Goal: Task Accomplishment & Management: Complete application form

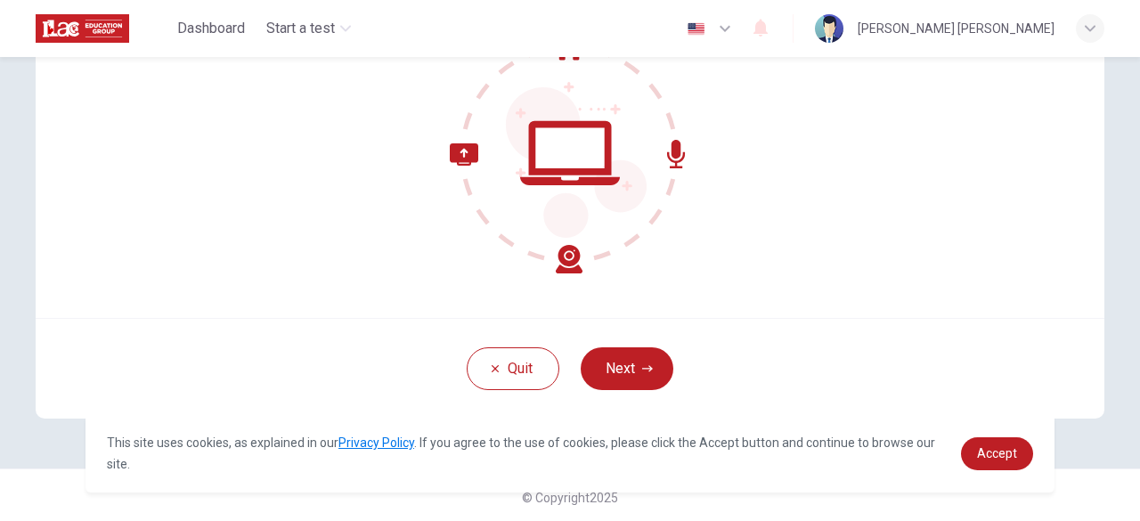
scroll to position [220, 0]
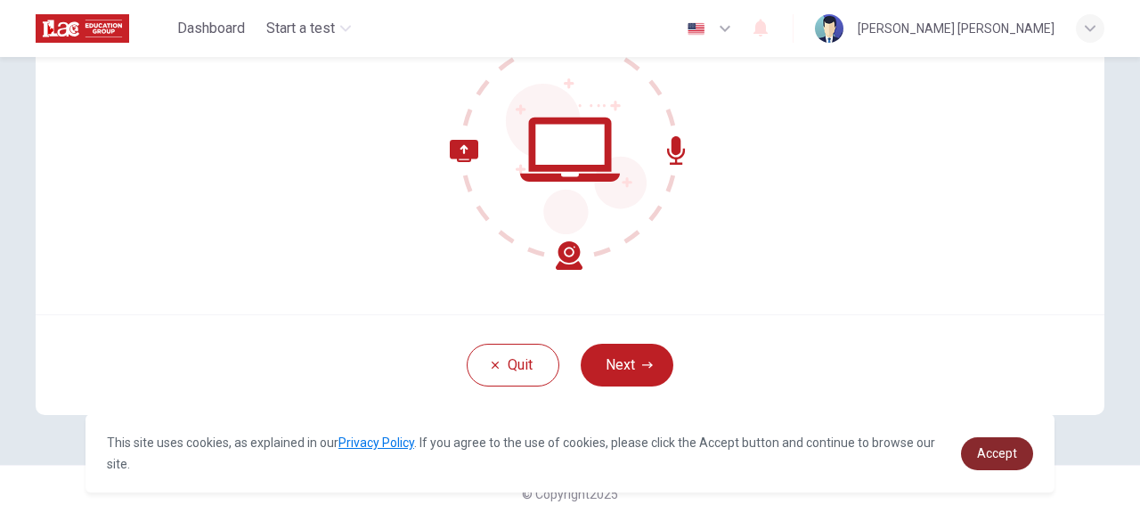
click at [1016, 454] on span "Accept" at bounding box center [997, 453] width 40 height 14
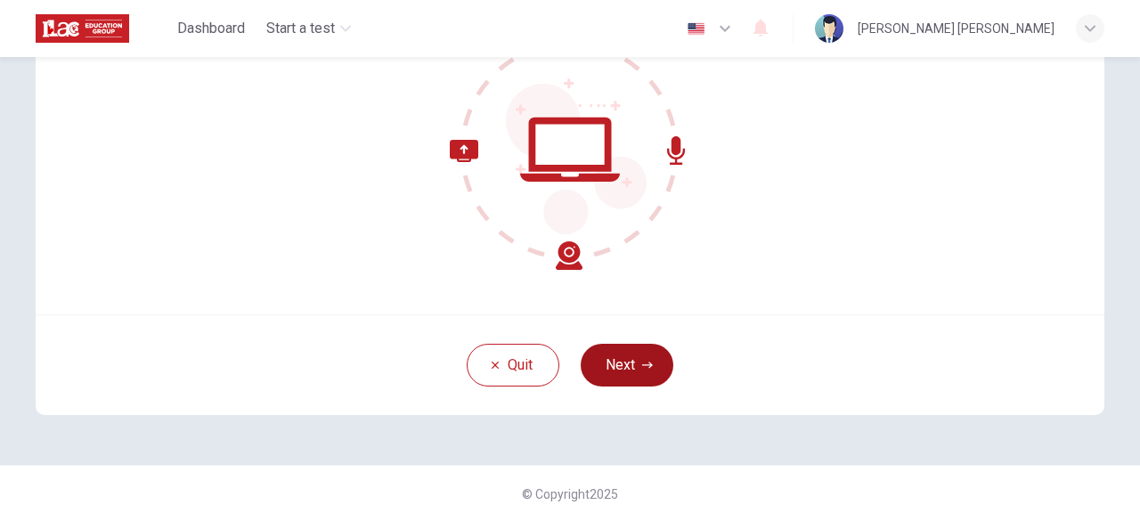
click at [644, 366] on icon "button" at bounding box center [647, 365] width 11 height 6
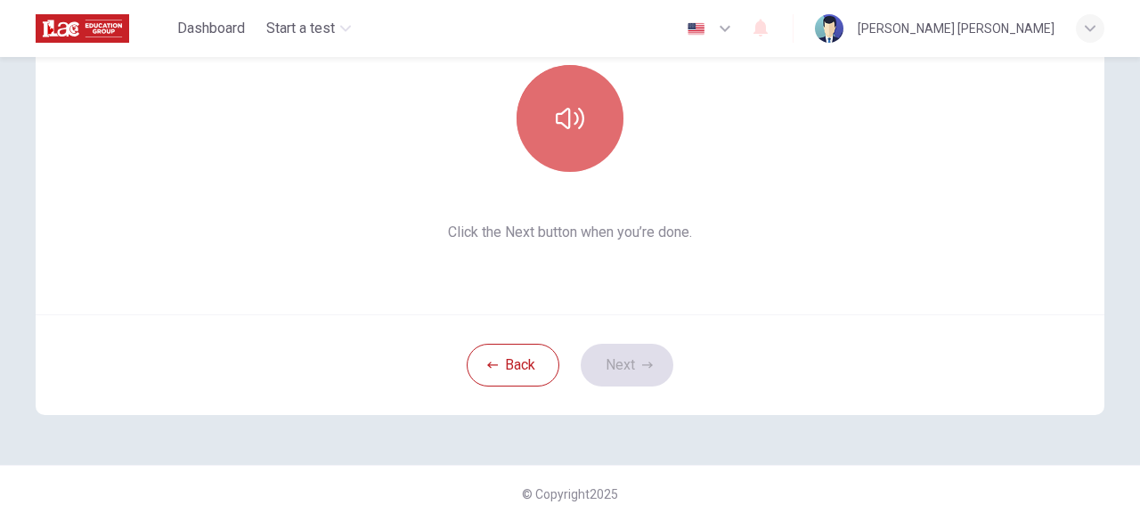
click at [559, 137] on button "button" at bounding box center [570, 118] width 107 height 107
click at [563, 121] on icon "button" at bounding box center [570, 118] width 29 height 29
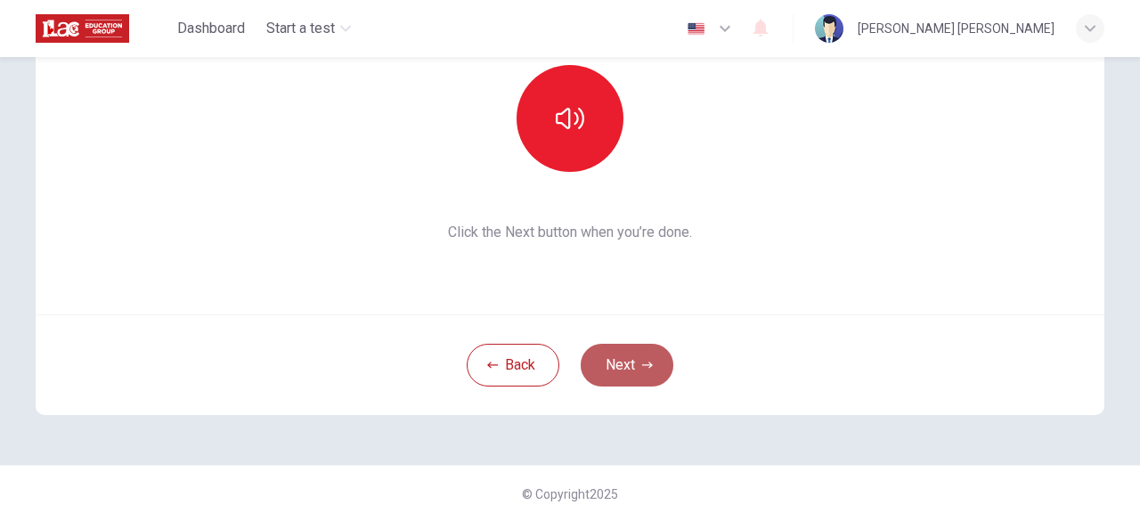
click at [633, 371] on button "Next" at bounding box center [627, 365] width 93 height 43
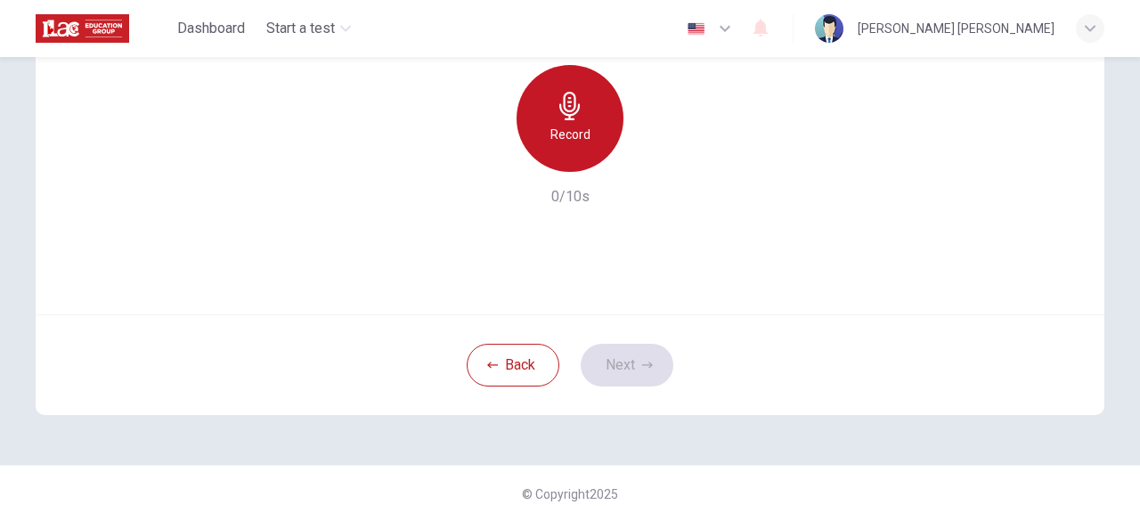
click at [565, 130] on h6 "Record" at bounding box center [571, 134] width 40 height 21
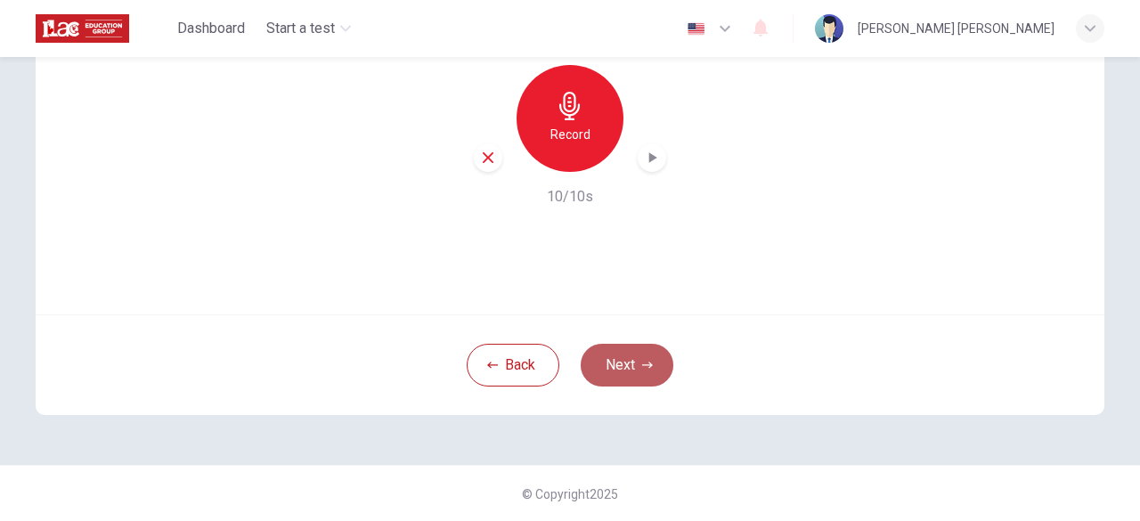
click at [631, 370] on button "Next" at bounding box center [627, 365] width 93 height 43
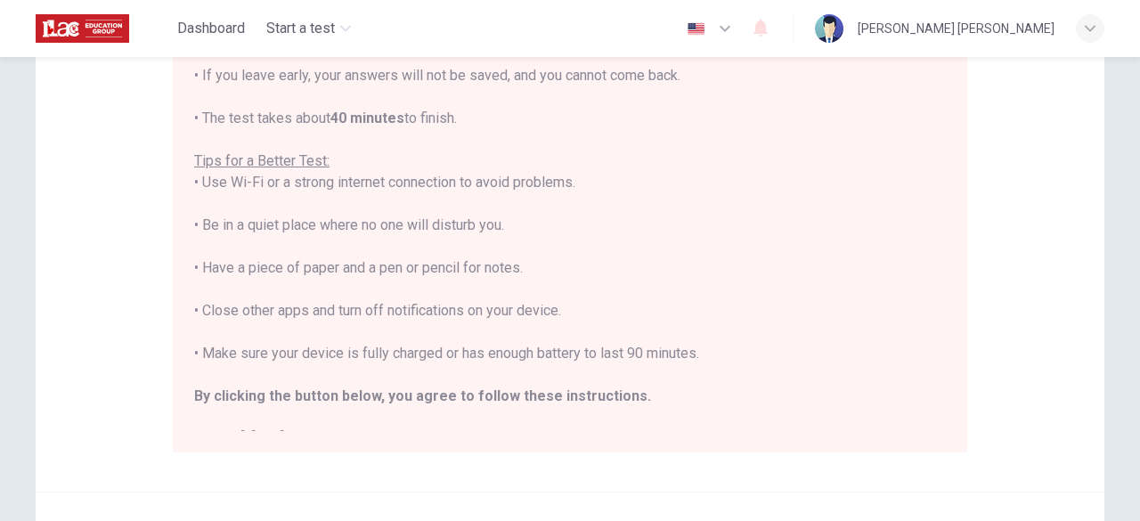
scroll to position [327, 0]
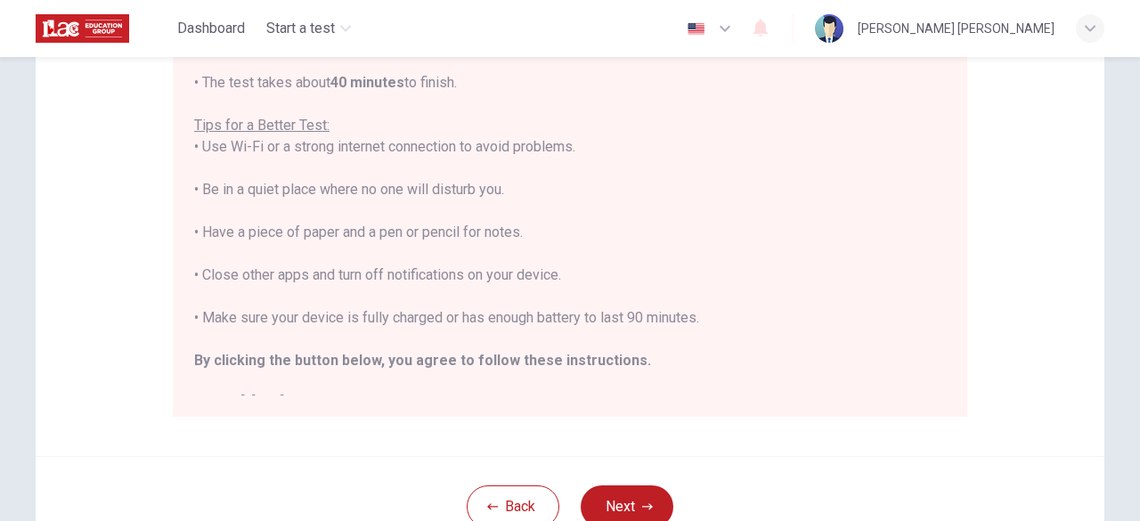
click at [942, 396] on div "You are about to start a Placement Test . Before You Start the Test: • Once you…" at bounding box center [570, 159] width 795 height 516
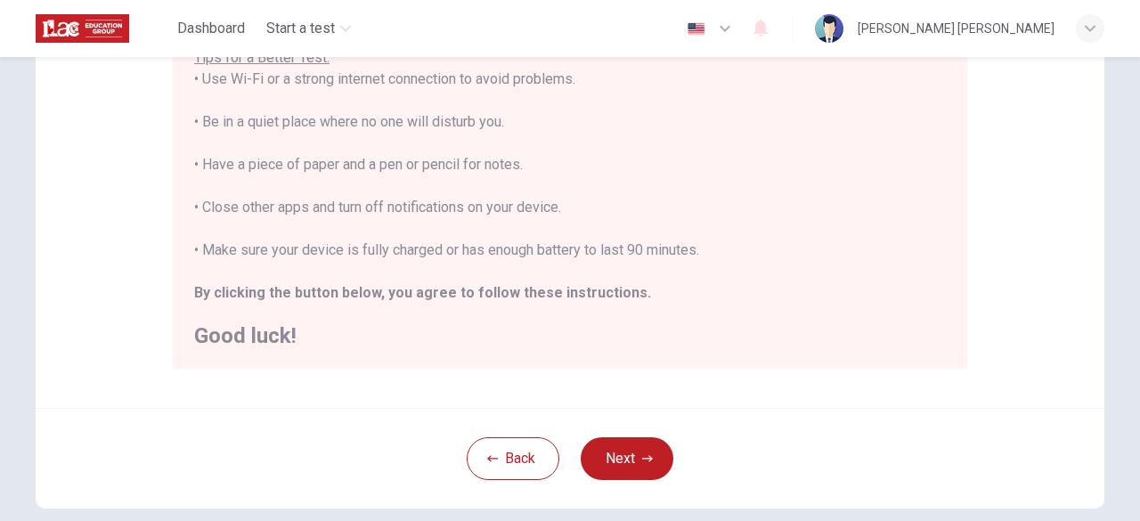
scroll to position [410, 0]
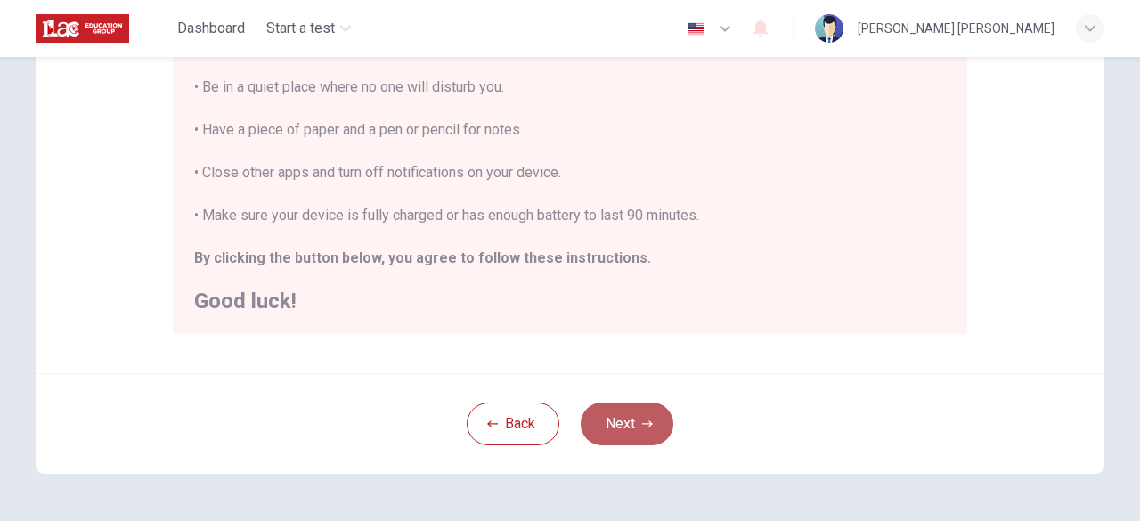
click at [631, 430] on button "Next" at bounding box center [627, 424] width 93 height 43
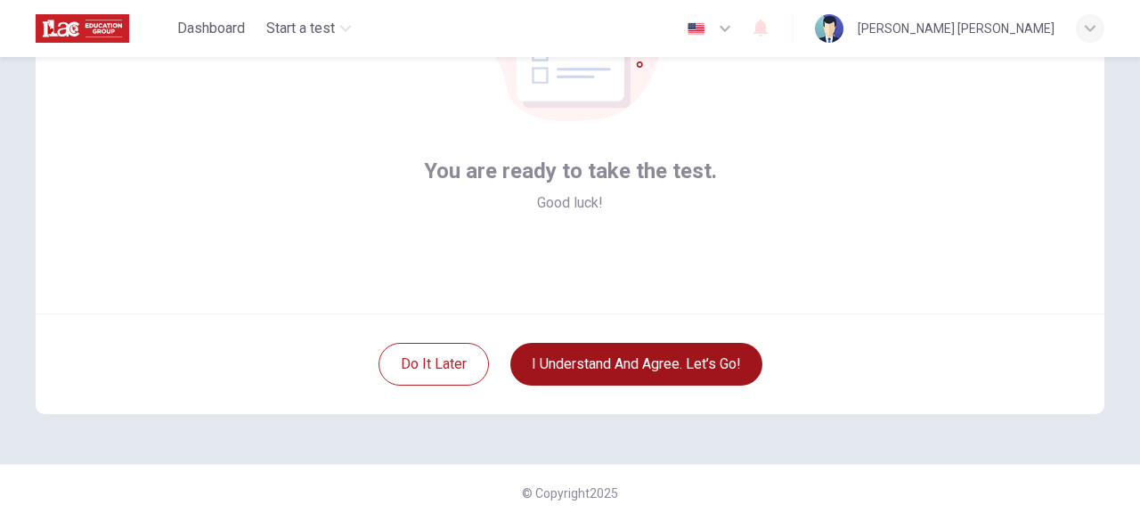
scroll to position [220, 0]
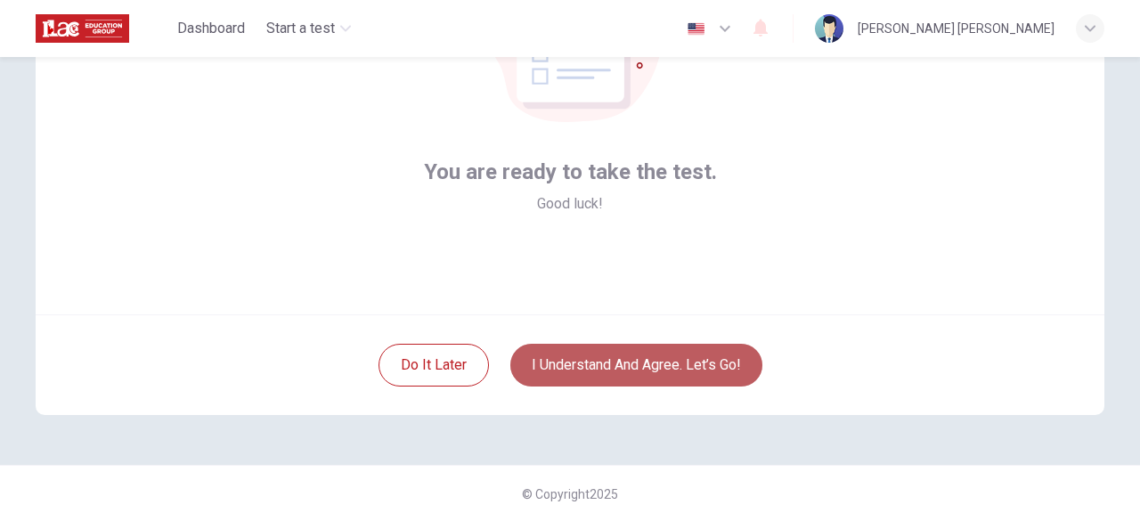
click at [616, 359] on button "I understand and agree. Let’s go!" at bounding box center [636, 365] width 252 height 43
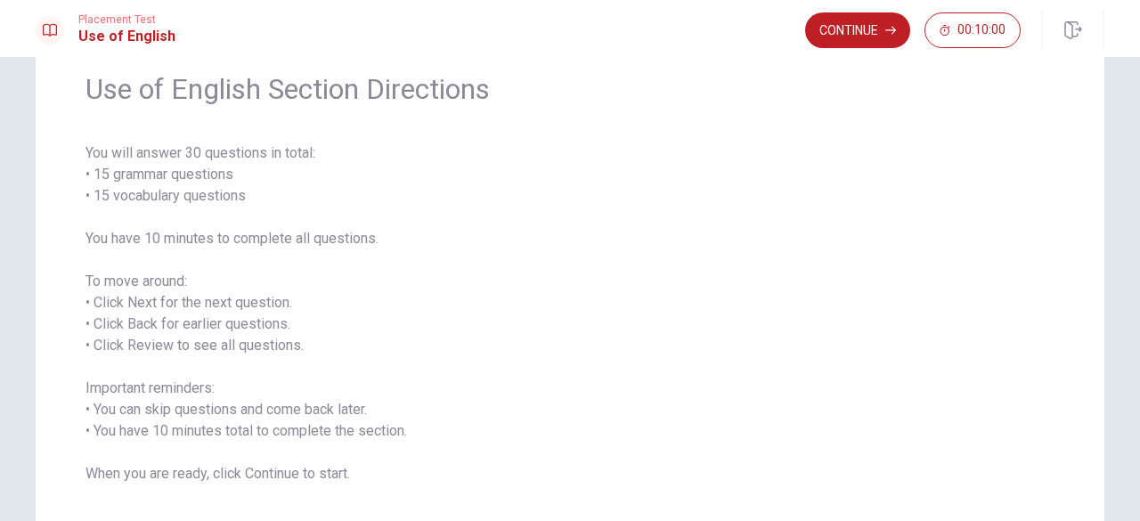
scroll to position [107, 0]
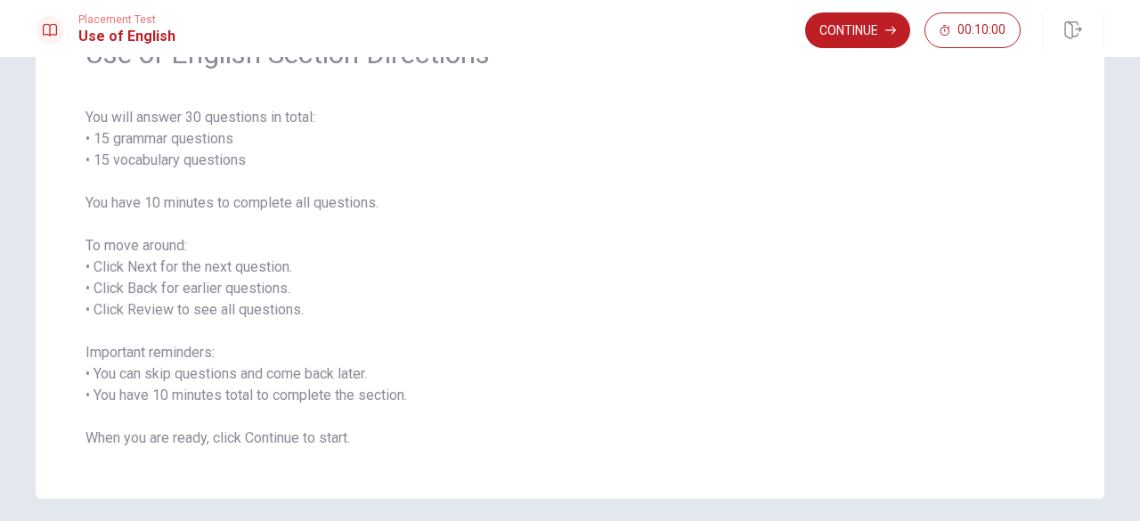
click at [1130, 514] on div "Use of English Section Directions You will answer 30 questions in total: • 15 g…" at bounding box center [570, 289] width 1140 height 464
click at [1137, 518] on div "Use of English Section Directions You will answer 30 questions in total: • 15 g…" at bounding box center [570, 289] width 1140 height 464
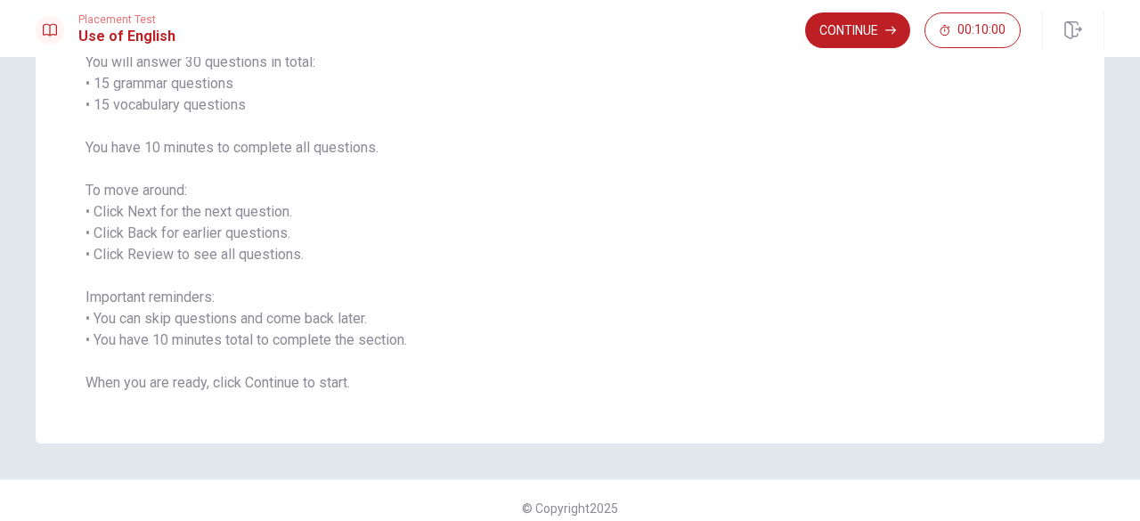
scroll to position [176, 0]
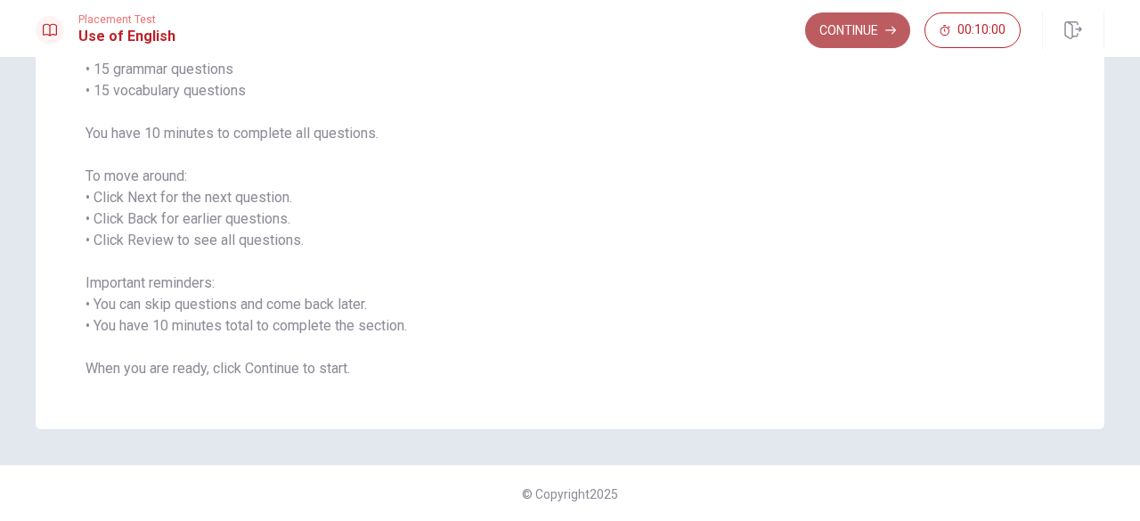
click at [875, 37] on button "Continue" at bounding box center [857, 30] width 105 height 36
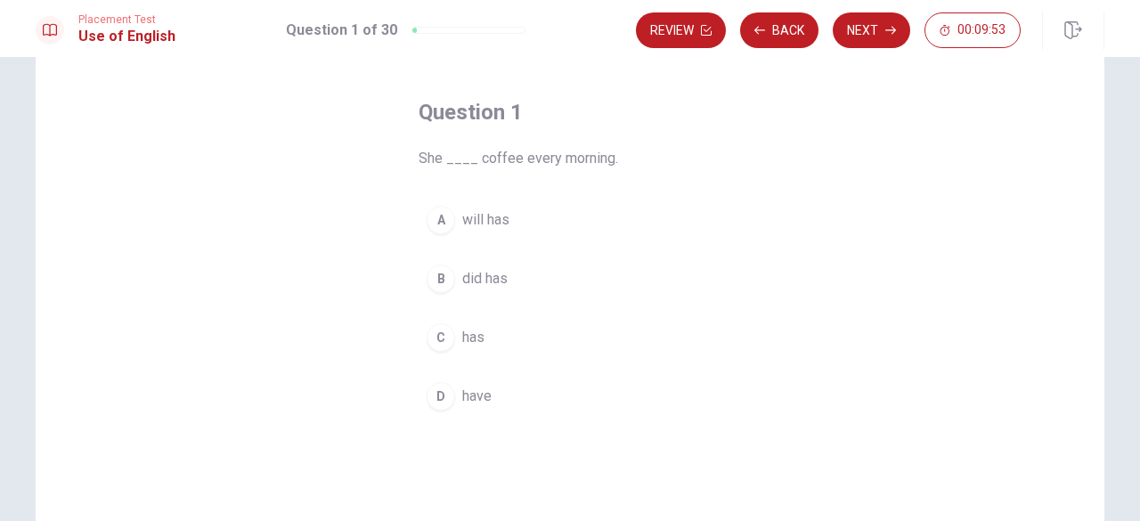
scroll to position [71, 0]
click at [455, 158] on span "She ____ coffee every morning." at bounding box center [570, 154] width 303 height 21
click at [438, 328] on div "C" at bounding box center [441, 334] width 29 height 29
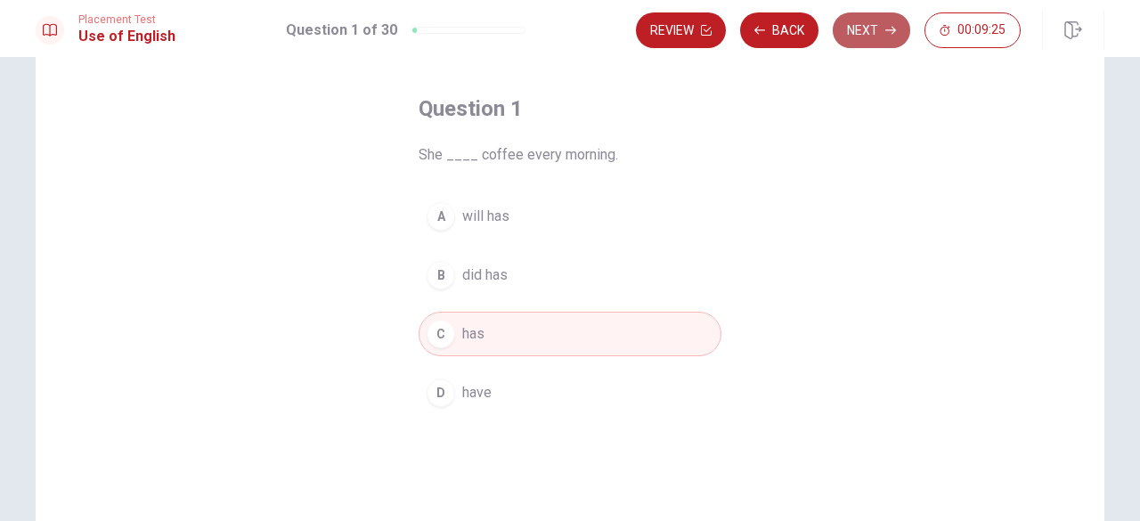
click at [866, 38] on button "Next" at bounding box center [872, 30] width 78 height 36
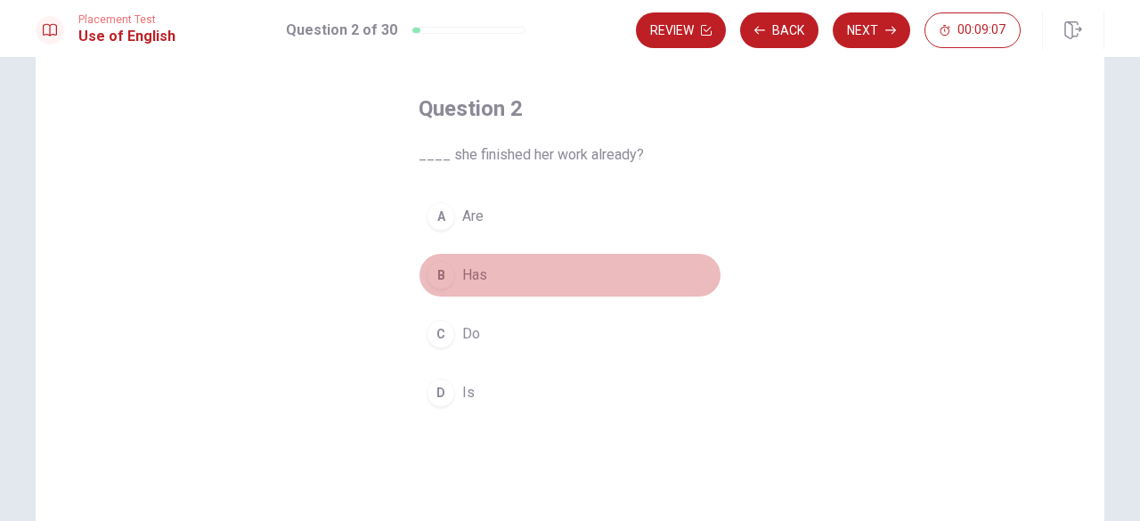
click at [466, 282] on span "Has" at bounding box center [474, 275] width 25 height 21
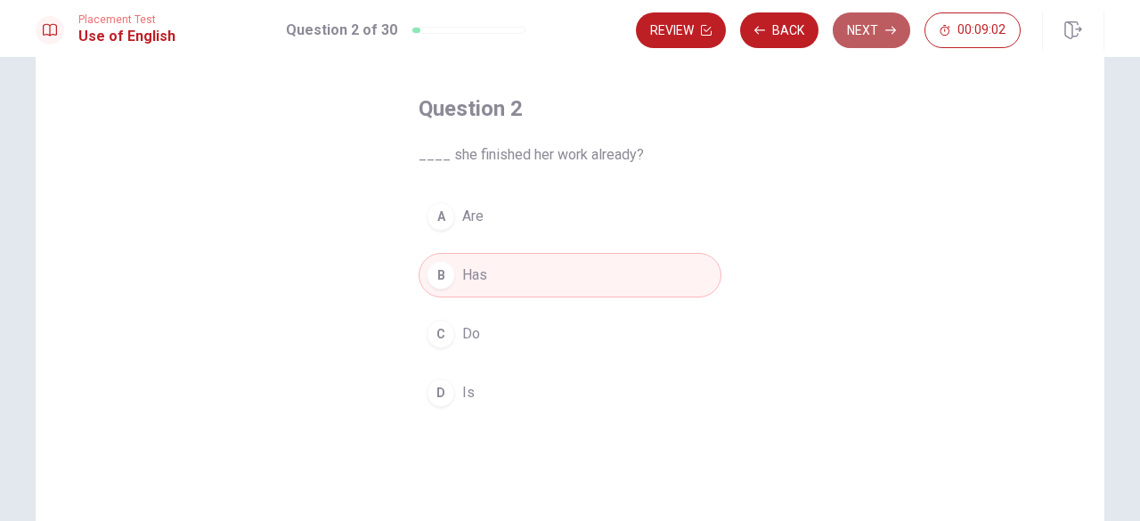
click at [861, 19] on button "Next" at bounding box center [872, 30] width 78 height 36
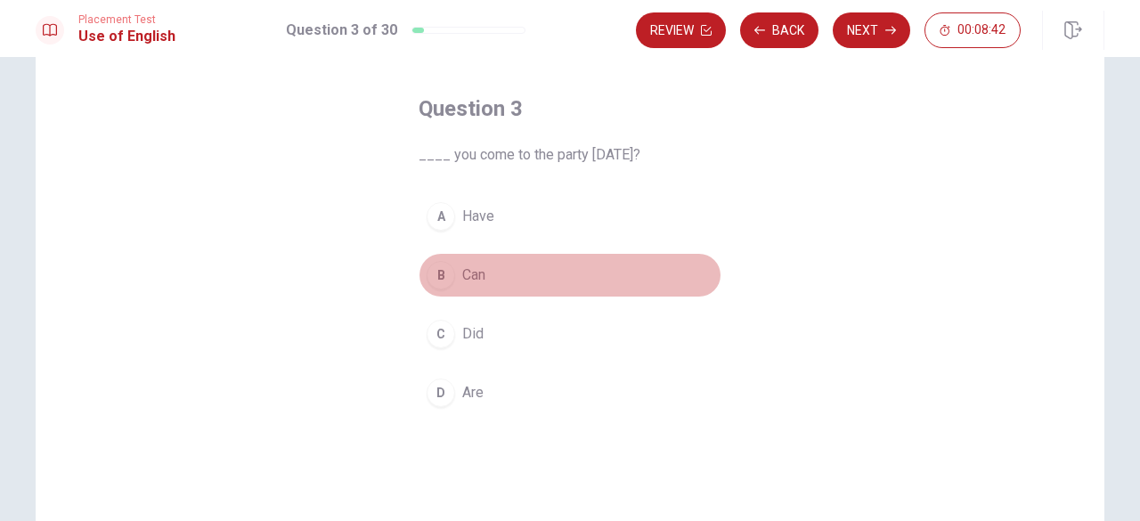
click at [465, 276] on span "Can" at bounding box center [473, 275] width 23 height 21
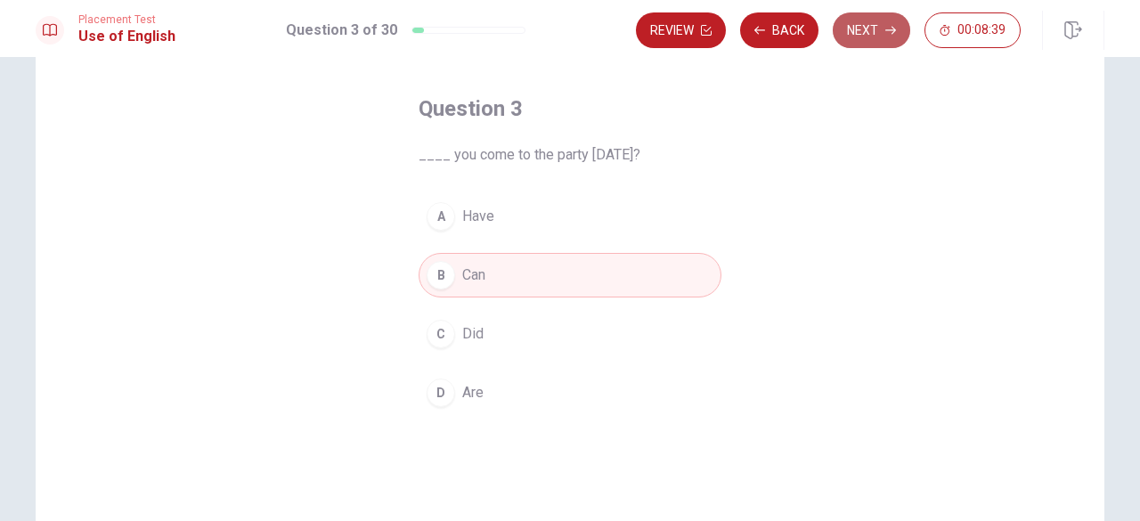
click at [899, 23] on button "Next" at bounding box center [872, 30] width 78 height 36
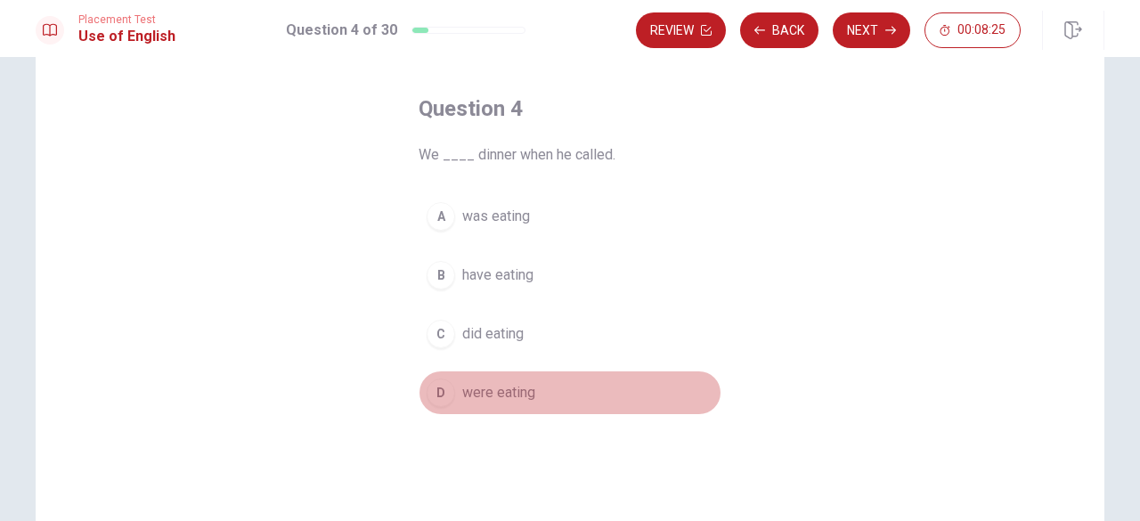
click at [441, 388] on div "D" at bounding box center [441, 393] width 29 height 29
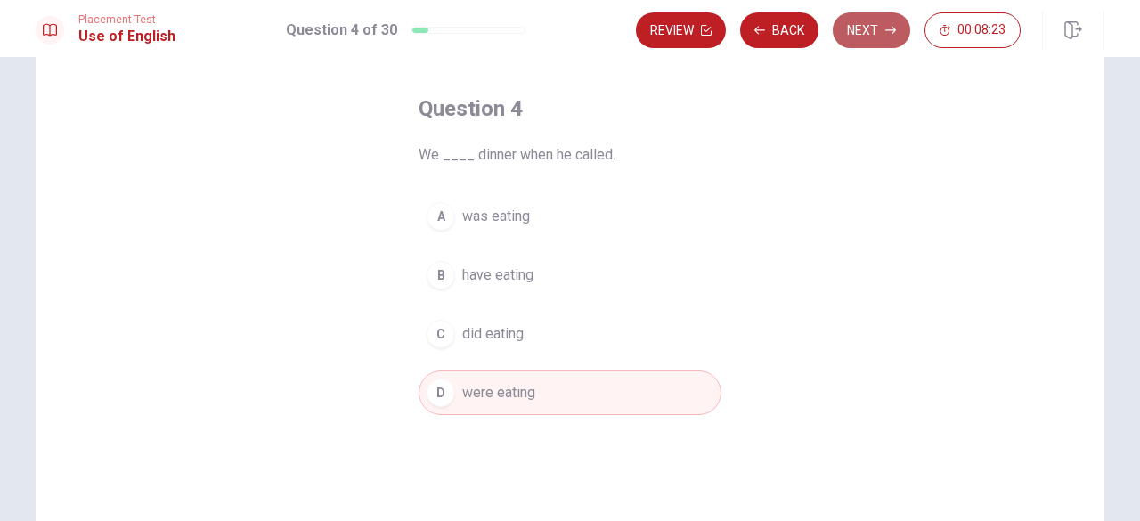
click at [869, 25] on button "Next" at bounding box center [872, 30] width 78 height 36
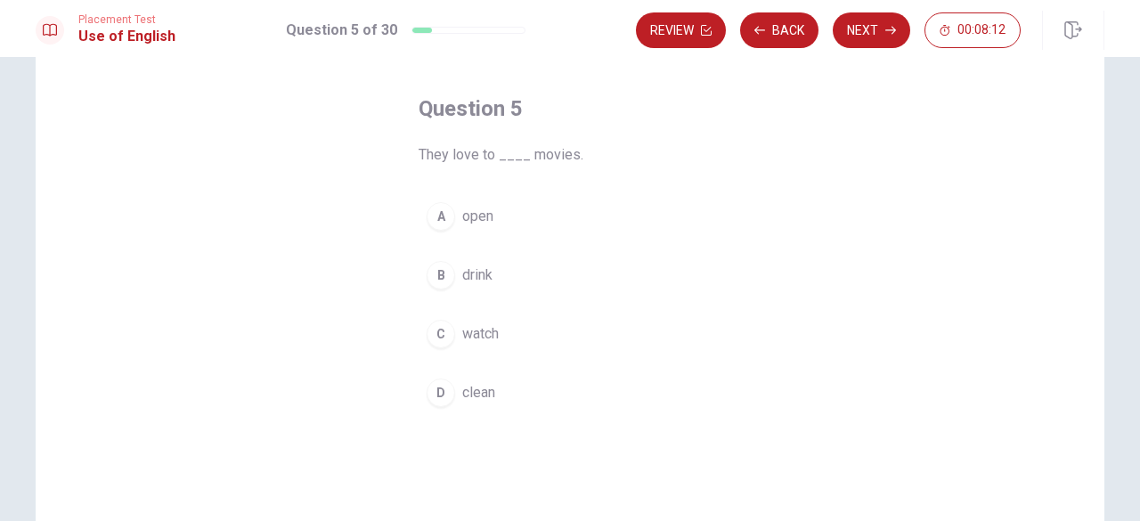
click at [441, 336] on div "C" at bounding box center [441, 334] width 29 height 29
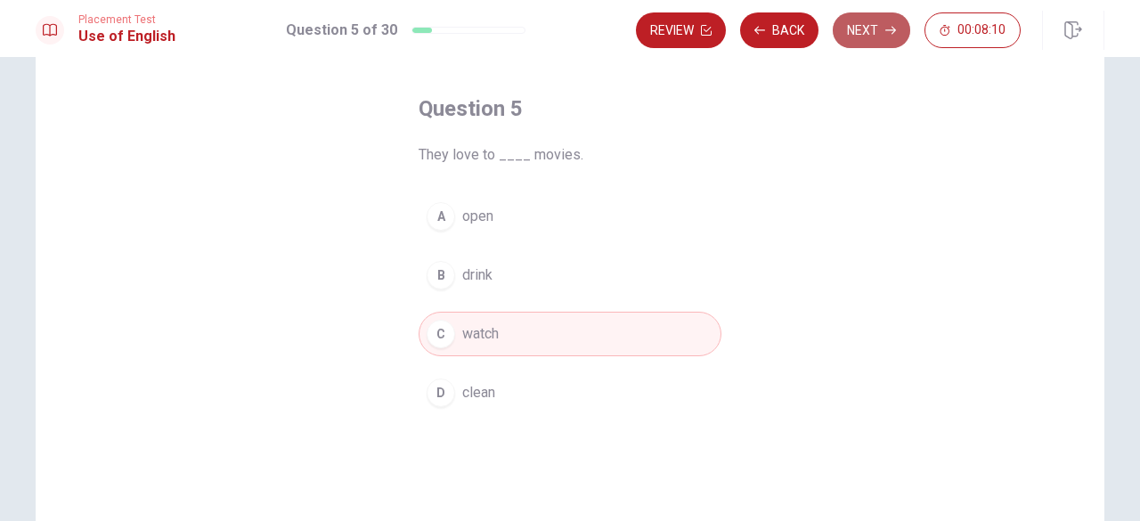
click at [861, 31] on button "Next" at bounding box center [872, 30] width 78 height 36
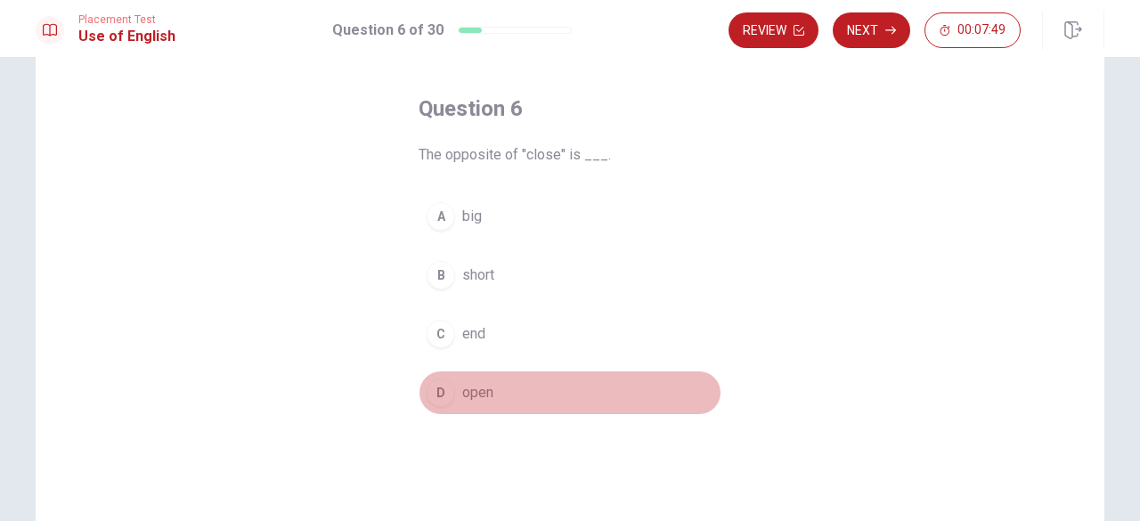
click at [444, 383] on div "D" at bounding box center [441, 393] width 29 height 29
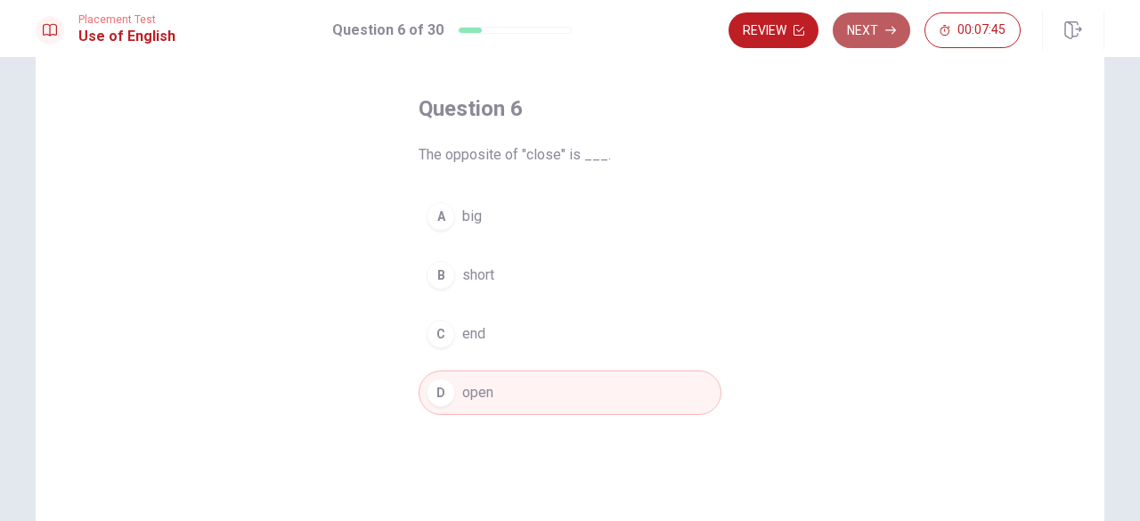
click at [875, 28] on button "Next" at bounding box center [872, 30] width 78 height 36
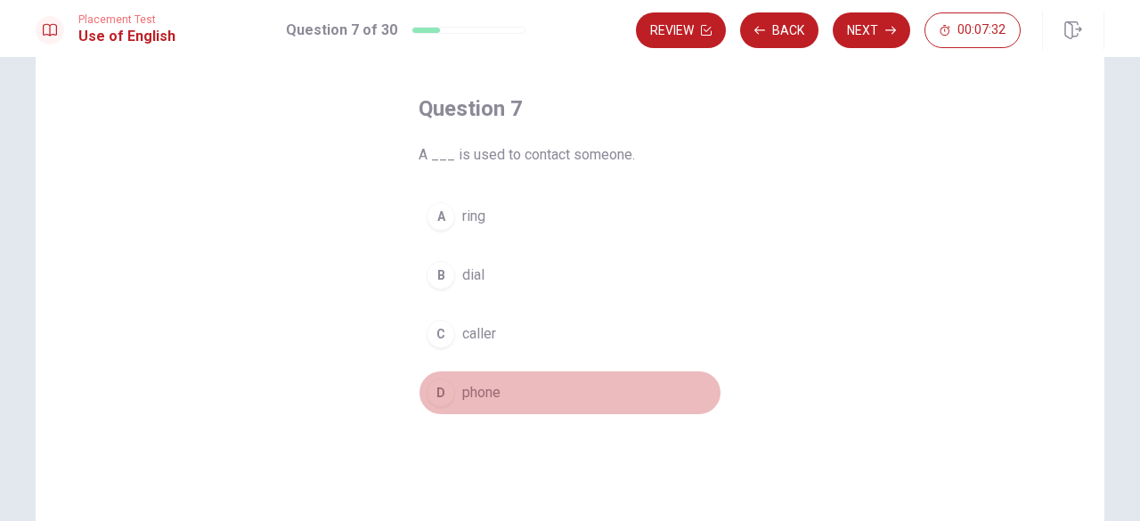
click at [445, 389] on div "D" at bounding box center [441, 393] width 29 height 29
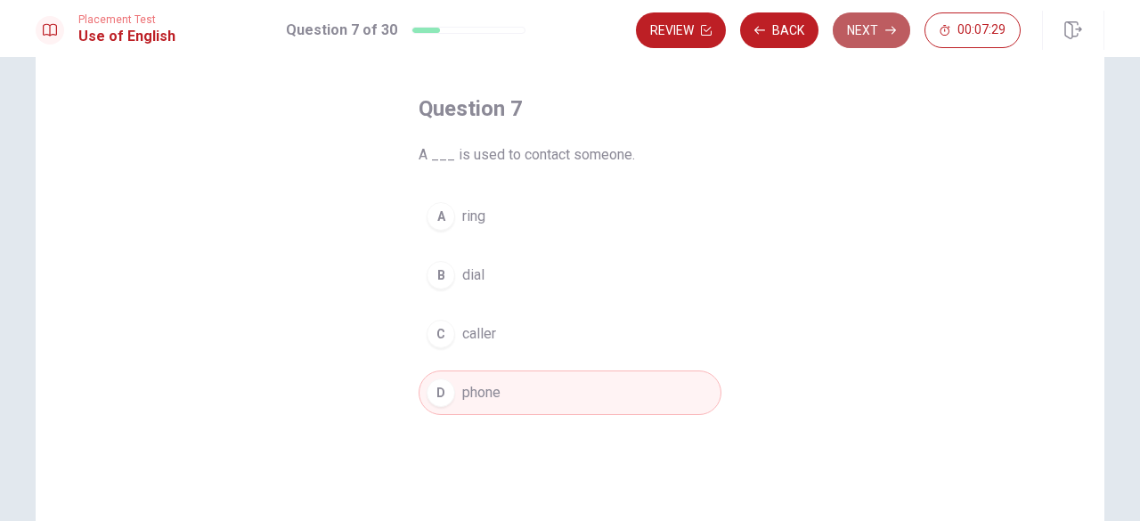
click at [858, 26] on button "Next" at bounding box center [872, 30] width 78 height 36
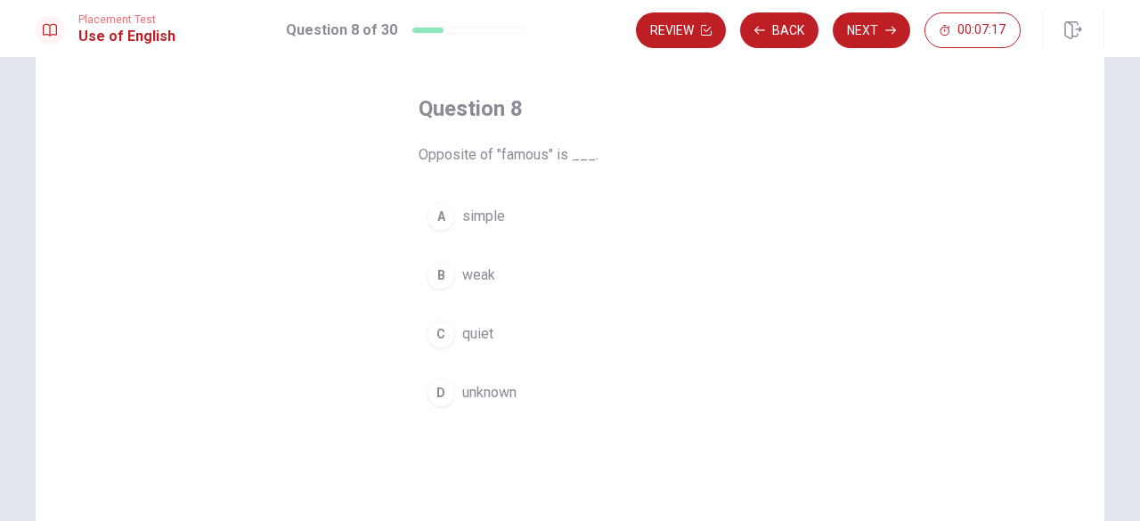
click at [444, 391] on div "D" at bounding box center [441, 393] width 29 height 29
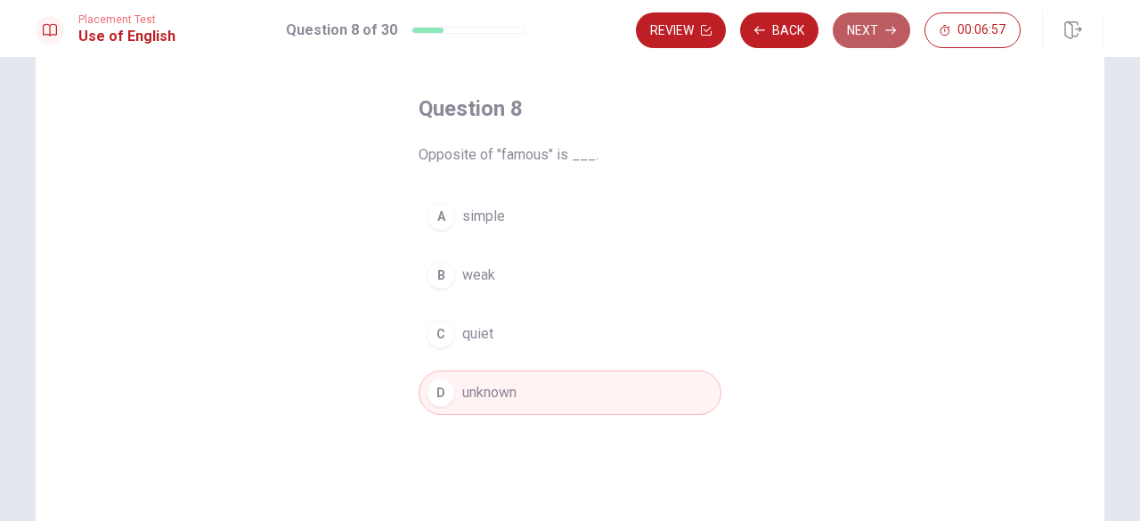
click at [879, 35] on button "Next" at bounding box center [872, 30] width 78 height 36
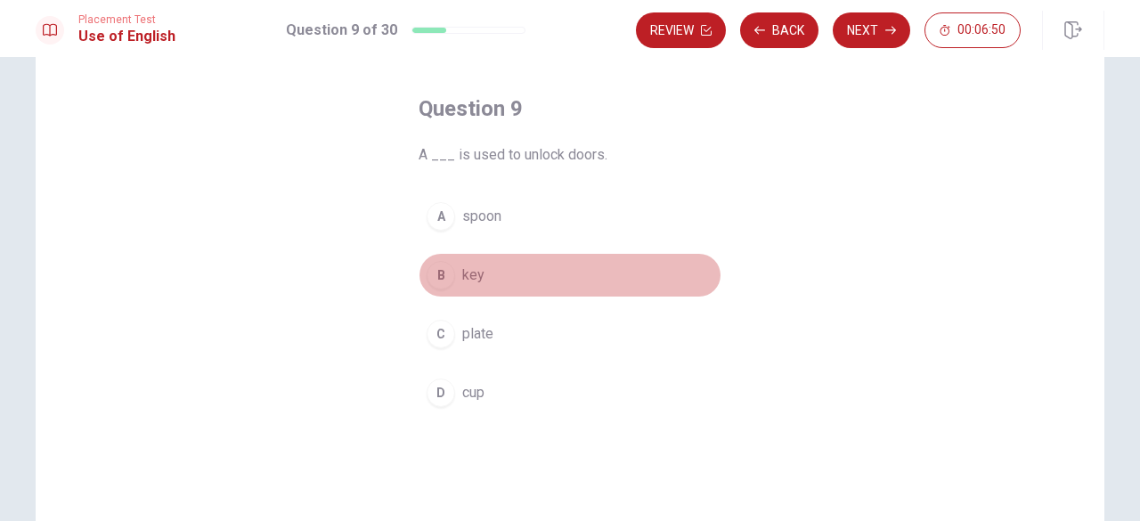
click at [437, 273] on div "B" at bounding box center [441, 275] width 29 height 29
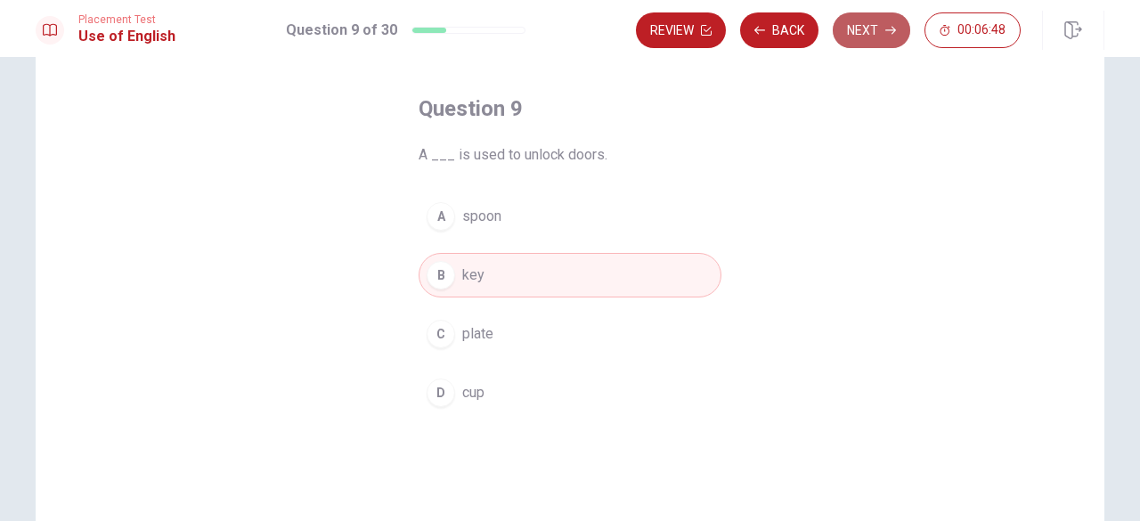
click at [870, 23] on button "Next" at bounding box center [872, 30] width 78 height 36
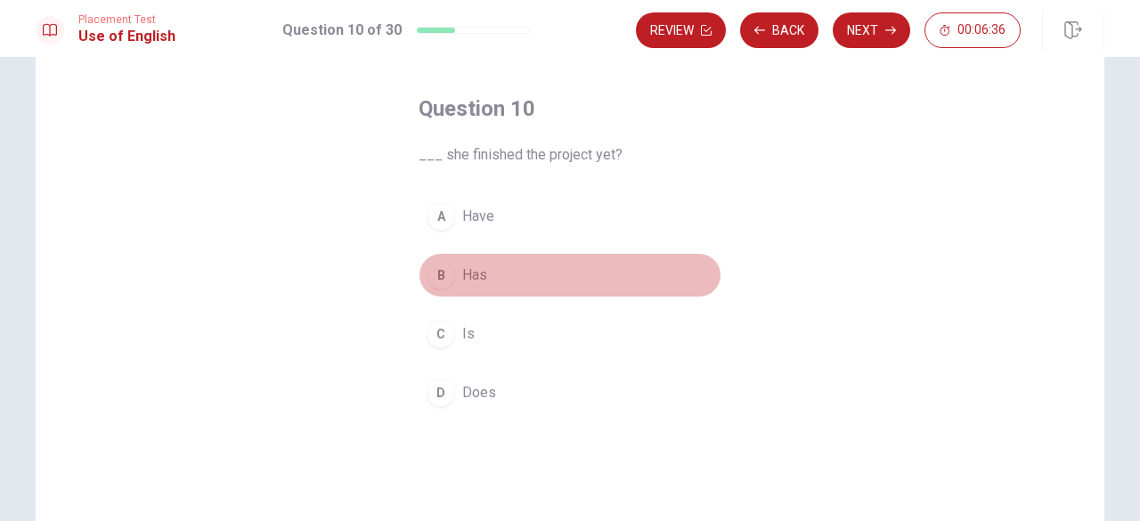
click at [435, 272] on div "B" at bounding box center [441, 275] width 29 height 29
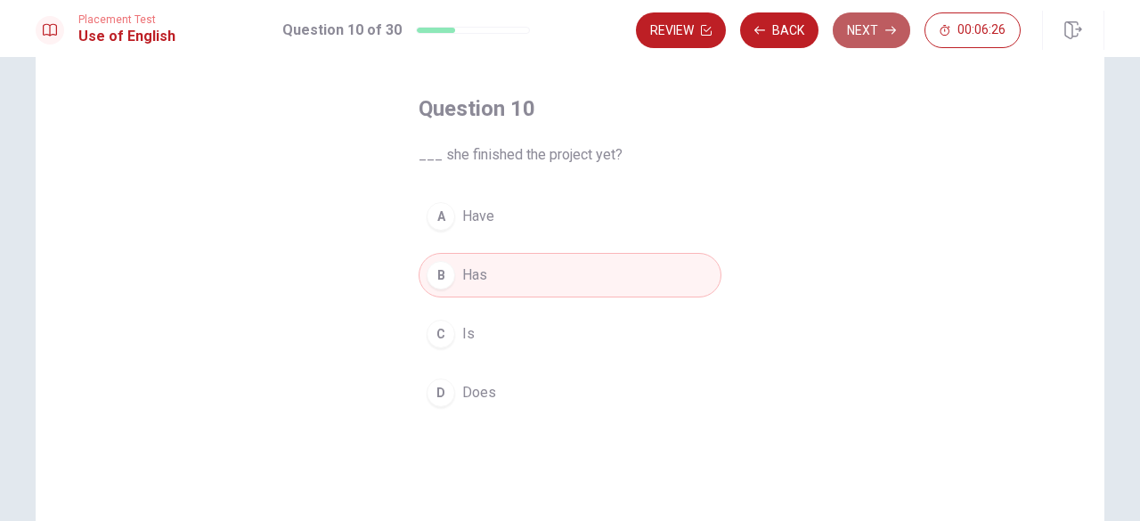
click at [859, 37] on button "Next" at bounding box center [872, 30] width 78 height 36
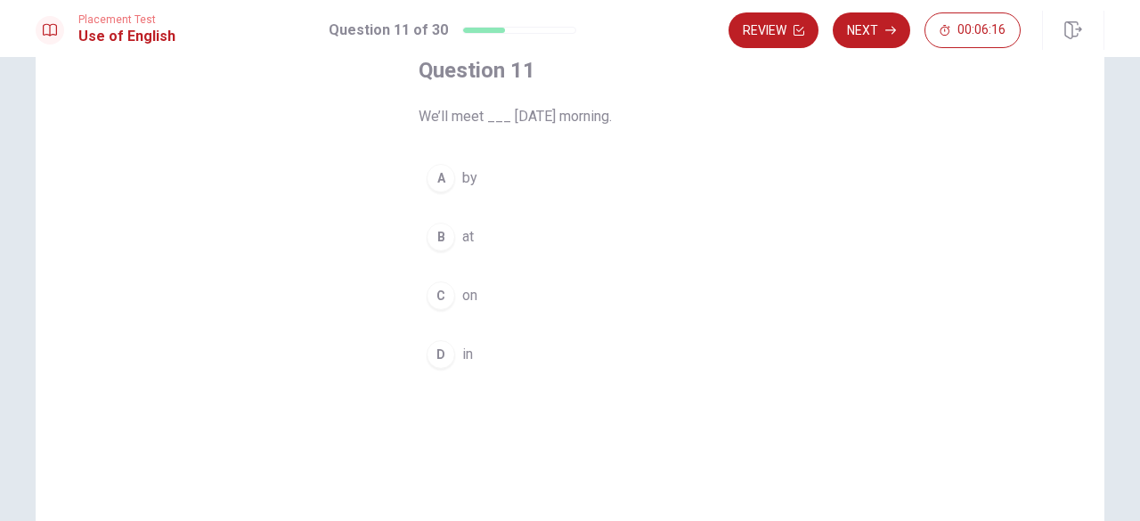
scroll to position [105, 0]
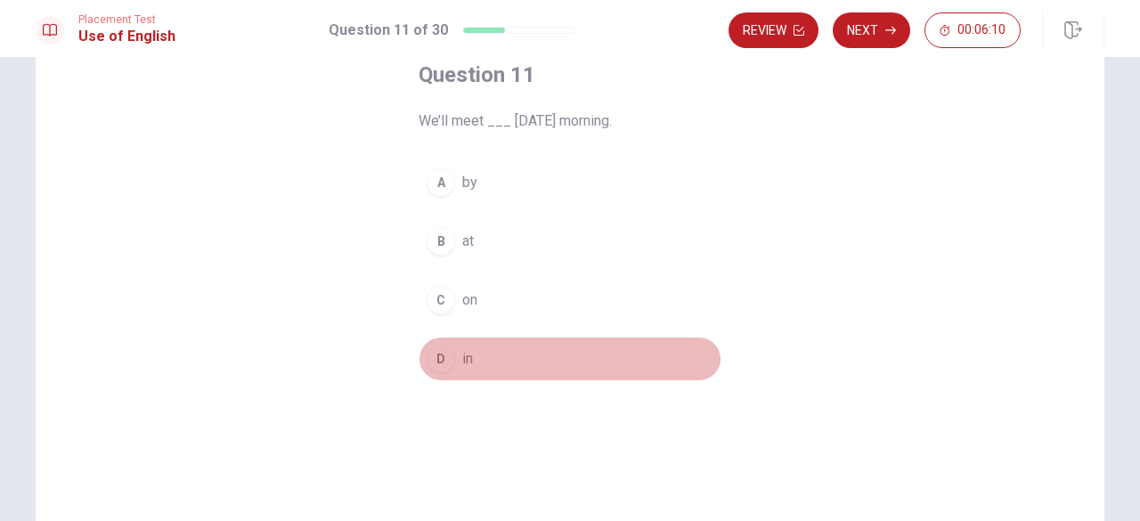
click at [437, 360] on div "D" at bounding box center [441, 359] width 29 height 29
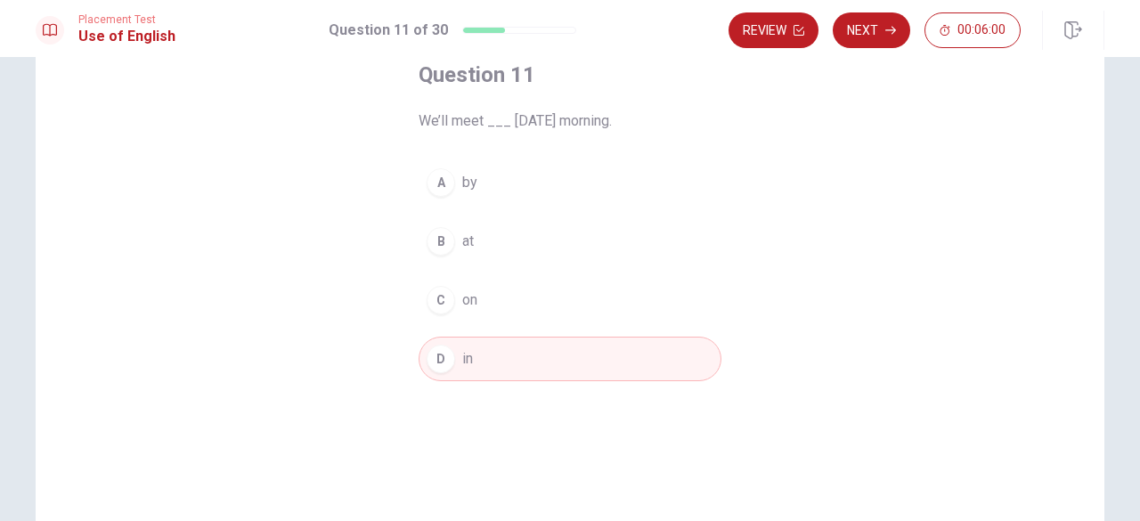
click at [441, 181] on div "A" at bounding box center [441, 182] width 29 height 29
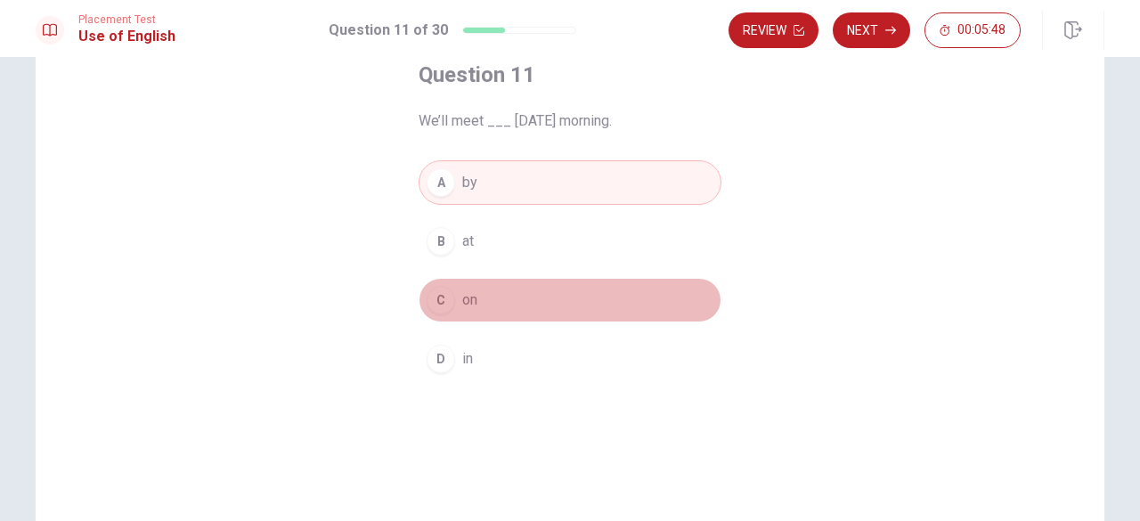
click at [436, 295] on div "C" at bounding box center [441, 300] width 29 height 29
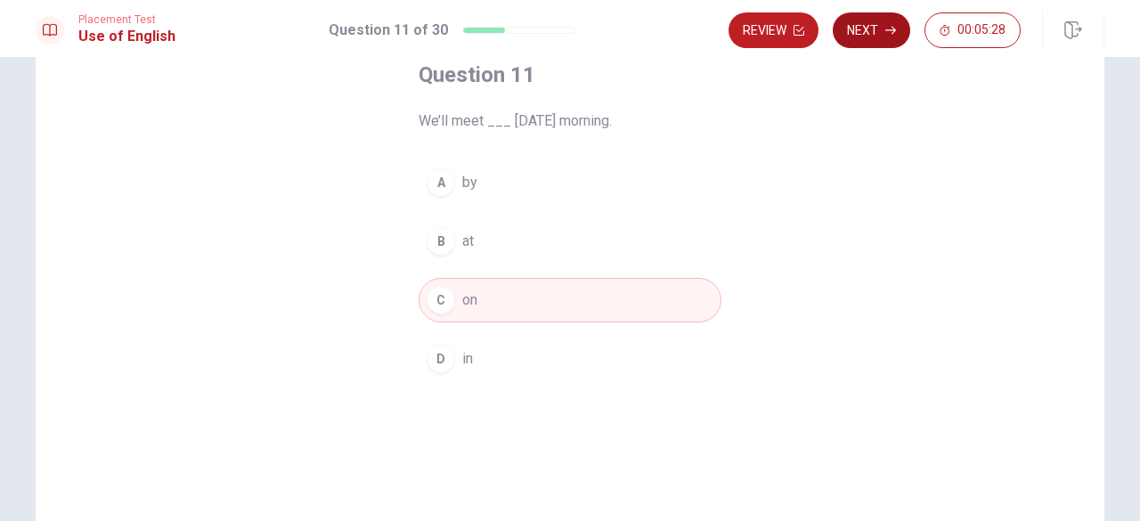
click at [872, 33] on button "Next" at bounding box center [872, 30] width 78 height 36
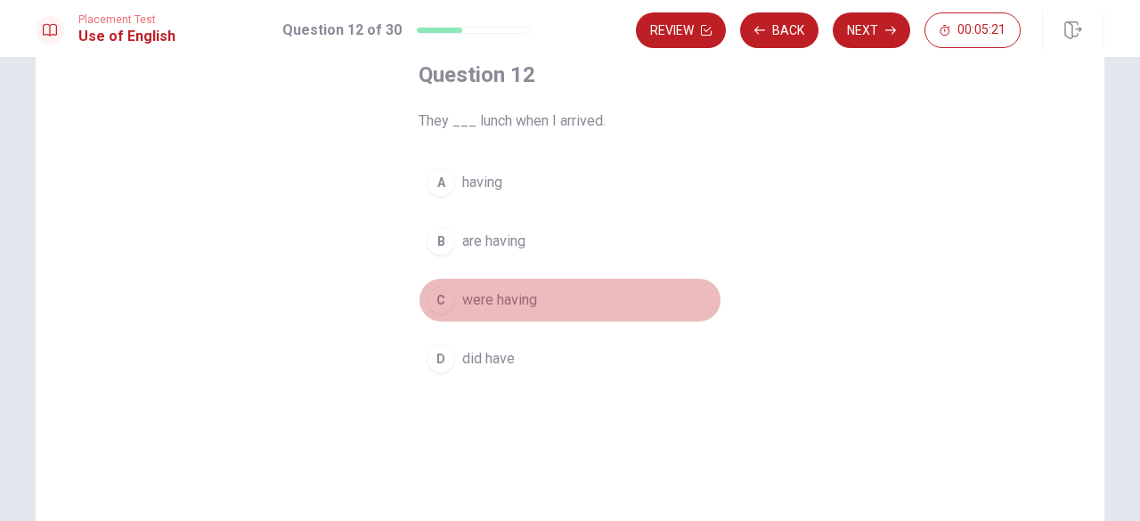
click at [462, 304] on span "were having" at bounding box center [499, 300] width 75 height 21
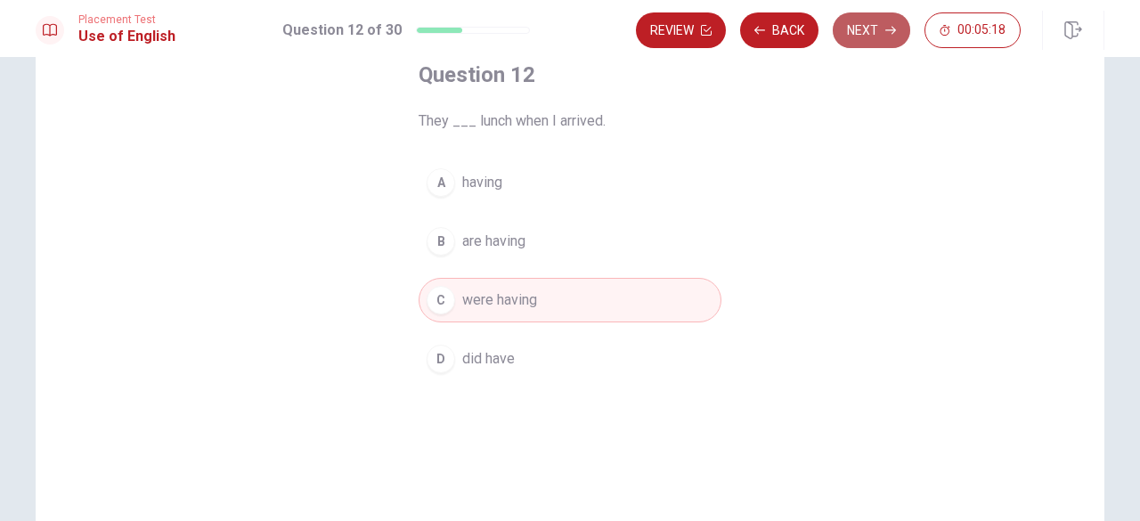
click at [868, 41] on button "Next" at bounding box center [872, 30] width 78 height 36
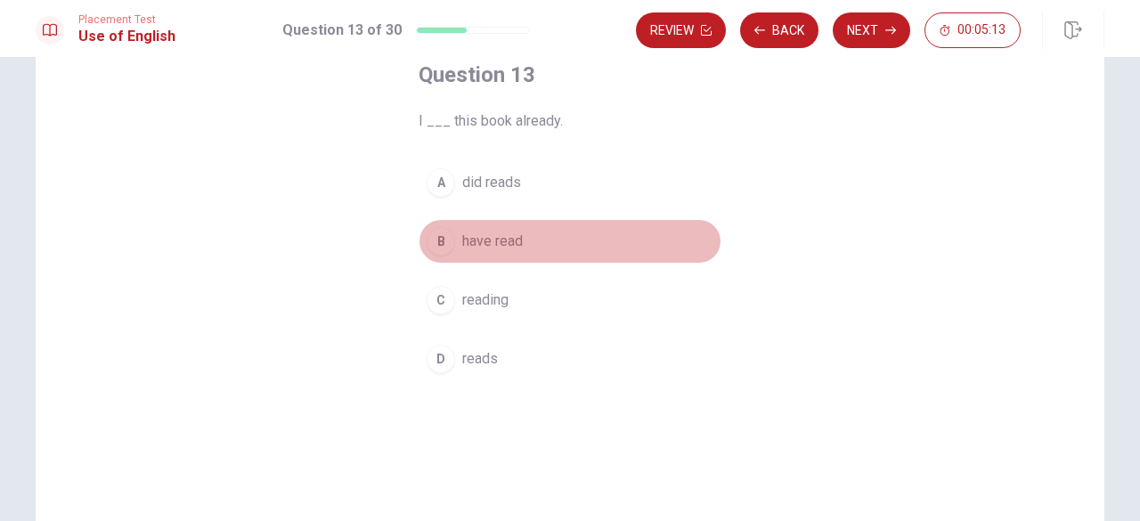
click at [463, 245] on span "have read" at bounding box center [492, 241] width 61 height 21
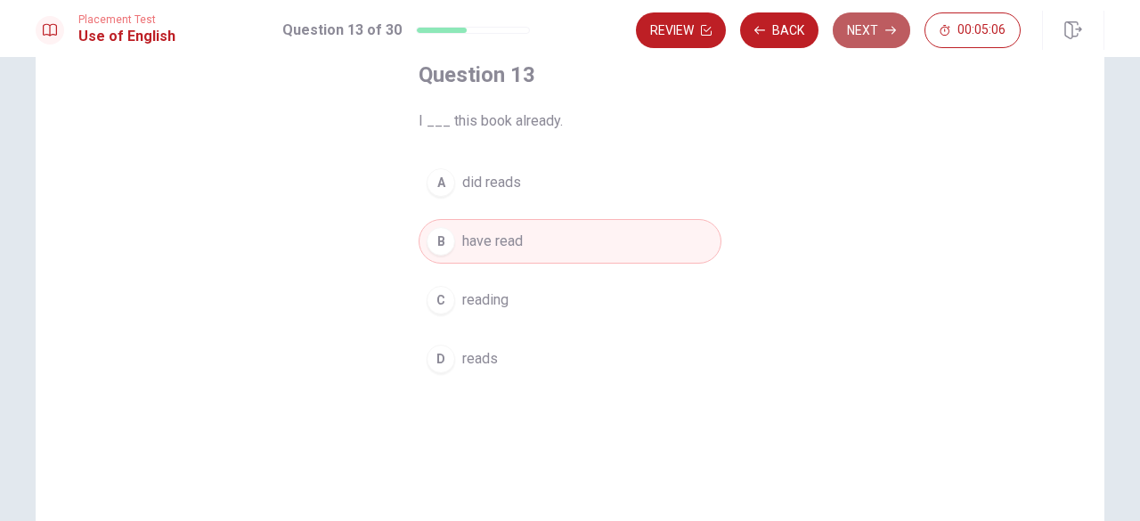
click at [869, 31] on button "Next" at bounding box center [872, 30] width 78 height 36
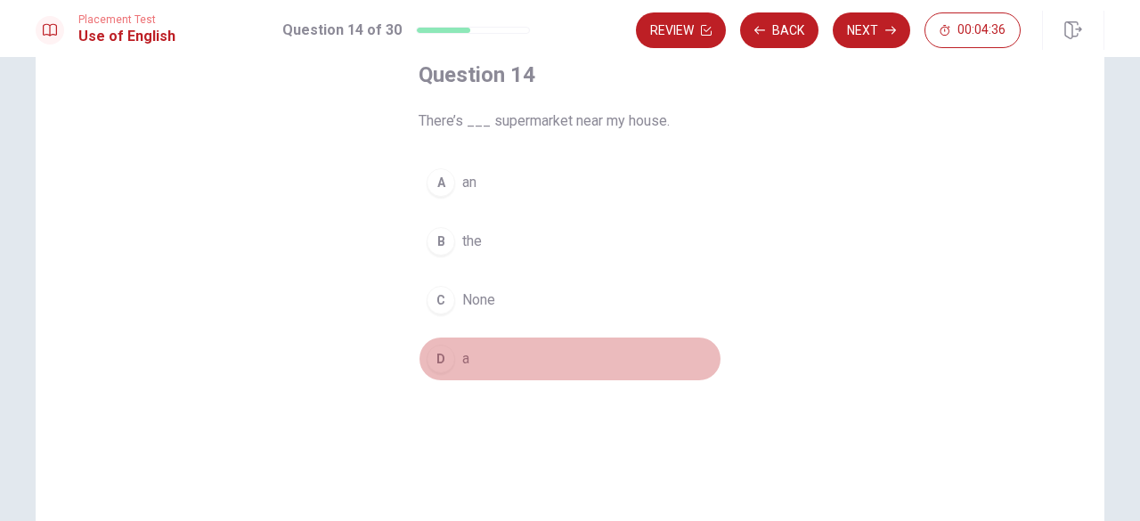
click at [453, 349] on button "D a" at bounding box center [570, 359] width 303 height 45
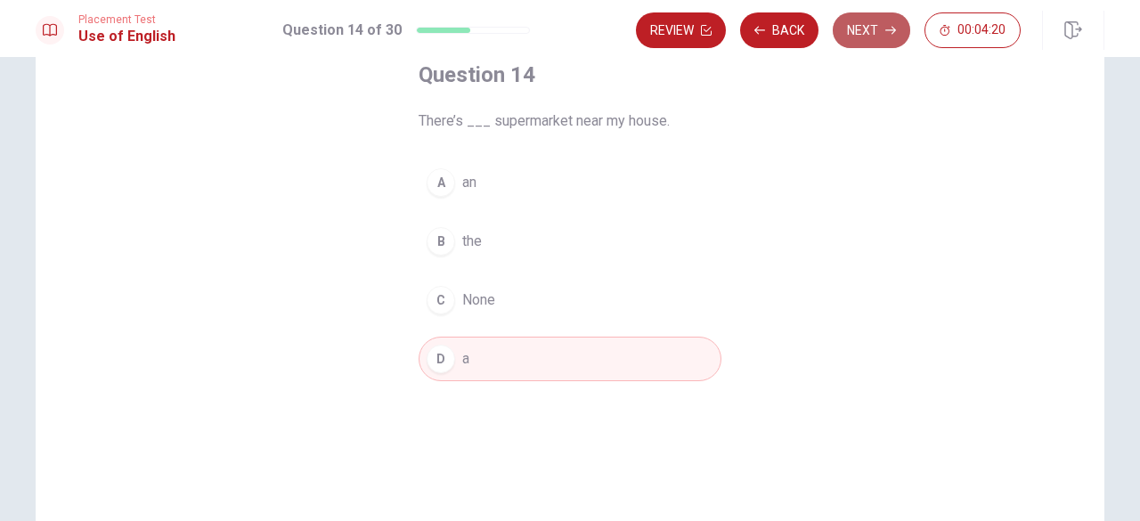
click at [884, 40] on button "Next" at bounding box center [872, 30] width 78 height 36
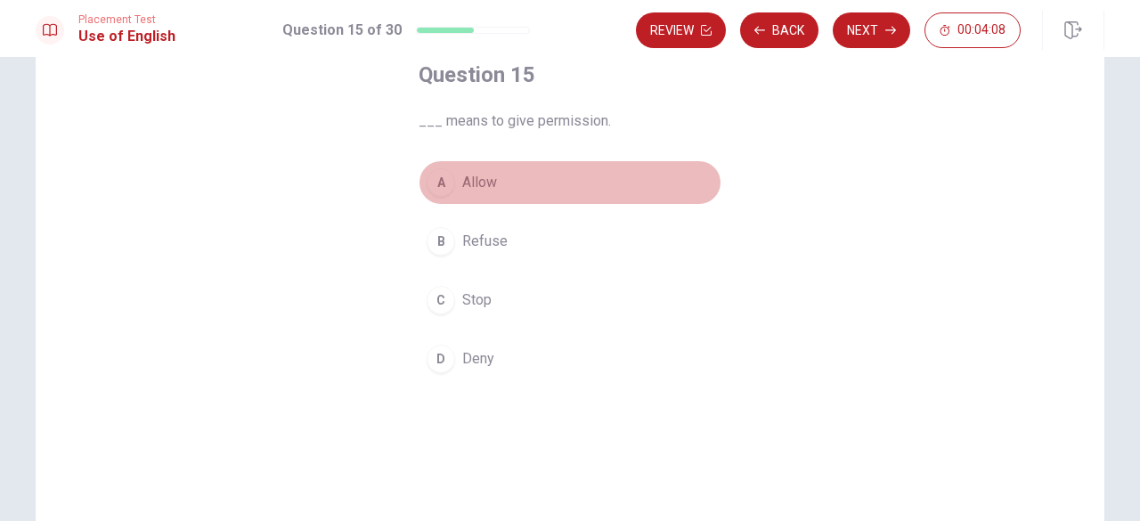
click at [469, 179] on span "Allow" at bounding box center [479, 182] width 35 height 21
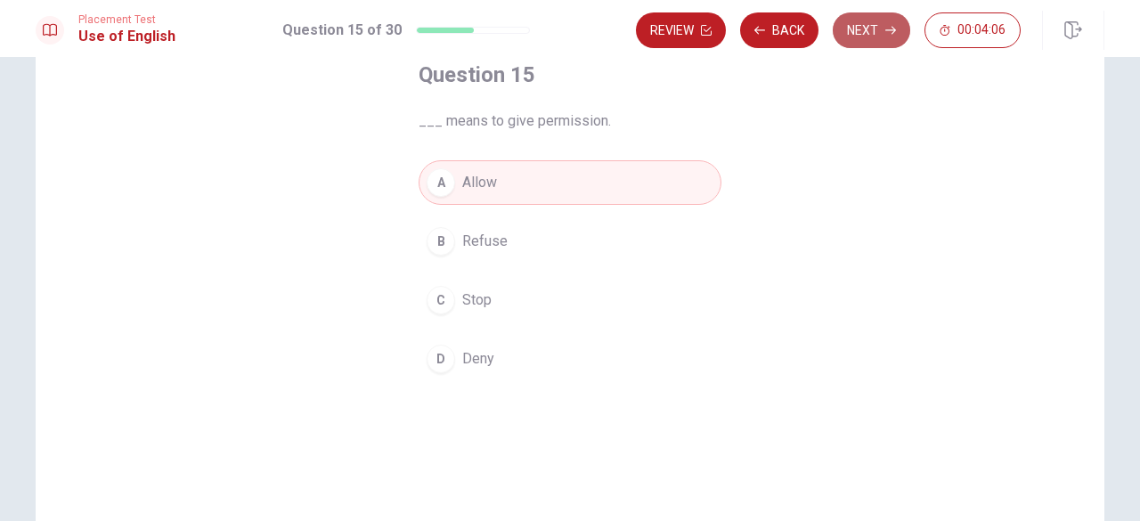
click at [885, 22] on button "Next" at bounding box center [872, 30] width 78 height 36
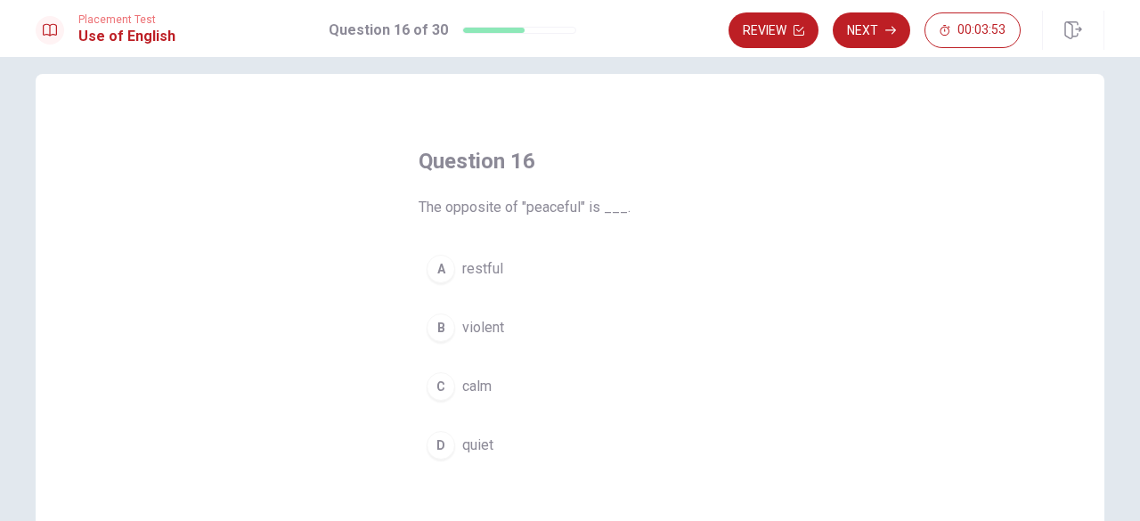
scroll to position [36, 0]
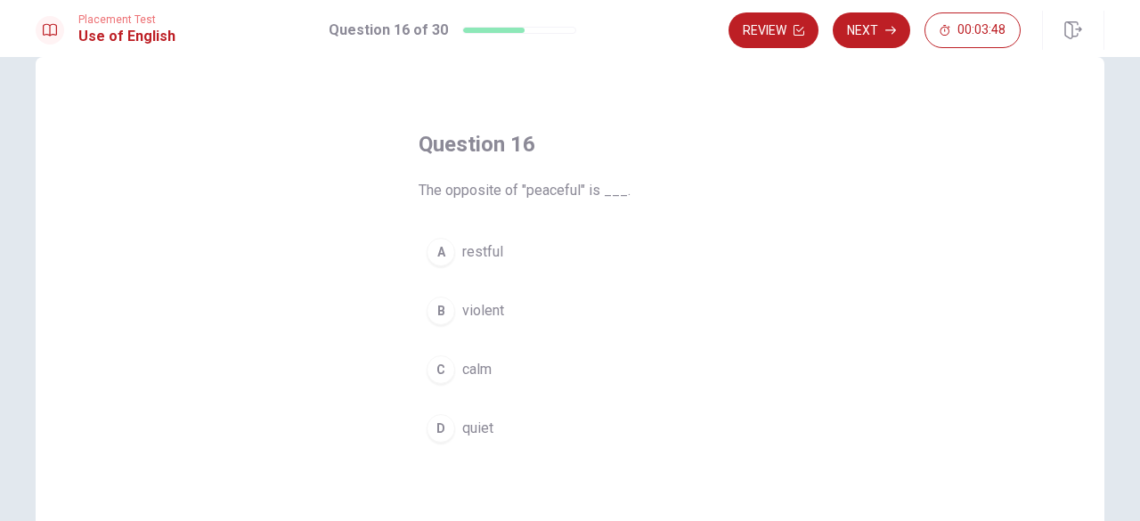
click at [467, 315] on span "violent" at bounding box center [483, 310] width 42 height 21
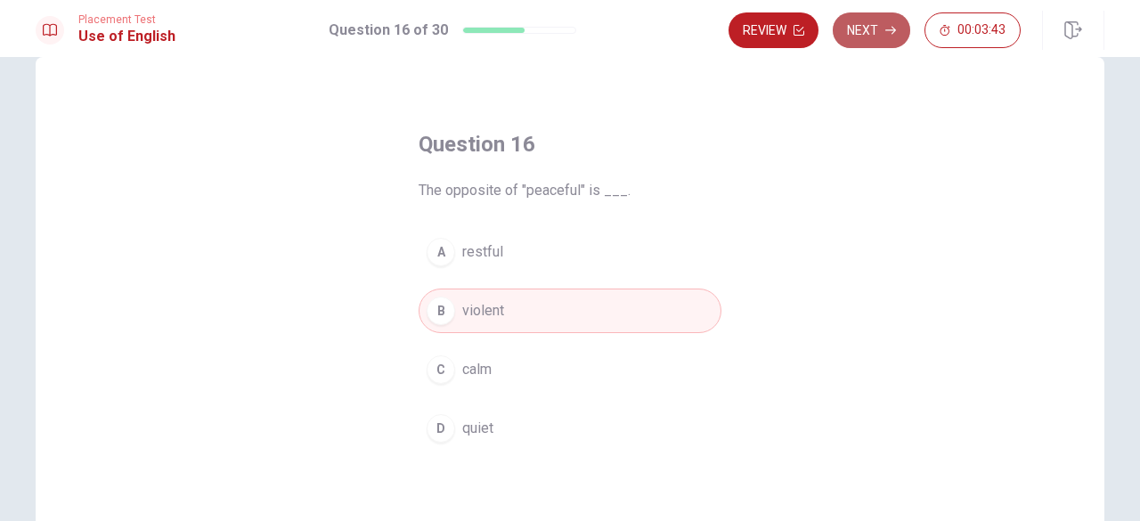
click at [861, 37] on button "Next" at bounding box center [872, 30] width 78 height 36
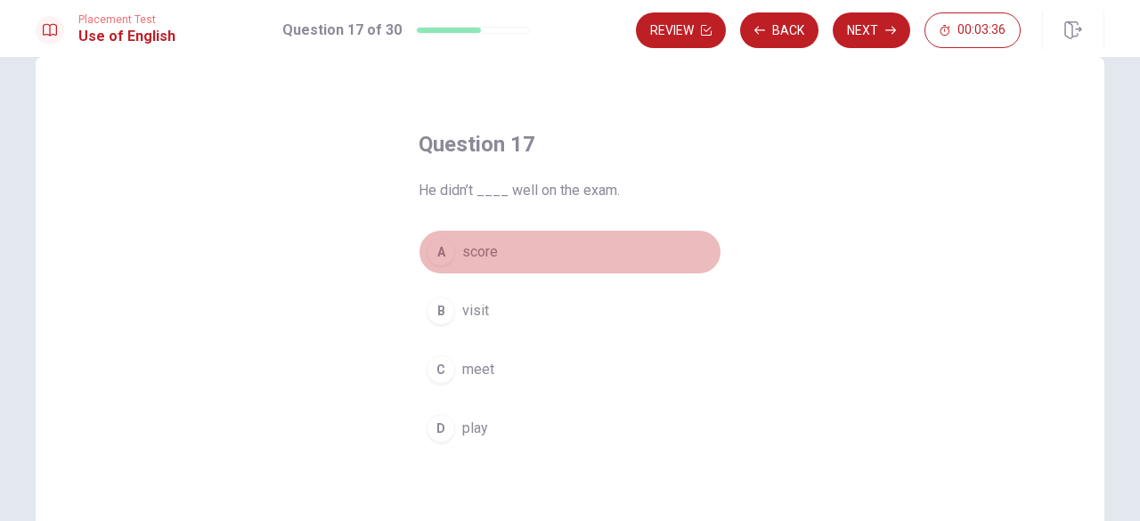
click at [466, 246] on span "score" at bounding box center [480, 251] width 36 height 21
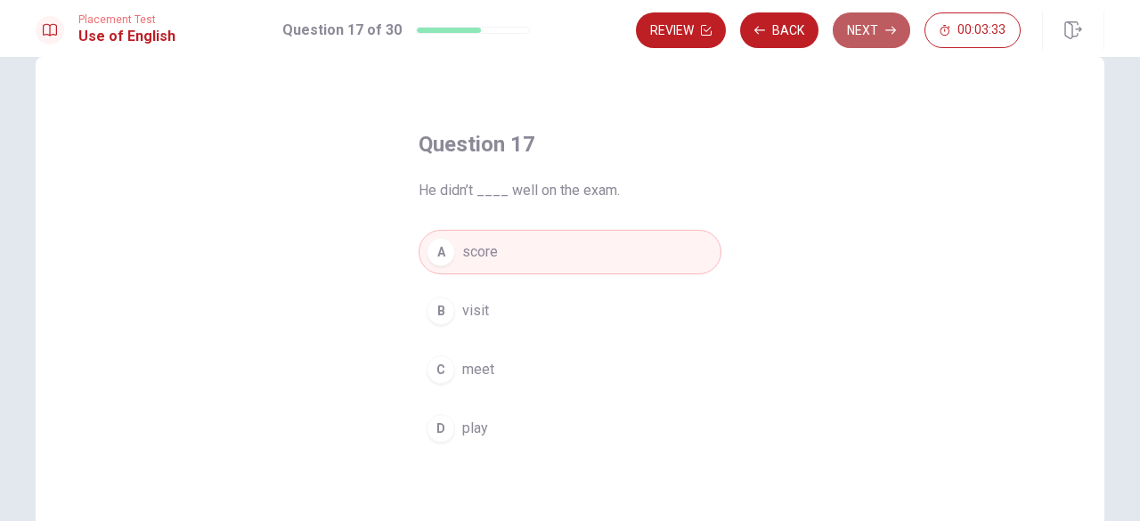
click at [869, 37] on button "Next" at bounding box center [872, 30] width 78 height 36
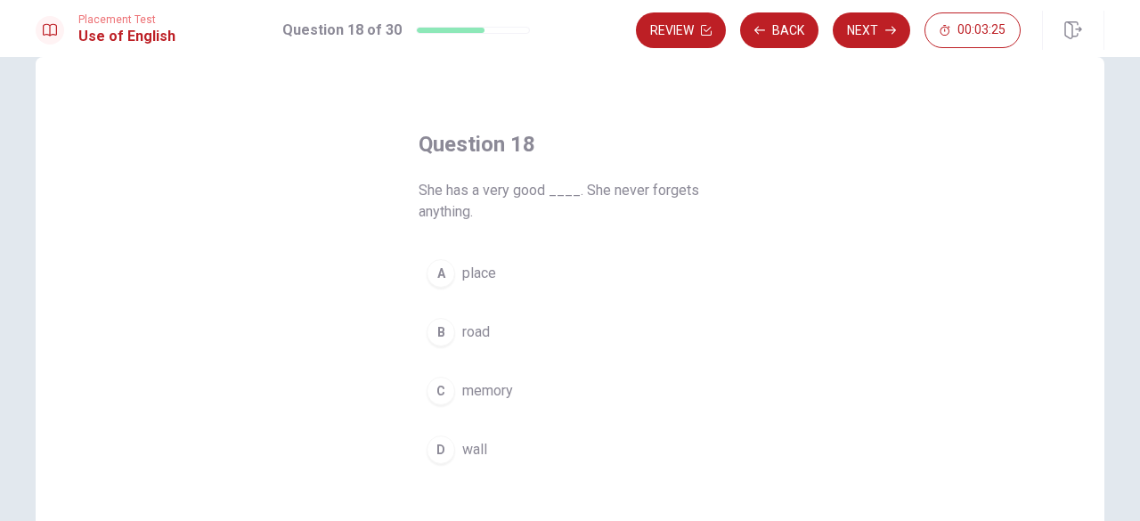
click at [508, 388] on span "memory" at bounding box center [487, 390] width 51 height 21
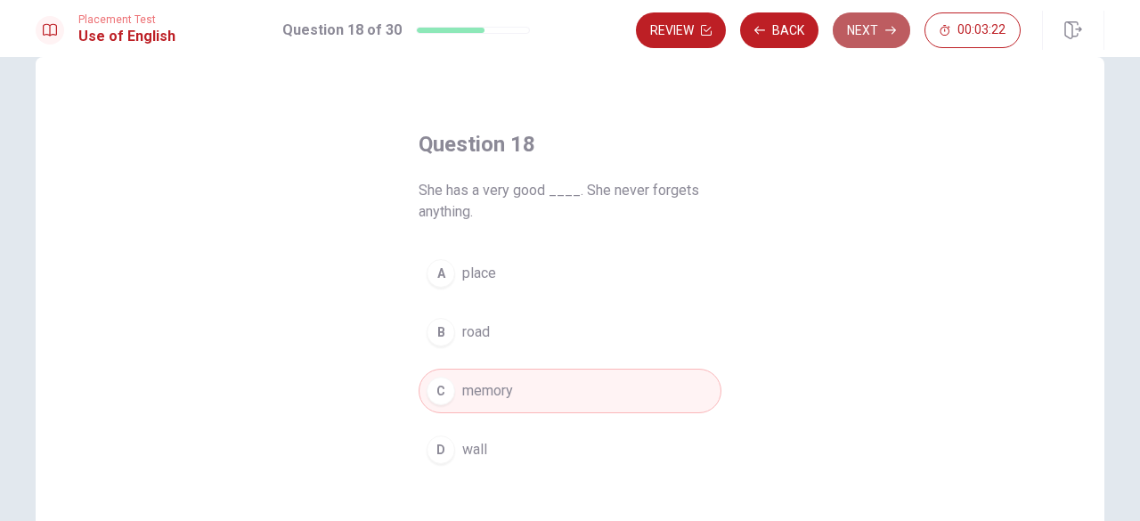
click at [853, 38] on button "Next" at bounding box center [872, 30] width 78 height 36
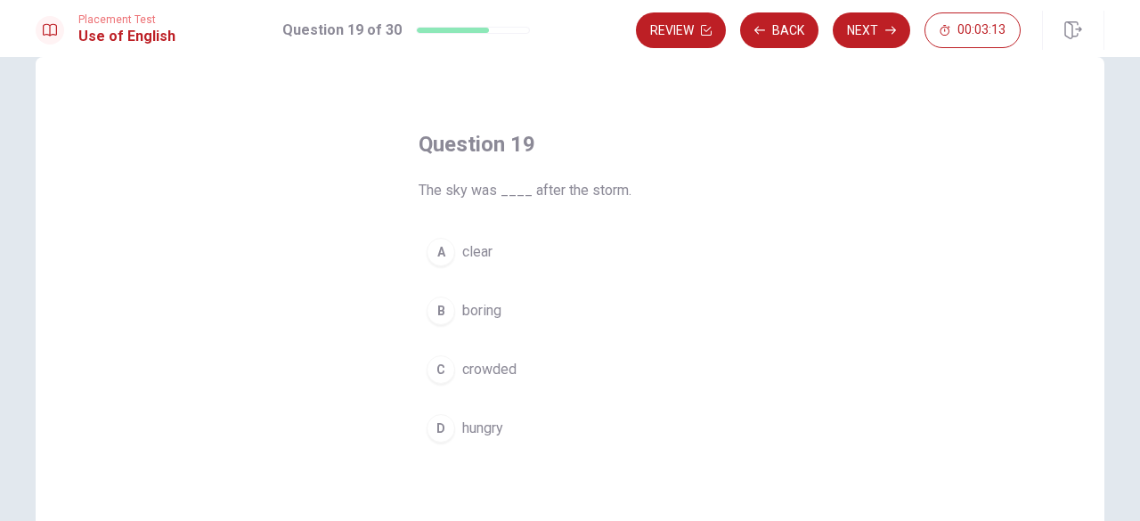
click at [467, 254] on span "clear" at bounding box center [477, 251] width 30 height 21
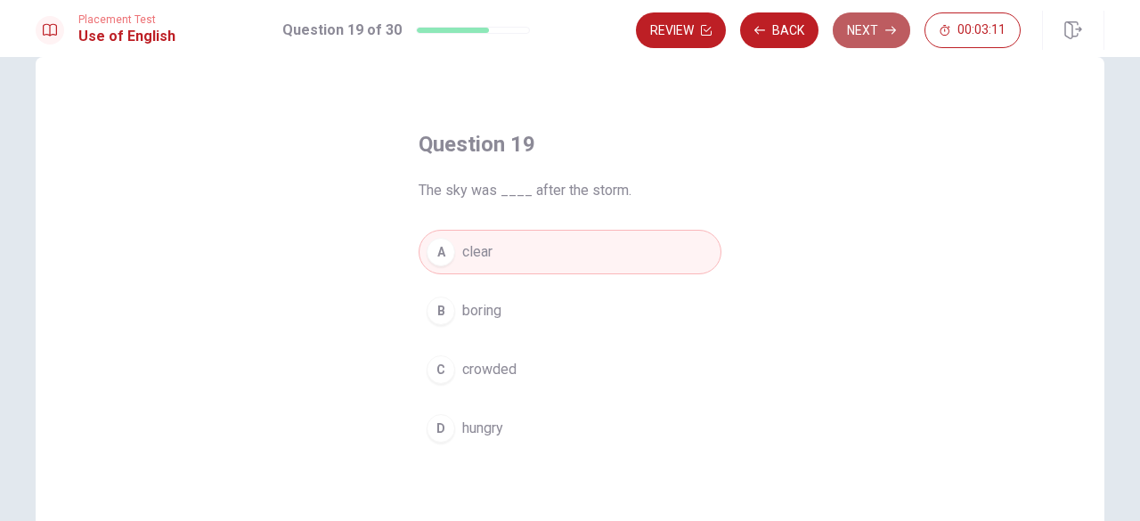
click at [855, 38] on button "Next" at bounding box center [872, 30] width 78 height 36
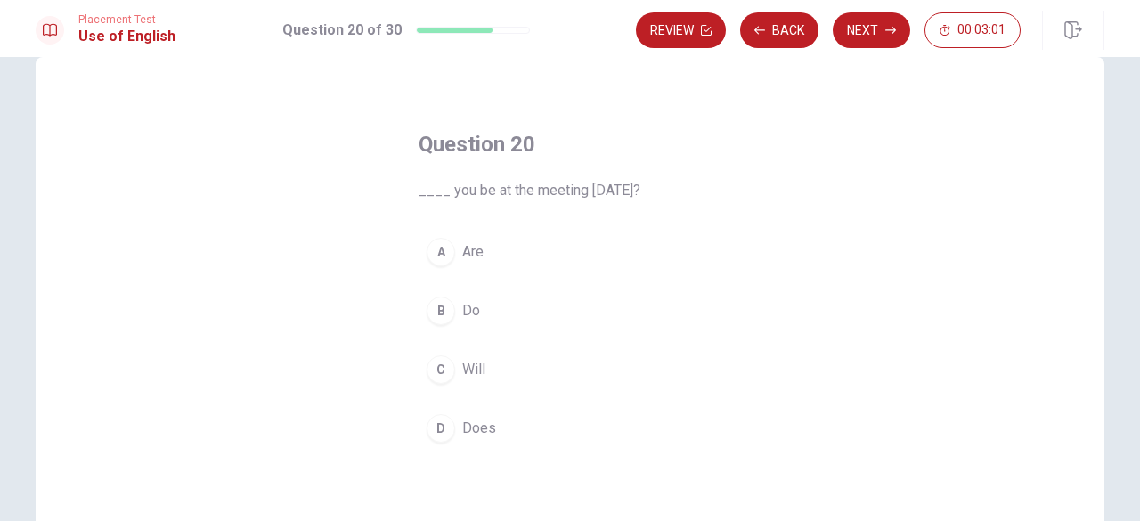
click at [467, 371] on span "Will" at bounding box center [473, 369] width 23 height 21
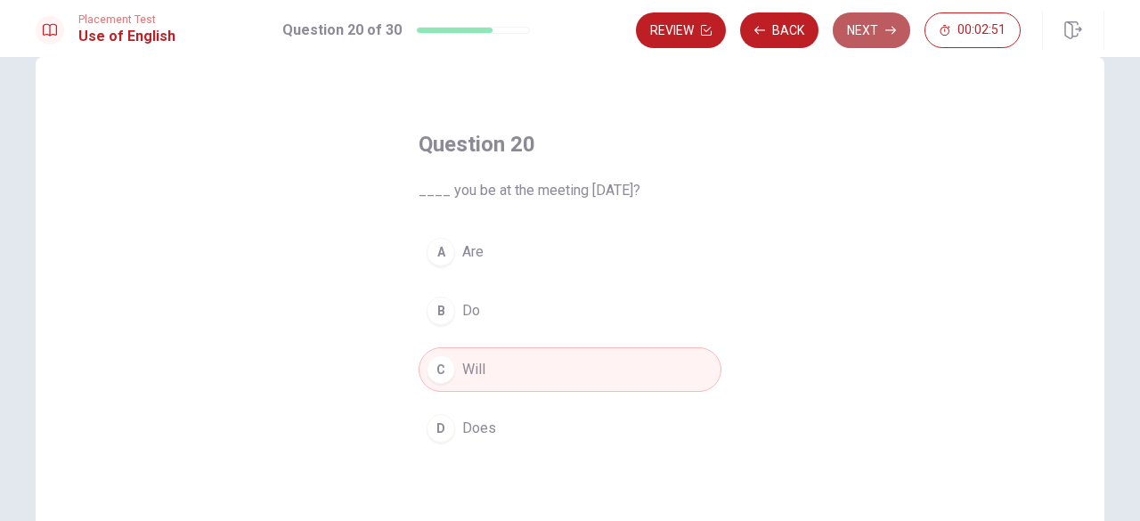
click at [869, 40] on button "Next" at bounding box center [872, 30] width 78 height 36
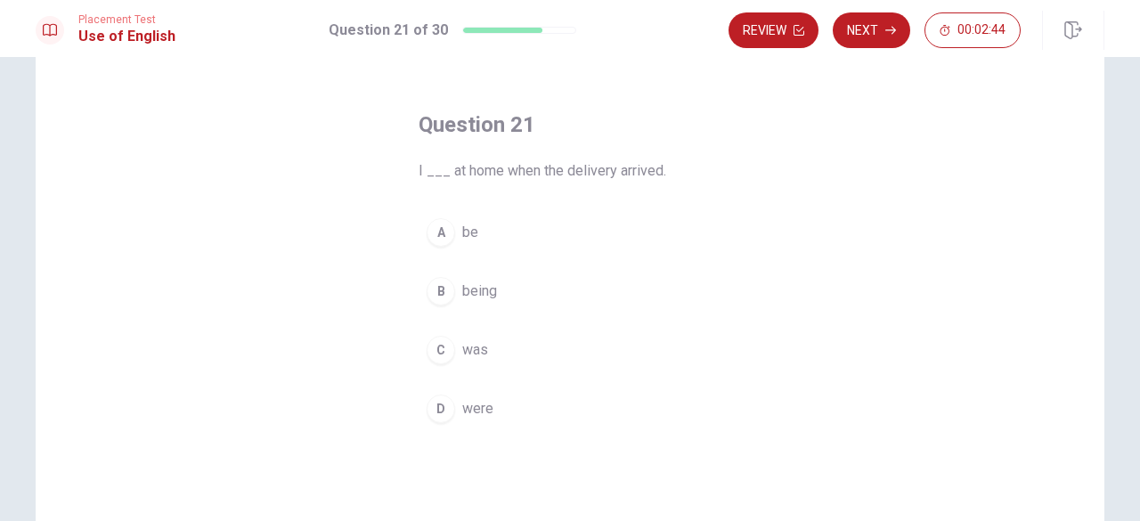
scroll to position [71, 0]
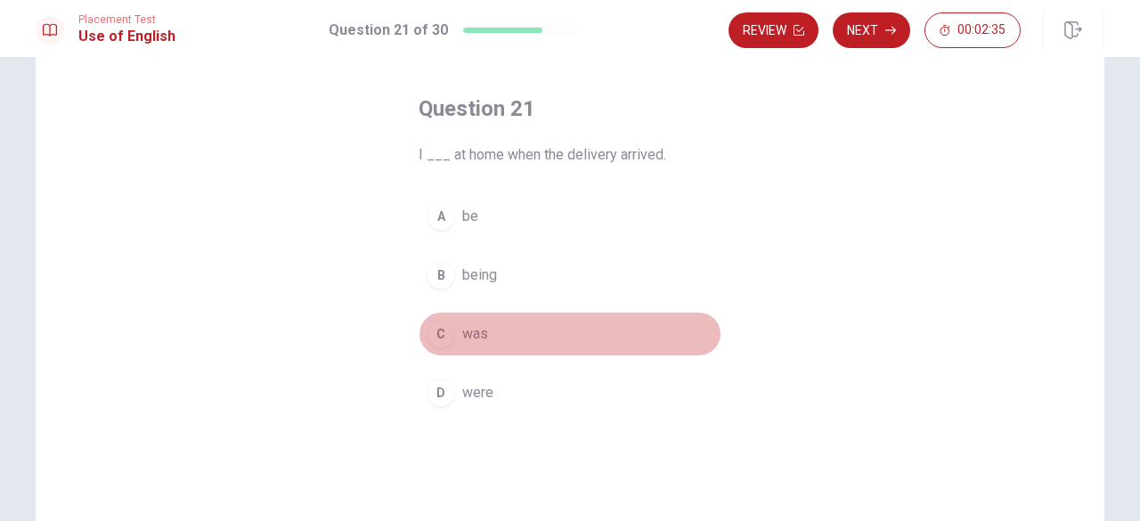
click at [462, 336] on span "was" at bounding box center [475, 333] width 26 height 21
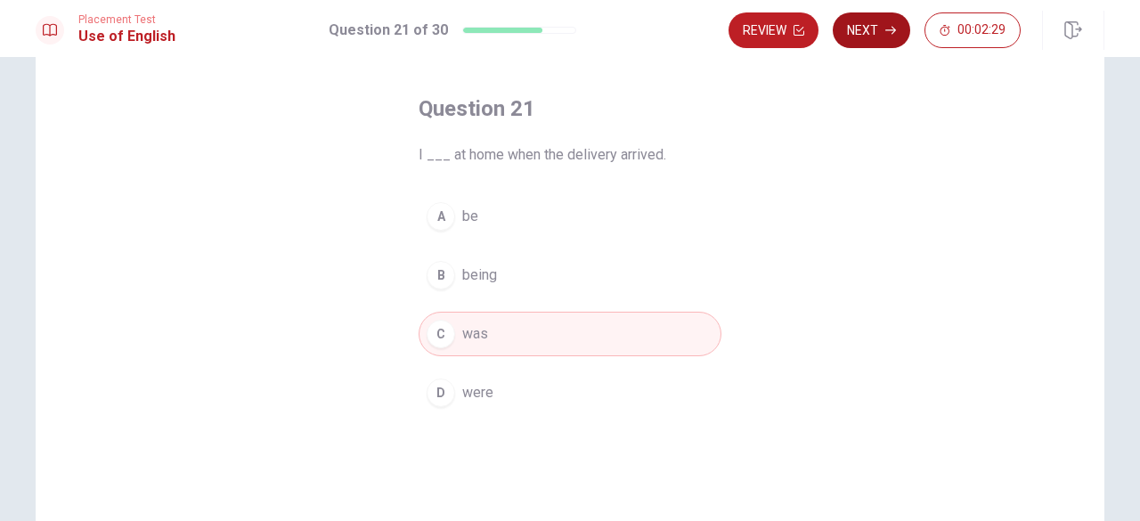
click at [853, 24] on button "Next" at bounding box center [872, 30] width 78 height 36
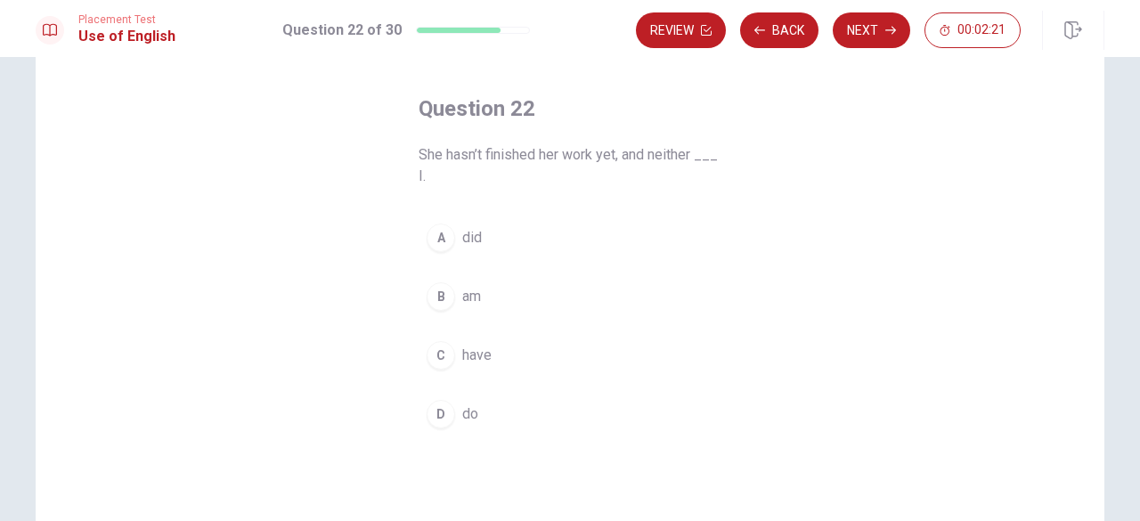
click at [462, 239] on span "did" at bounding box center [472, 237] width 20 height 21
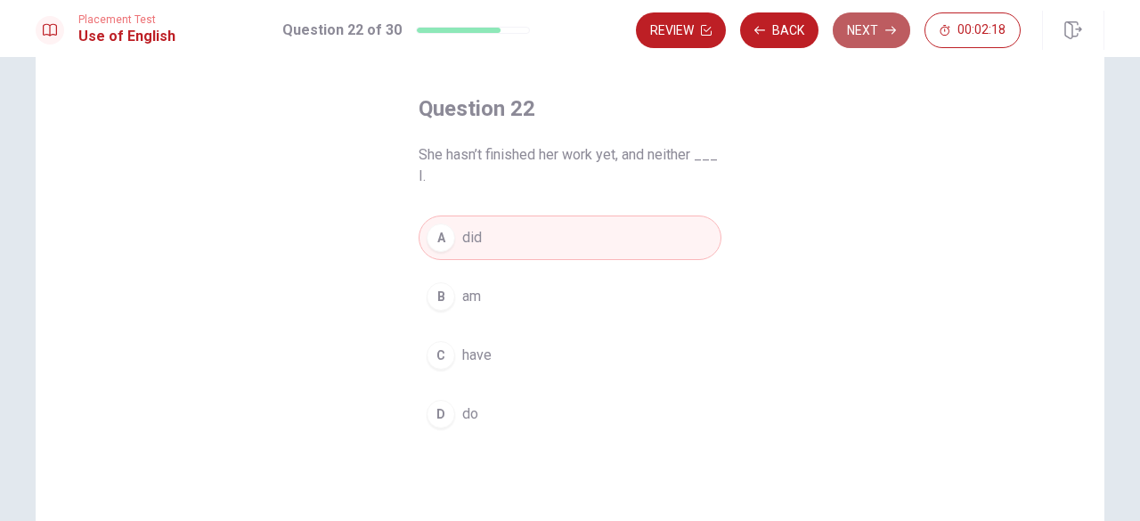
click at [881, 45] on button "Next" at bounding box center [872, 30] width 78 height 36
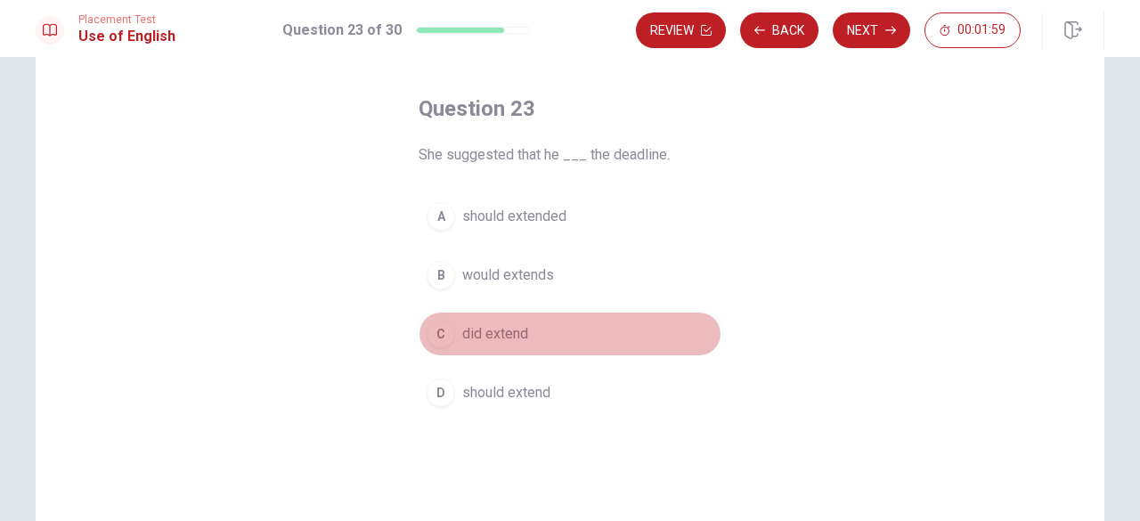
click at [494, 332] on span "did extend" at bounding box center [495, 333] width 66 height 21
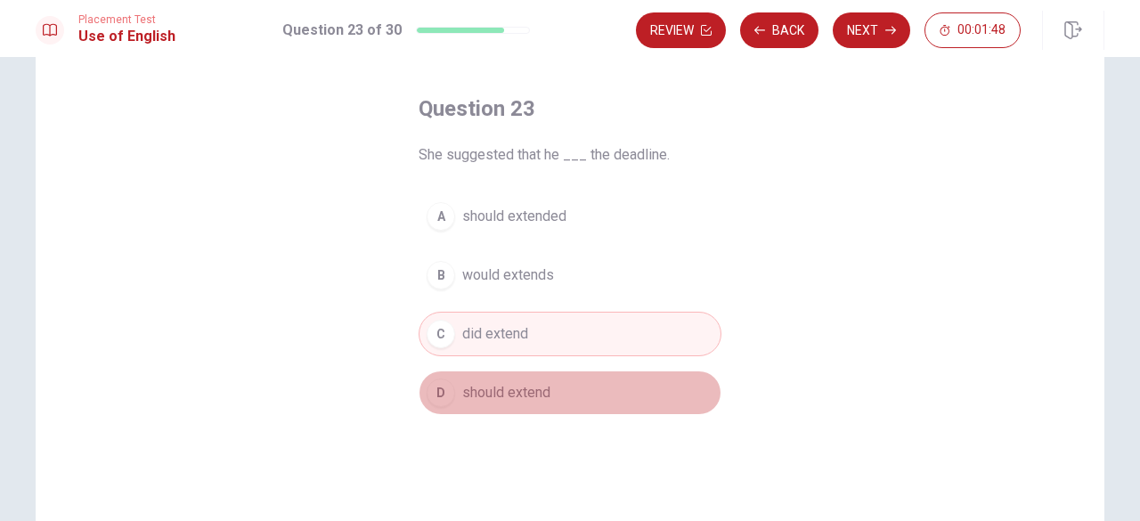
click at [515, 384] on span "should extend" at bounding box center [506, 392] width 88 height 21
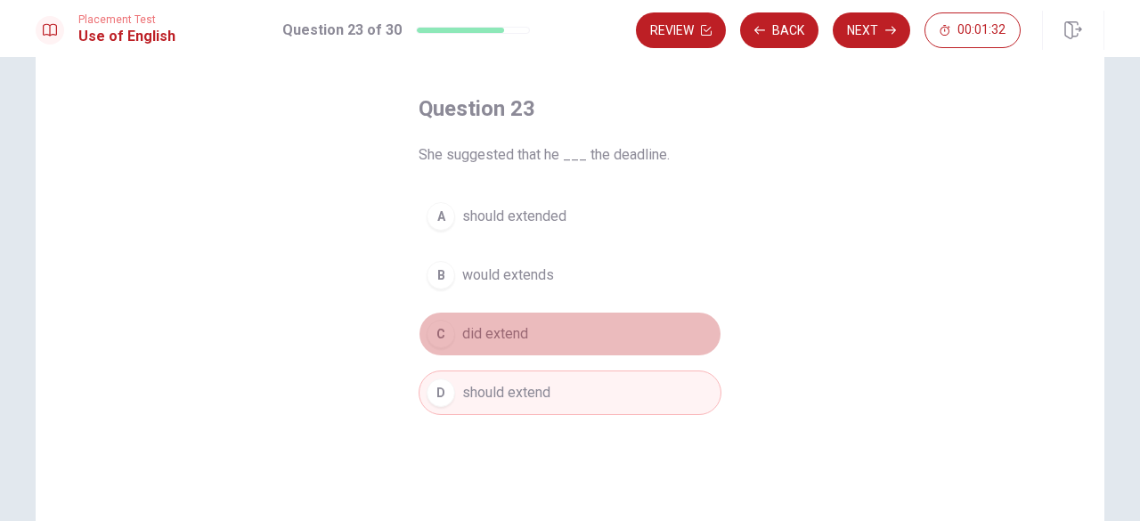
click at [487, 336] on span "did extend" at bounding box center [495, 333] width 66 height 21
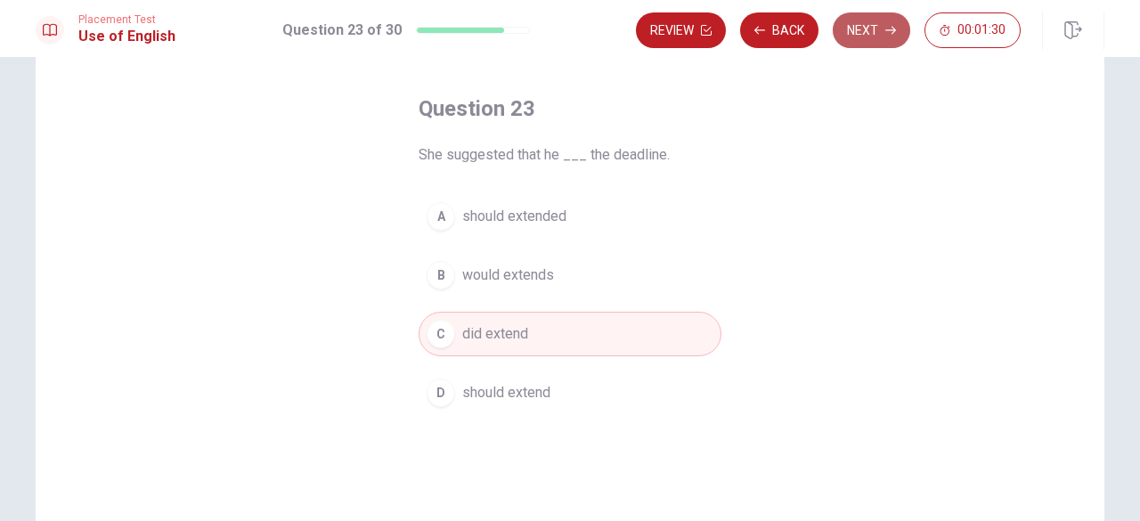
click at [874, 17] on button "Next" at bounding box center [872, 30] width 78 height 36
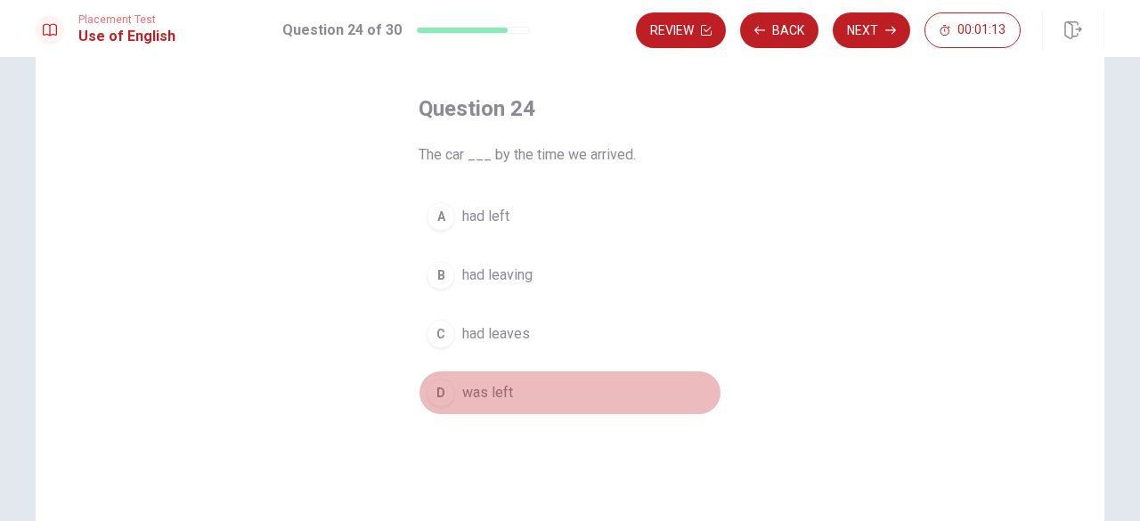
click at [472, 393] on span "was left" at bounding box center [487, 392] width 51 height 21
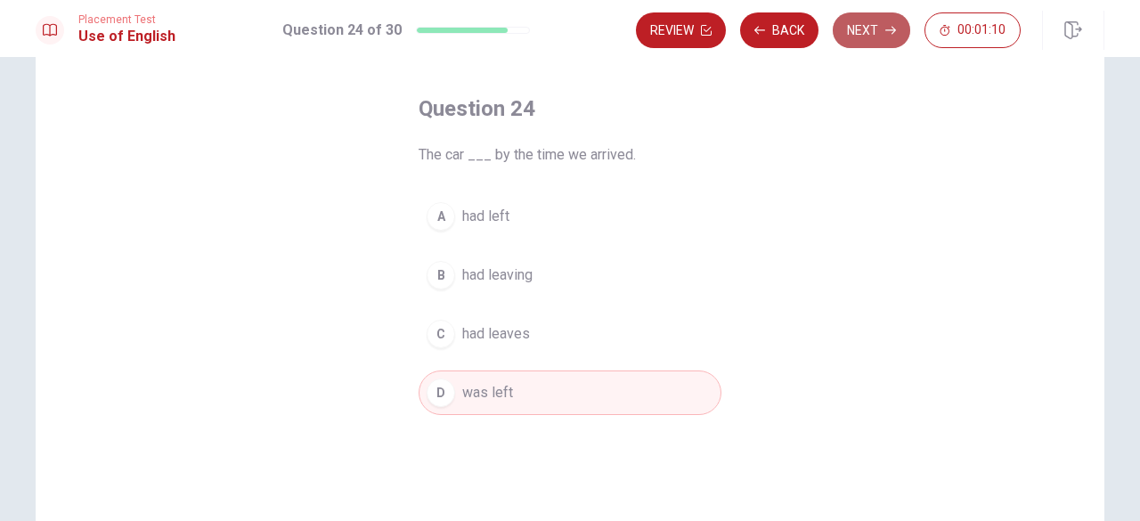
click at [862, 38] on button "Next" at bounding box center [872, 30] width 78 height 36
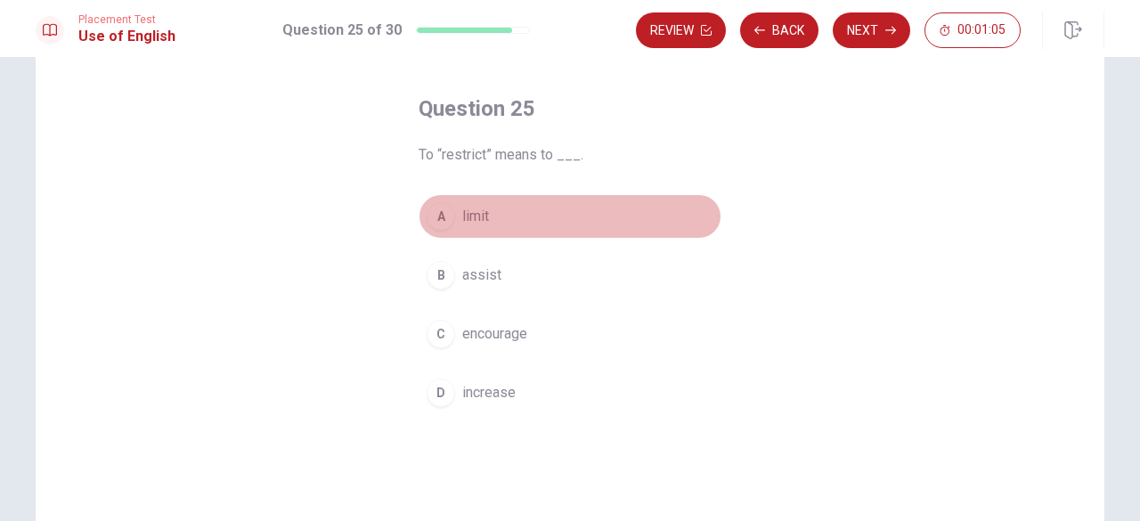
click at [479, 219] on span "limit" at bounding box center [475, 216] width 27 height 21
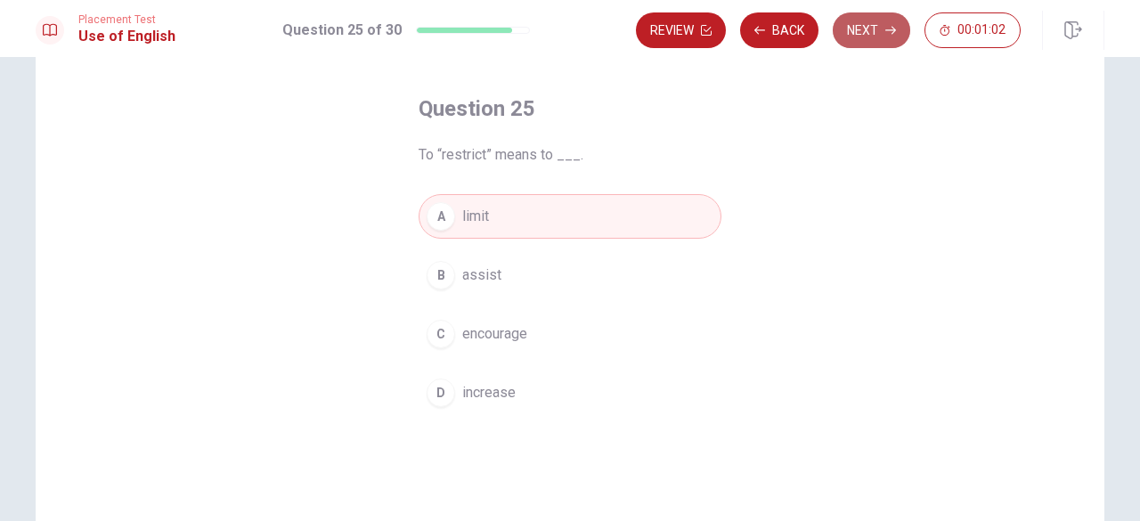
click at [871, 36] on button "Next" at bounding box center [872, 30] width 78 height 36
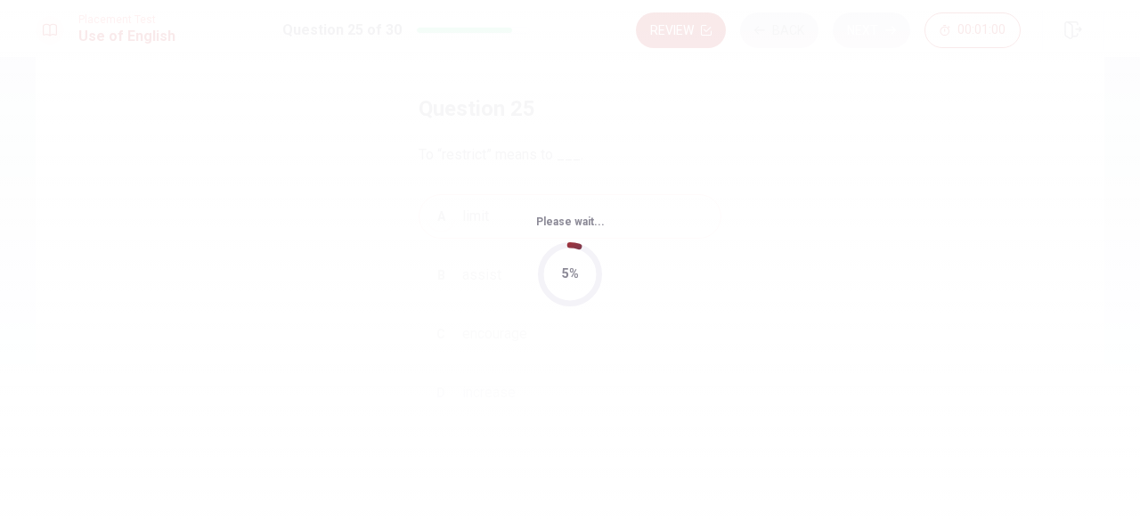
scroll to position [0, 0]
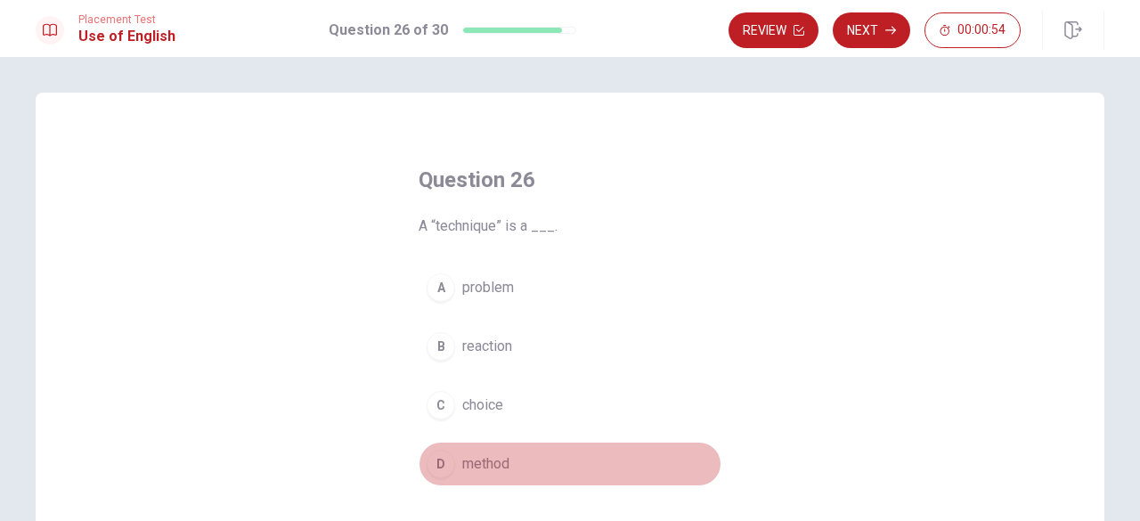
click at [474, 461] on span "method" at bounding box center [485, 463] width 47 height 21
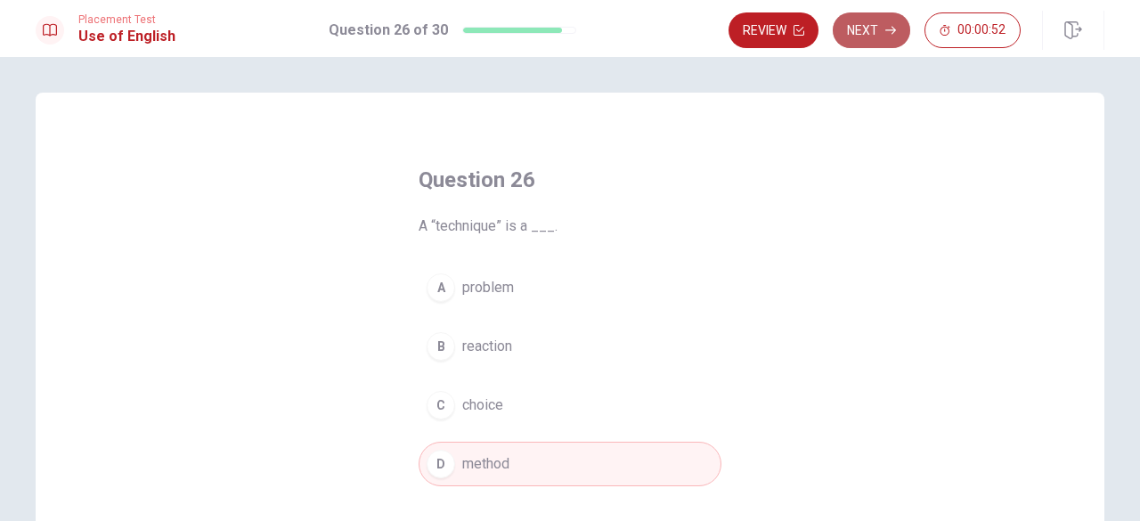
click at [869, 26] on button "Next" at bounding box center [872, 30] width 78 height 36
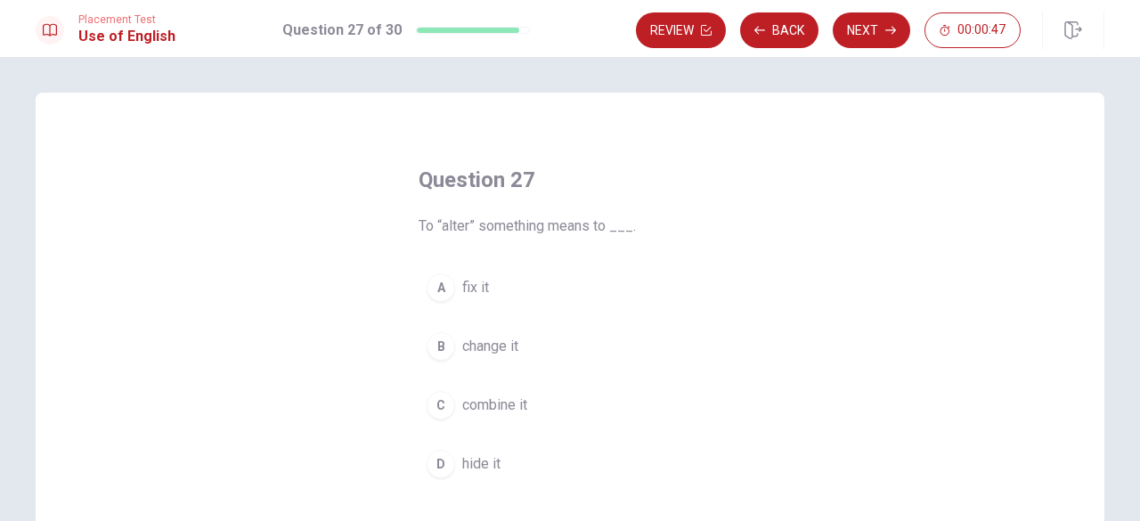
click at [490, 341] on span "change it" at bounding box center [490, 346] width 56 height 21
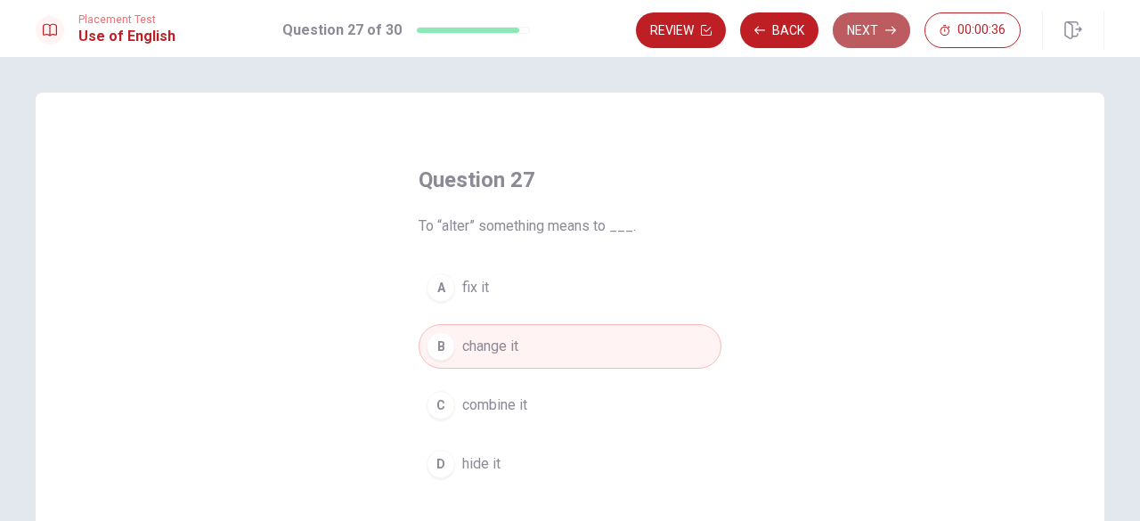
click at [890, 29] on icon "button" at bounding box center [890, 30] width 11 height 11
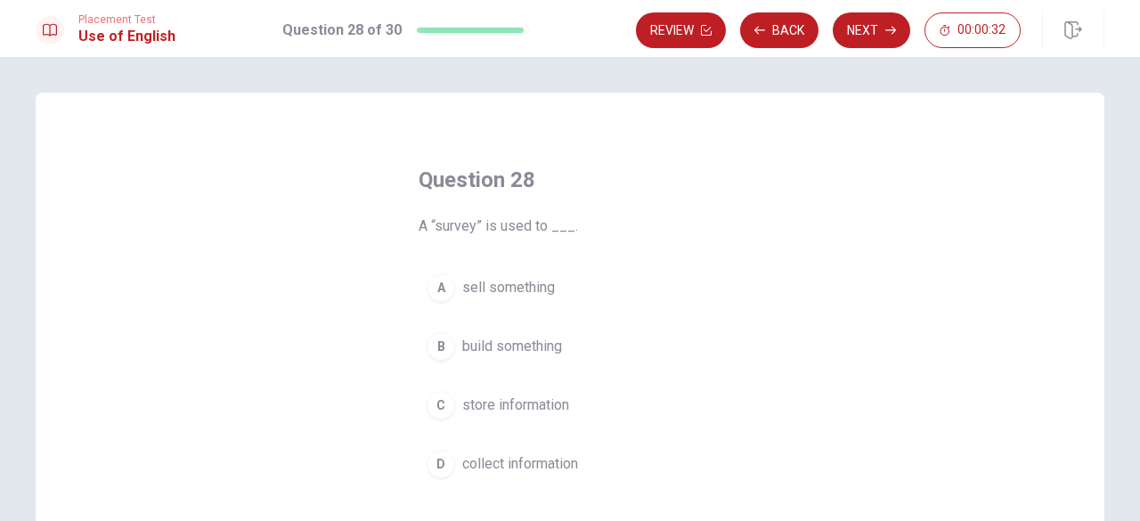
click at [506, 345] on span "build something" at bounding box center [512, 346] width 100 height 21
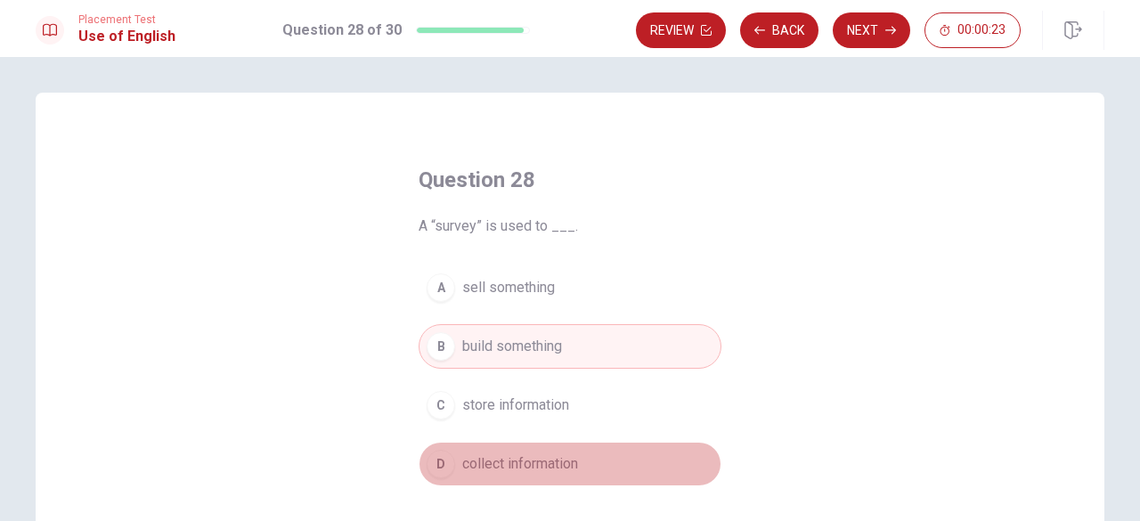
click at [536, 461] on span "collect information" at bounding box center [520, 463] width 116 height 21
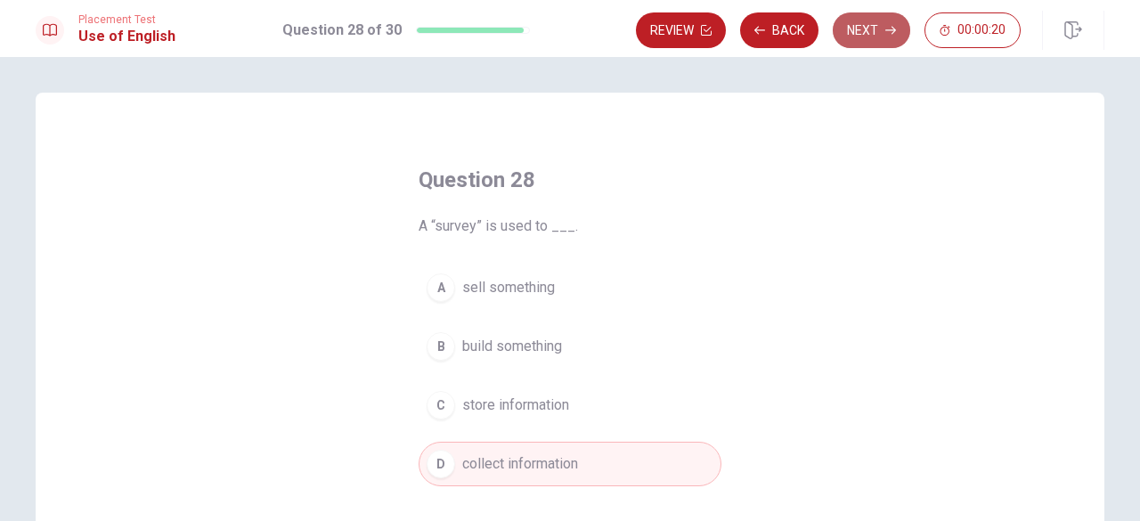
click at [871, 37] on button "Next" at bounding box center [872, 30] width 78 height 36
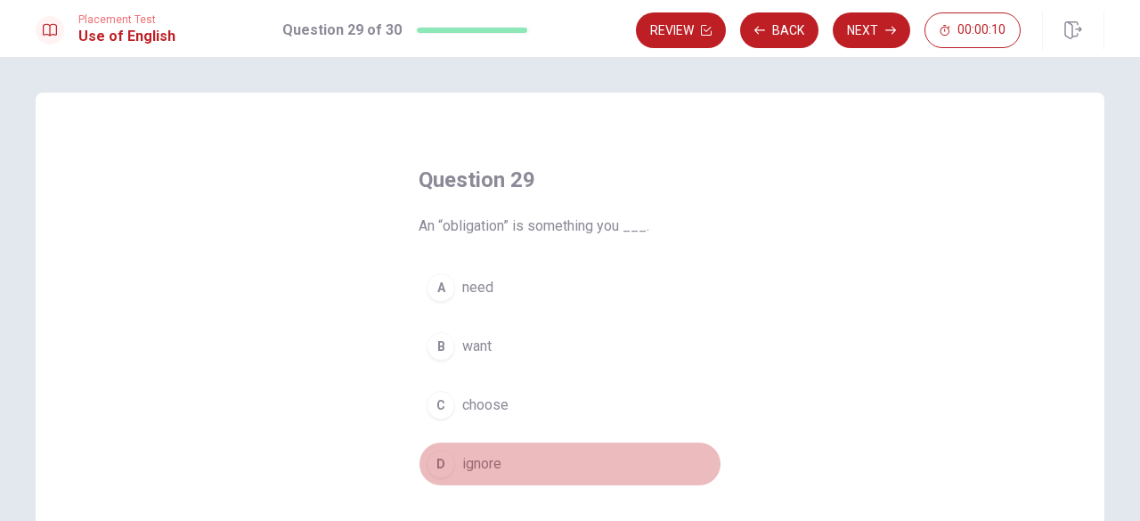
click at [473, 468] on span "ignore" at bounding box center [481, 463] width 39 height 21
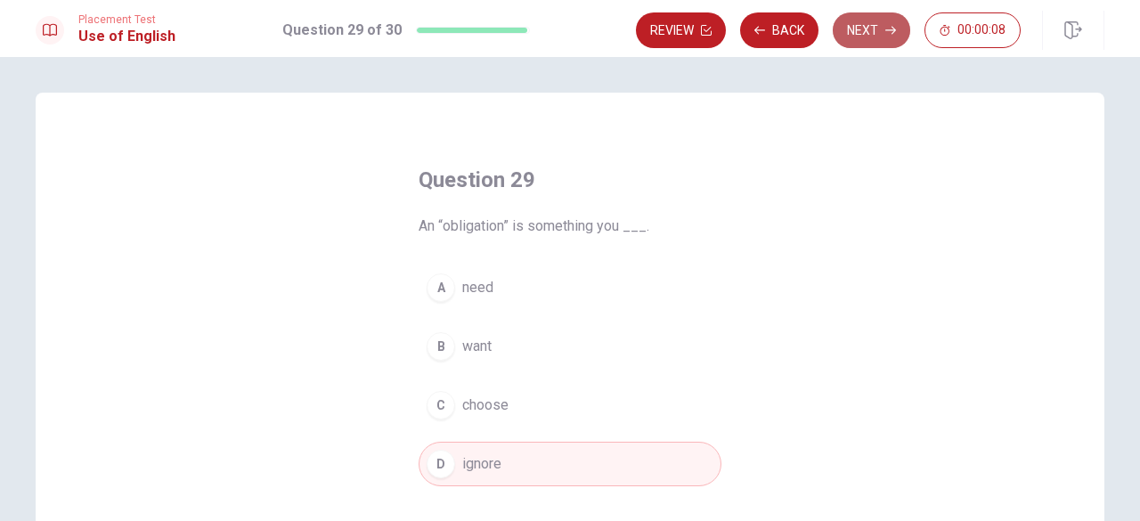
click at [850, 26] on button "Next" at bounding box center [872, 30] width 78 height 36
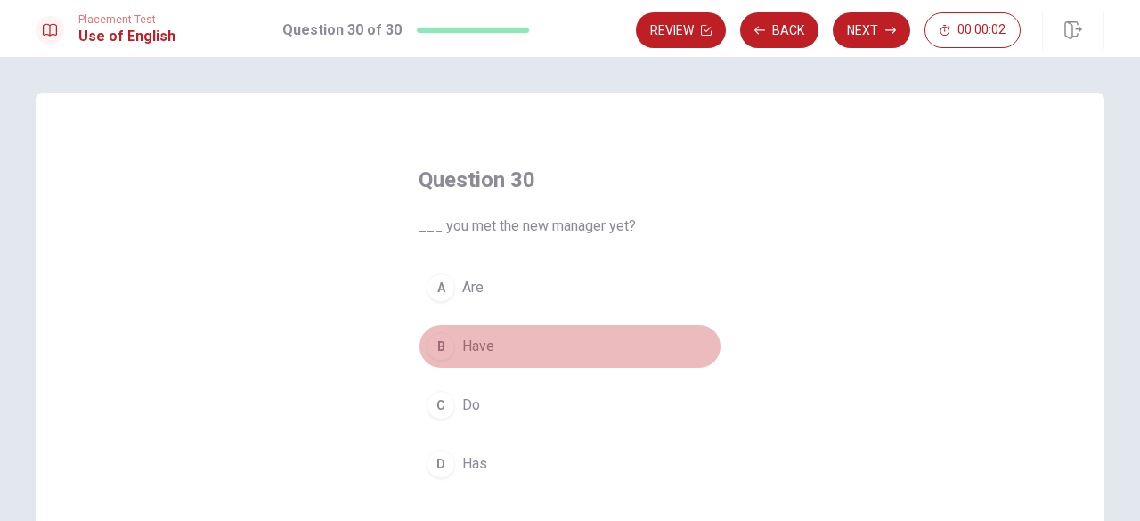
click at [479, 341] on span "Have" at bounding box center [478, 346] width 32 height 21
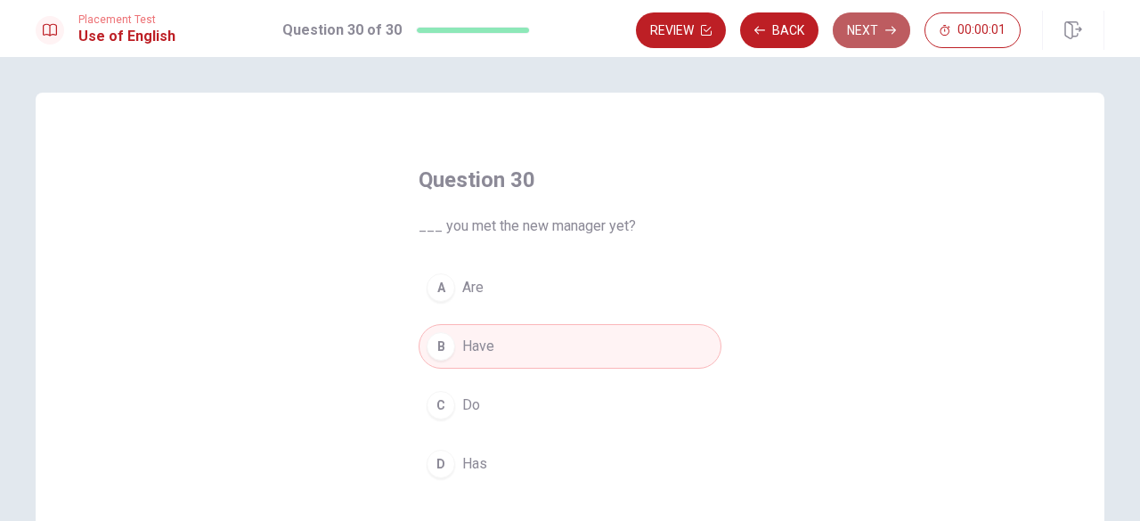
click at [899, 35] on button "Next" at bounding box center [872, 30] width 78 height 36
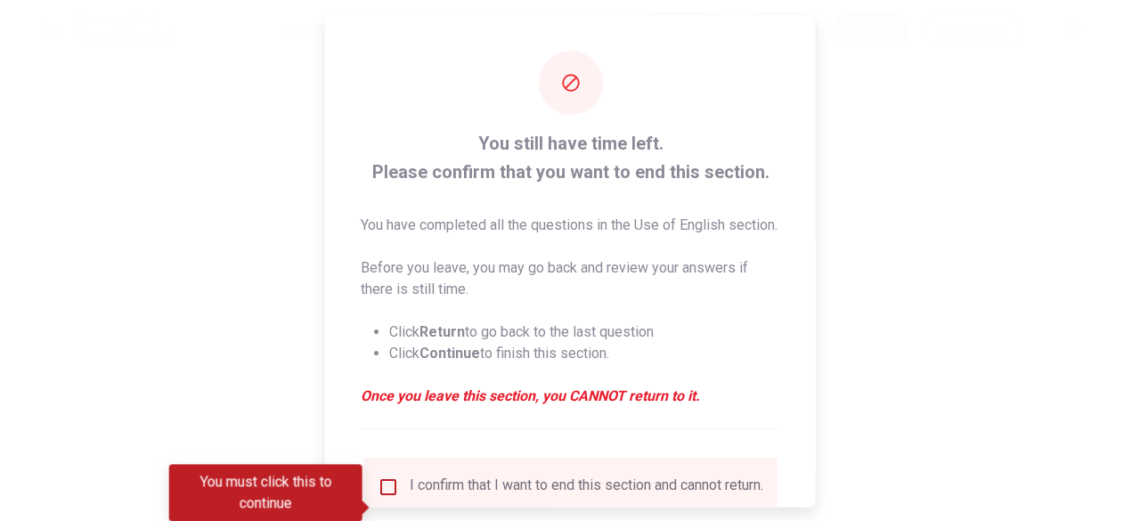
click at [886, 211] on div at bounding box center [570, 260] width 1140 height 521
click at [811, 507] on div at bounding box center [570, 260] width 1140 height 521
click at [816, 501] on div at bounding box center [570, 260] width 1140 height 521
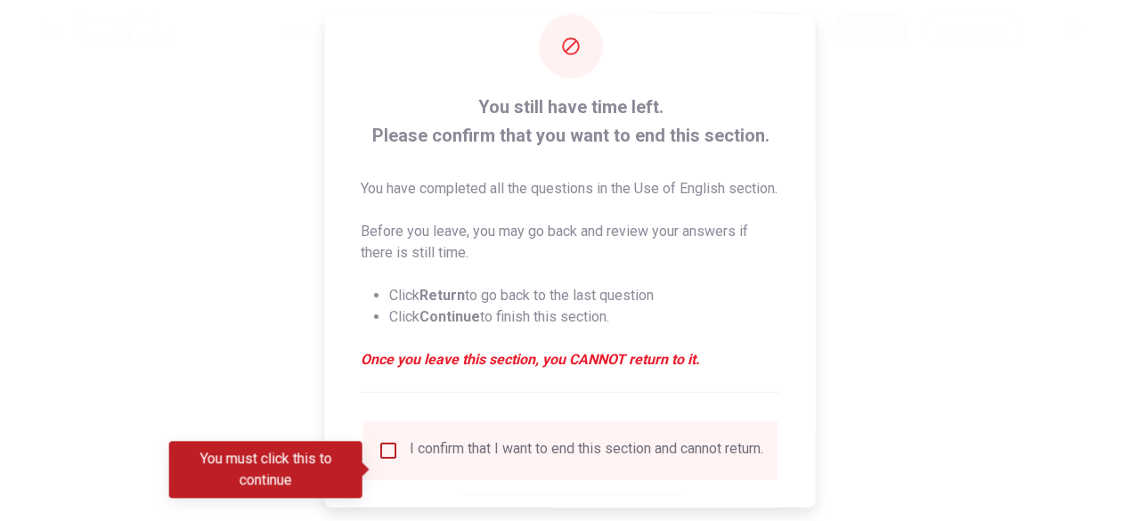
scroll to position [71, 0]
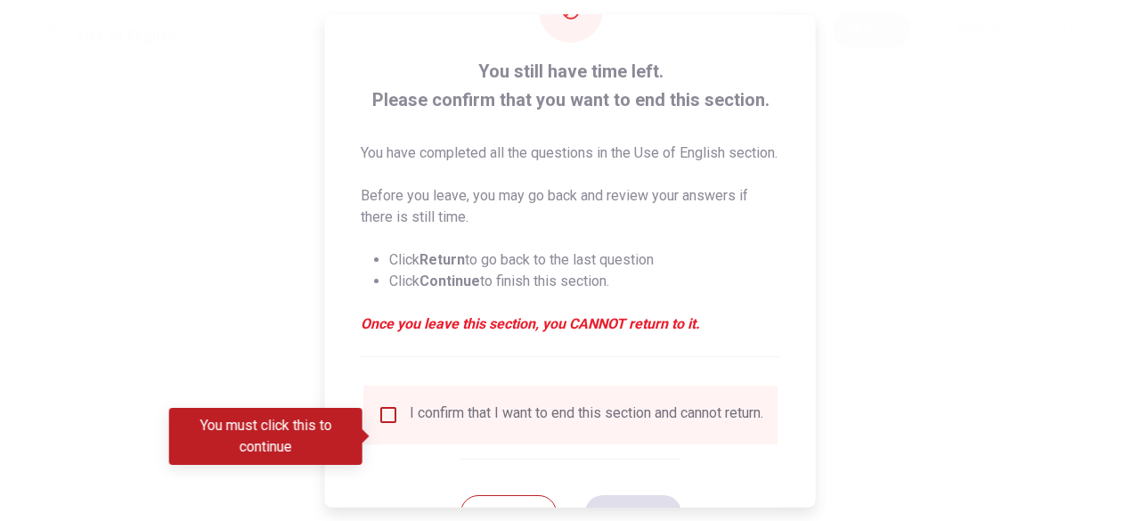
click at [312, 258] on div at bounding box center [570, 260] width 1140 height 521
click at [806, 20] on div "You still have time left. Please confirm that you want to end this section. You…" at bounding box center [570, 255] width 491 height 624
click at [814, 18] on div "You still have time left. Please confirm that you want to end this section. You…" at bounding box center [570, 260] width 491 height 493
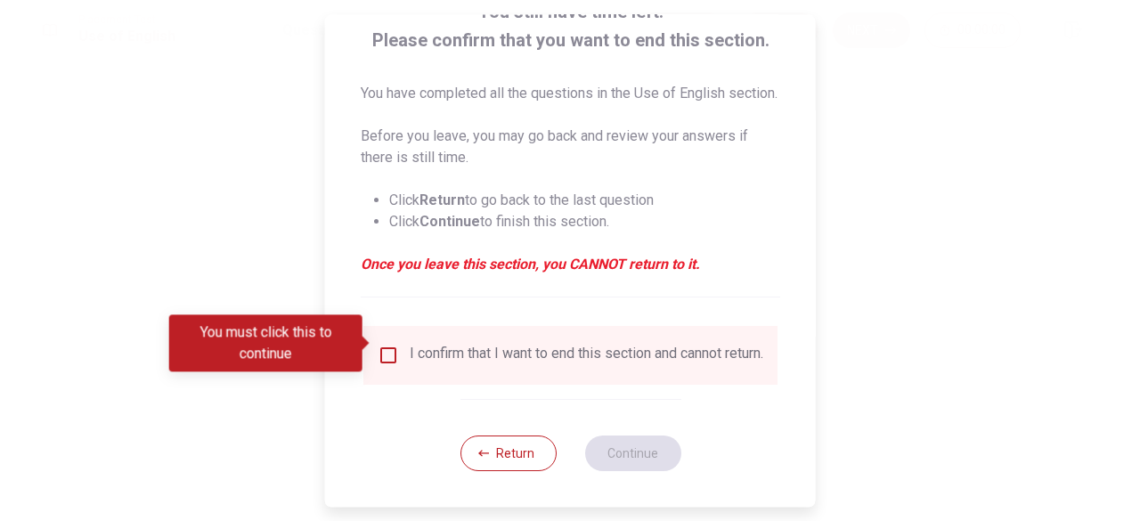
scroll to position [164, 0]
click at [495, 458] on button "Return" at bounding box center [508, 454] width 96 height 36
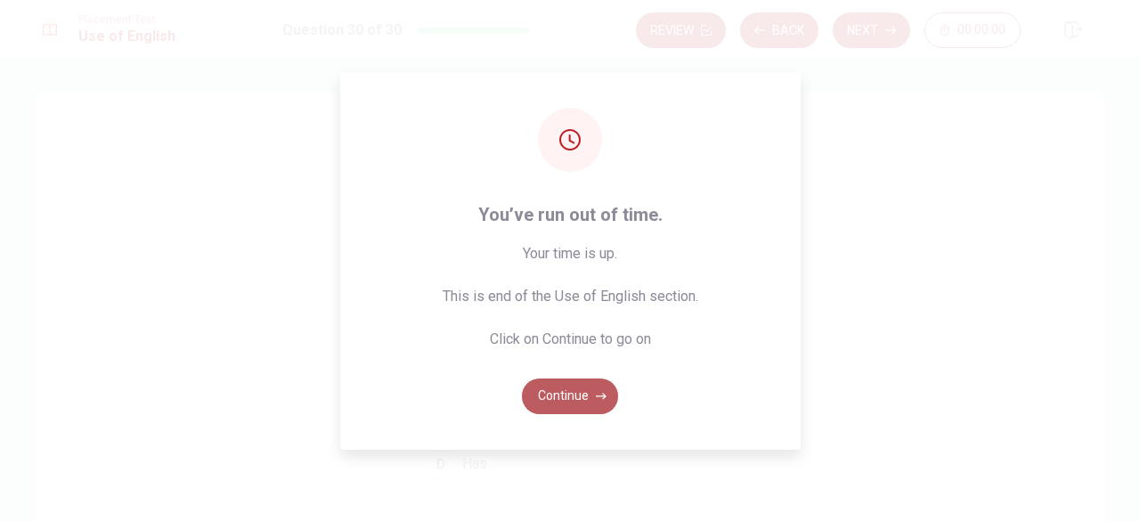
click at [561, 408] on button "Continue" at bounding box center [570, 397] width 96 height 36
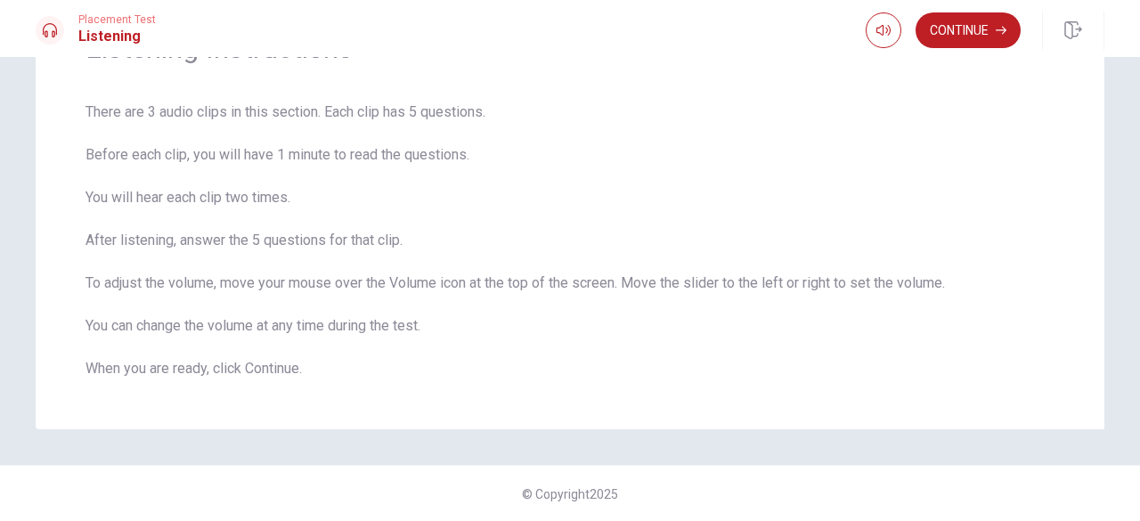
scroll to position [77, 0]
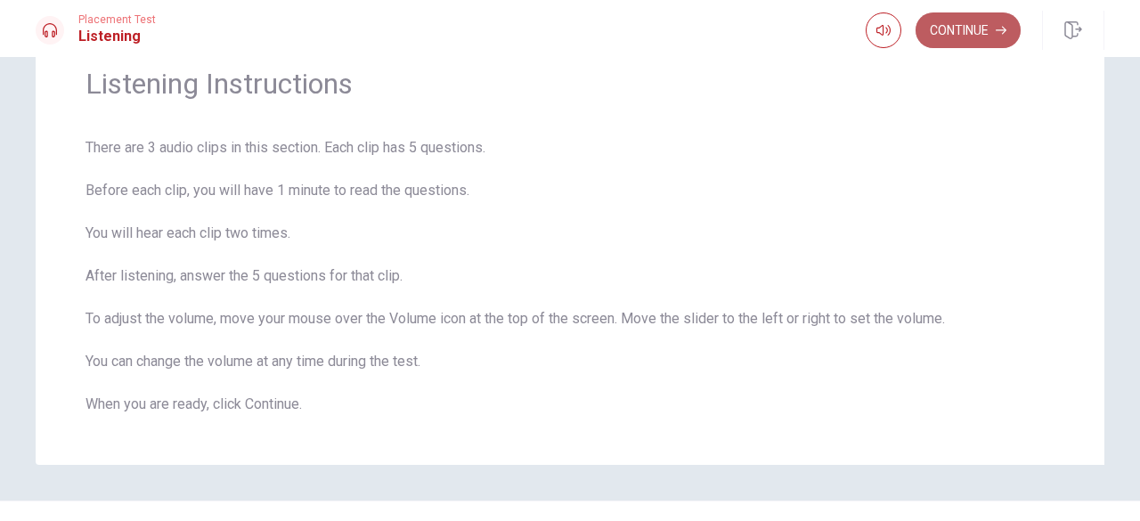
click at [975, 38] on button "Continue" at bounding box center [968, 30] width 105 height 36
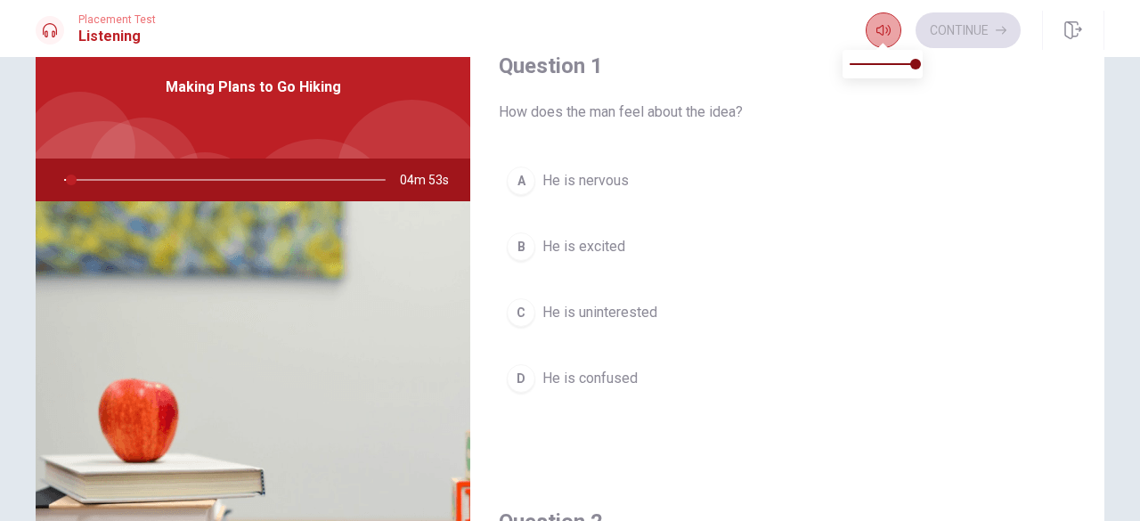
click at [882, 33] on icon "button" at bounding box center [884, 30] width 14 height 11
click at [663, 448] on div "Question 1 How does the man feel about the idea? A He is nervous B He is excite…" at bounding box center [787, 244] width 634 height 456
click at [44, 24] on icon at bounding box center [50, 30] width 14 height 14
click at [82, 175] on div at bounding box center [221, 180] width 357 height 43
click at [704, 200] on button "A He is nervous" at bounding box center [787, 181] width 577 height 45
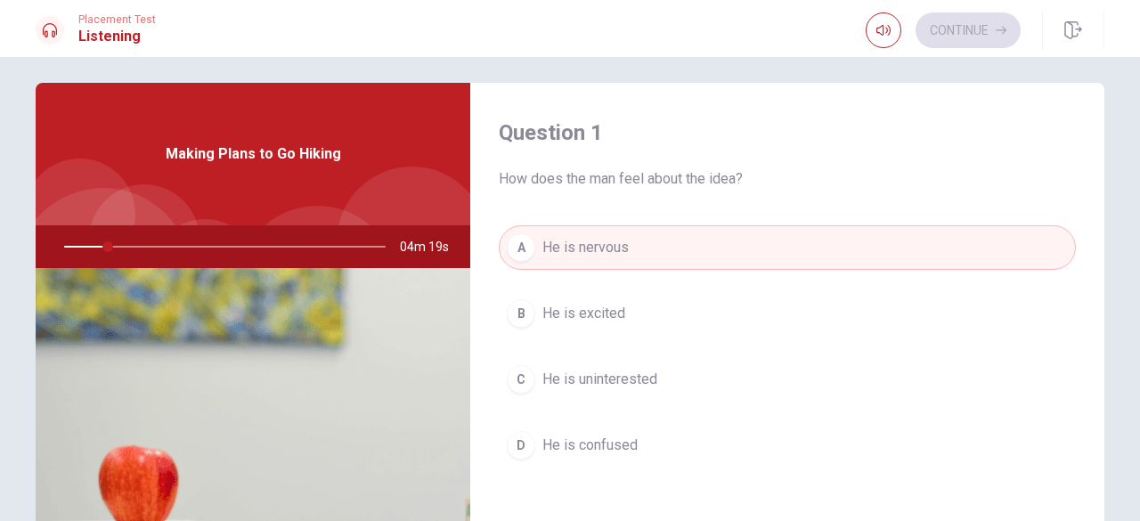
scroll to position [0, 0]
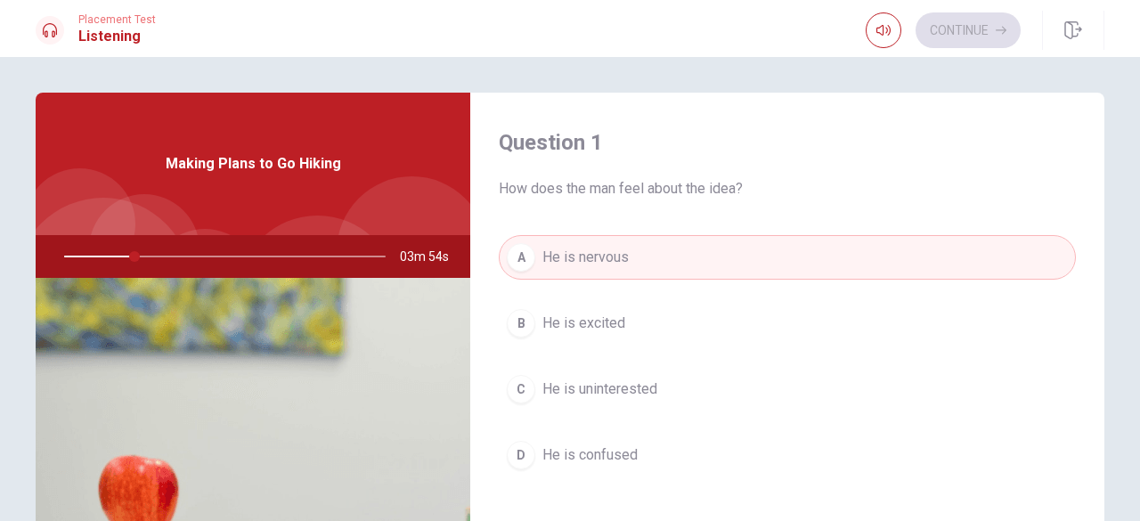
click at [757, 131] on h4 "Question 1" at bounding box center [787, 142] width 577 height 29
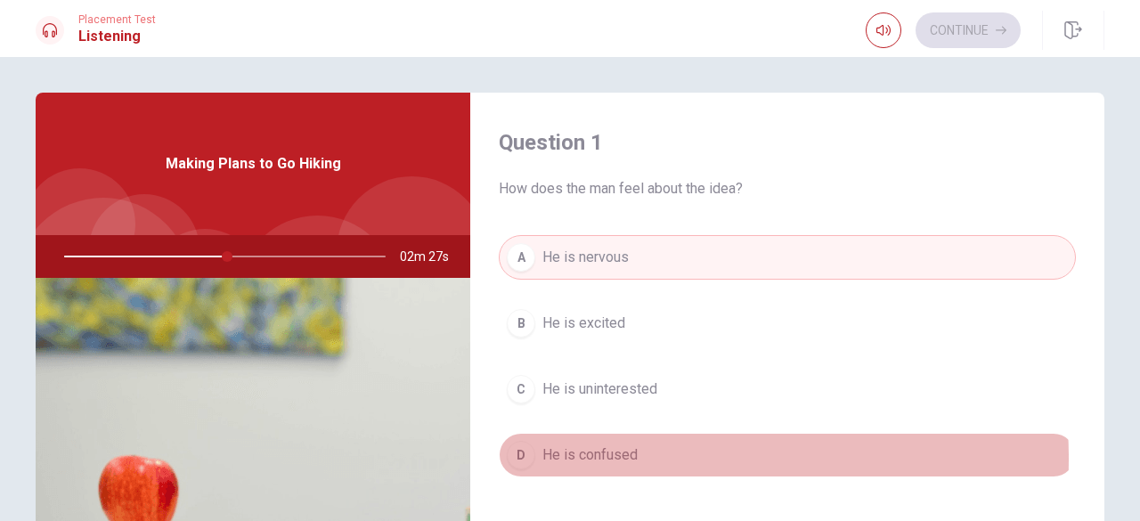
click at [609, 457] on span "He is confused" at bounding box center [590, 455] width 95 height 21
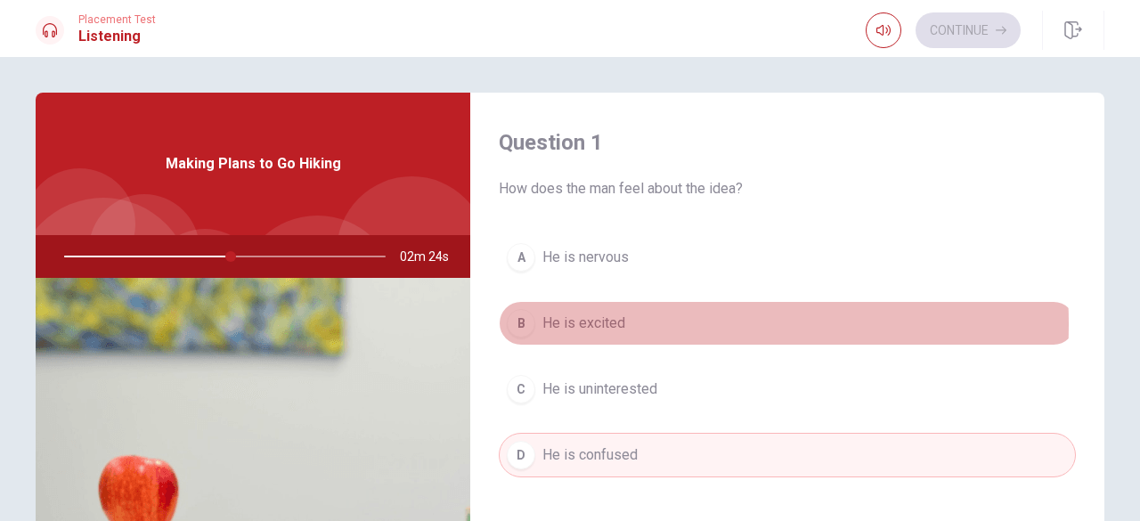
click at [620, 323] on button "B He is excited" at bounding box center [787, 323] width 577 height 45
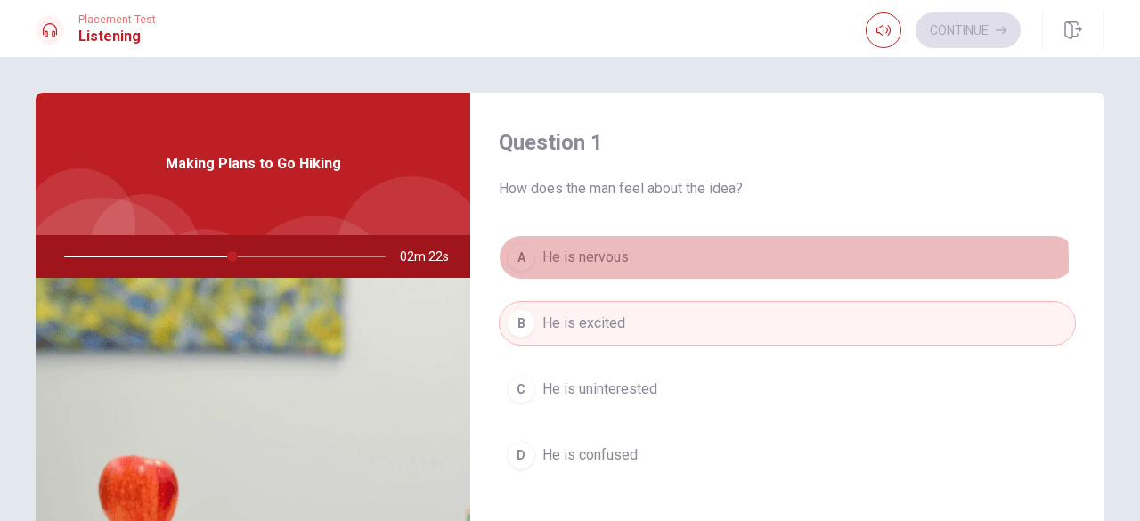
click at [766, 261] on button "A He is nervous" at bounding box center [787, 257] width 577 height 45
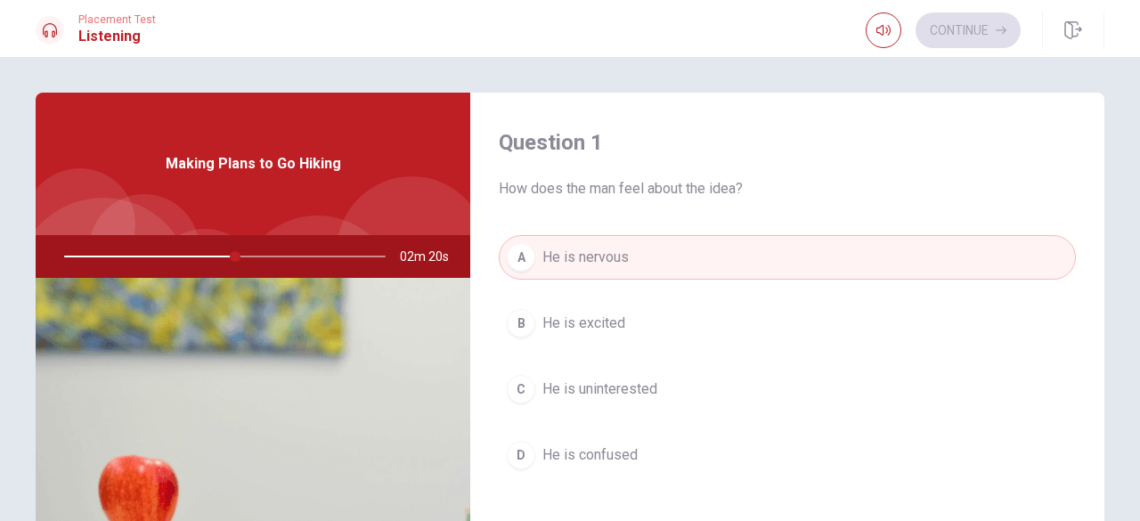
scroll to position [542, 0]
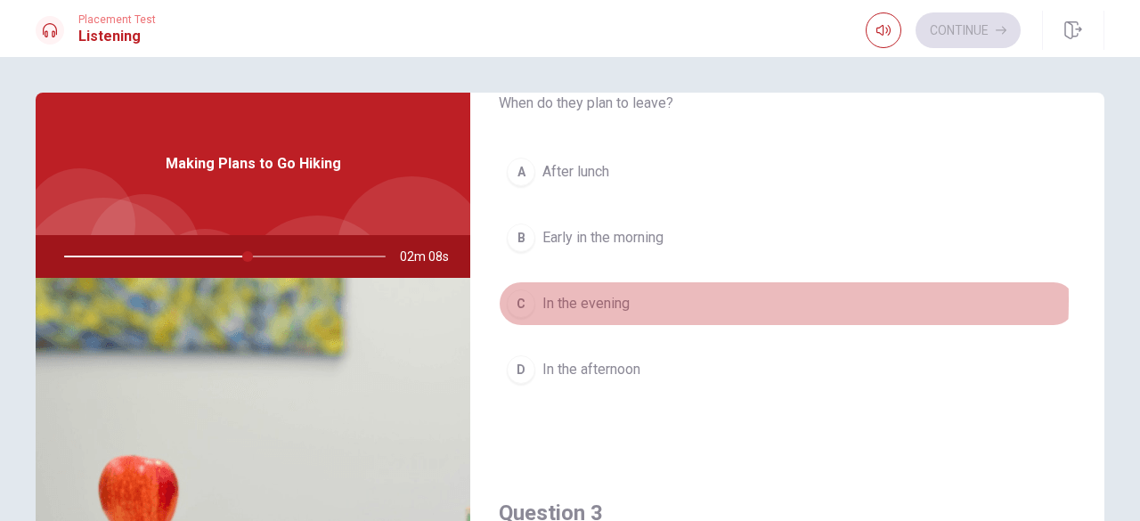
click at [578, 297] on span "In the evening" at bounding box center [586, 303] width 87 height 21
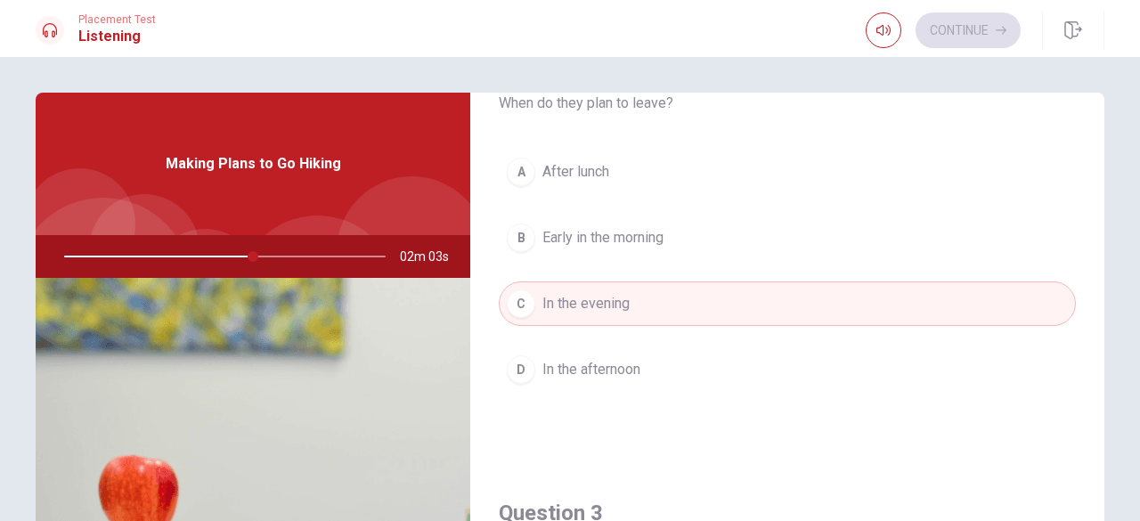
type input "59"
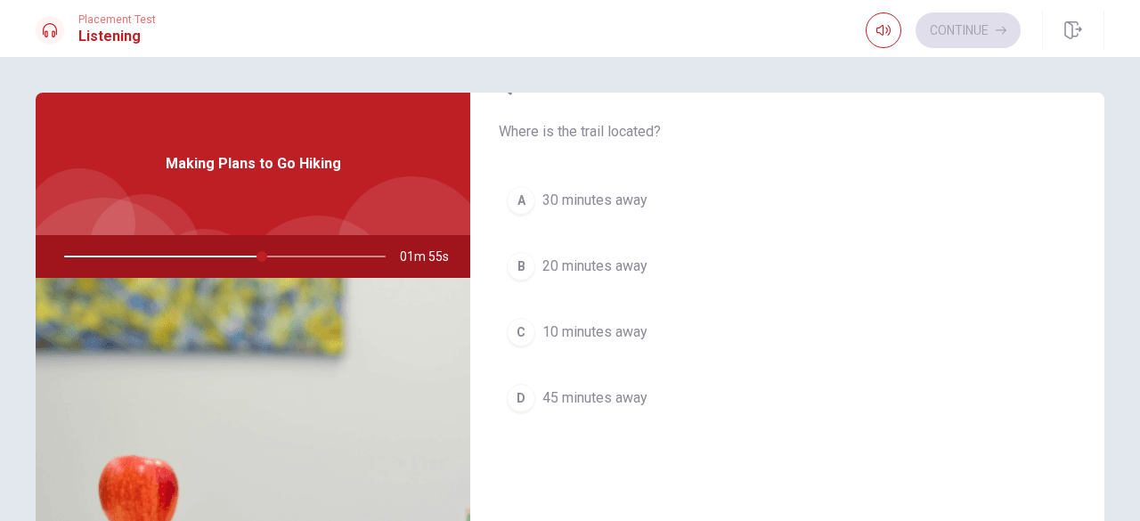
scroll to position [1005, 0]
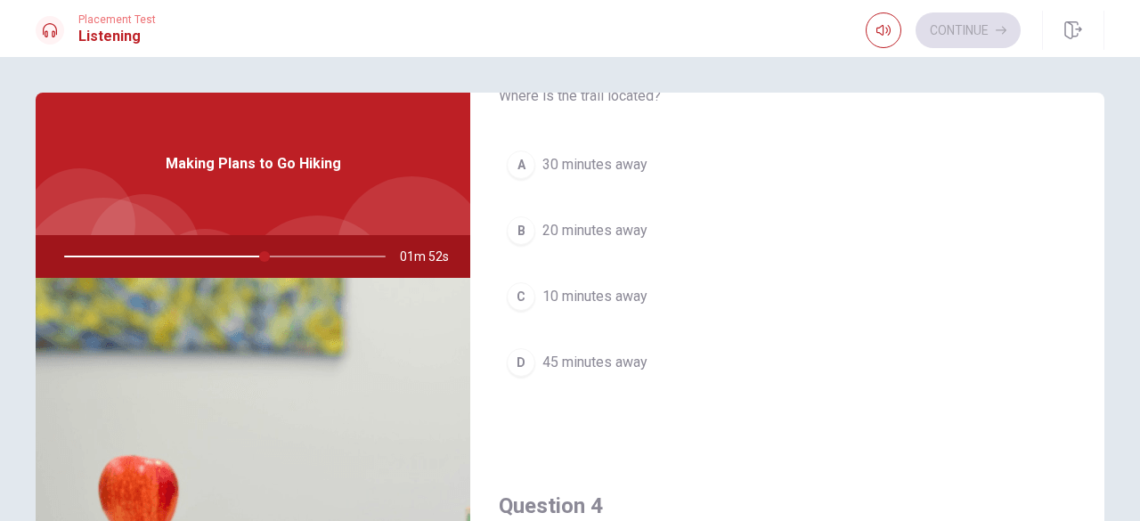
click at [98, 250] on div at bounding box center [221, 256] width 357 height 43
click at [102, 253] on div at bounding box center [221, 256] width 357 height 43
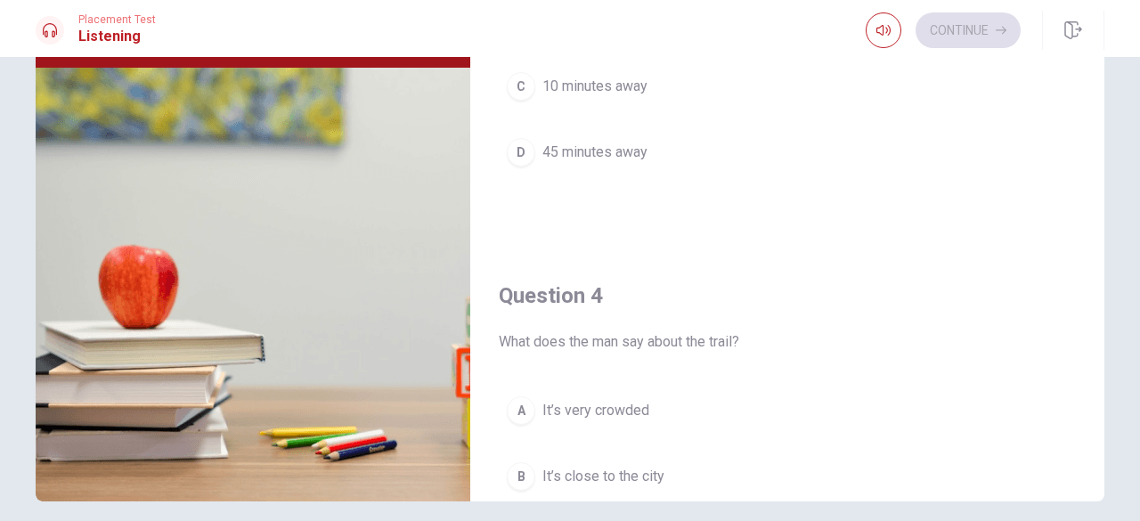
scroll to position [214, 0]
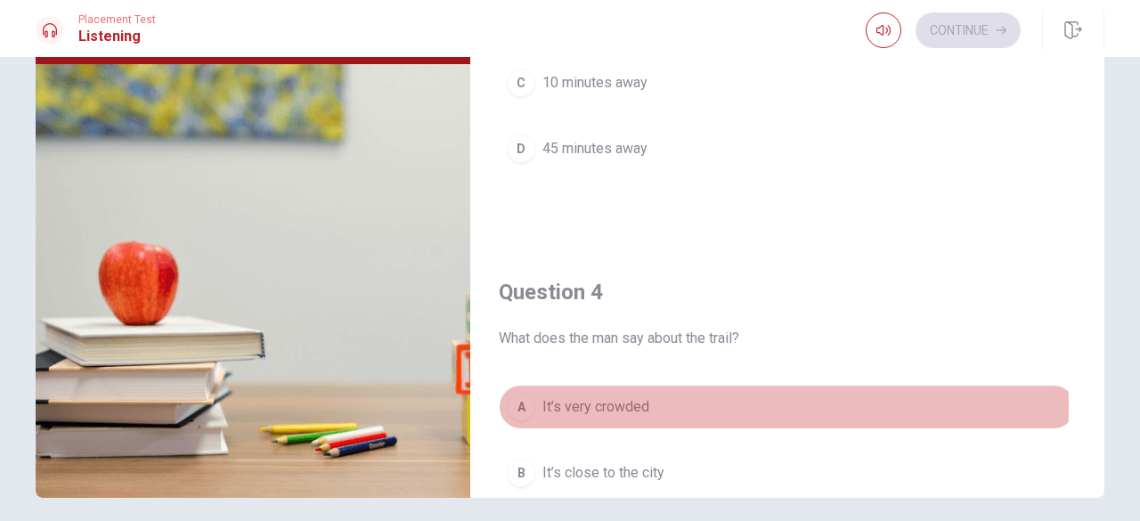
click at [634, 398] on span "It’s very crowded" at bounding box center [596, 406] width 107 height 21
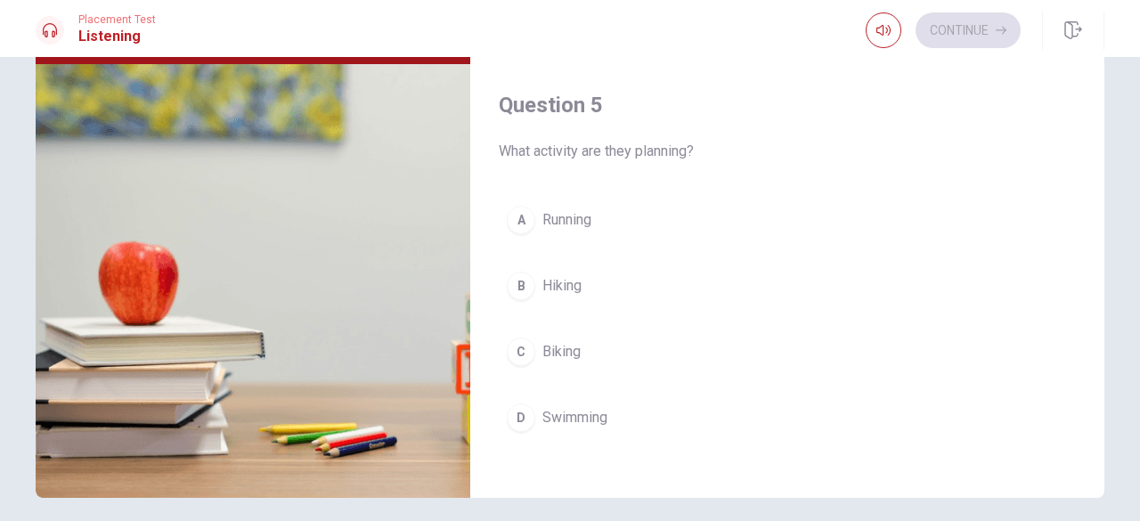
scroll to position [1649, 0]
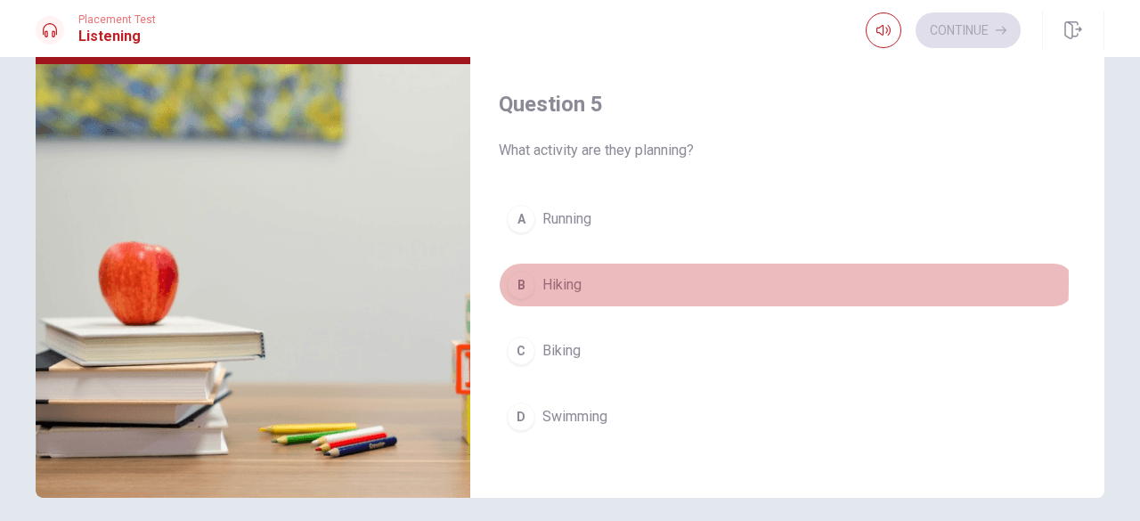
click at [563, 274] on span "Hiking" at bounding box center [562, 284] width 39 height 21
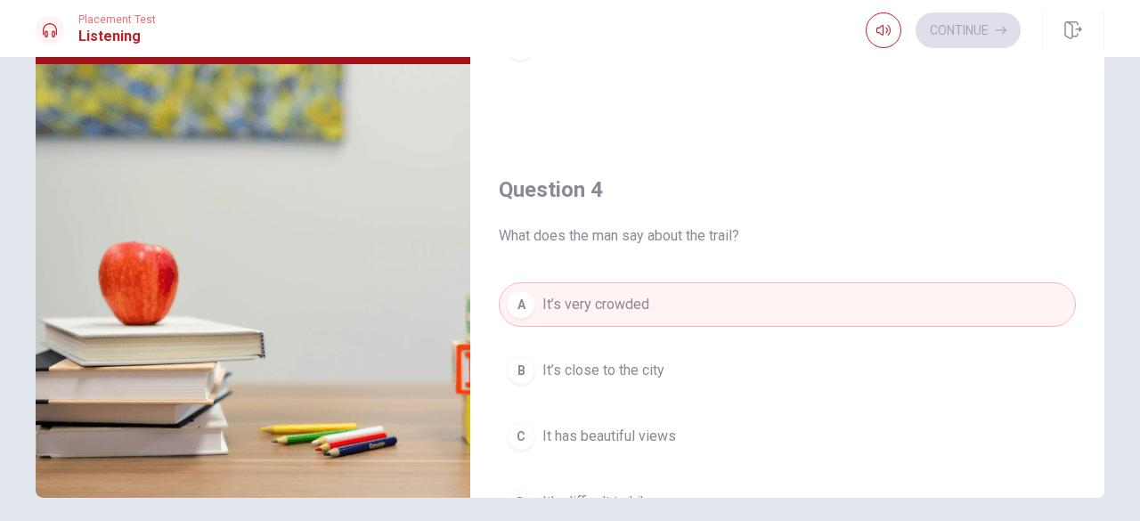
scroll to position [566, 0]
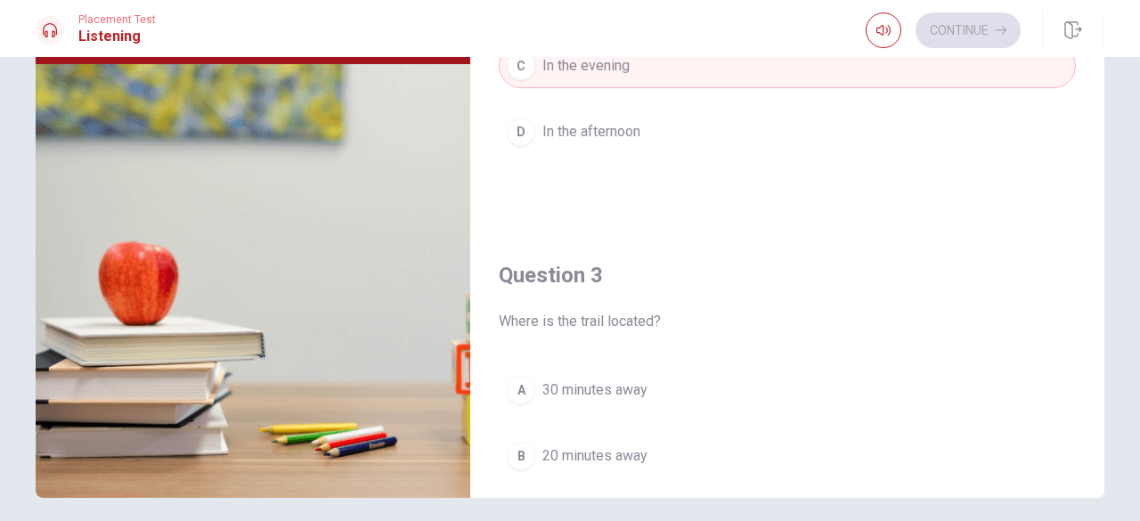
type input "72"
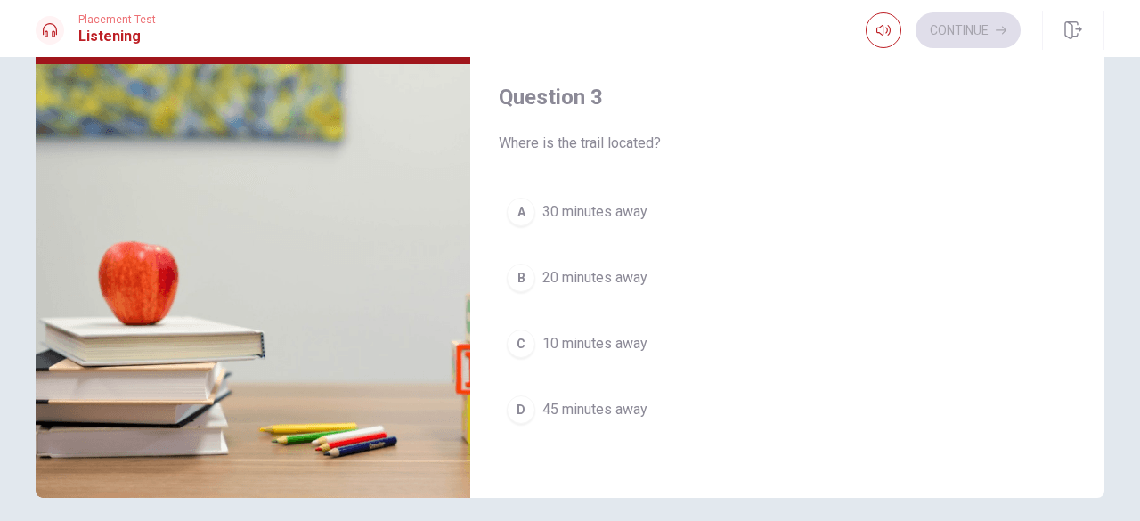
scroll to position [779, 0]
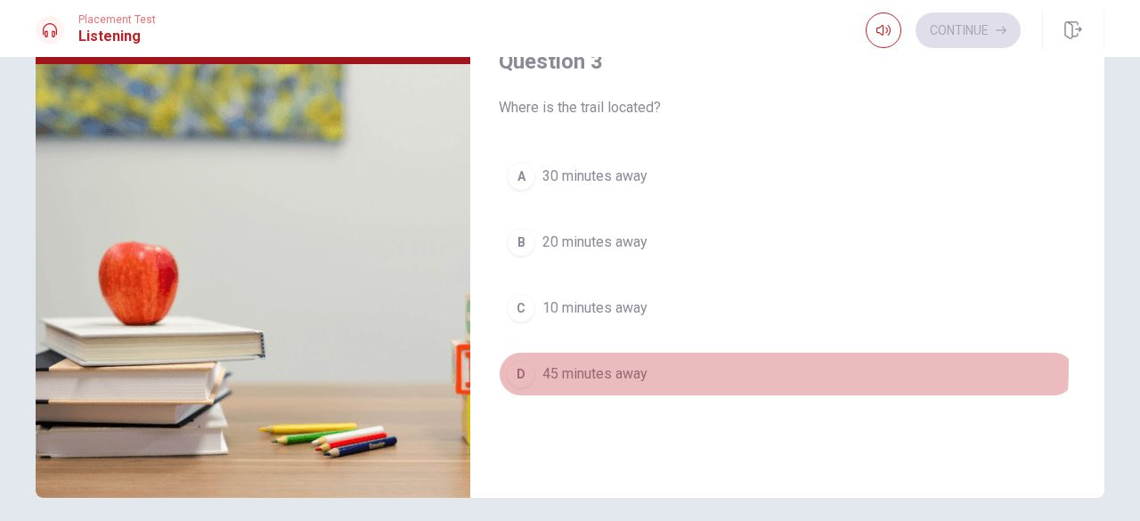
click at [606, 363] on span "45 minutes away" at bounding box center [595, 373] width 105 height 21
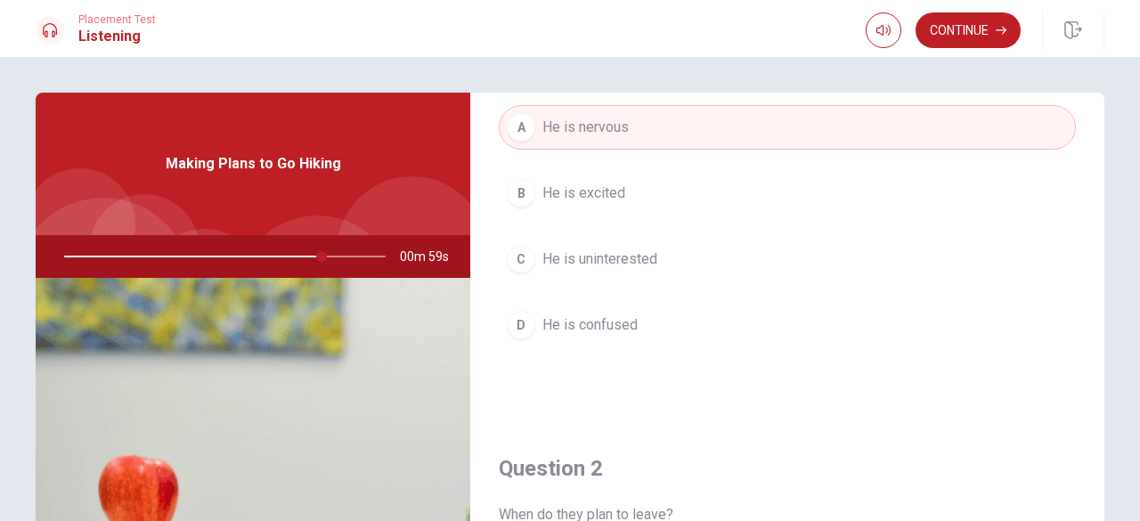
scroll to position [95, 0]
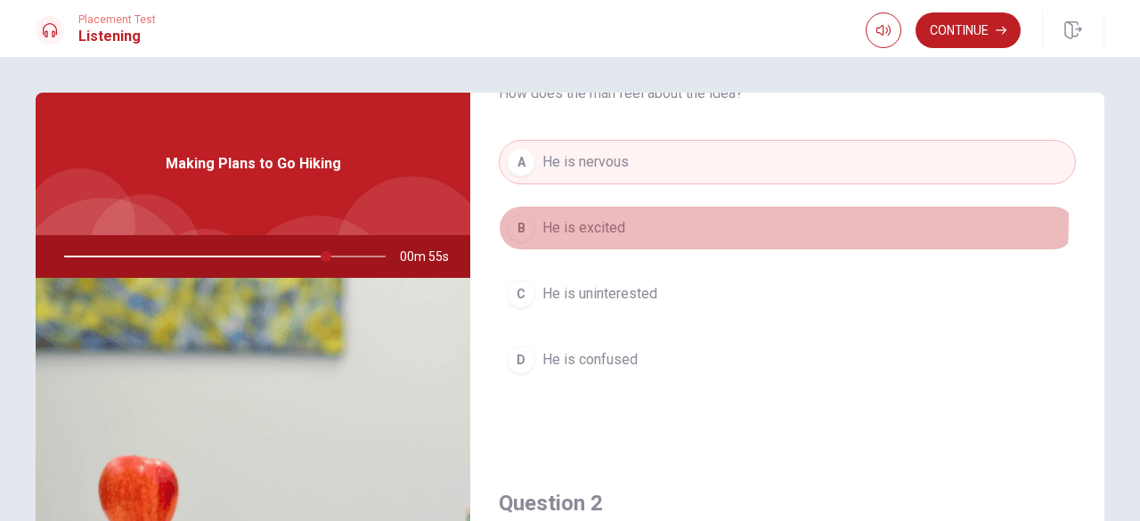
click at [618, 218] on span "He is excited" at bounding box center [584, 227] width 83 height 21
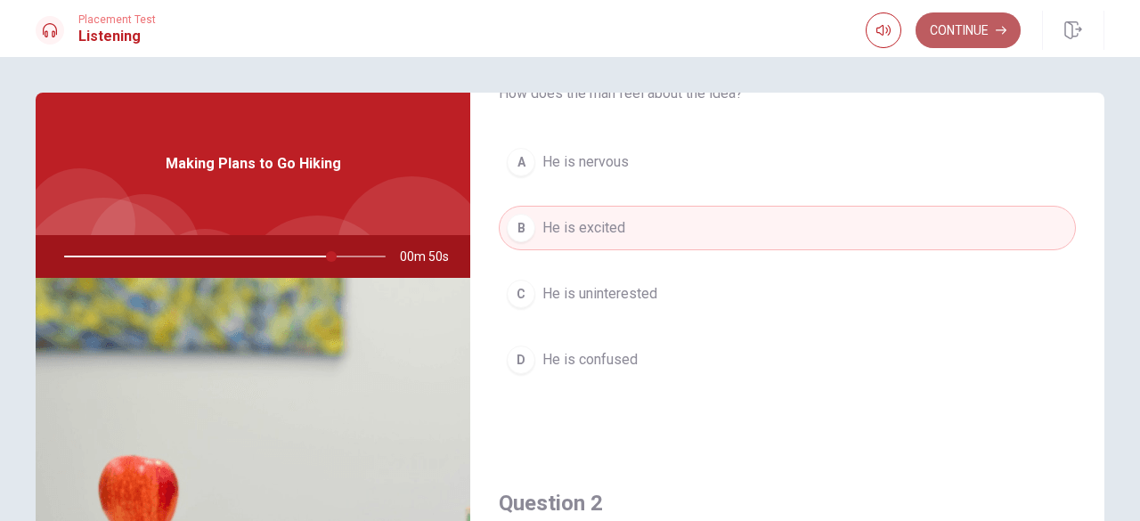
click at [971, 44] on button "Continue" at bounding box center [968, 30] width 105 height 36
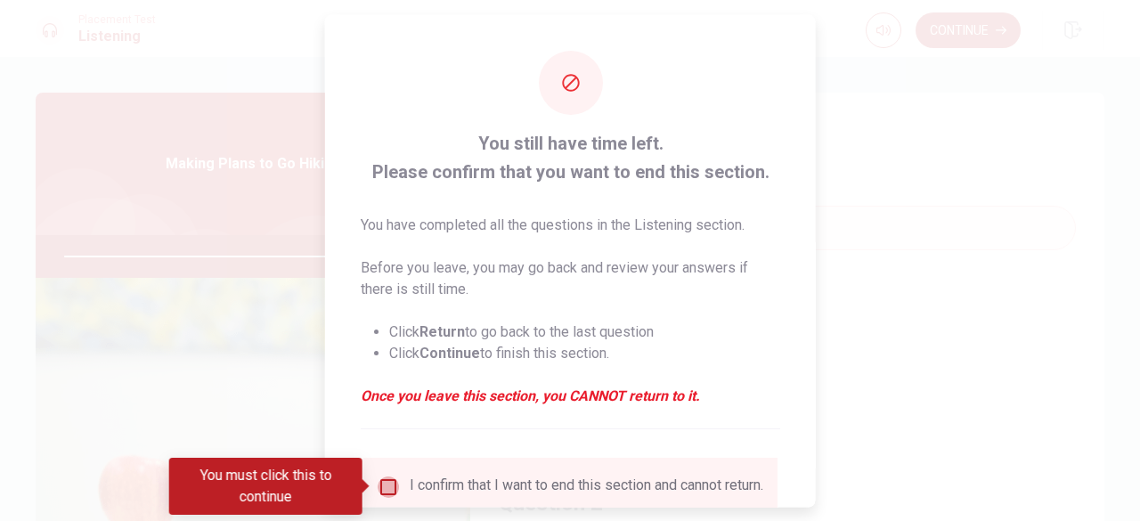
click at [392, 490] on input "You must click this to continue" at bounding box center [388, 486] width 21 height 21
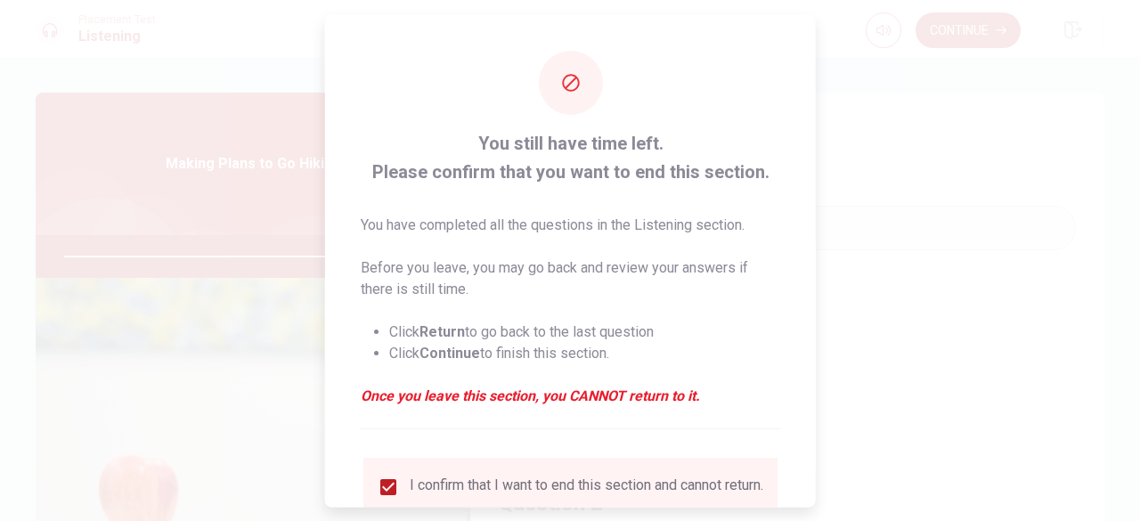
click at [806, 502] on div "You still have time left. Please confirm that you want to end this section. You…" at bounding box center [570, 326] width 491 height 624
click at [809, 502] on div "You still have time left. Please confirm that you want to end this section. You…" at bounding box center [570, 260] width 491 height 493
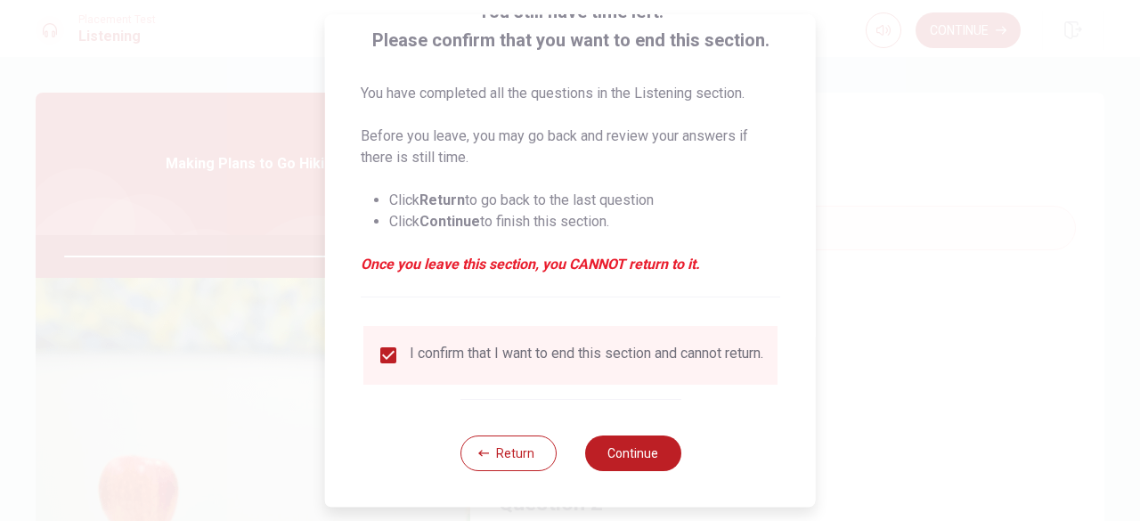
scroll to position [143, 0]
click at [607, 461] on button "Continue" at bounding box center [632, 454] width 96 height 36
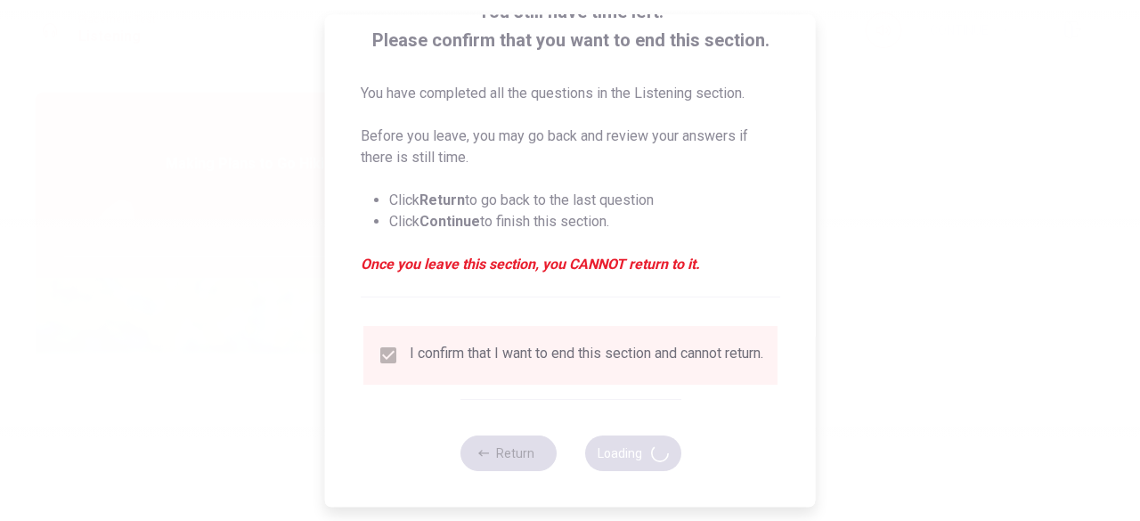
type input "87"
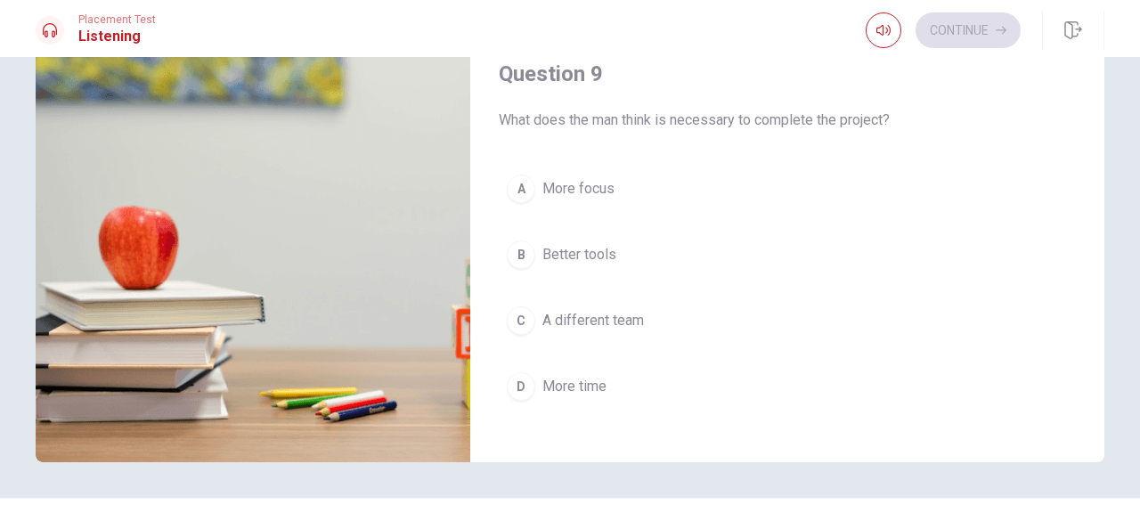
scroll to position [1186, 0]
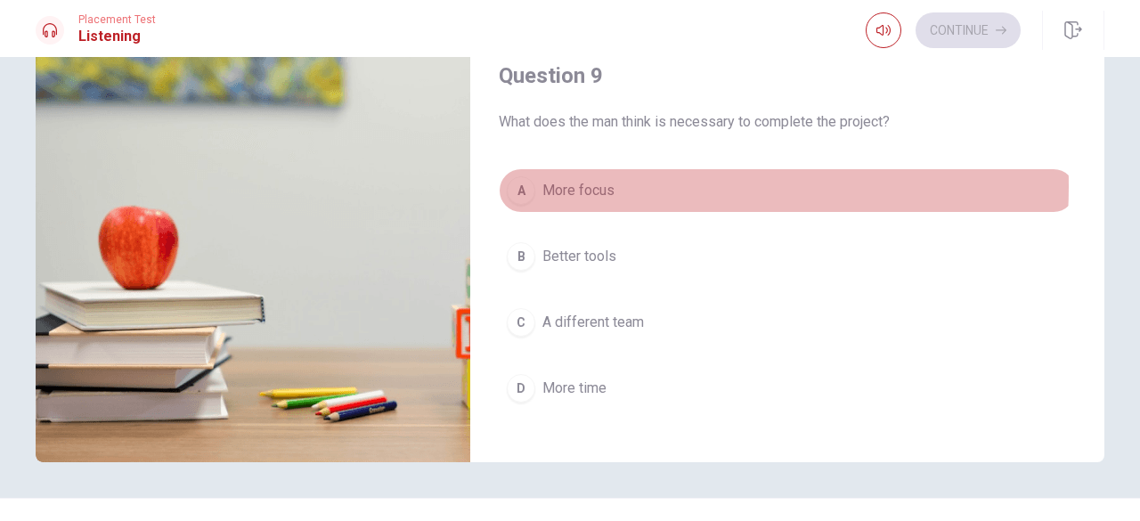
click at [588, 180] on span "More focus" at bounding box center [579, 190] width 72 height 21
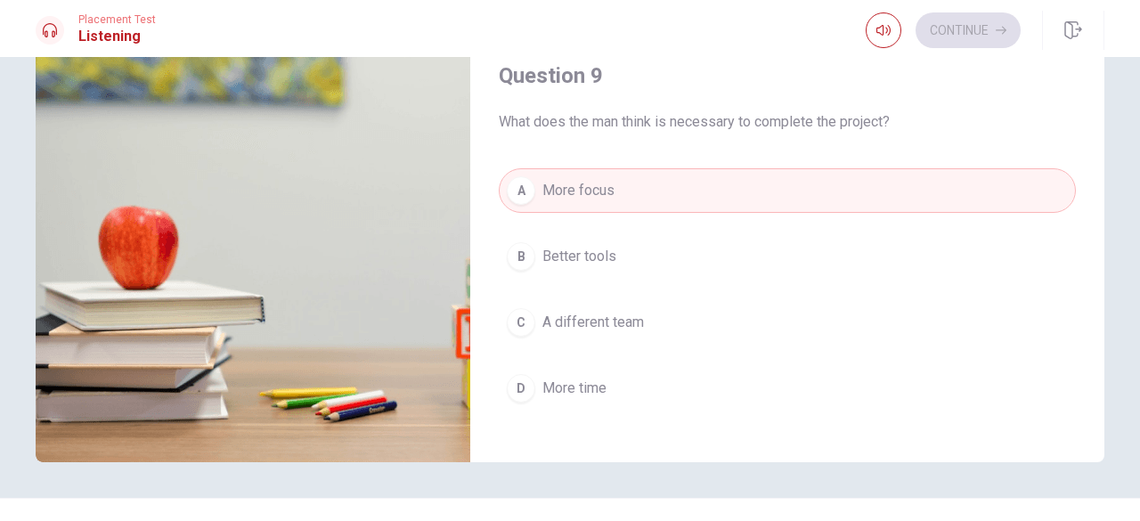
type input "51"
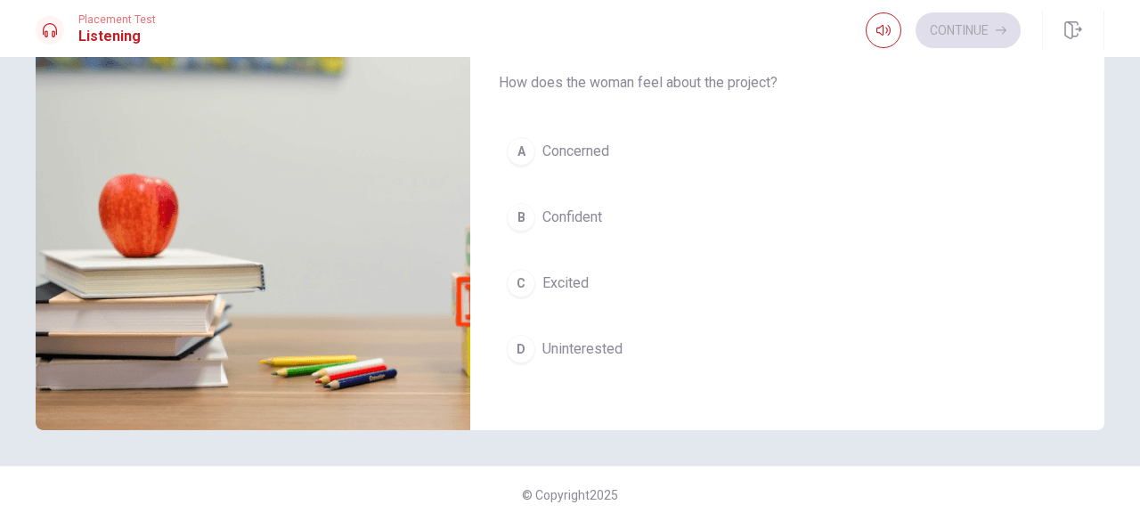
scroll to position [283, 0]
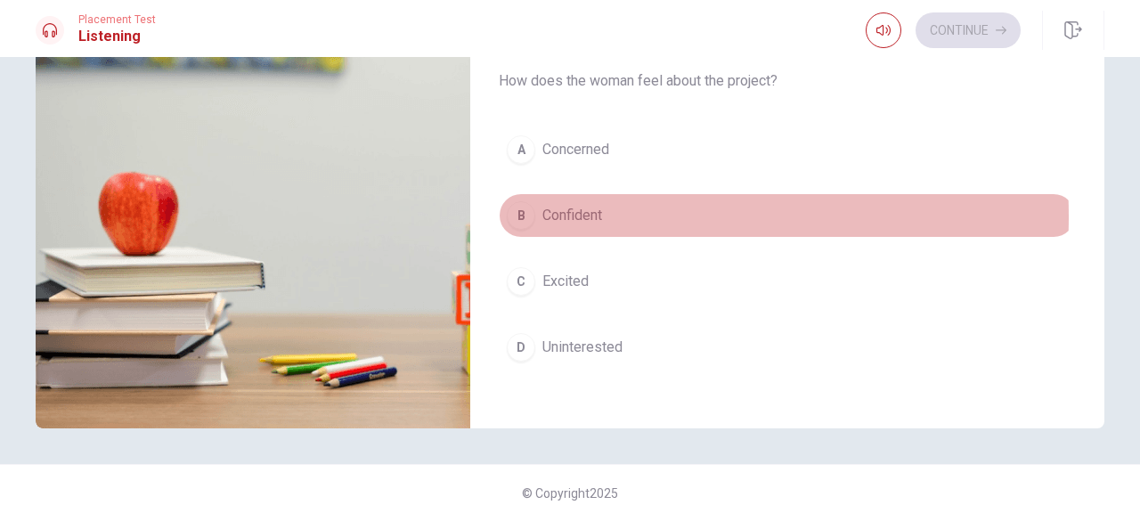
click at [580, 206] on span "Confident" at bounding box center [573, 215] width 60 height 21
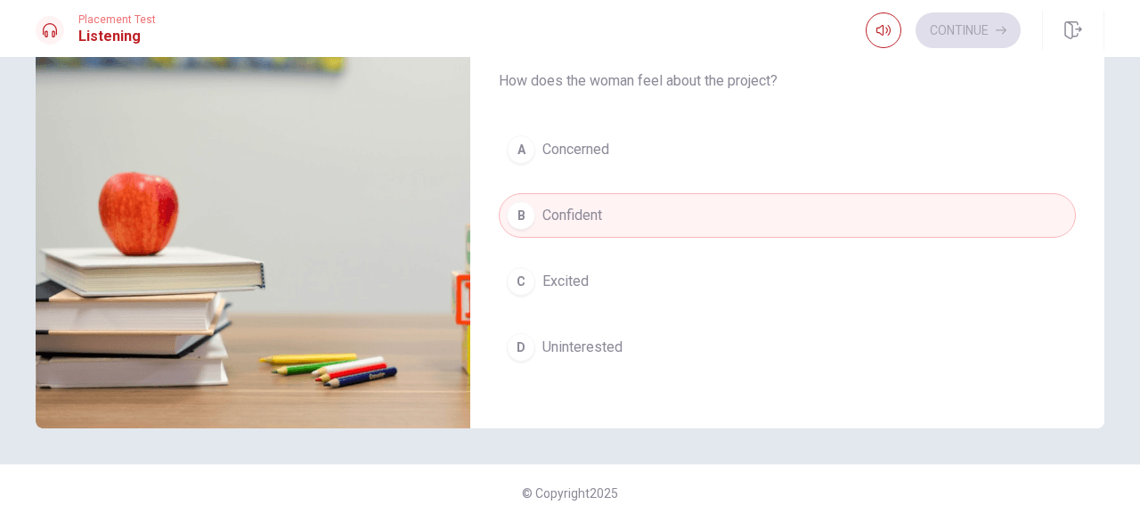
type input "56"
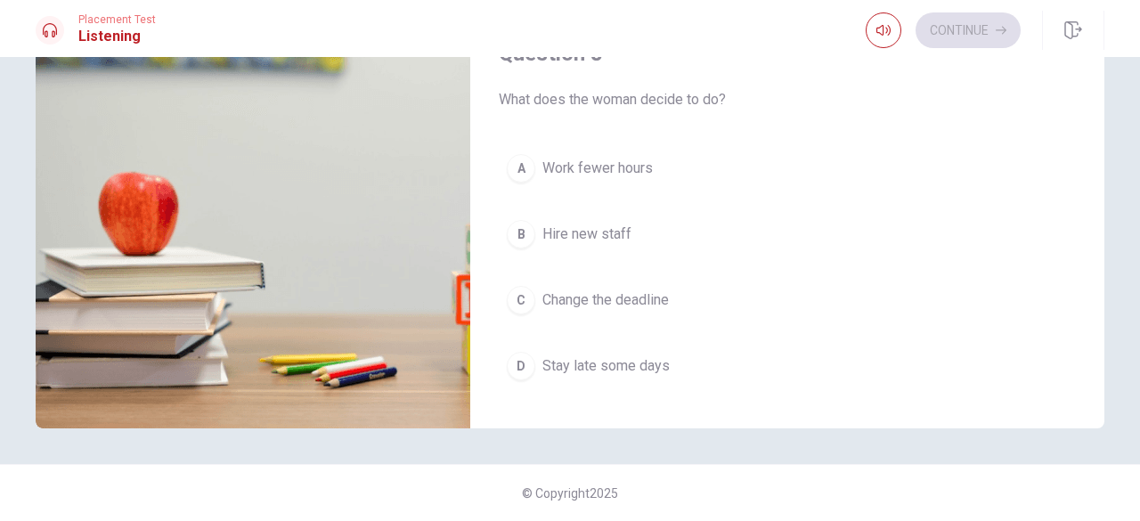
scroll to position [722, 0]
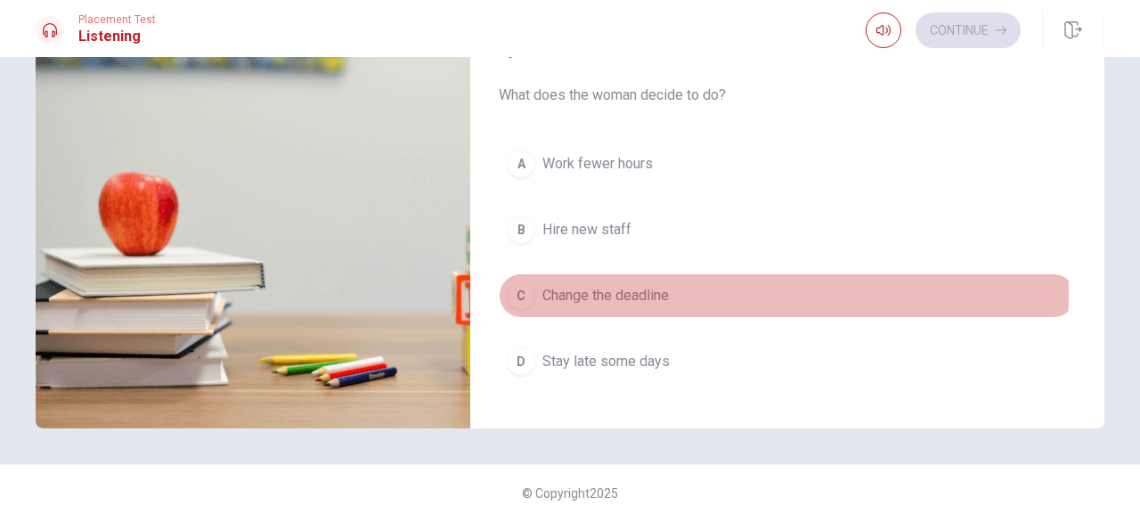
click at [559, 286] on span "Change the deadline" at bounding box center [606, 295] width 126 height 21
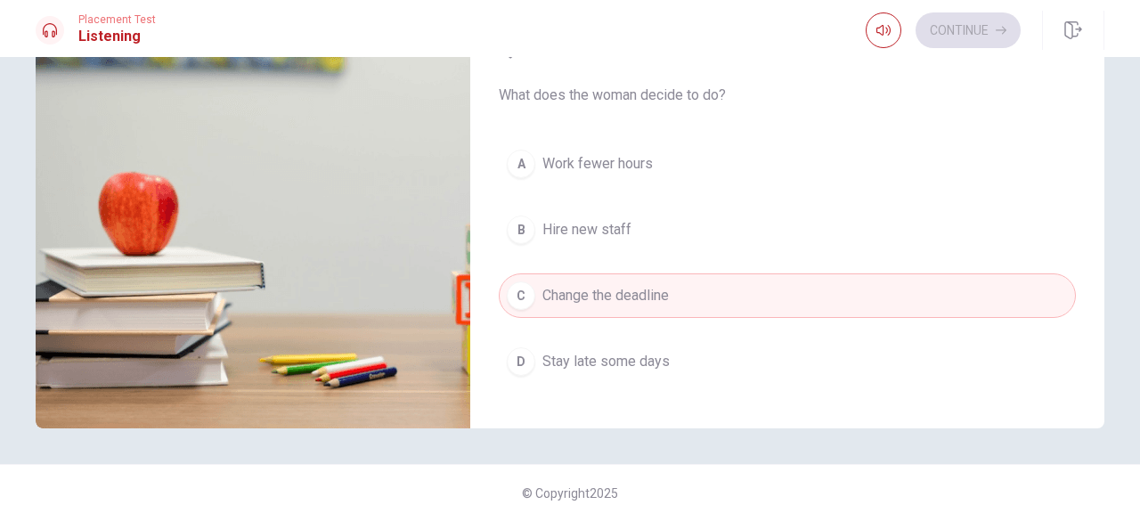
type input "62"
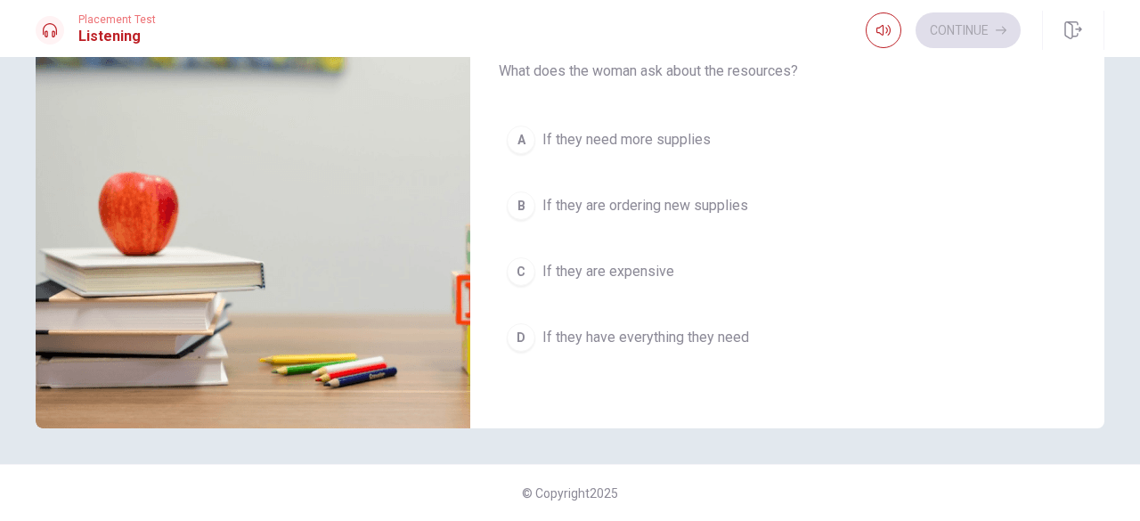
scroll to position [295, 0]
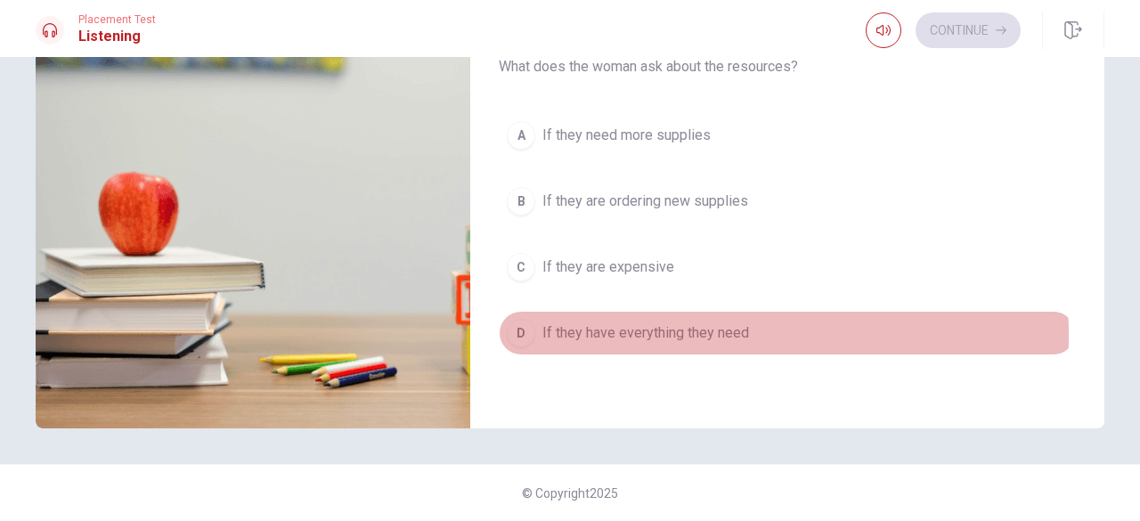
click at [644, 331] on span "If they have everything they need" at bounding box center [646, 332] width 207 height 21
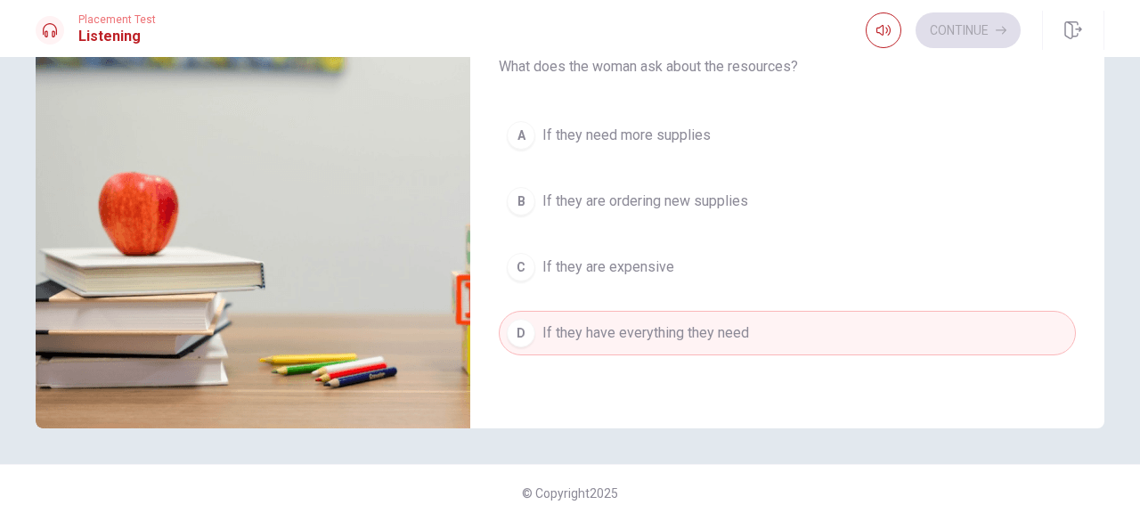
type input "71"
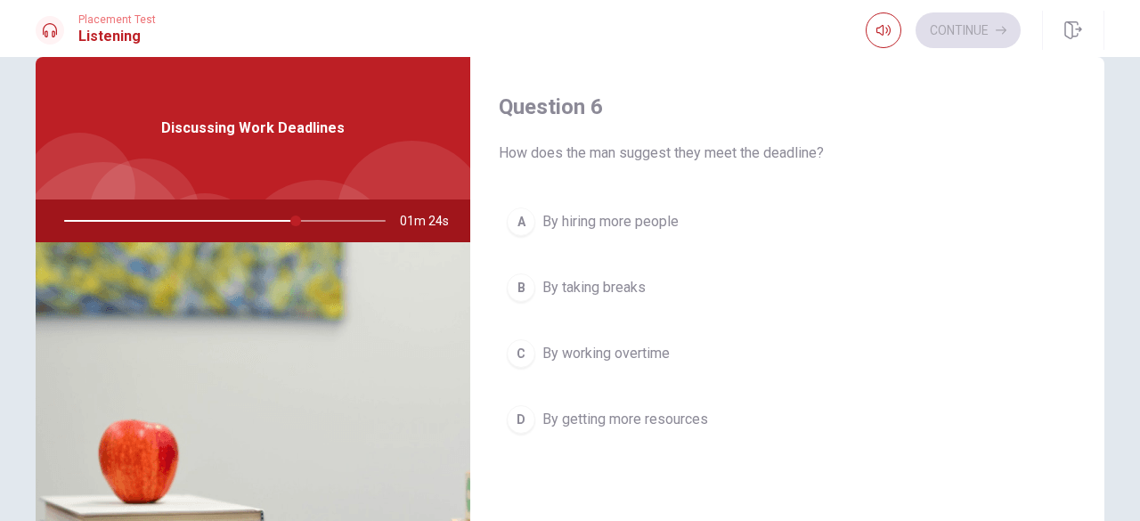
scroll to position [34, 0]
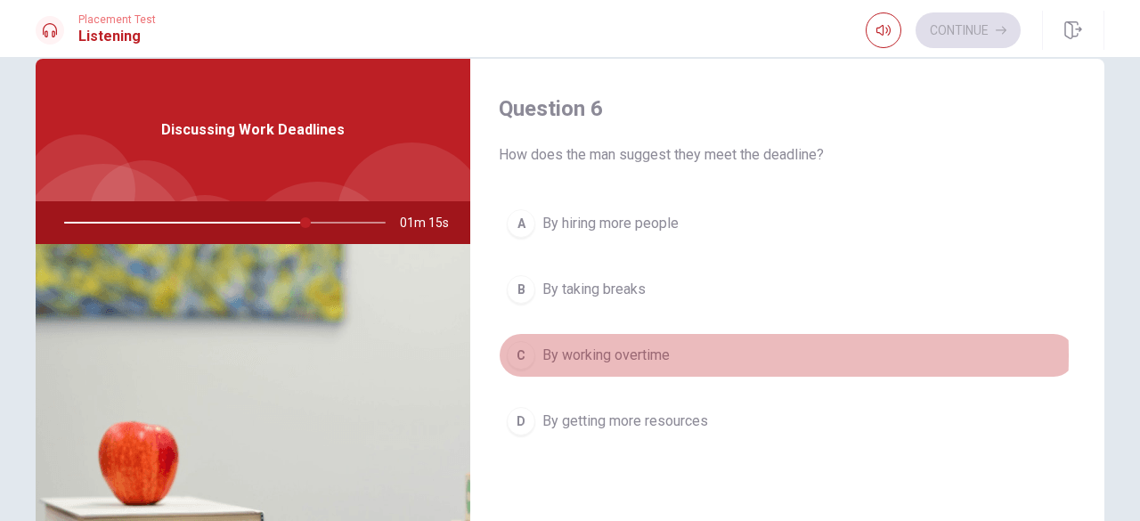
click at [643, 354] on span "By working overtime" at bounding box center [606, 355] width 127 height 21
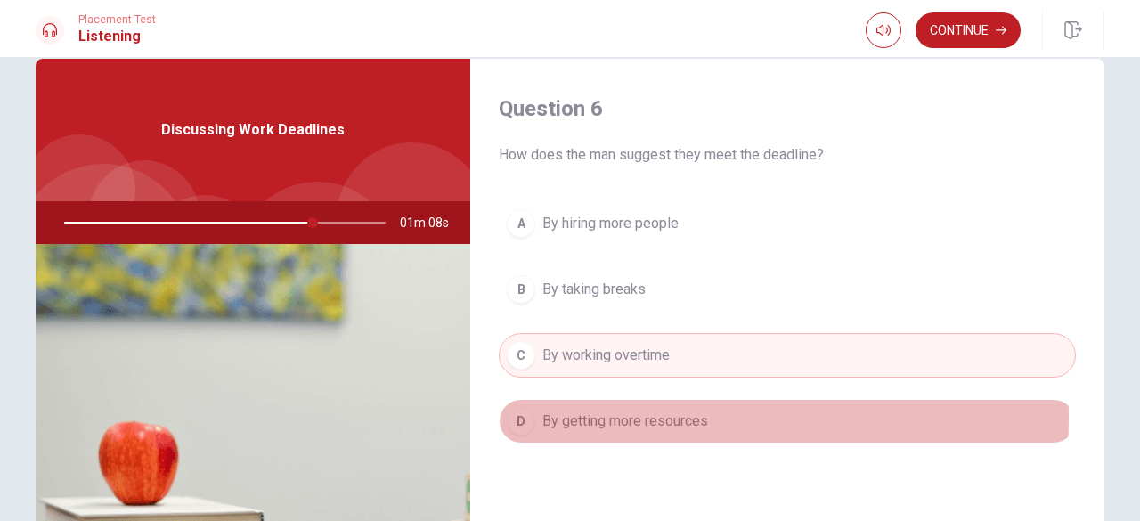
click at [613, 416] on span "By getting more resources" at bounding box center [626, 421] width 166 height 21
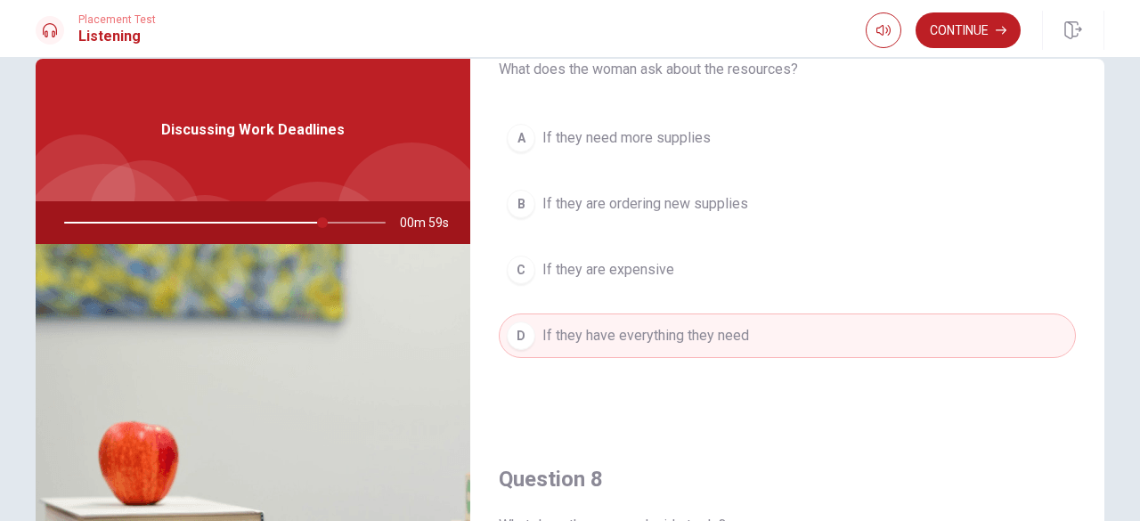
scroll to position [1083, 0]
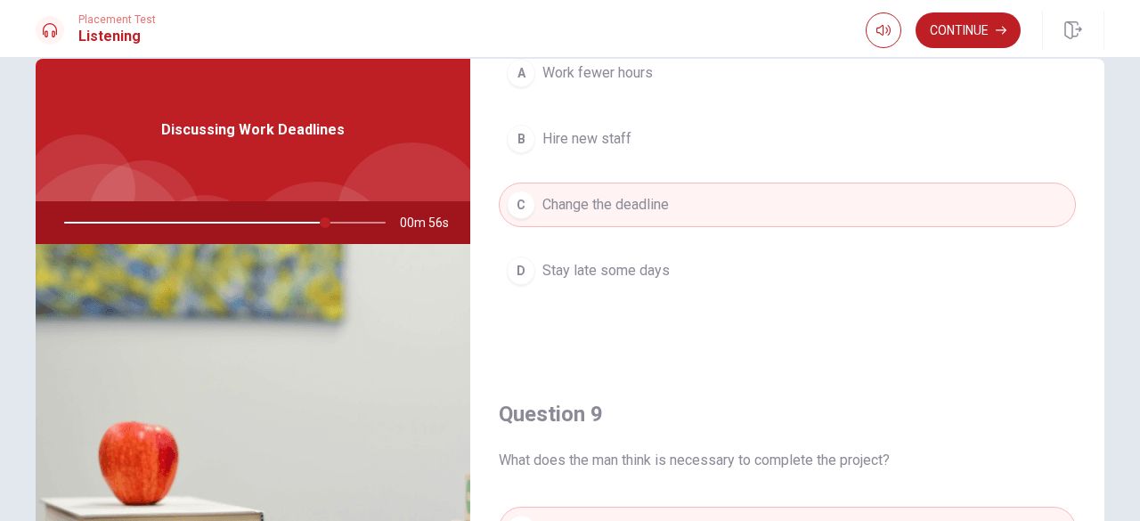
click at [1099, 62] on div "Question 6 How does the man suggest they meet the deadline? A By hiring more pe…" at bounding box center [787, 368] width 634 height 619
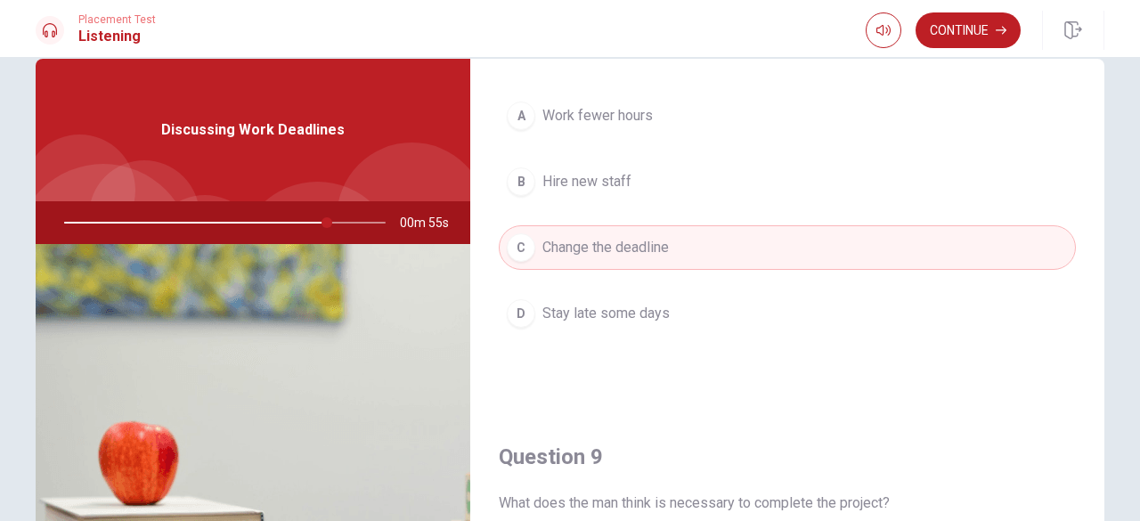
click at [1099, 62] on div "Question 6 How does the man suggest they meet the deadline? A By hiring more pe…" at bounding box center [787, 368] width 634 height 619
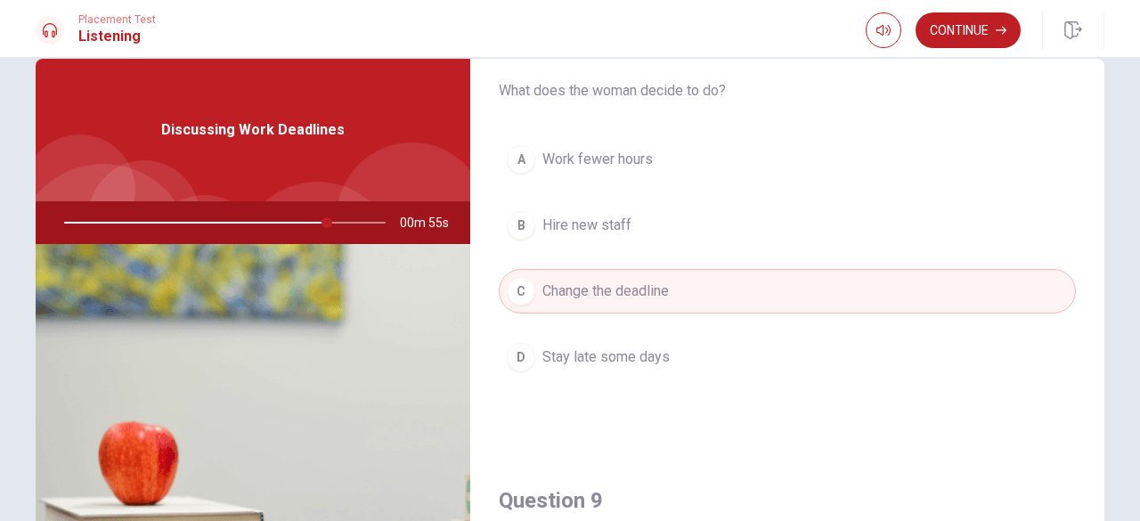
click at [1099, 62] on div "Question 6 How does the man suggest they meet the deadline? A By hiring more pe…" at bounding box center [787, 368] width 634 height 619
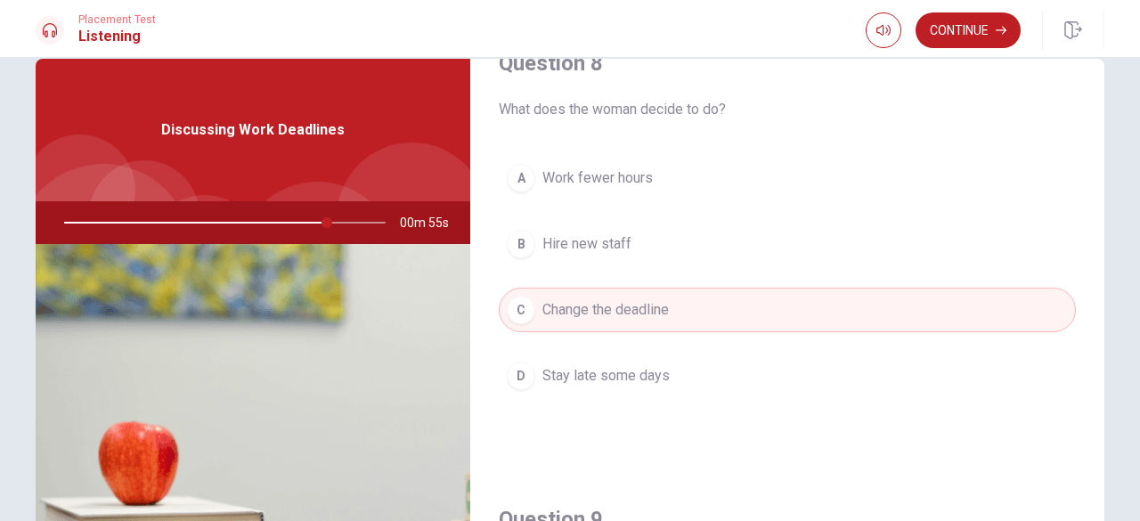
click at [1099, 62] on div "Question 6 How does the man suggest they meet the deadline? A By hiring more pe…" at bounding box center [787, 368] width 634 height 619
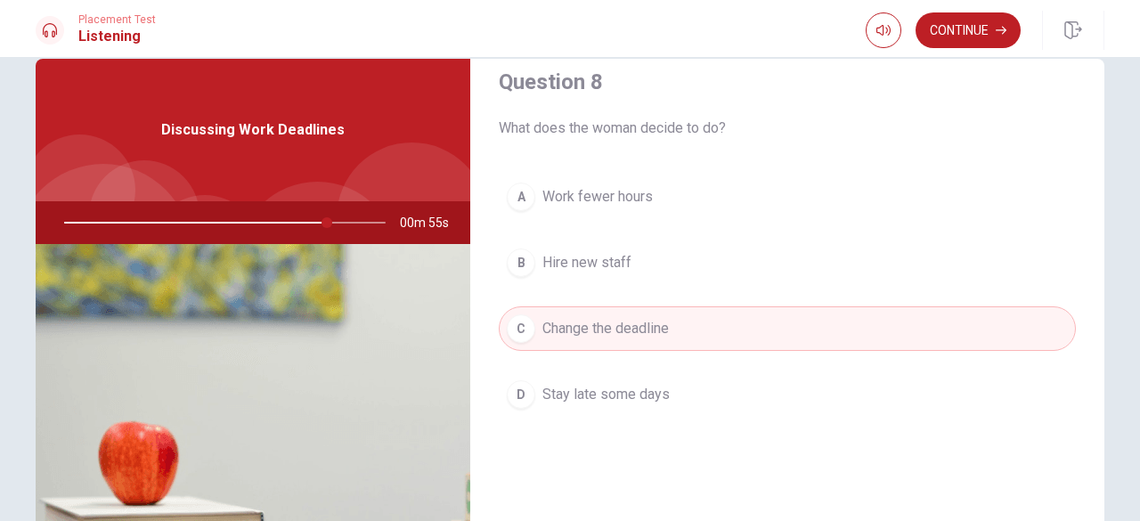
click at [1099, 62] on div "Question 6 How does the man suggest they meet the deadline? A By hiring more pe…" at bounding box center [787, 368] width 634 height 619
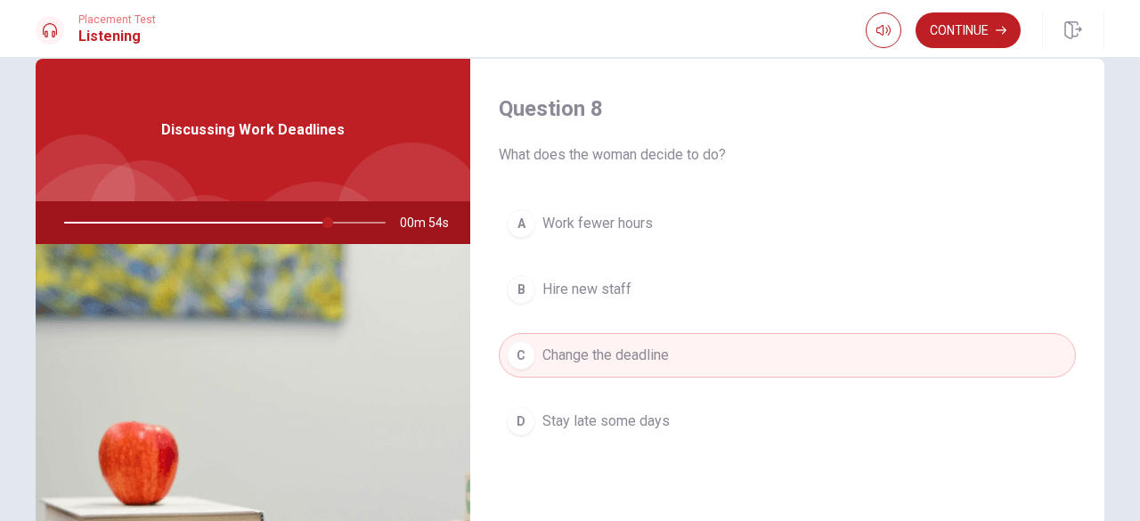
click at [1099, 62] on div "Question 6 How does the man suggest they meet the deadline? A By hiring more pe…" at bounding box center [787, 368] width 634 height 619
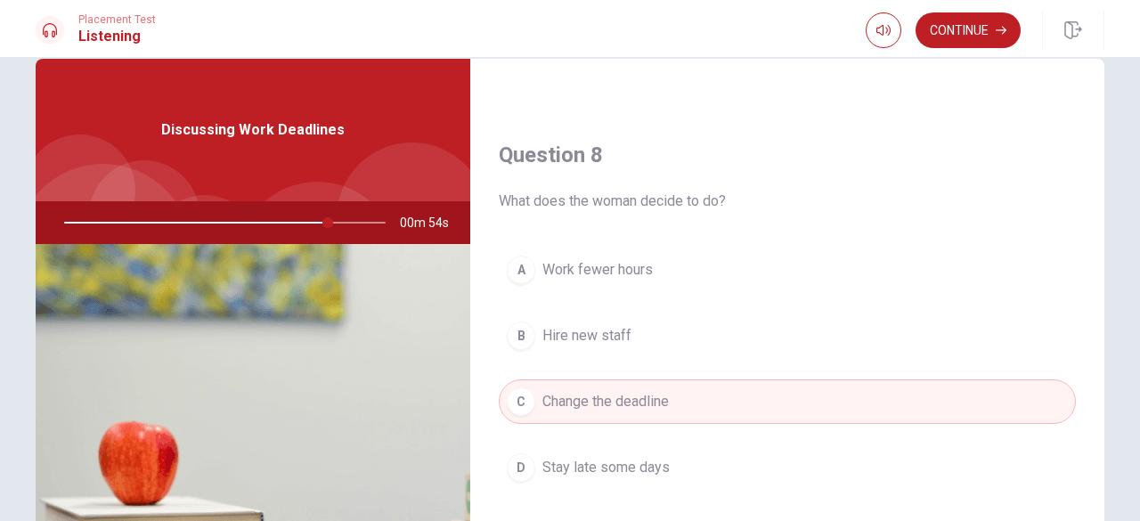
click at [1099, 62] on div "Question 6 How does the man suggest they meet the deadline? A By hiring more pe…" at bounding box center [787, 368] width 634 height 619
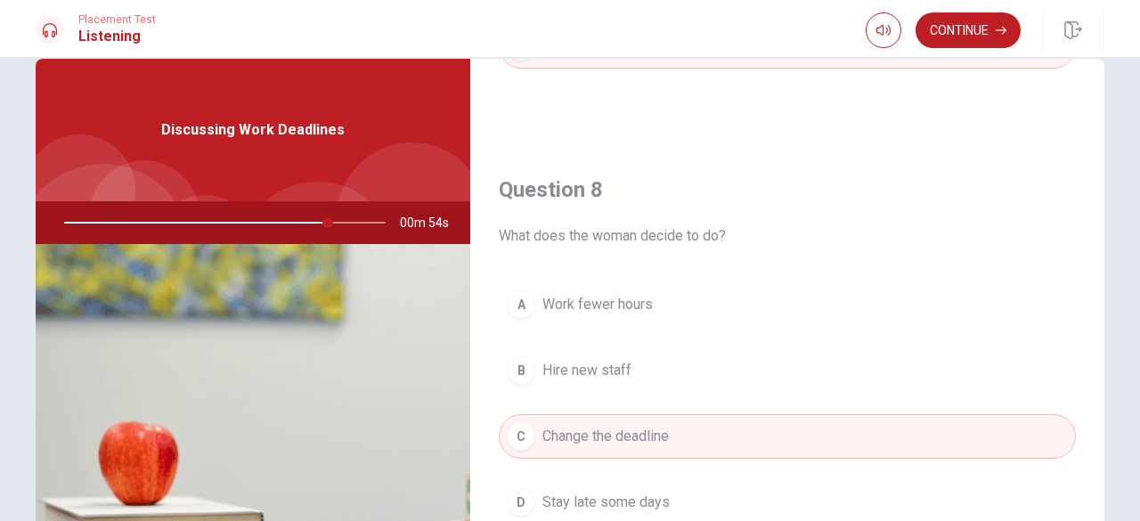
click at [1099, 62] on div "Question 6 How does the man suggest they meet the deadline? A By hiring more pe…" at bounding box center [787, 368] width 634 height 619
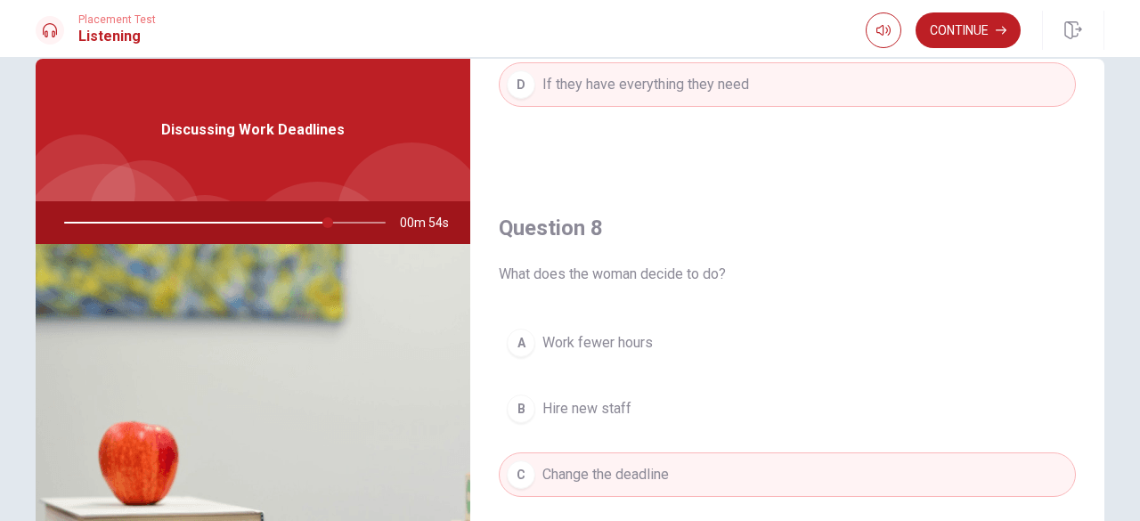
click at [1099, 62] on div "Question 6 How does the man suggest they meet the deadline? A By hiring more pe…" at bounding box center [787, 368] width 634 height 619
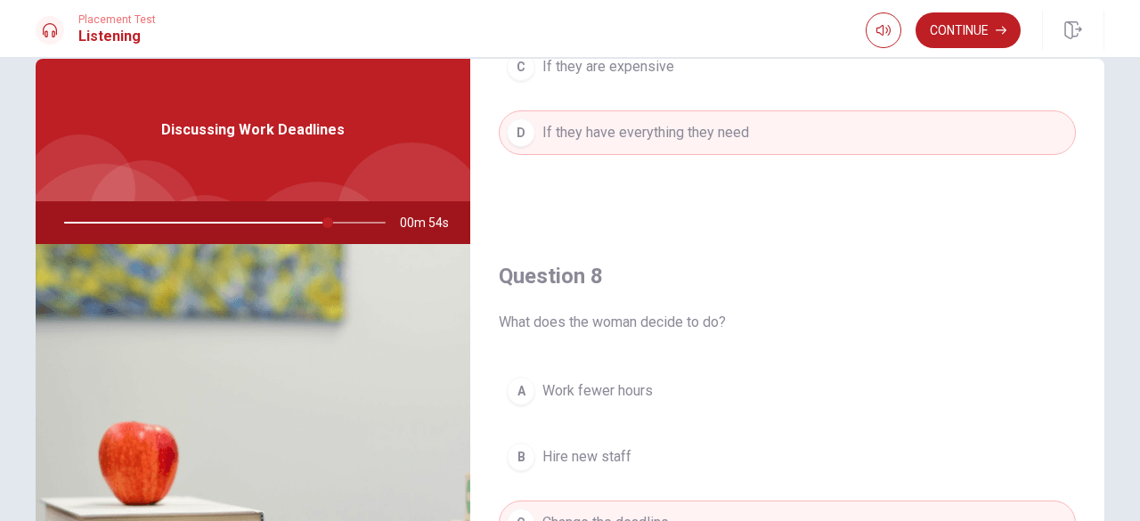
click at [1099, 62] on div "Question 6 How does the man suggest they meet the deadline? A By hiring more pe…" at bounding box center [787, 368] width 634 height 619
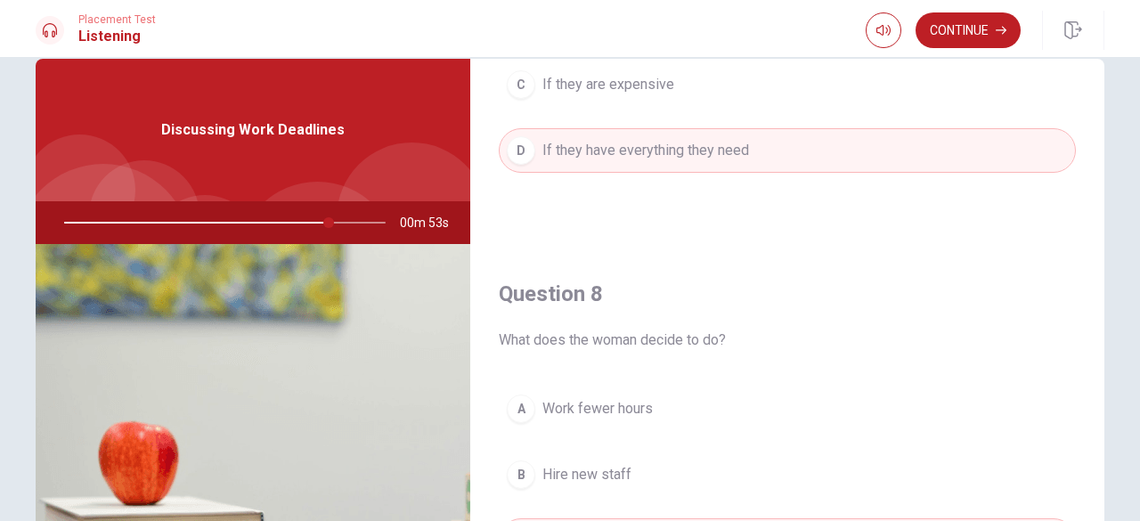
click at [1099, 62] on div "Question 6 How does the man suggest they meet the deadline? A By hiring more pe…" at bounding box center [787, 368] width 634 height 619
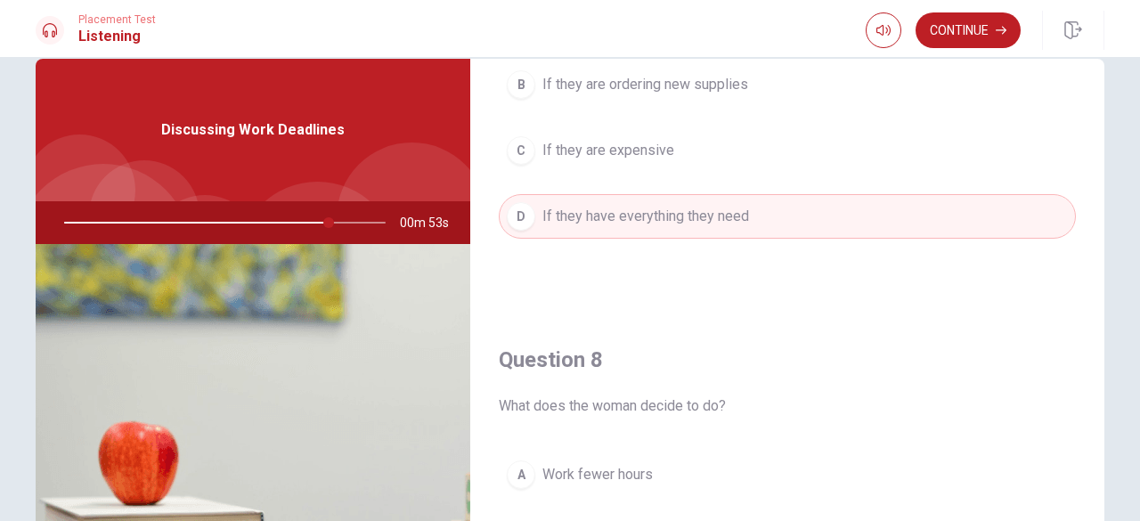
click at [1099, 62] on div "Question 6 How does the man suggest they meet the deadline? A By hiring more pe…" at bounding box center [787, 368] width 634 height 619
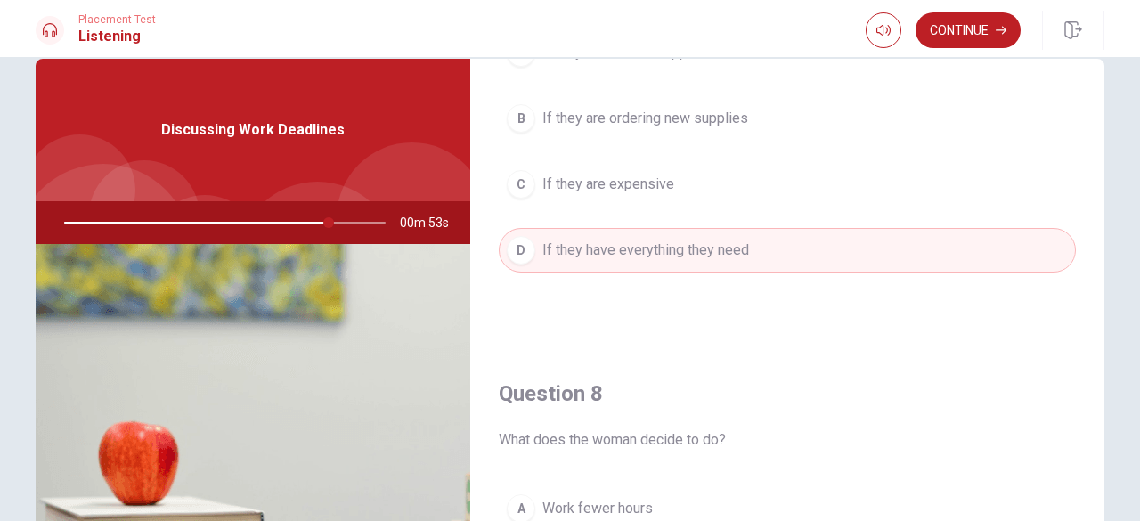
click at [1099, 62] on div "Question 6 How does the man suggest they meet the deadline? A By hiring more pe…" at bounding box center [787, 368] width 634 height 619
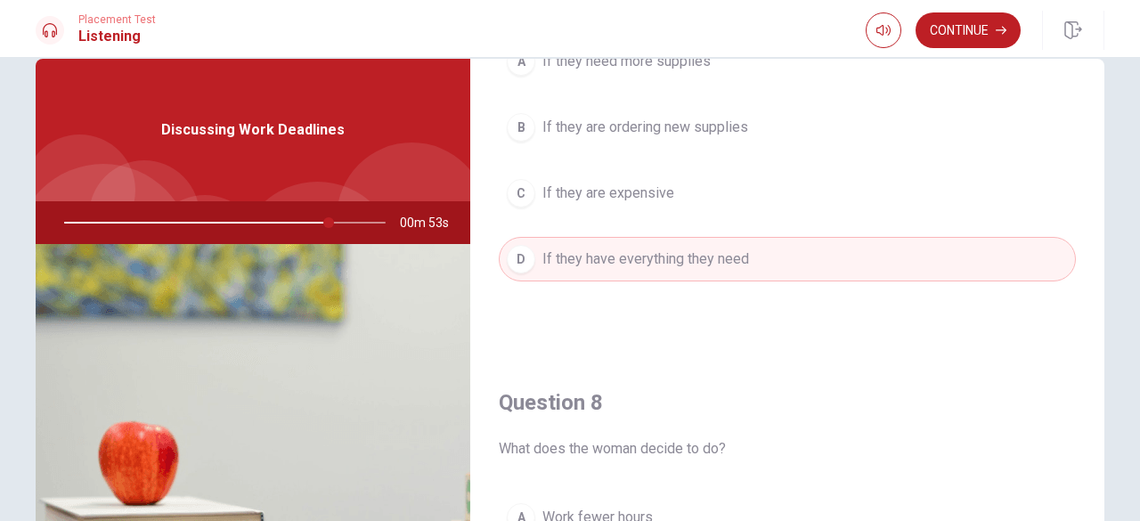
click at [1099, 62] on div "Question 6 How does the man suggest they meet the deadline? A By hiring more pe…" at bounding box center [787, 368] width 634 height 619
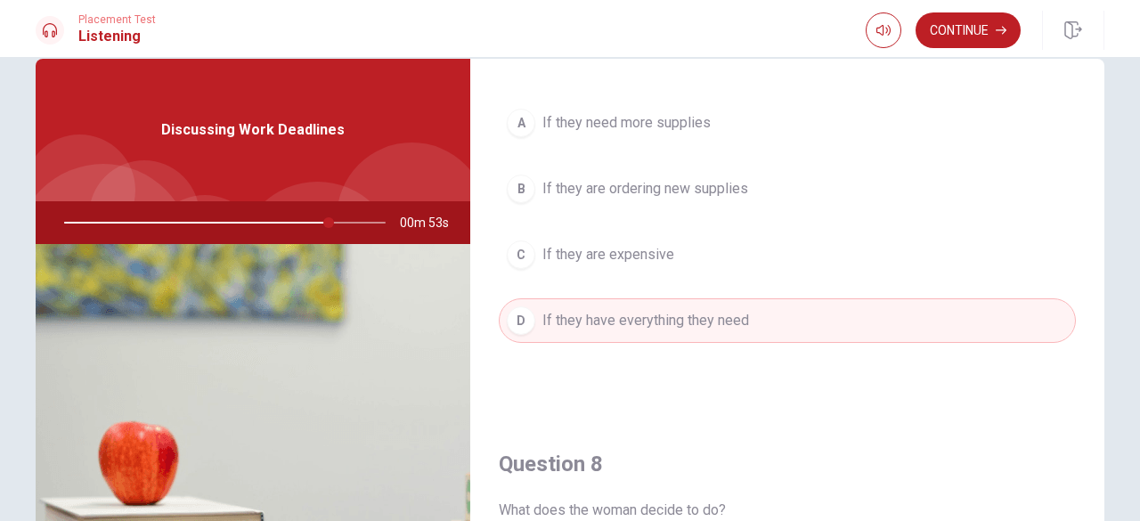
click at [1099, 62] on div "Question 6 How does the man suggest they meet the deadline? A By hiring more pe…" at bounding box center [787, 368] width 634 height 619
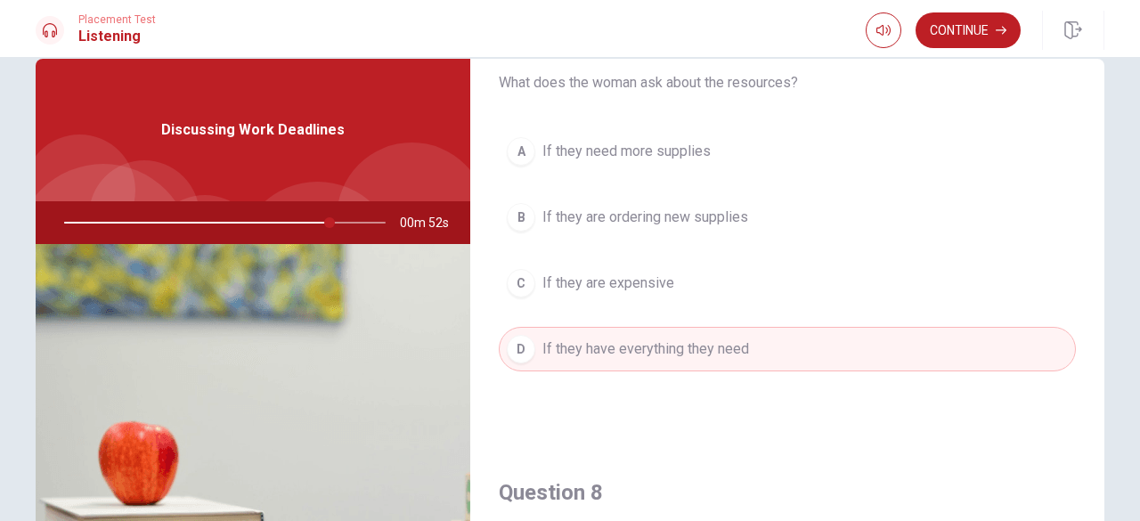
click at [1099, 62] on div "Question 6 How does the man suggest they meet the deadline? A By hiring more pe…" at bounding box center [787, 368] width 634 height 619
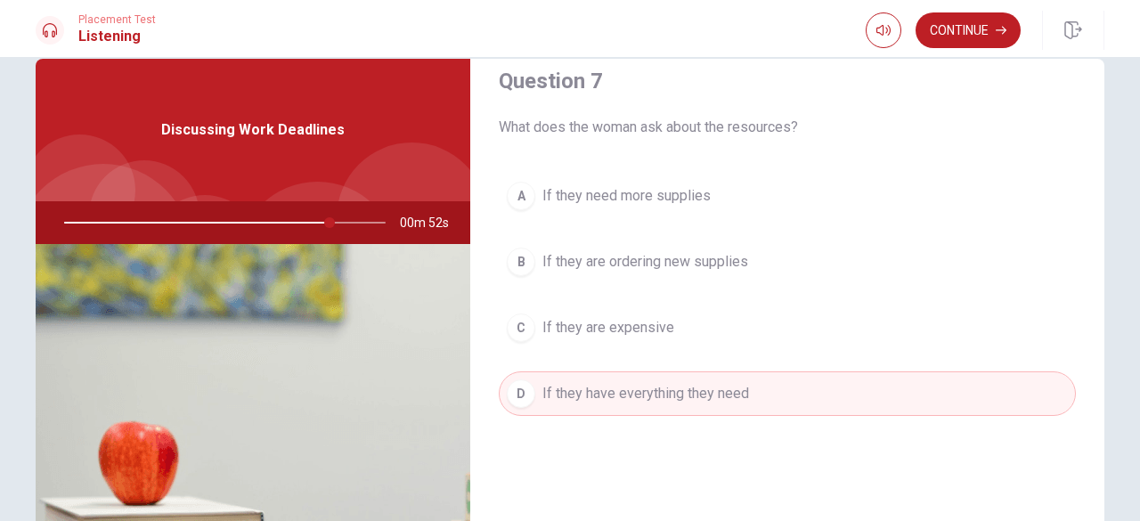
click at [1099, 62] on div "Question 6 How does the man suggest they meet the deadline? A By hiring more pe…" at bounding box center [787, 368] width 634 height 619
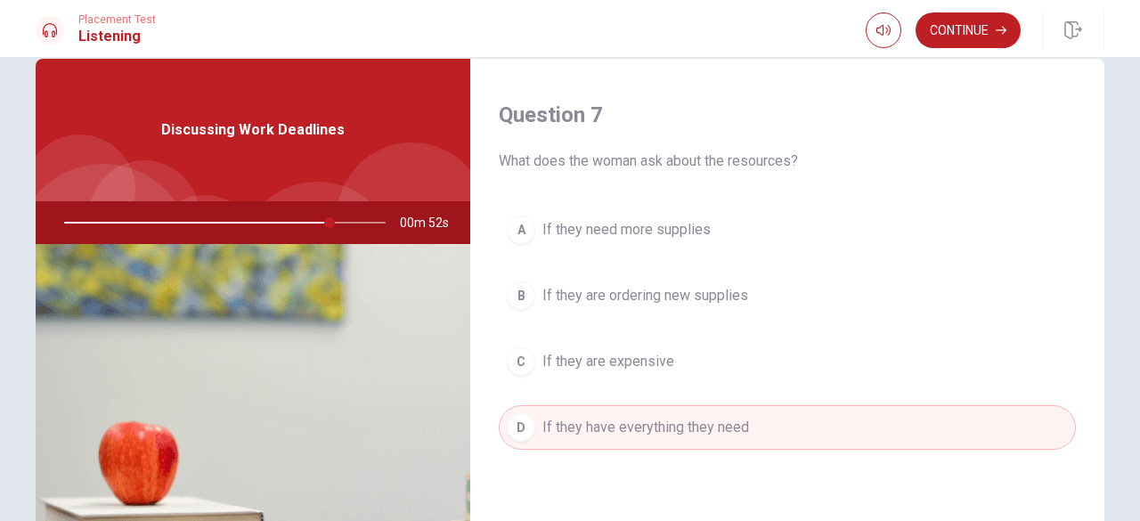
click at [1099, 62] on div "Question 6 How does the man suggest they meet the deadline? A By hiring more pe…" at bounding box center [787, 368] width 634 height 619
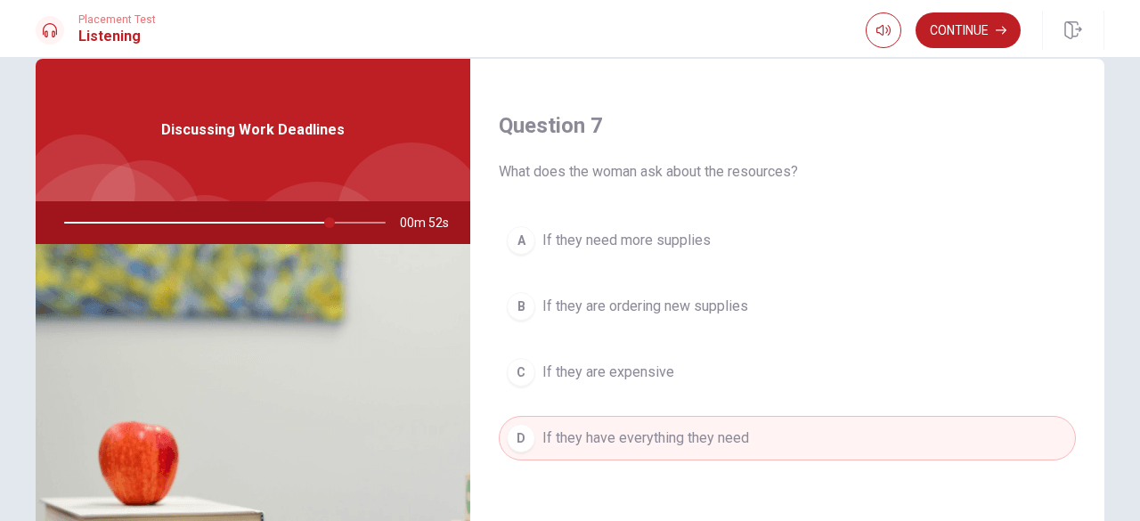
click at [1099, 62] on div "Question 6 How does the man suggest they meet the deadline? A By hiring more pe…" at bounding box center [787, 368] width 634 height 619
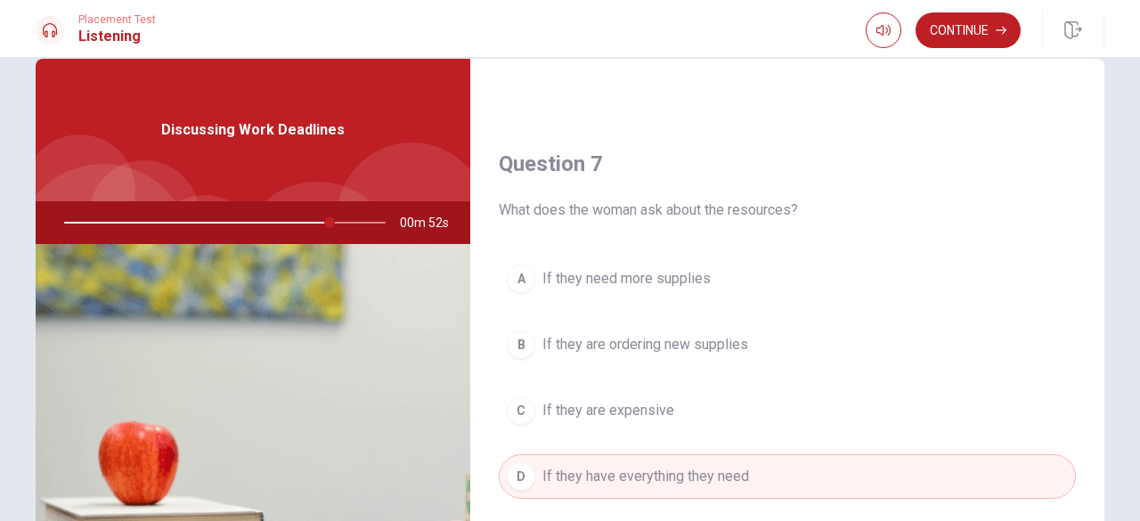
click at [1099, 62] on div "Question 6 How does the man suggest they meet the deadline? A By hiring more pe…" at bounding box center [787, 368] width 634 height 619
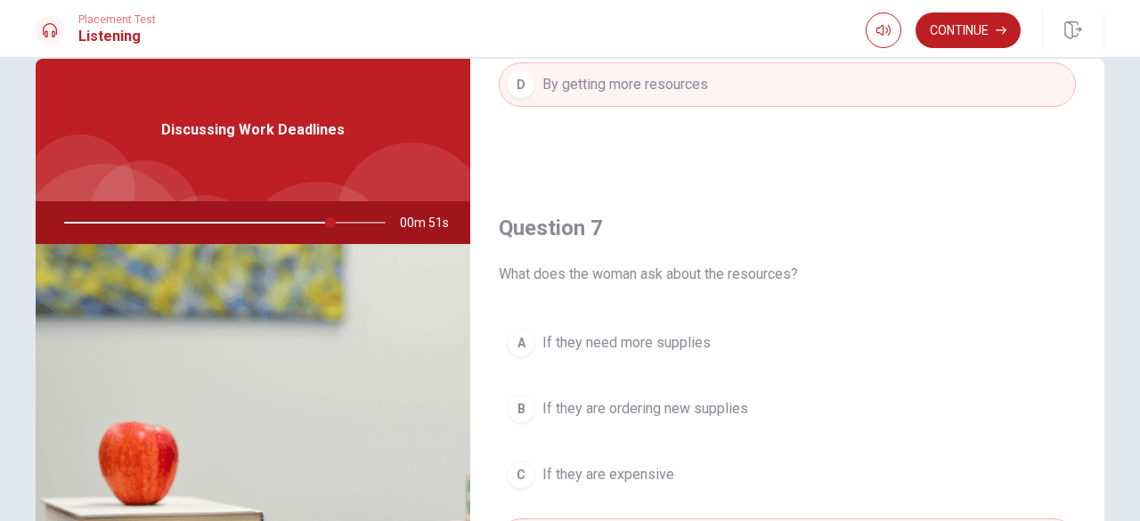
click at [1099, 62] on div "Question 6 How does the man suggest they meet the deadline? A By hiring more pe…" at bounding box center [787, 368] width 634 height 619
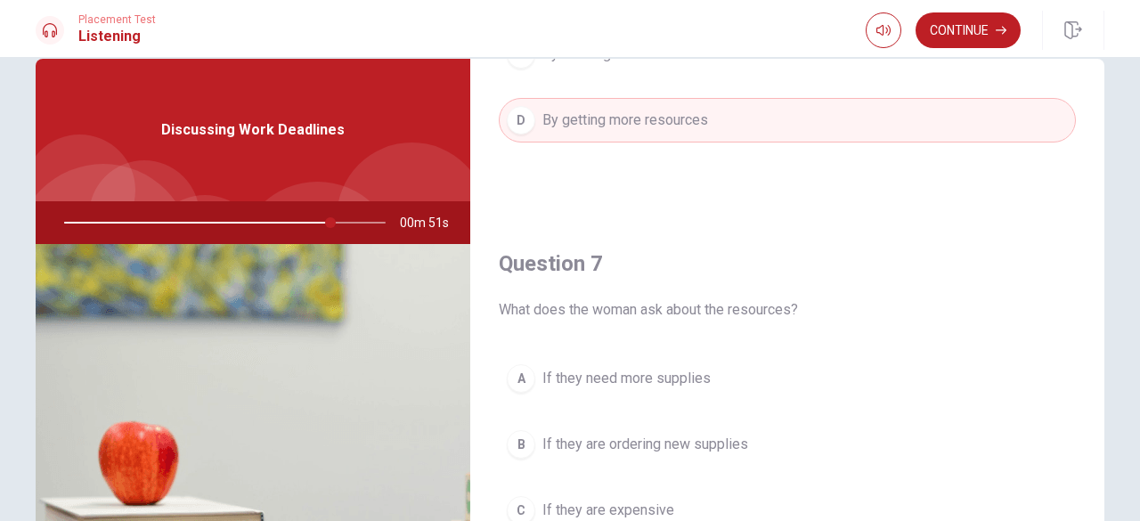
click at [1099, 62] on div "Question 6 How does the man suggest they meet the deadline? A By hiring more pe…" at bounding box center [787, 368] width 634 height 619
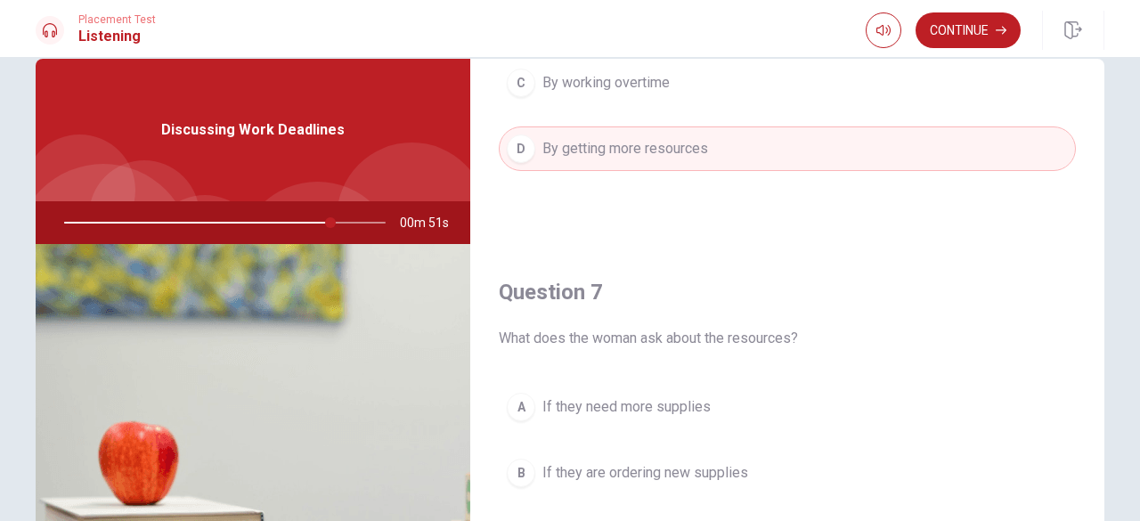
click at [1099, 62] on div "Question 6 How does the man suggest they meet the deadline? A By hiring more pe…" at bounding box center [787, 368] width 634 height 619
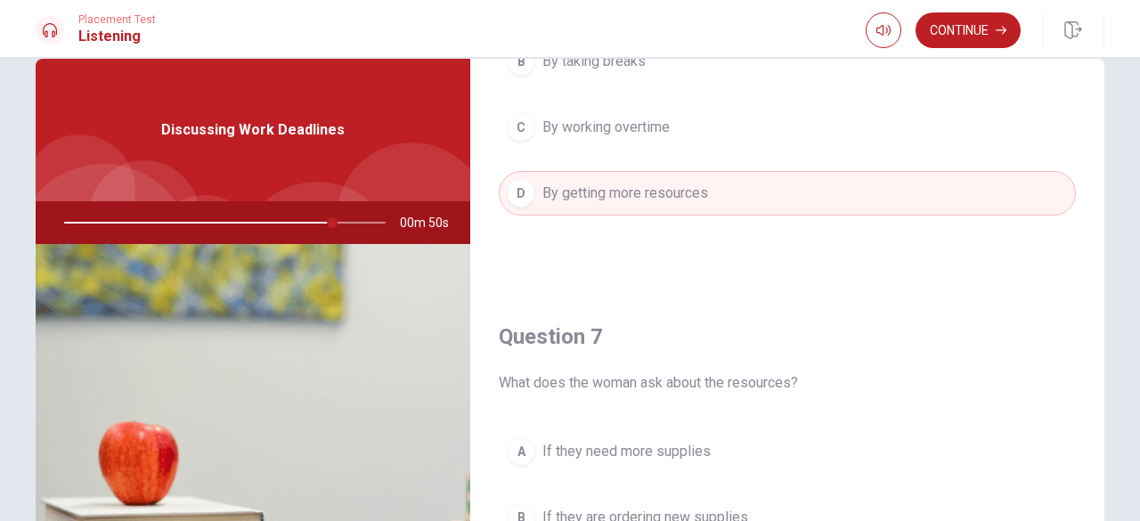
click at [1099, 62] on div "Question 6 How does the man suggest they meet the deadline? A By hiring more pe…" at bounding box center [787, 368] width 634 height 619
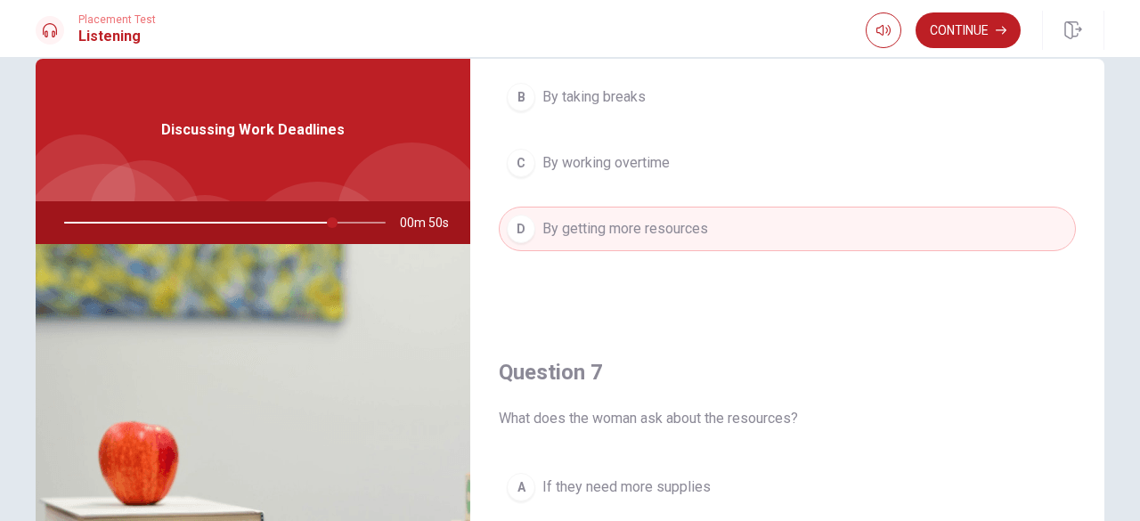
click at [1099, 62] on div "Question 6 How does the man suggest they meet the deadline? A By hiring more pe…" at bounding box center [787, 368] width 634 height 619
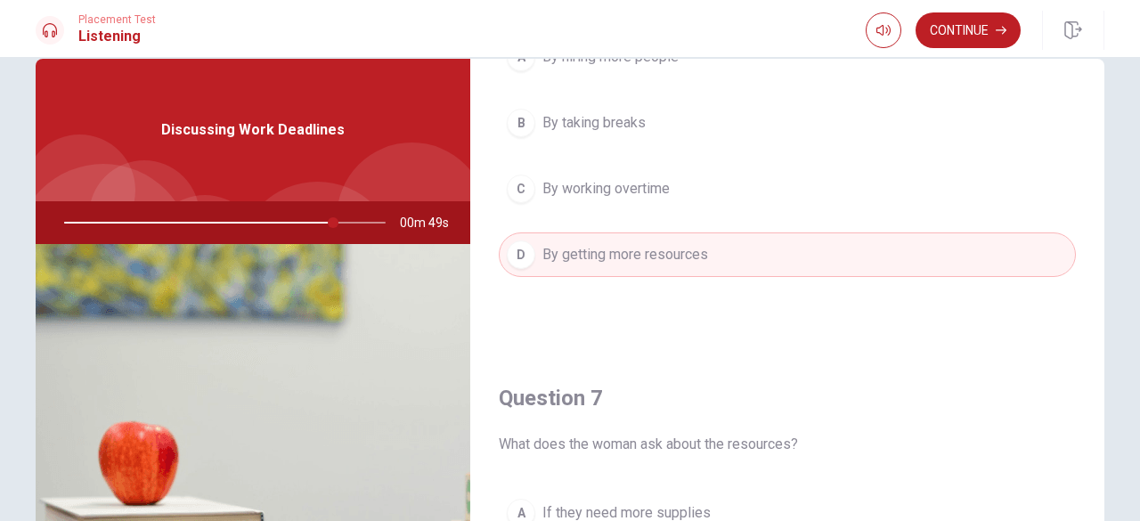
click at [1099, 62] on div "Question 6 How does the man suggest they meet the deadline? A By hiring more pe…" at bounding box center [787, 368] width 634 height 619
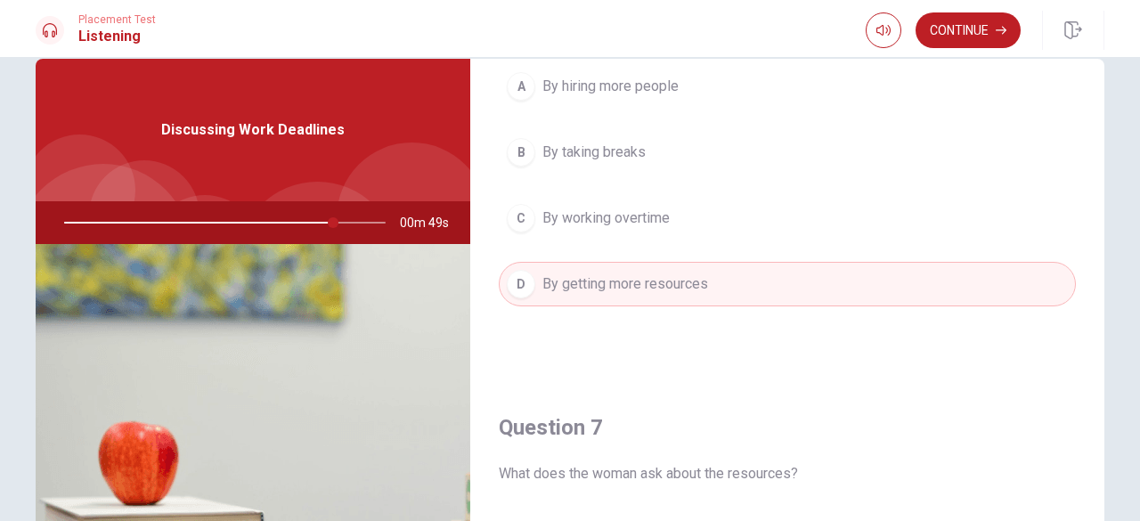
click at [1099, 62] on div "Question 6 How does the man suggest they meet the deadline? A By hiring more pe…" at bounding box center [787, 368] width 634 height 619
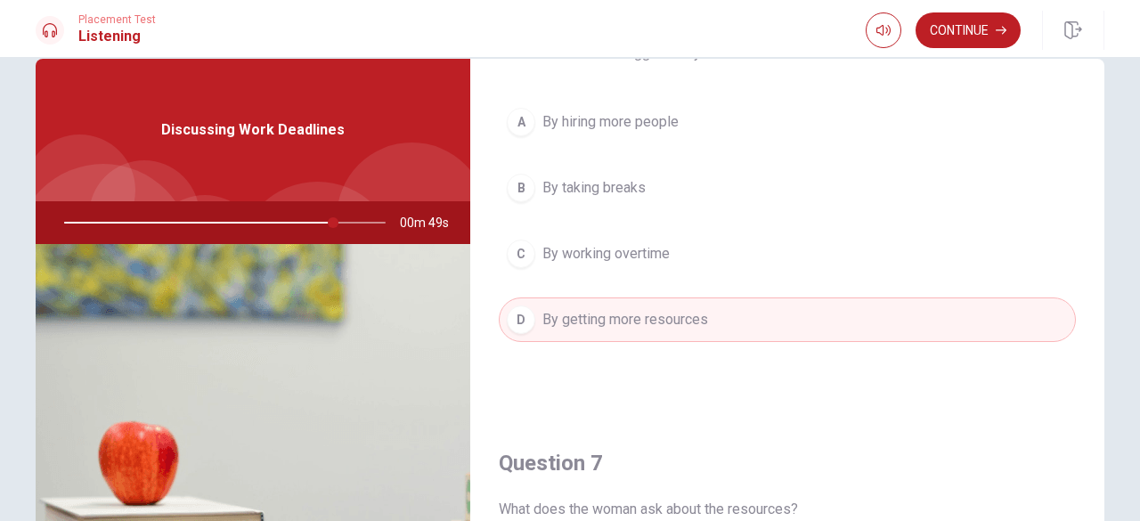
click at [1099, 62] on div "Question 6 How does the man suggest they meet the deadline? A By hiring more pe…" at bounding box center [787, 368] width 634 height 619
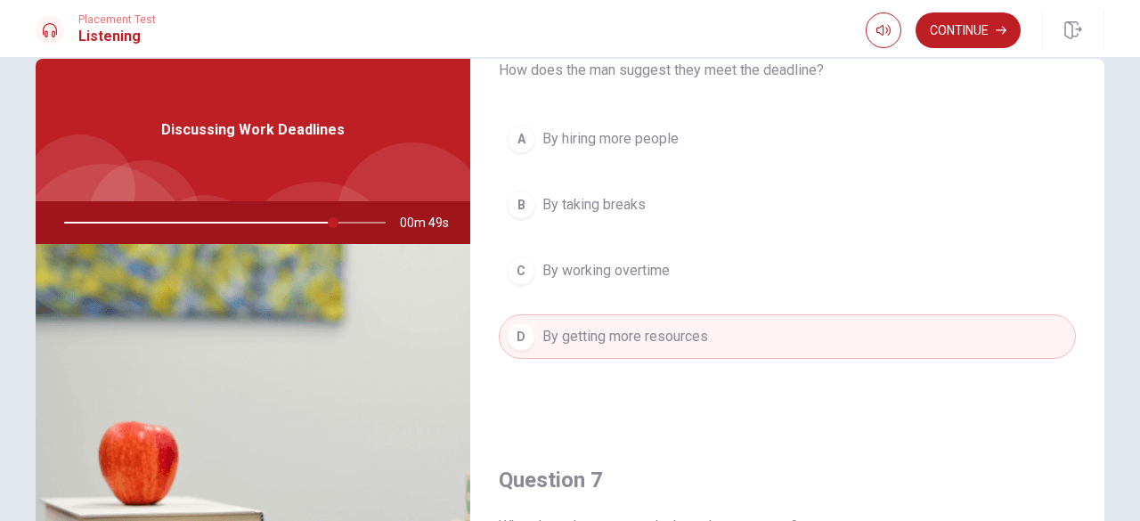
click at [1099, 62] on div "Question 6 How does the man suggest they meet the deadline? A By hiring more pe…" at bounding box center [787, 368] width 634 height 619
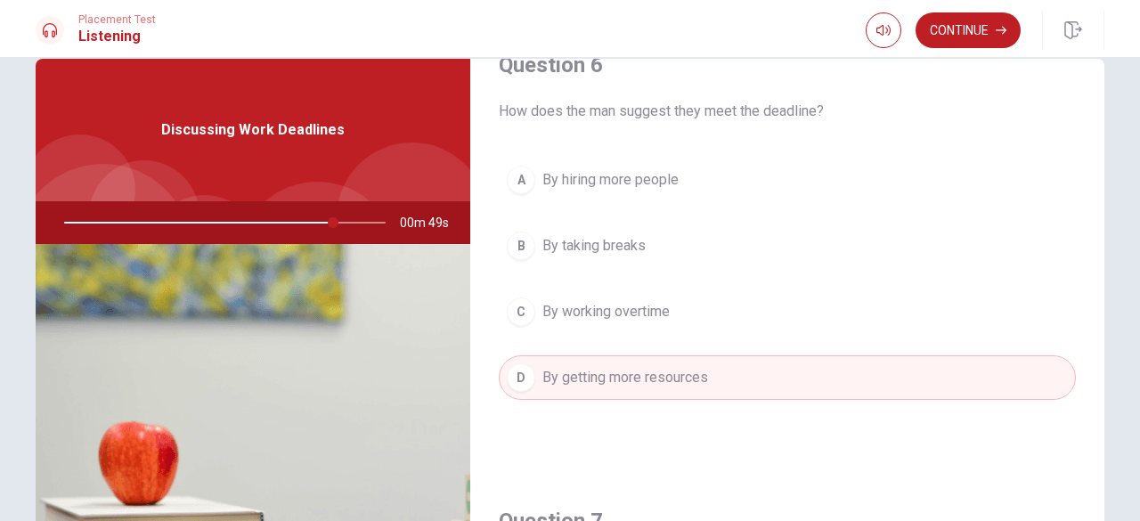
click at [1099, 62] on div "Question 6 How does the man suggest they meet the deadline? A By hiring more pe…" at bounding box center [787, 368] width 634 height 619
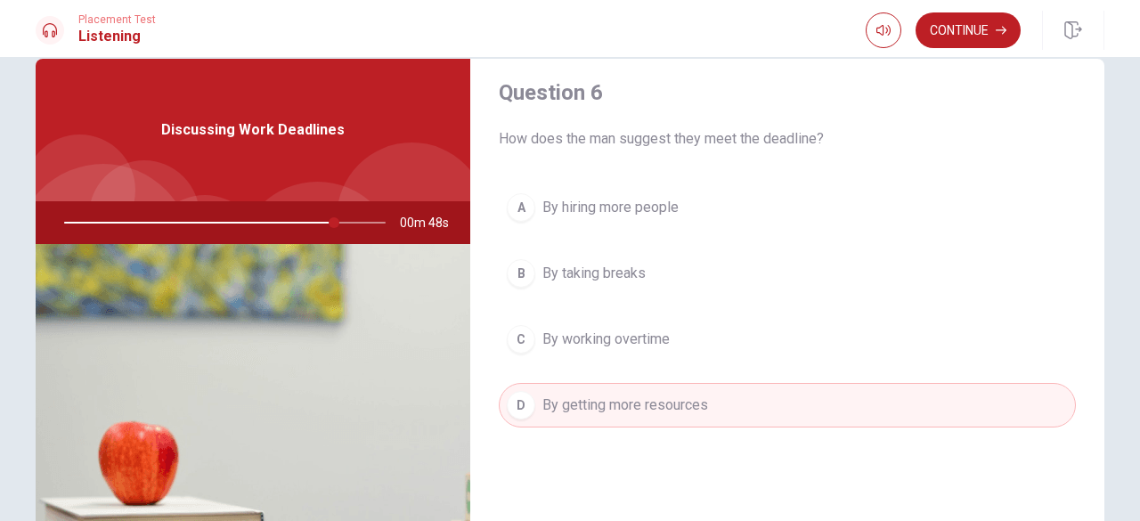
scroll to position [0, 0]
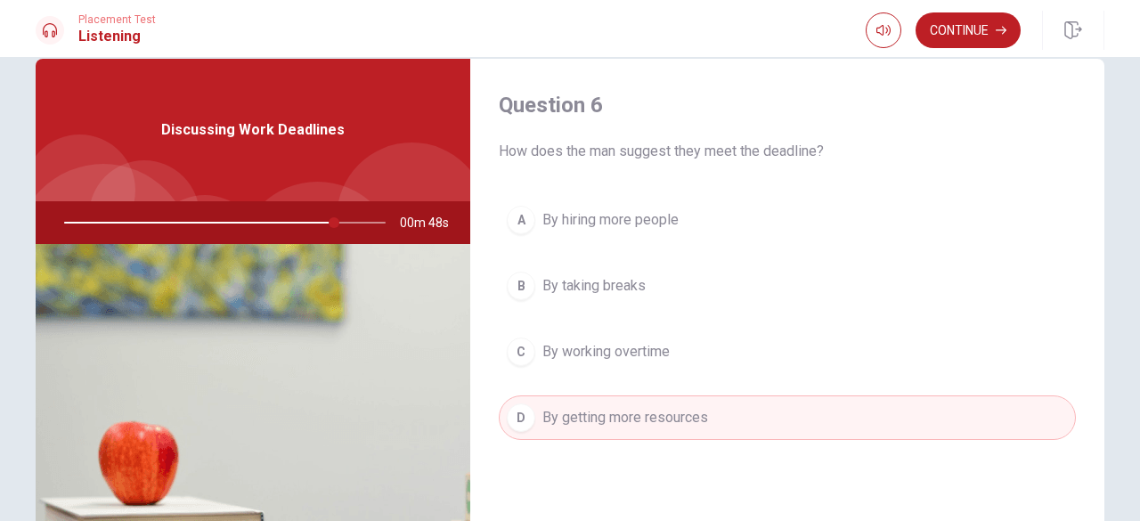
click at [1099, 62] on div "Question 6 How does the man suggest they meet the deadline? A By hiring more pe…" at bounding box center [787, 368] width 634 height 619
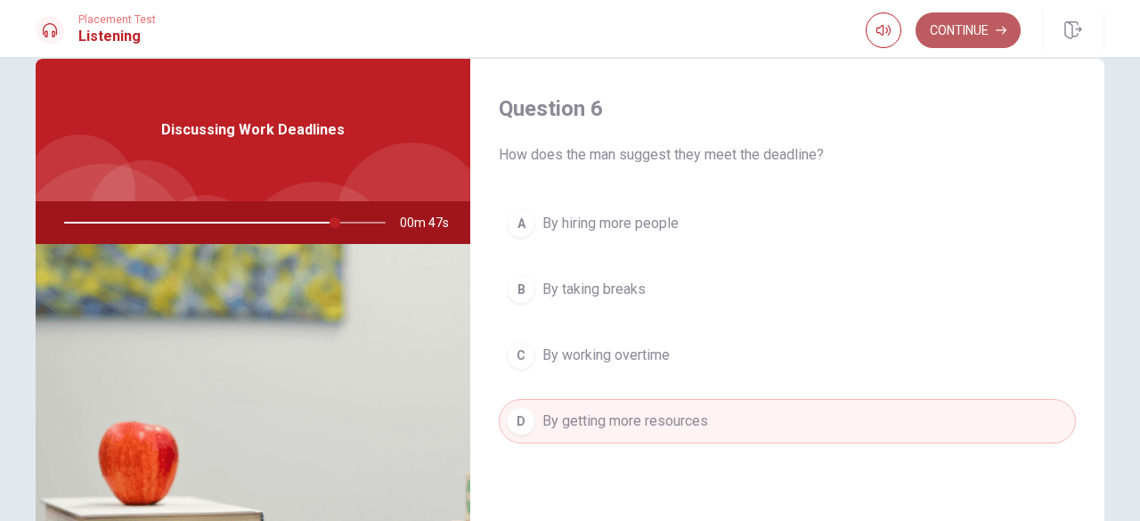
click at [1010, 35] on button "Continue" at bounding box center [968, 30] width 105 height 36
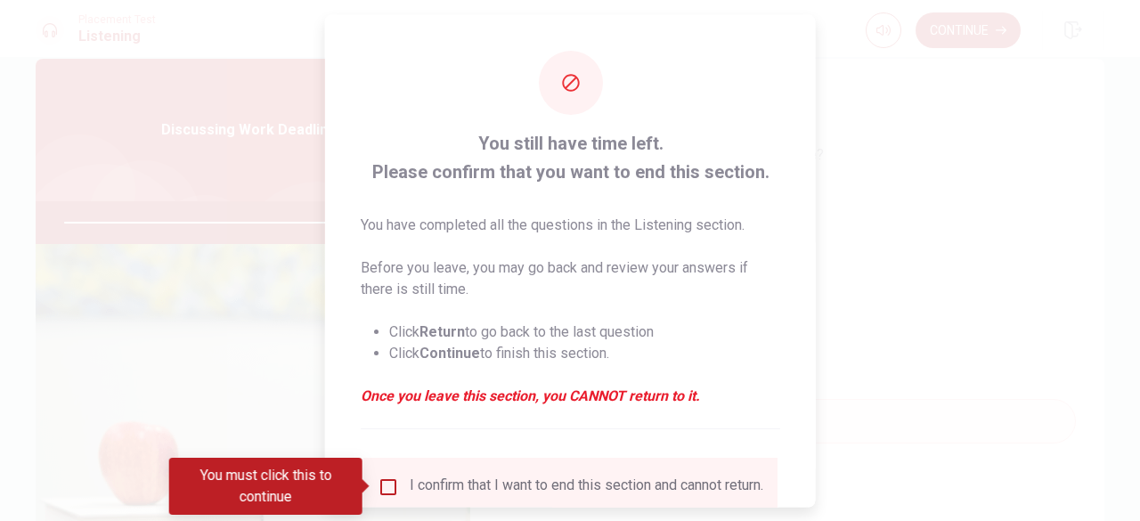
click at [384, 492] on input "You must click this to continue" at bounding box center [388, 486] width 21 height 21
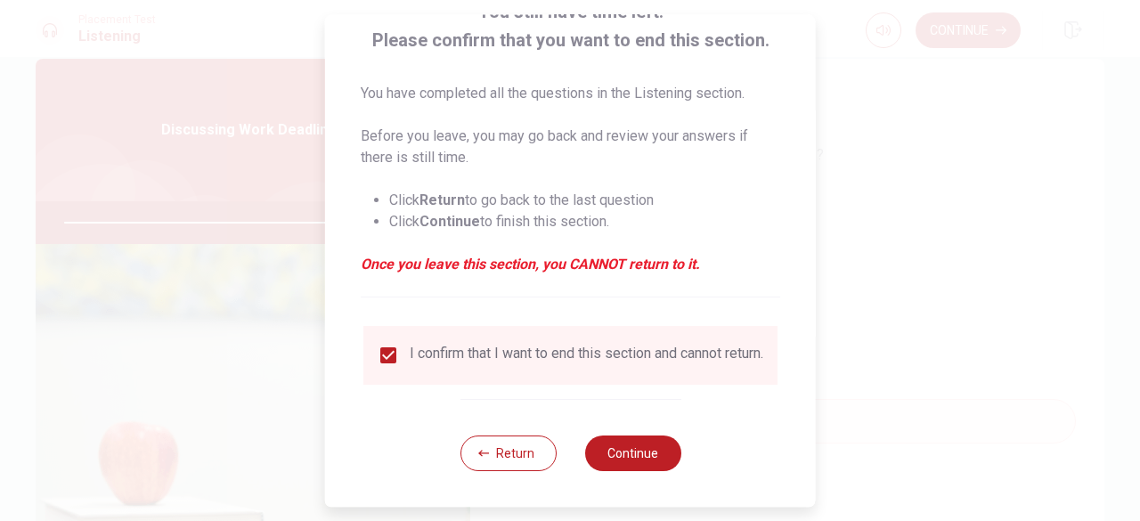
scroll to position [143, 0]
click at [641, 466] on button "Continue" at bounding box center [632, 454] width 96 height 36
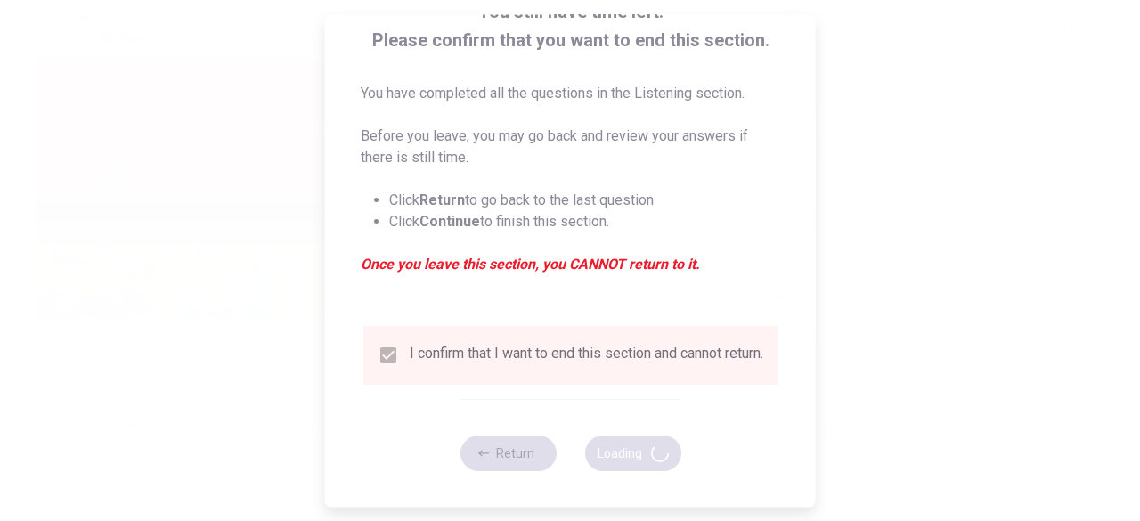
type input "88"
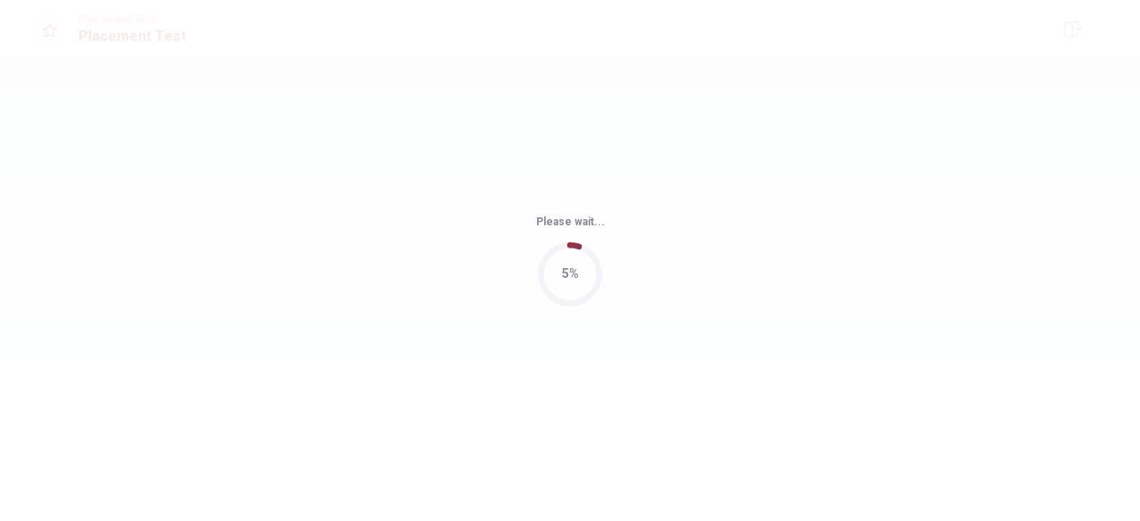
scroll to position [0, 0]
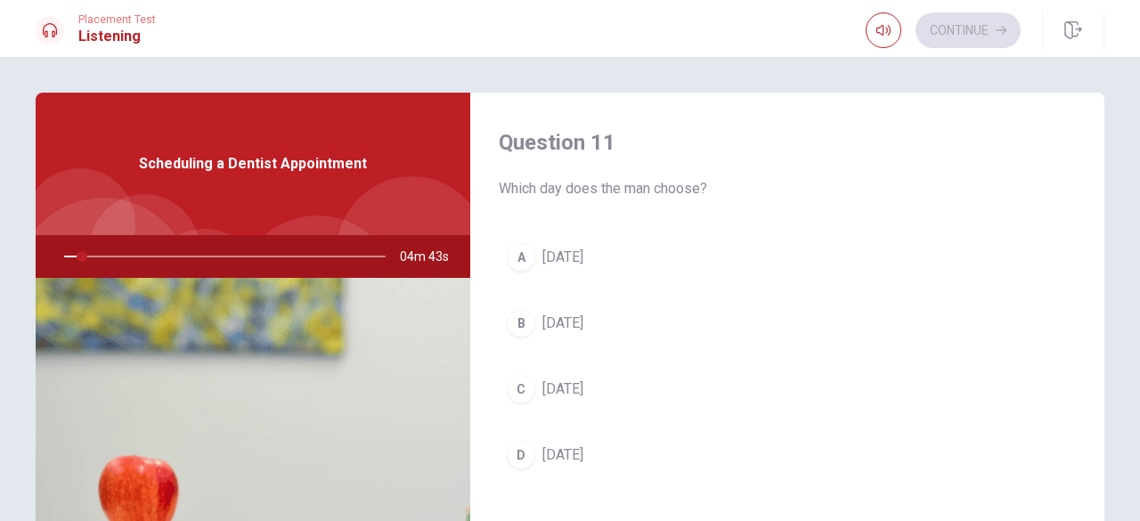
click at [1089, 485] on div "Question 11 Which day does the man choose? A [DATE] B [DATE] C [DATE] D [DATE]" at bounding box center [787, 321] width 634 height 456
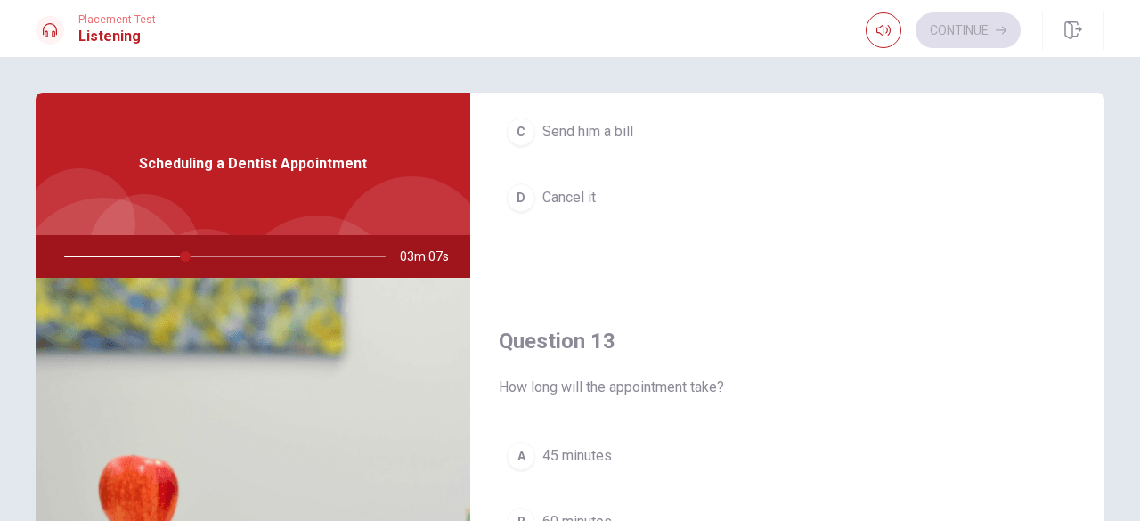
scroll to position [748, 0]
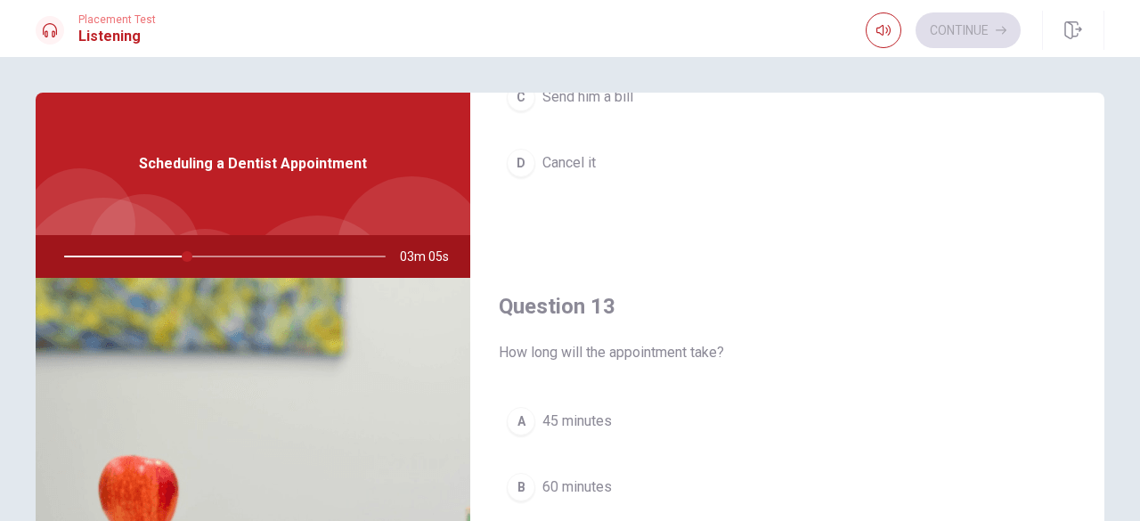
click at [564, 411] on span "45 minutes" at bounding box center [577, 421] width 69 height 21
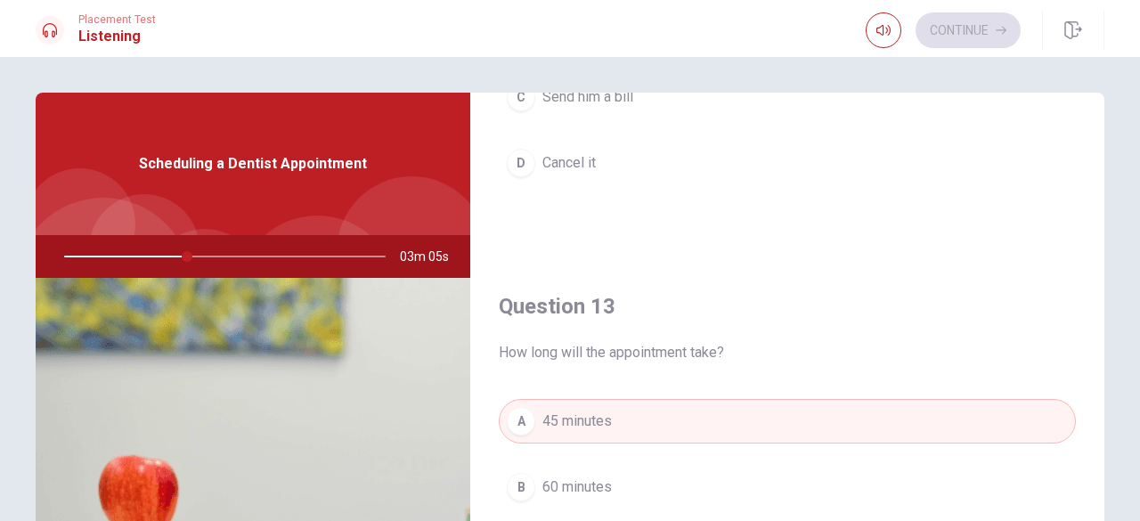
type input "39"
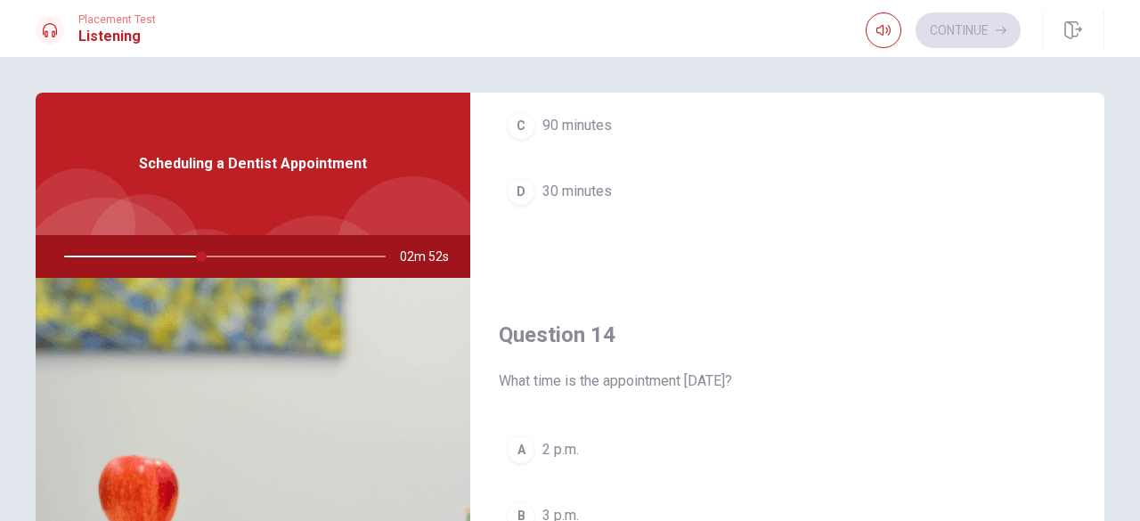
scroll to position [1212, 0]
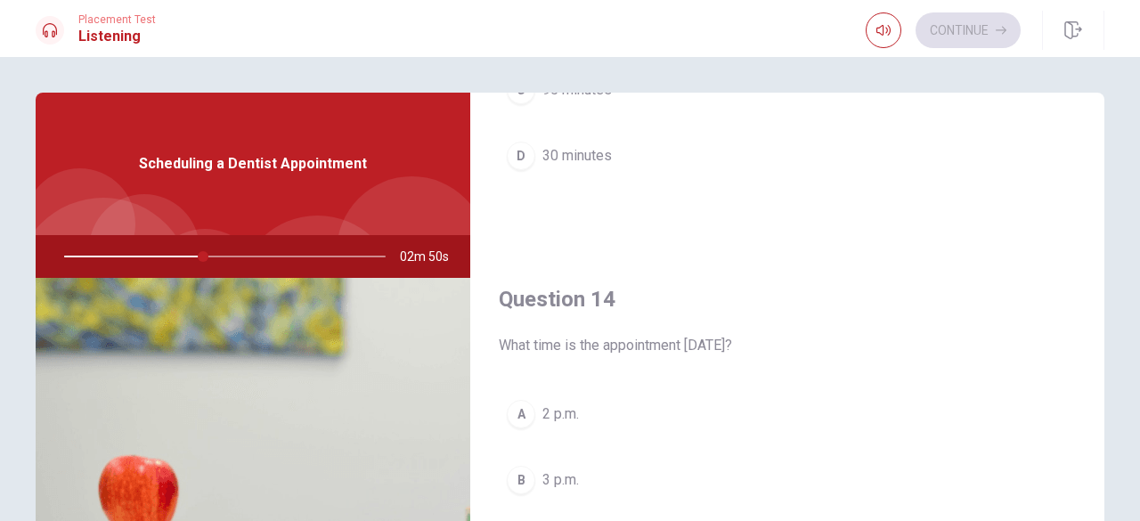
click at [536, 471] on button "B 3 p.m." at bounding box center [787, 480] width 577 height 45
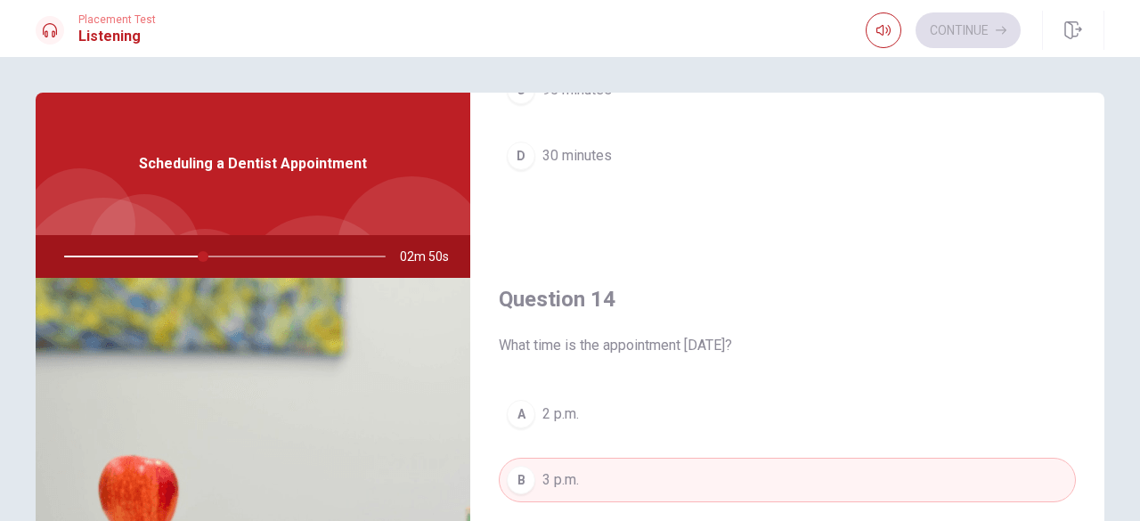
type input "44"
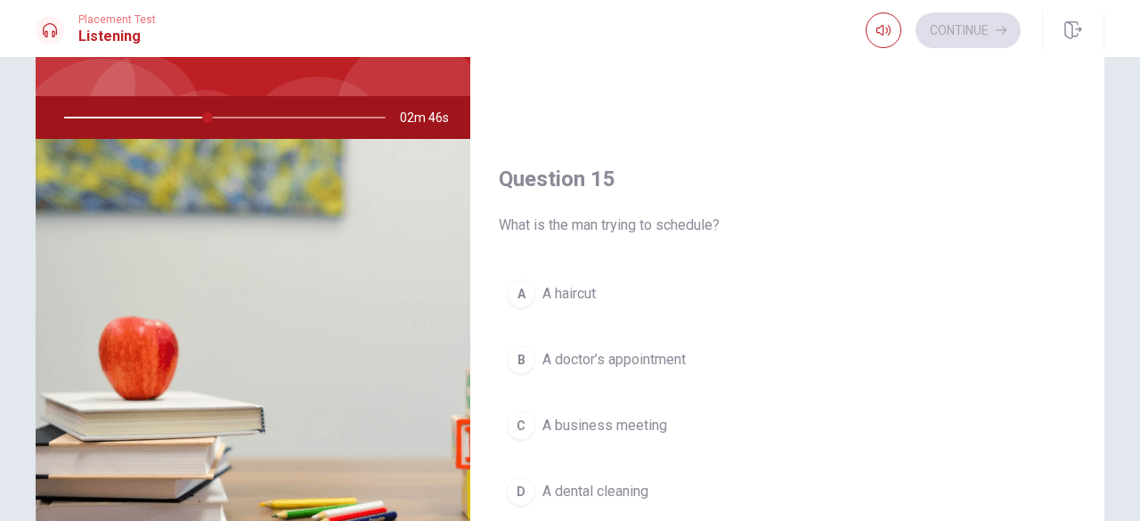
scroll to position [143, 0]
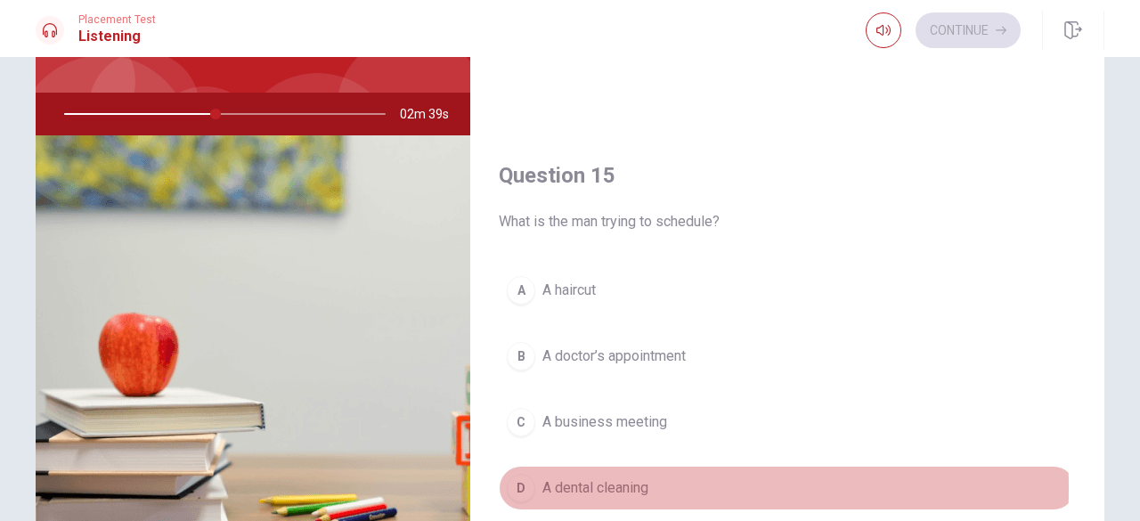
click at [581, 477] on span "A dental cleaning" at bounding box center [596, 487] width 106 height 21
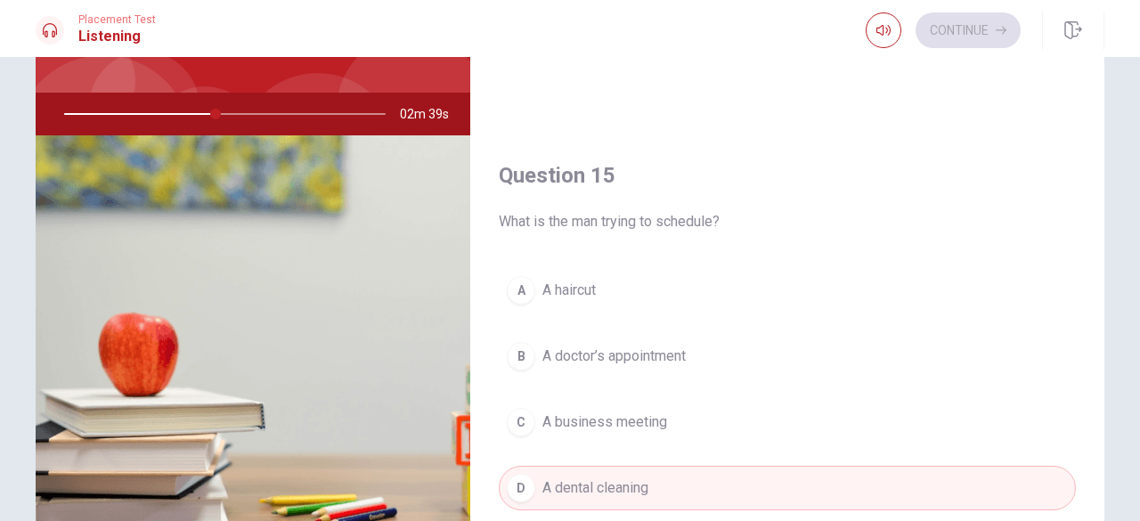
type input "47"
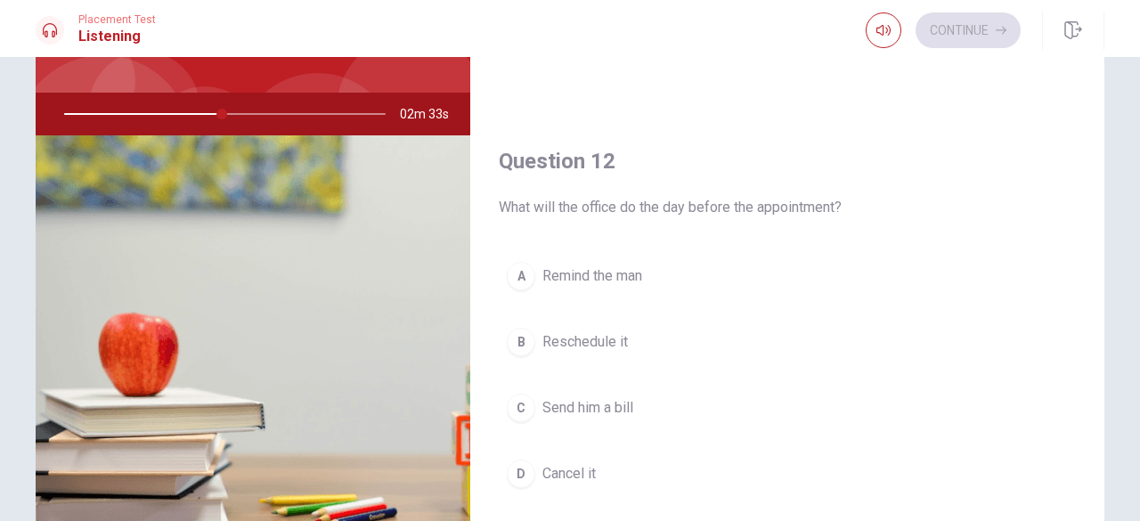
scroll to position [330, 0]
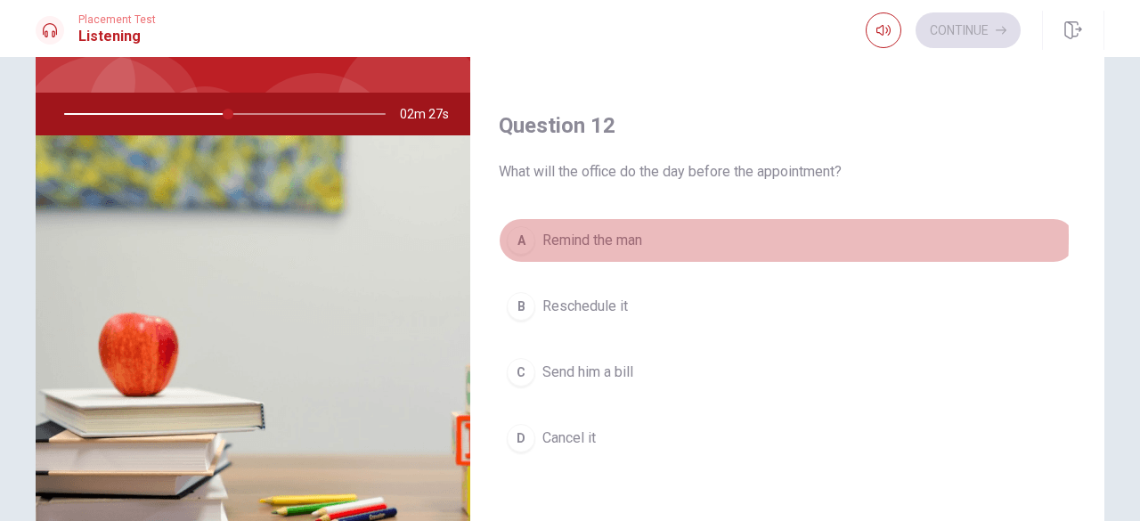
click at [578, 235] on span "Remind the man" at bounding box center [593, 240] width 100 height 21
type input "51"
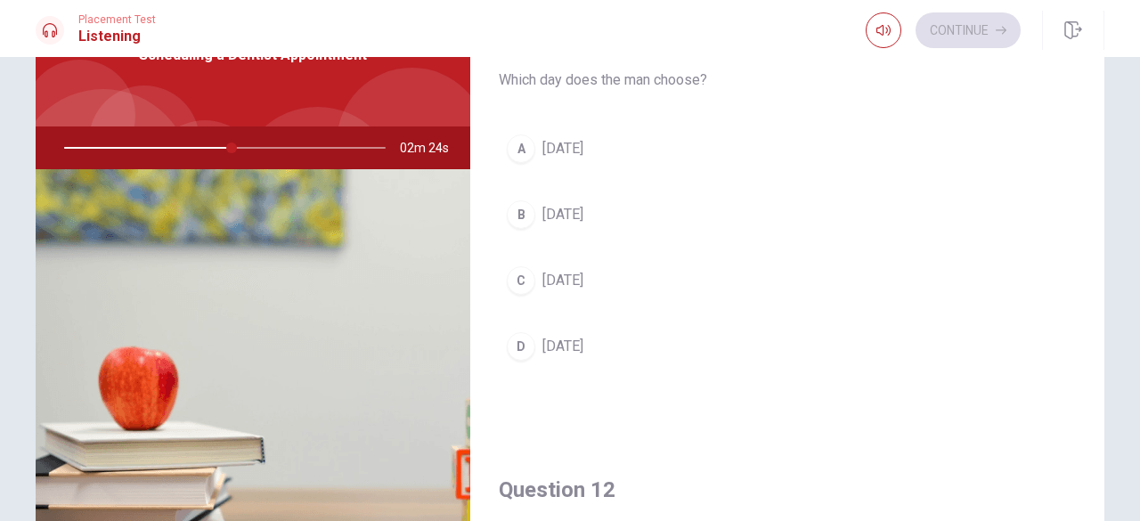
scroll to position [107, 0]
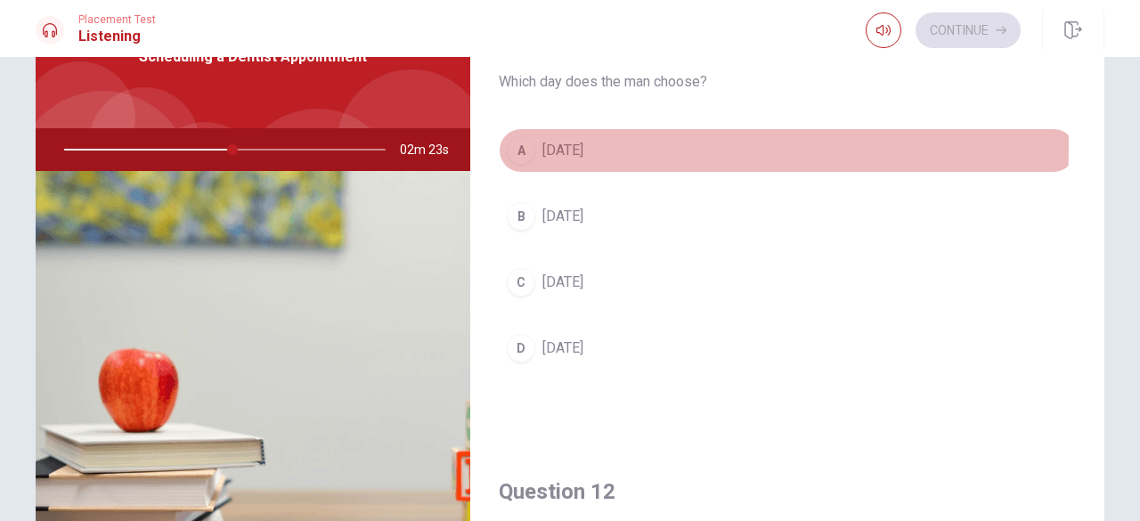
click at [559, 146] on span "[DATE]" at bounding box center [563, 150] width 41 height 21
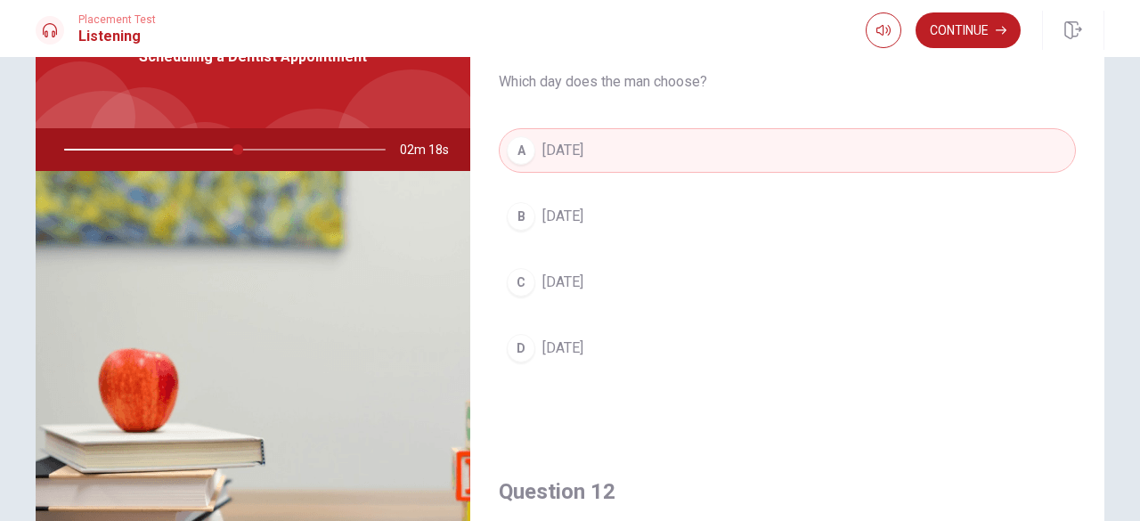
type input "54"
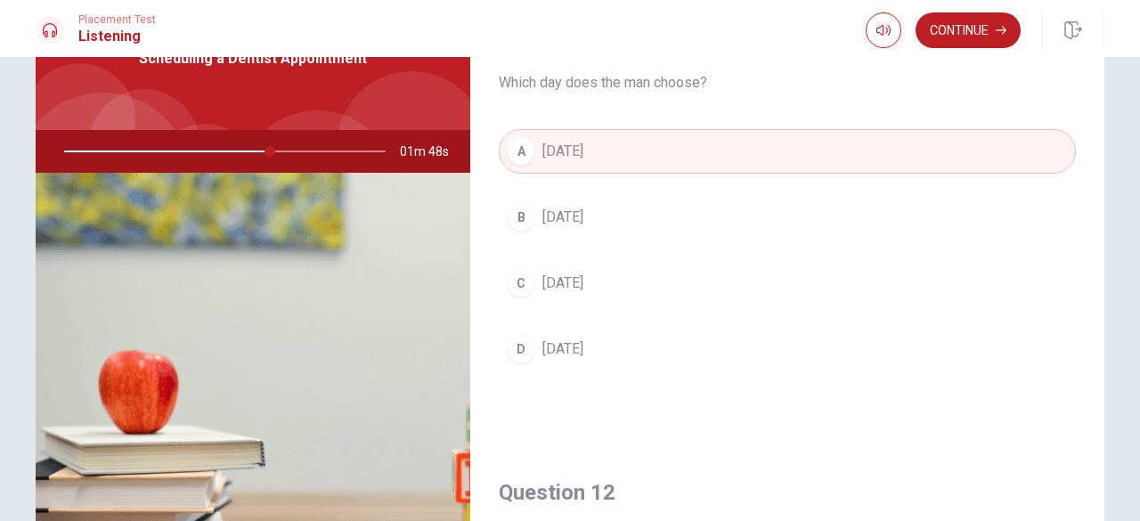
scroll to position [0, 0]
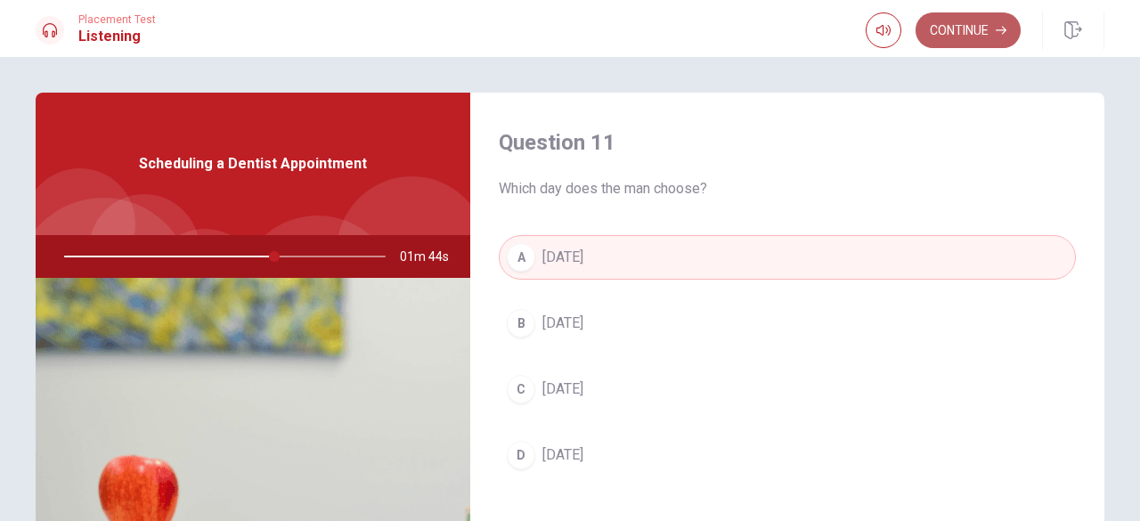
click at [959, 33] on button "Continue" at bounding box center [968, 30] width 105 height 36
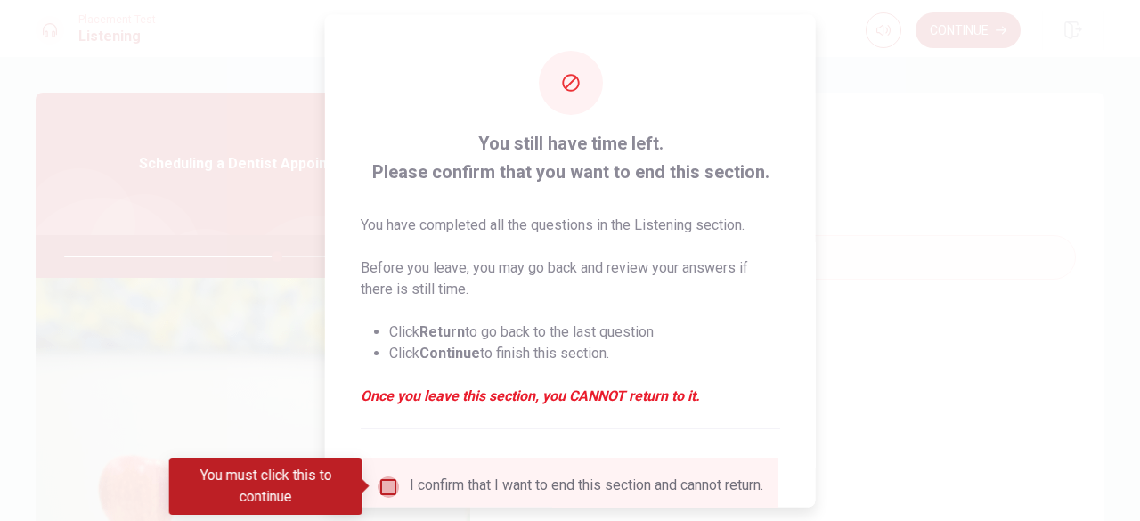
click at [387, 485] on input "You must click this to continue" at bounding box center [388, 486] width 21 height 21
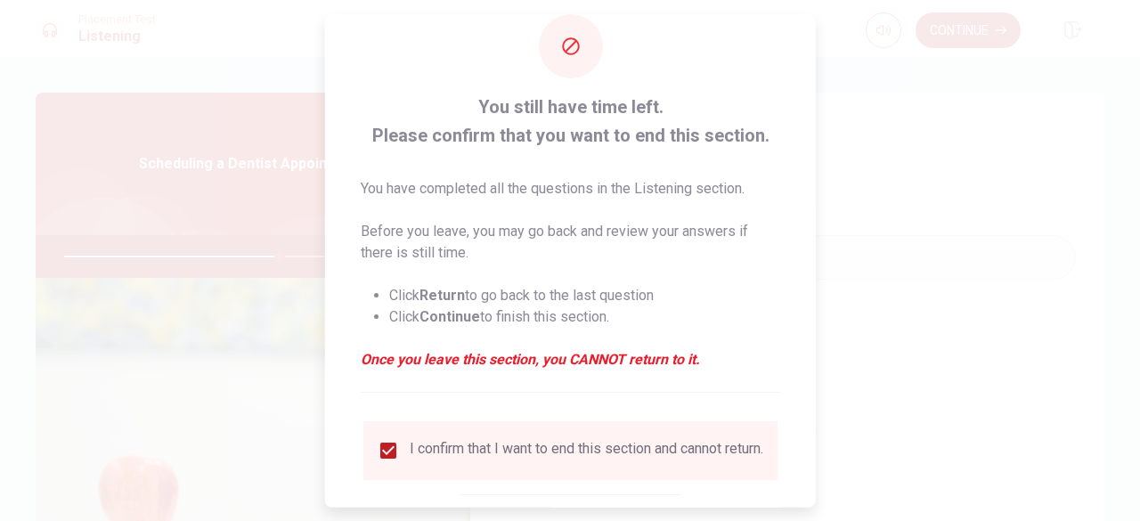
scroll to position [143, 0]
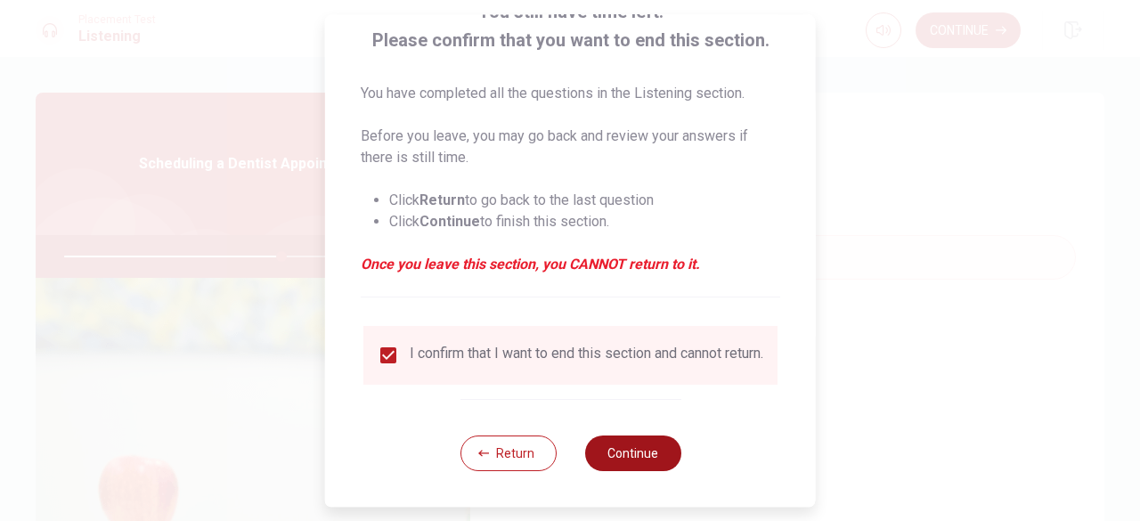
click at [650, 450] on button "Continue" at bounding box center [632, 454] width 96 height 36
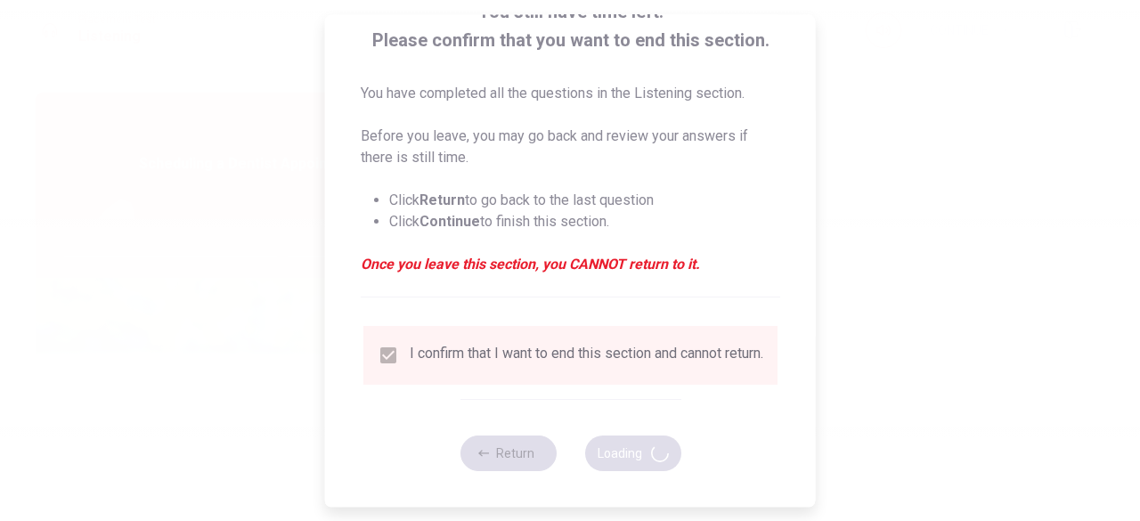
type input "68"
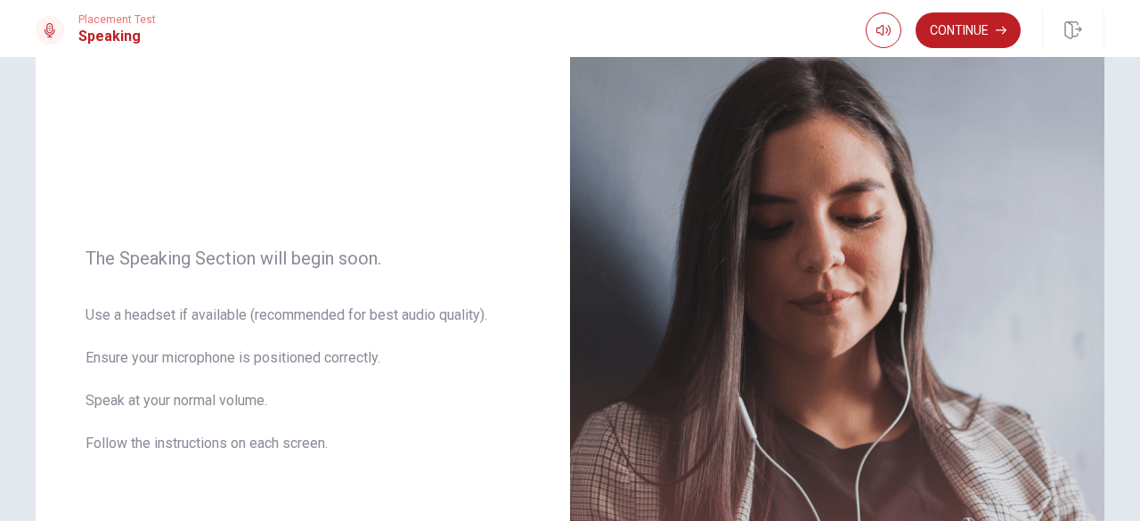
scroll to position [72, 0]
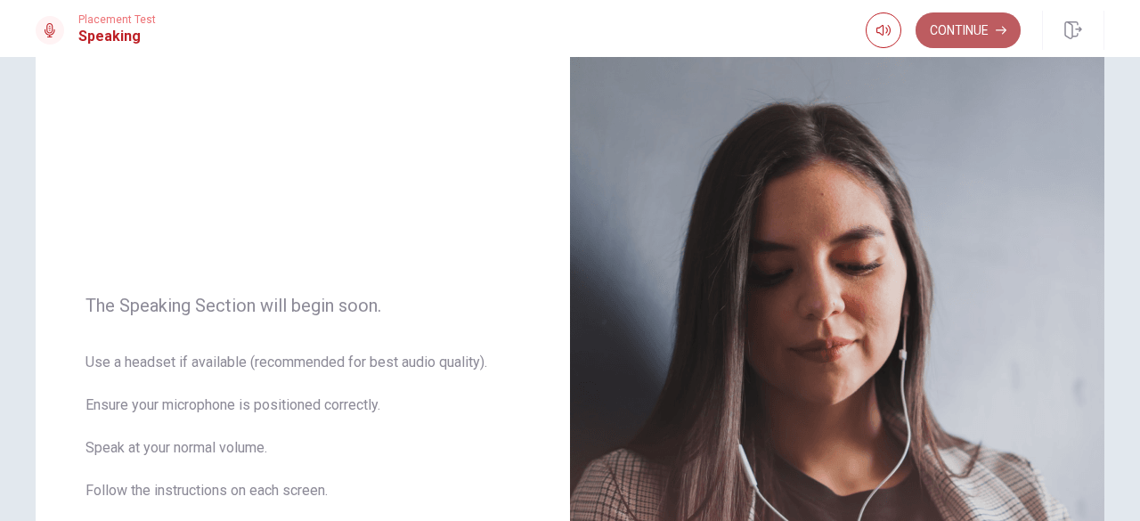
click at [958, 38] on button "Continue" at bounding box center [968, 30] width 105 height 36
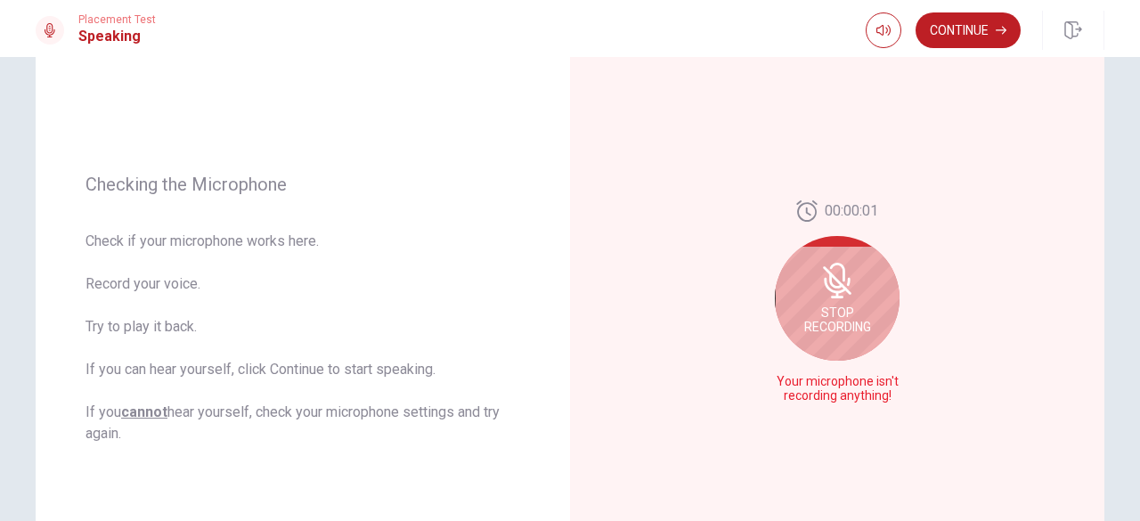
scroll to position [179, 0]
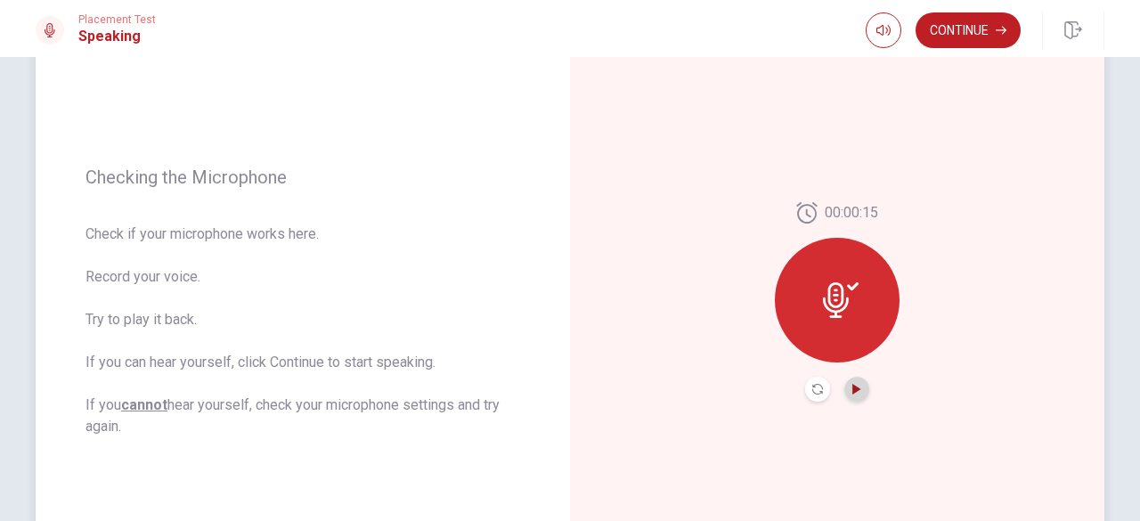
click at [853, 386] on icon "Play Audio" at bounding box center [857, 389] width 8 height 11
click at [941, 92] on div "00:00:15" at bounding box center [837, 302] width 534 height 777
click at [984, 30] on button "Continue" at bounding box center [968, 30] width 105 height 36
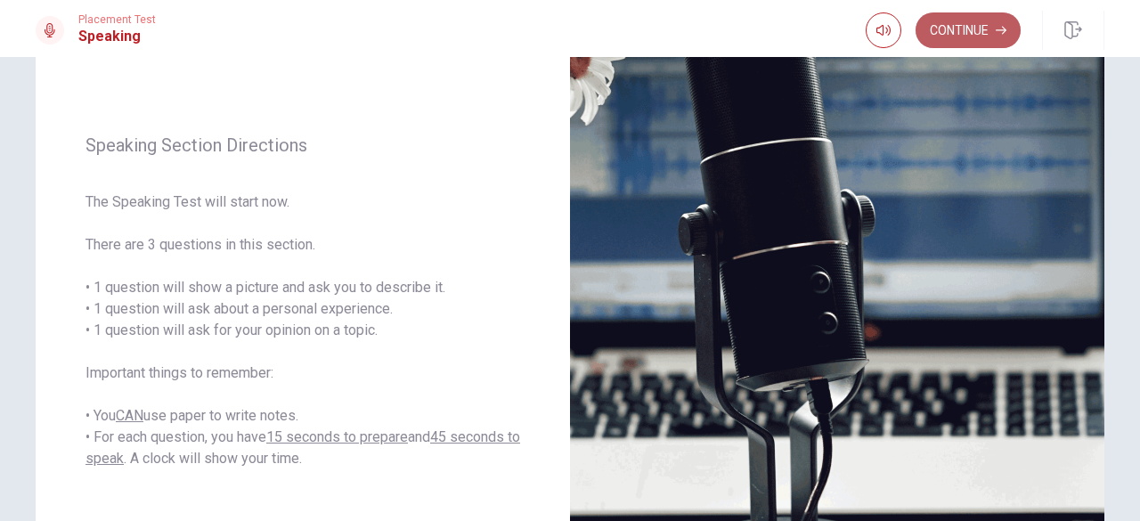
click at [994, 26] on button "Continue" at bounding box center [968, 30] width 105 height 36
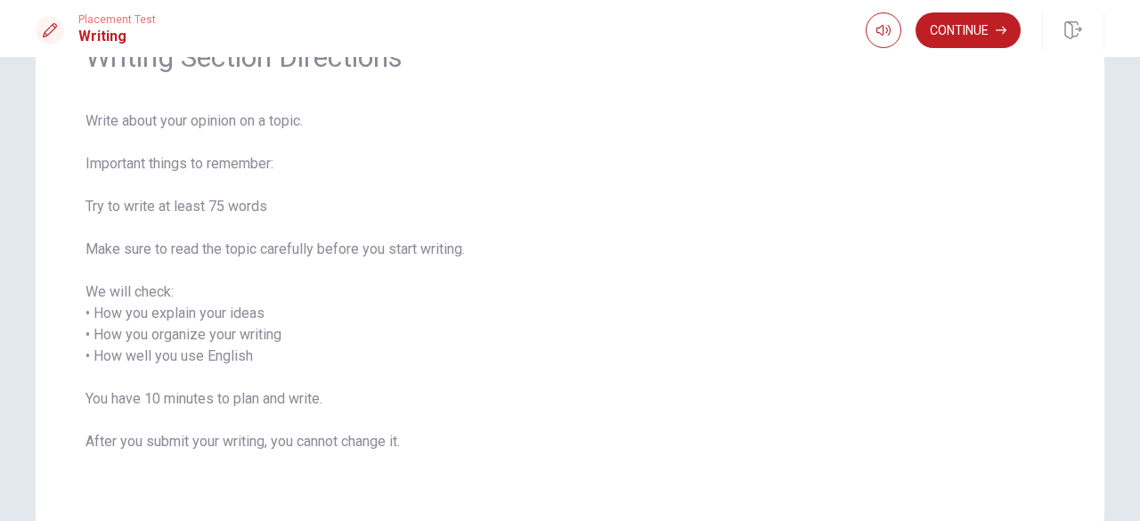
scroll to position [107, 0]
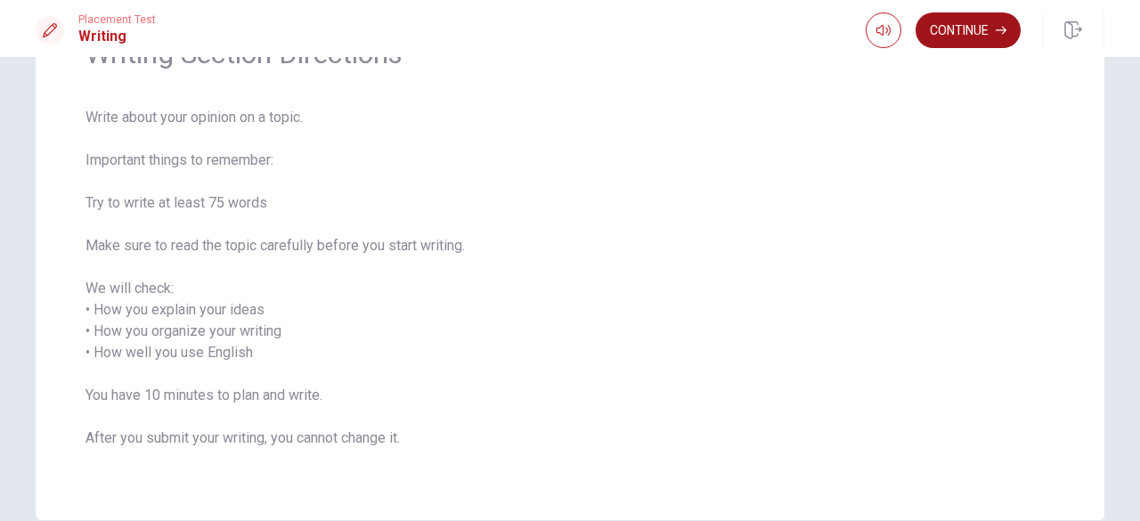
click at [999, 37] on button "Continue" at bounding box center [968, 30] width 105 height 36
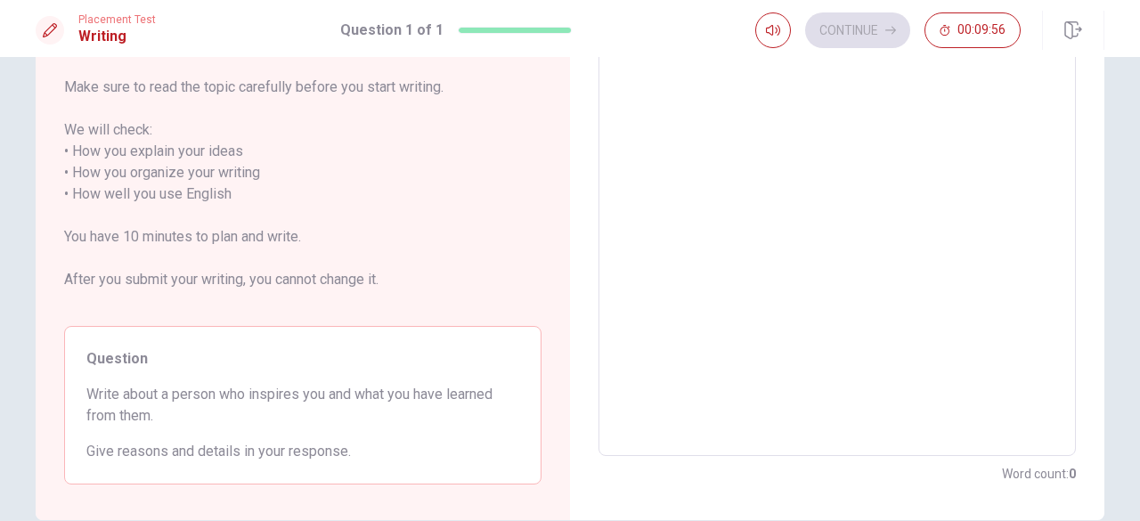
scroll to position [249, 0]
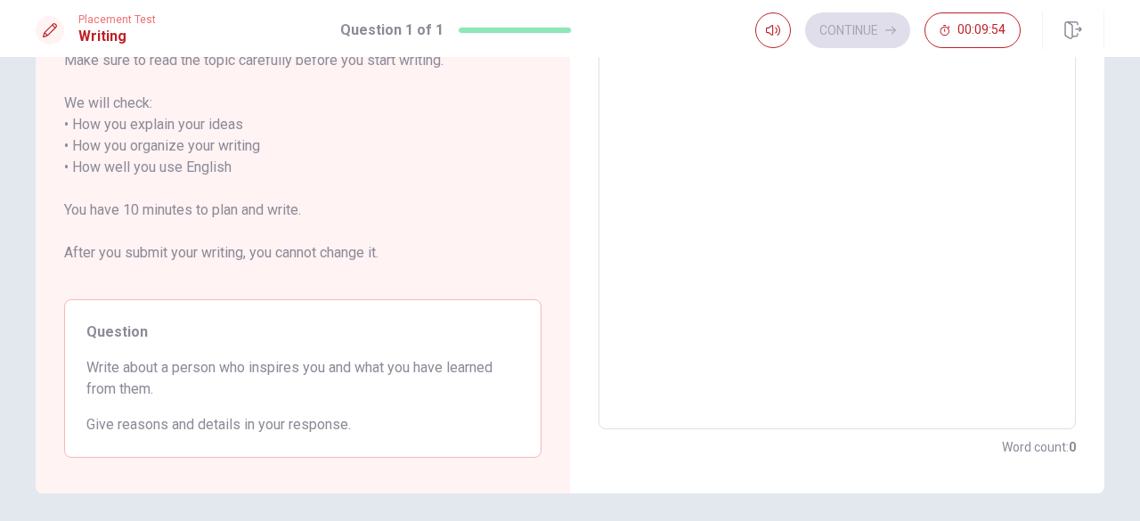
click at [866, 184] on textarea at bounding box center [837, 168] width 453 height 494
click at [665, 228] on textarea at bounding box center [837, 168] width 453 height 494
click at [850, 237] on textarea at bounding box center [837, 168] width 453 height 494
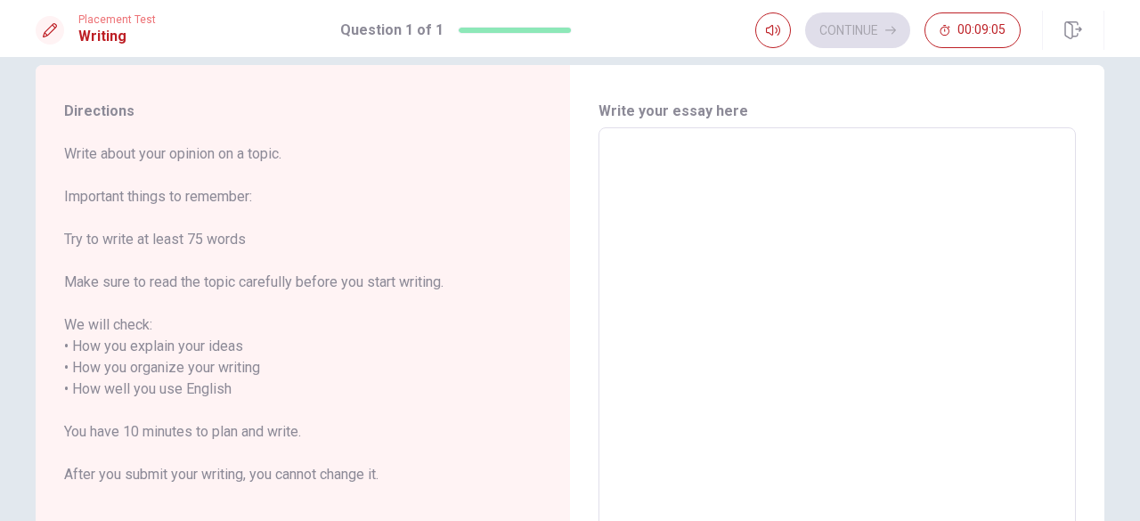
scroll to position [0, 0]
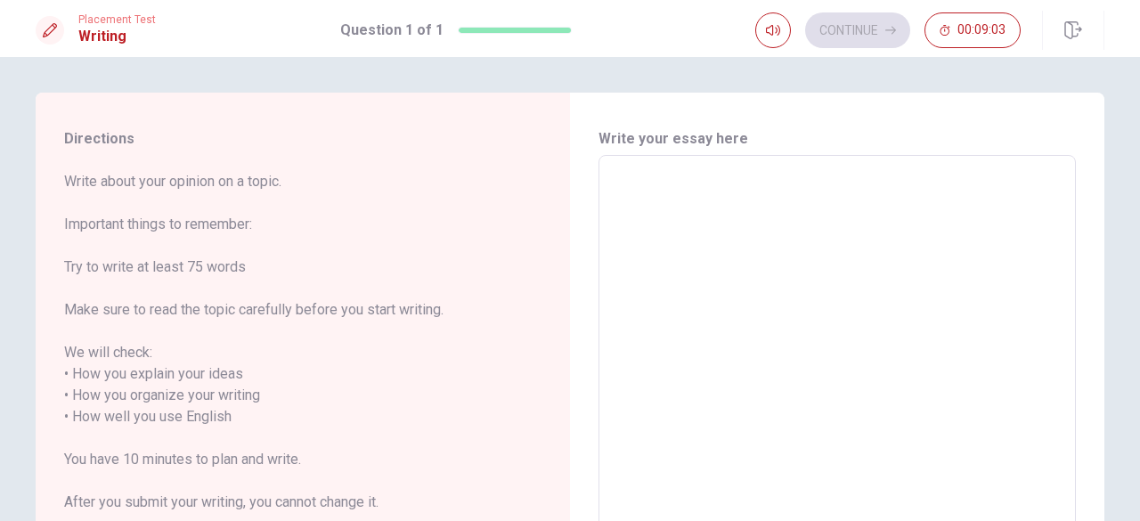
type textarea "T"
type textarea "x"
type textarea "Th"
type textarea "x"
type textarea "The"
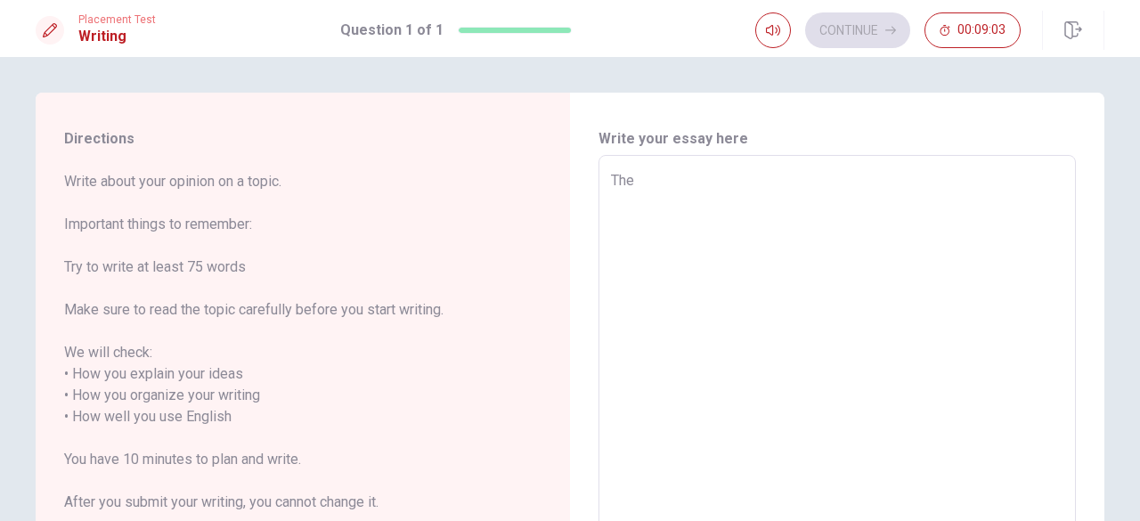
type textarea "x"
type textarea "The"
type textarea "x"
type textarea "The p"
type textarea "x"
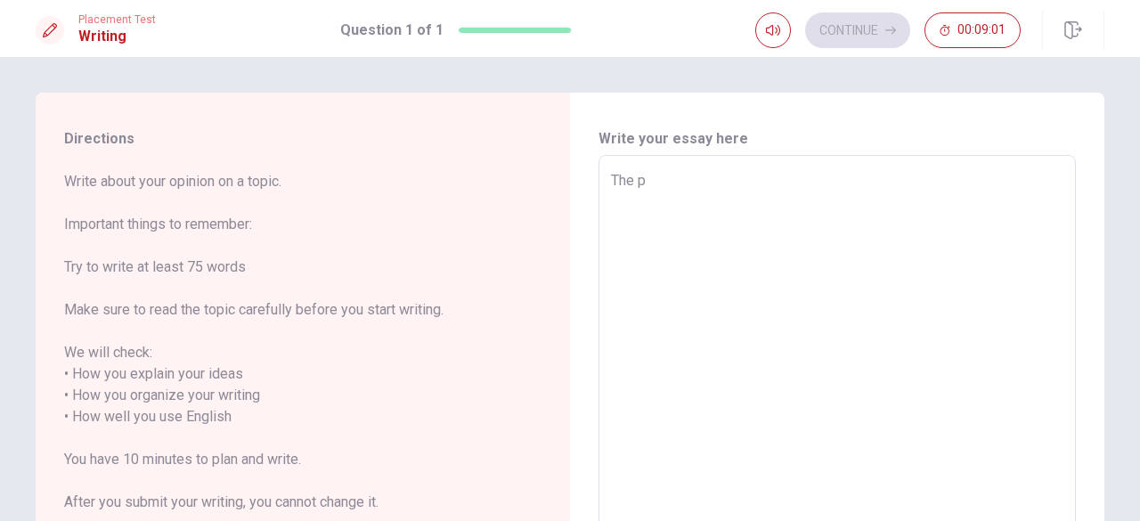
type textarea "The pe"
type textarea "x"
type textarea "The per"
type textarea "x"
type textarea "The pers"
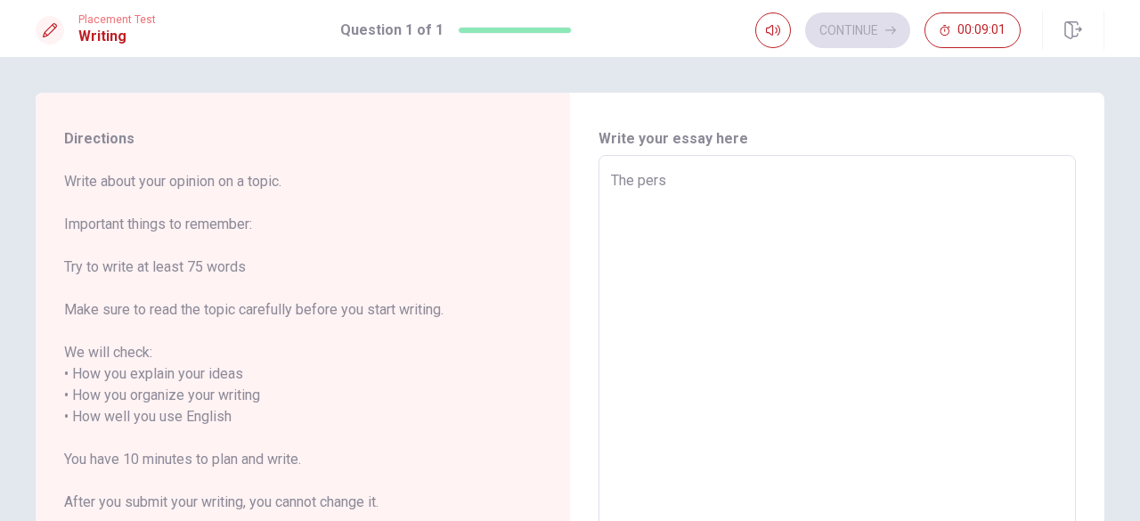
type textarea "x"
type textarea "The perso"
type textarea "x"
type textarea "The person"
type textarea "x"
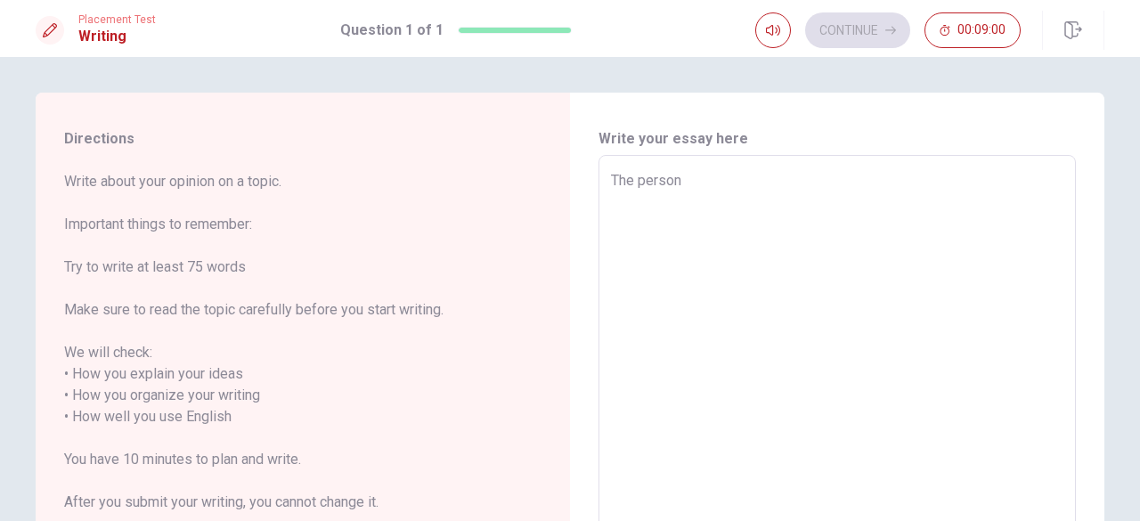
type textarea "The person"
type textarea "x"
type textarea "The person o"
type textarea "x"
type textarea "The person"
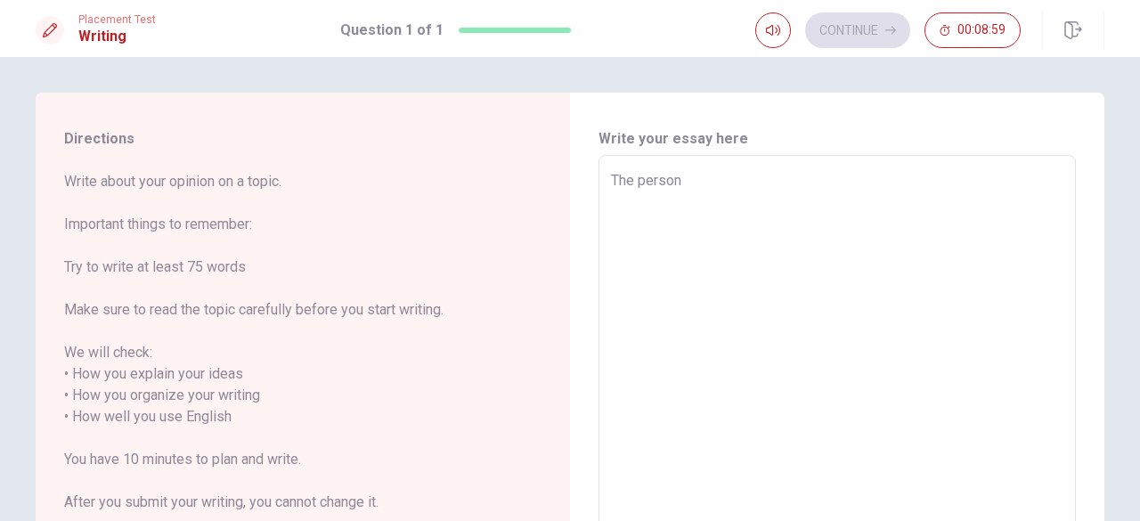
type textarea "x"
type textarea "The person i"
type textarea "x"
type textarea "The person i"
type textarea "x"
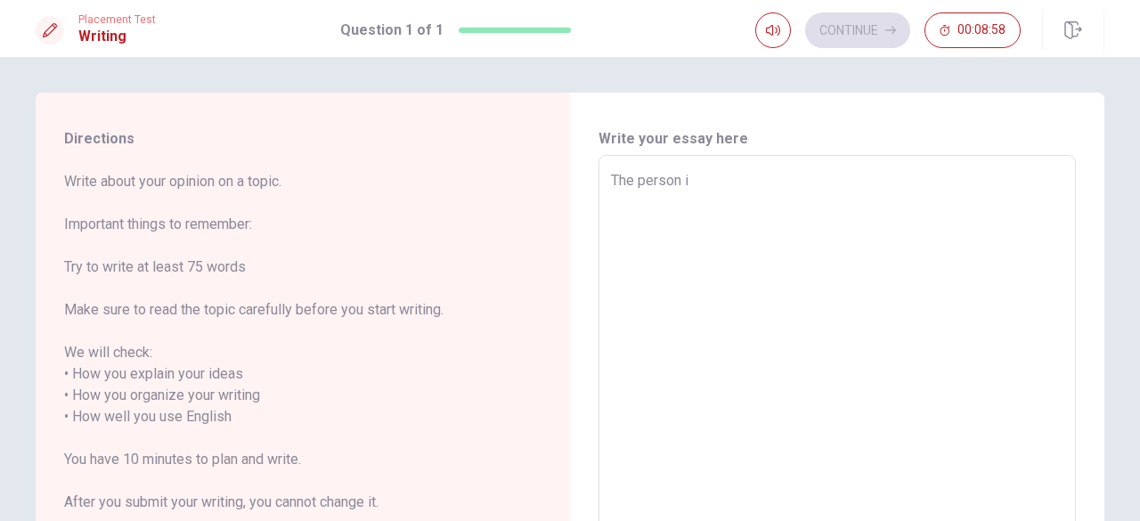
type textarea "The person i a"
type textarea "x"
type textarea "The person i ad"
type textarea "x"
type textarea "The person i a"
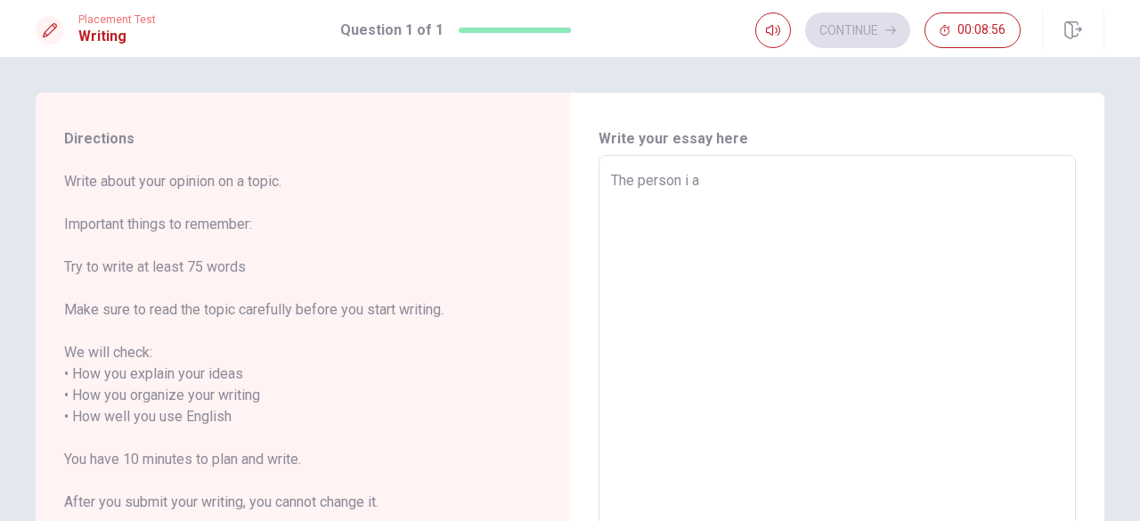
type textarea "x"
type textarea "The person i"
type textarea "x"
type textarea "The person i"
type textarea "x"
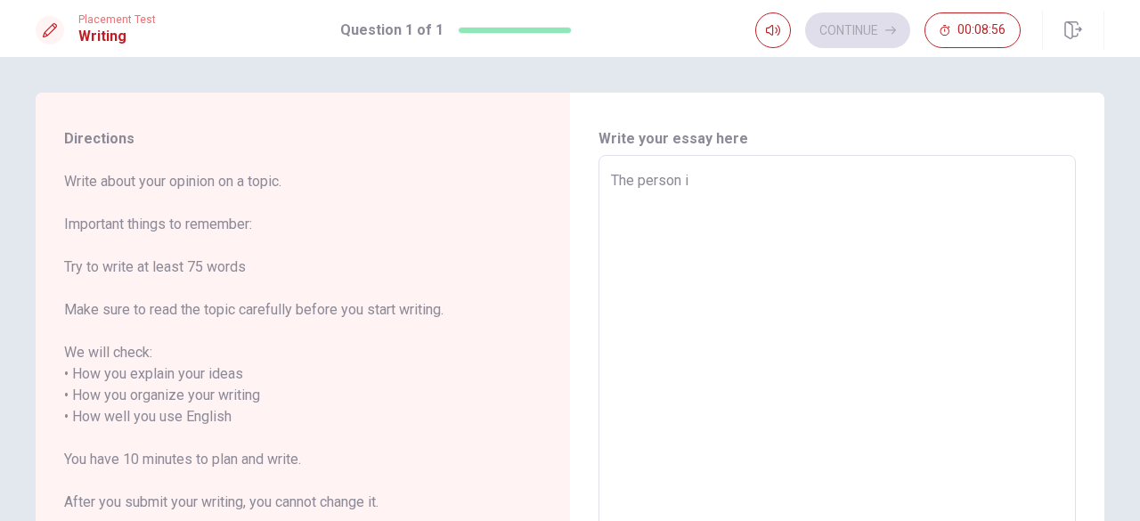
type textarea "The person"
type textarea "x"
type textarea "The person I"
type textarea "x"
type textarea "The person I"
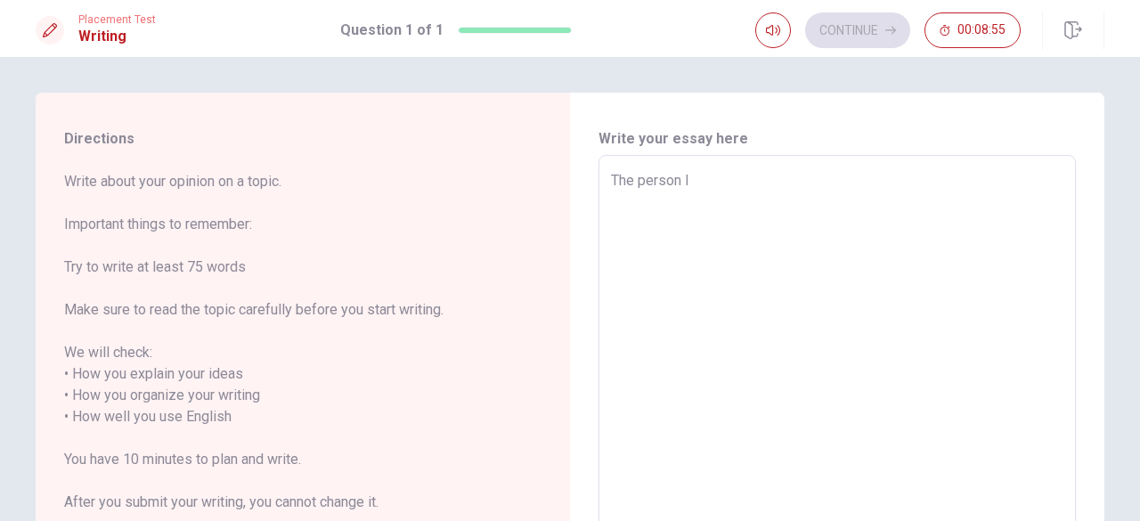
type textarea "x"
type textarea "The person I a"
type textarea "x"
type textarea "The person I ad"
type textarea "x"
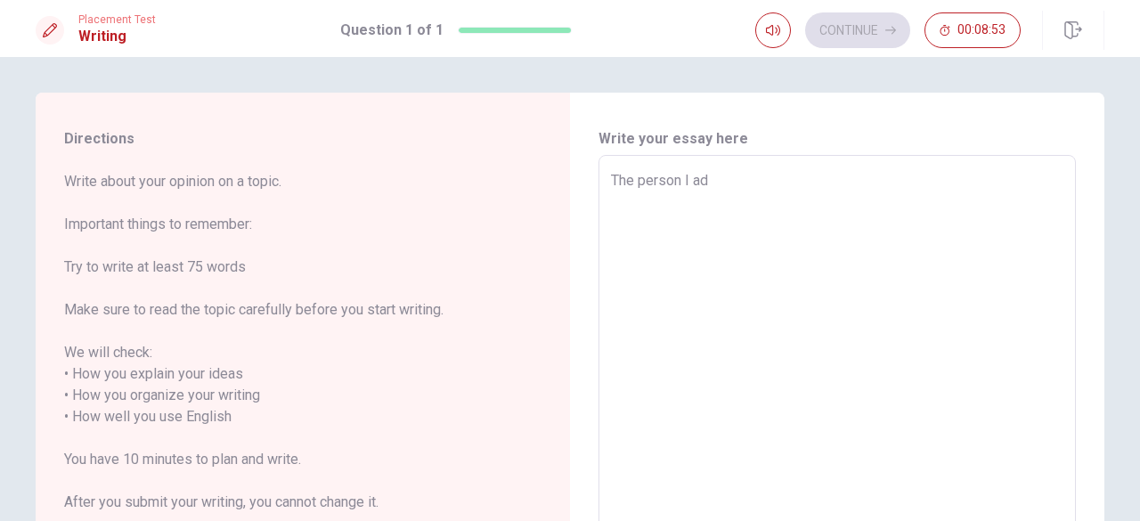
type textarea "The person I adm"
type textarea "x"
type textarea "The person I admi"
type textarea "x"
type textarea "The person I [PERSON_NAME]"
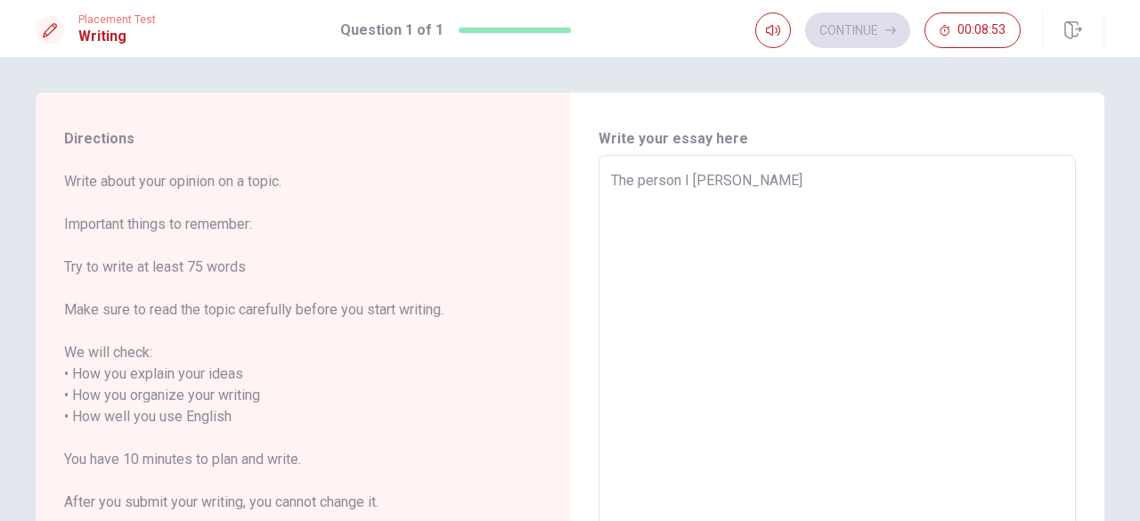
type textarea "x"
type textarea "The person I admire"
type textarea "x"
type textarea "The person I admire"
type textarea "x"
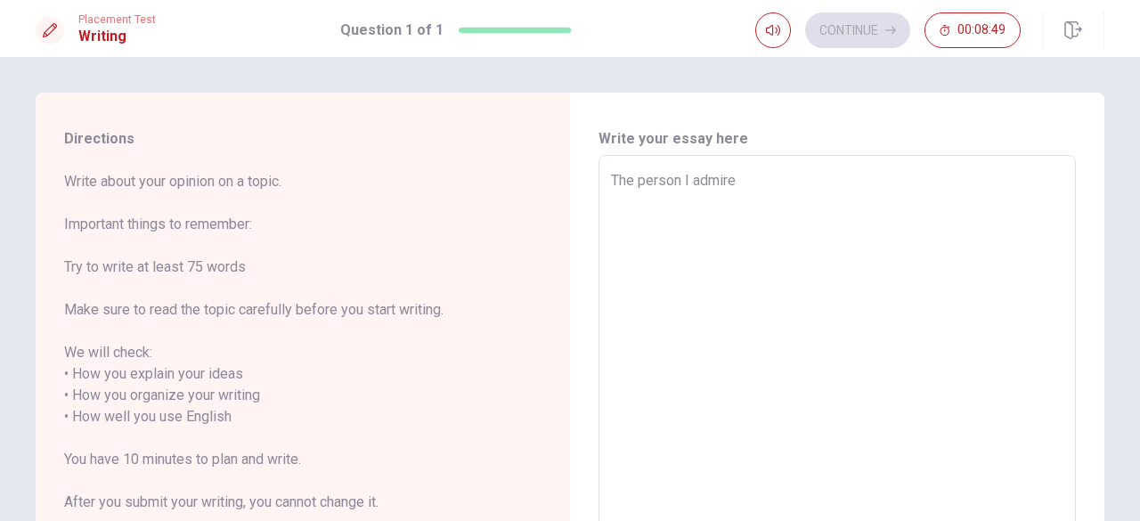
type textarea "The person I admire m"
type textarea "x"
type textarea "The person I admire mo"
type textarea "x"
type textarea "The person I admire mor"
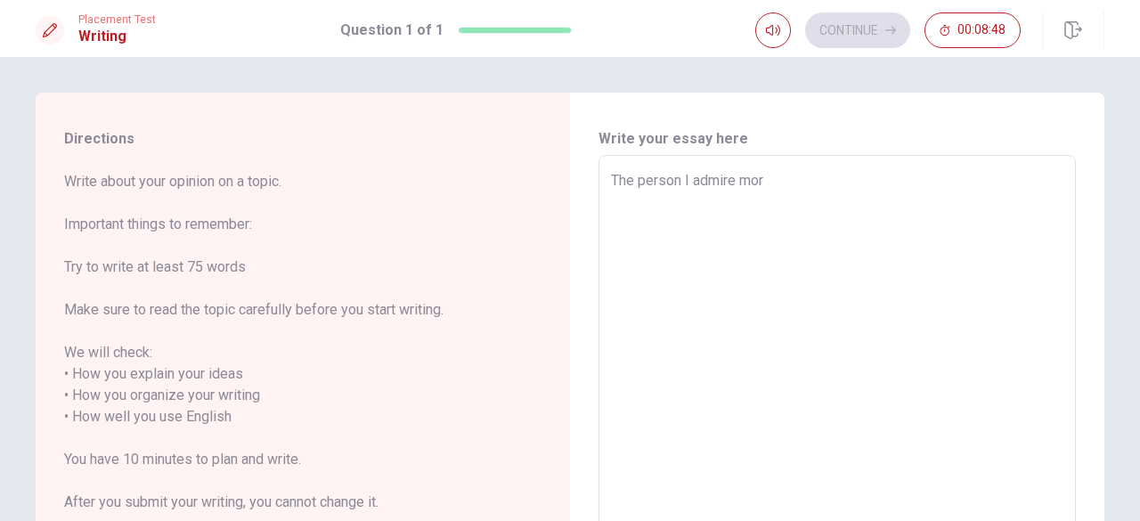
type textarea "x"
type textarea "The person I admire more"
type textarea "x"
type textarea "The person I admire more"
type textarea "x"
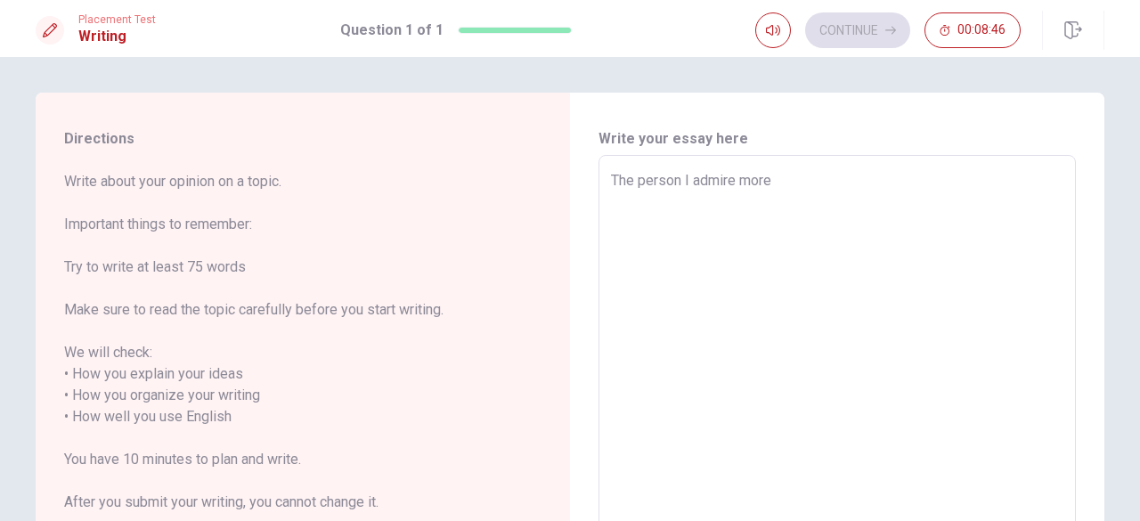
type textarea "The person I admire more"
type textarea "x"
type textarea "The person I admire mor"
type textarea "x"
type textarea "The person I admire mo"
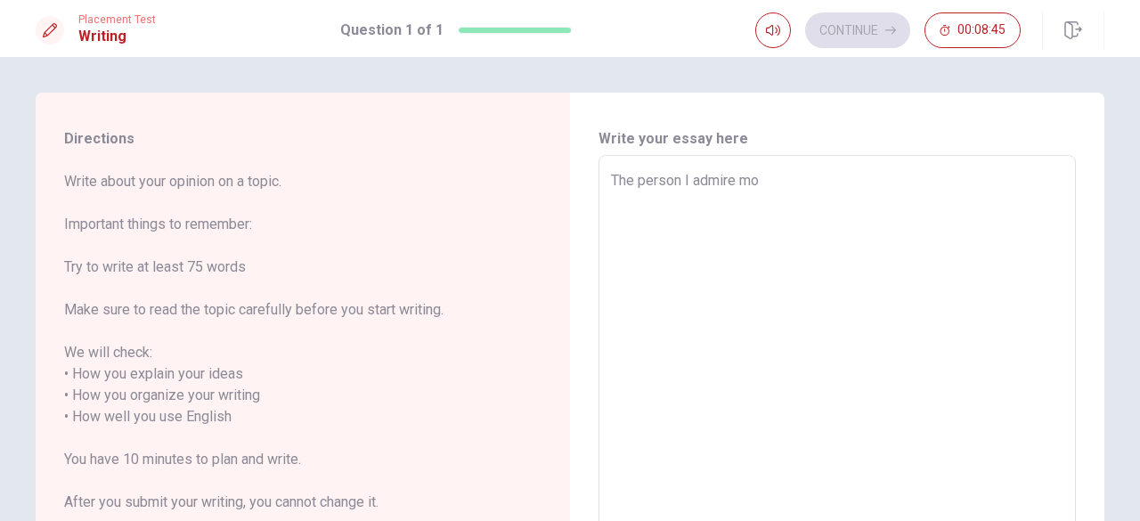
type textarea "x"
type textarea "The person I admire m"
type textarea "x"
type textarea "The person I admire mo"
type textarea "x"
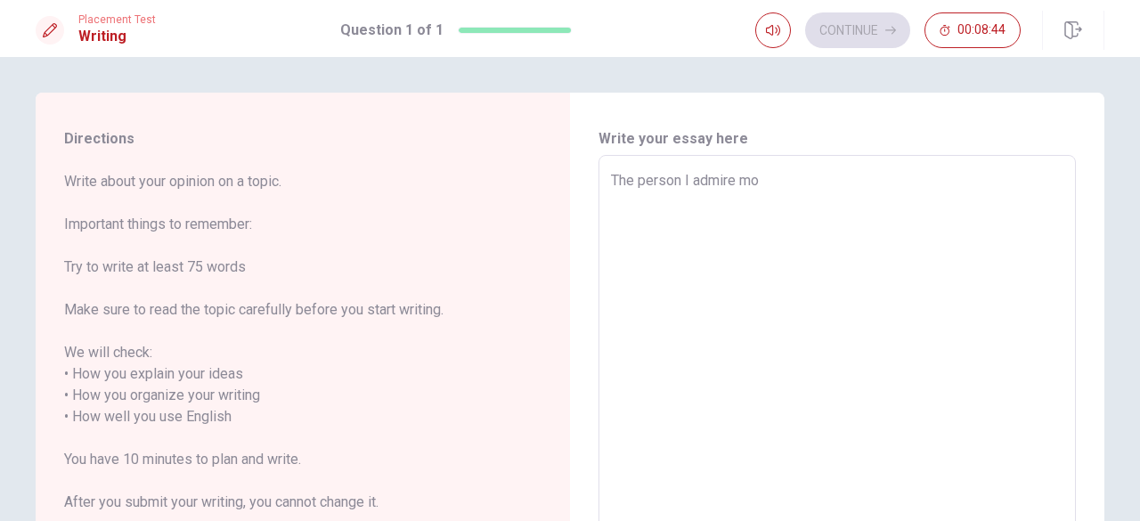
type textarea "The person I admire mos"
type textarea "x"
type textarea "The person I admire most"
type textarea "x"
type textarea "The person I admire most"
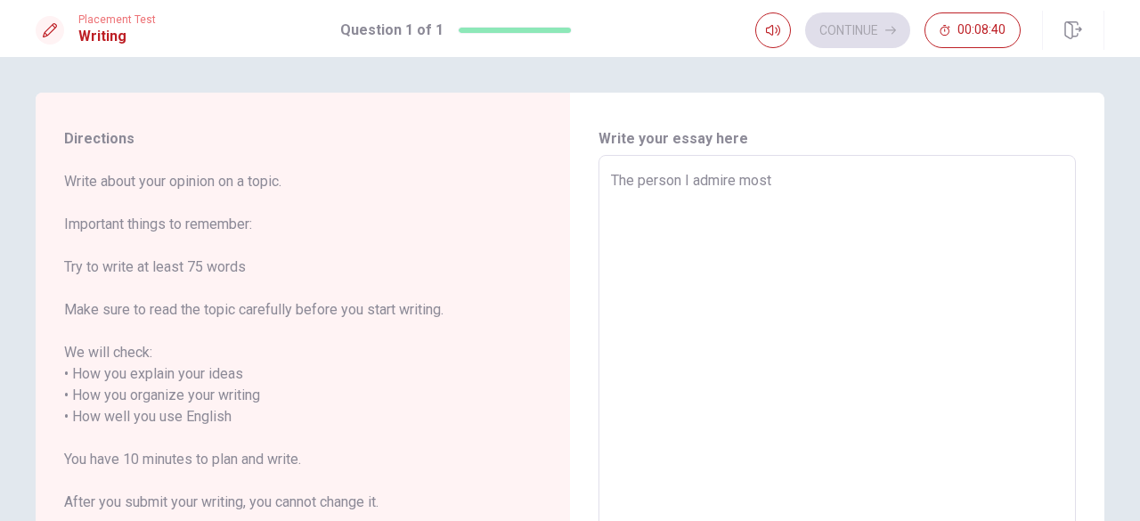
type textarea "x"
type textarea "The person I admire most"
type textarea "x"
type textarea "The person I admire mos"
type textarea "x"
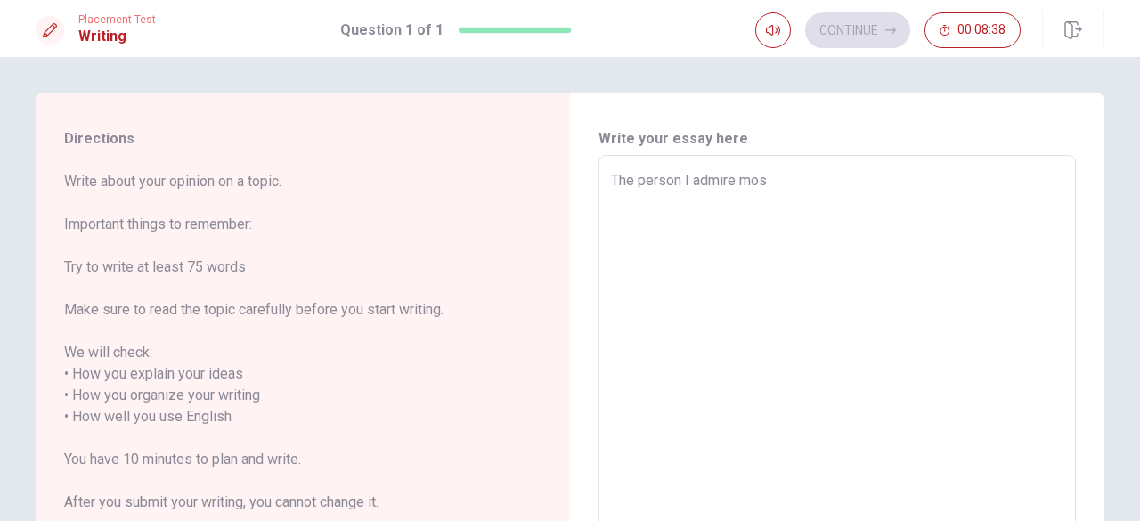
type textarea "The person I admire mo"
type textarea "x"
type textarea "The person I admire m"
type textarea "x"
type textarea "The person I admire"
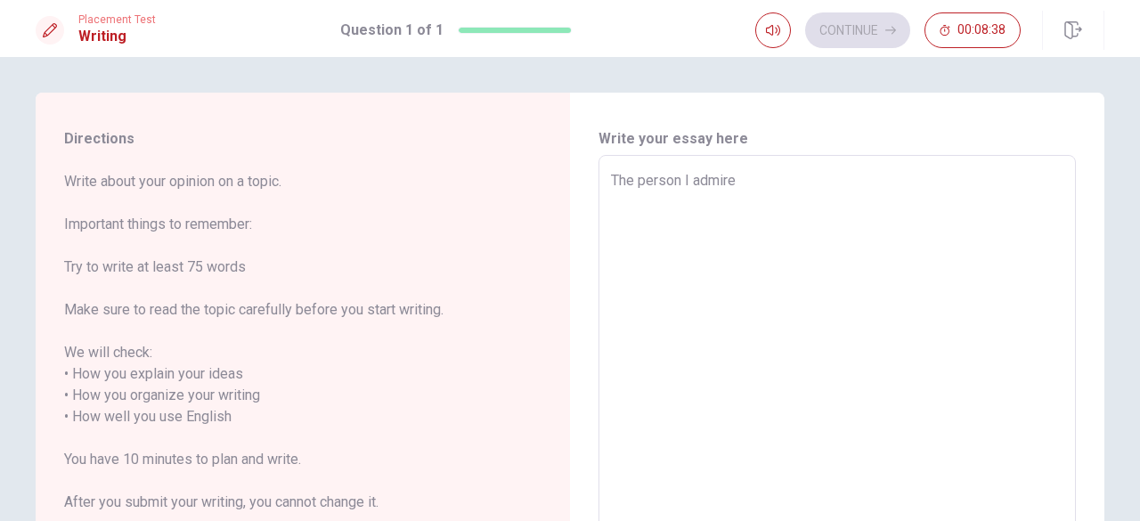
type textarea "x"
type textarea "The person I admire t"
type textarea "x"
type textarea "The person I admire th"
type textarea "x"
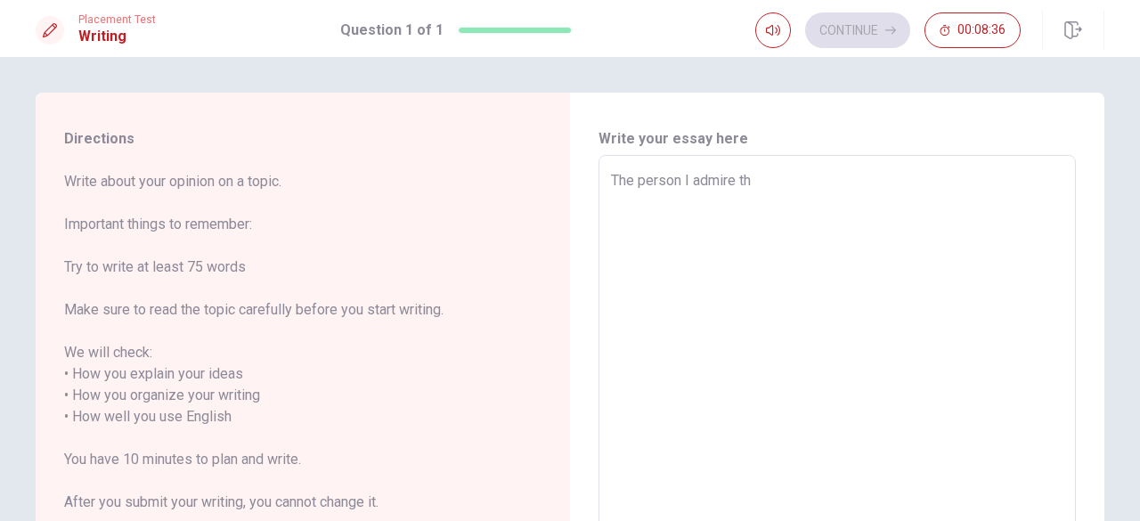
type textarea "The person I admire the"
type textarea "x"
type textarea "The person I admire the"
type textarea "x"
type textarea "The person I admire the m"
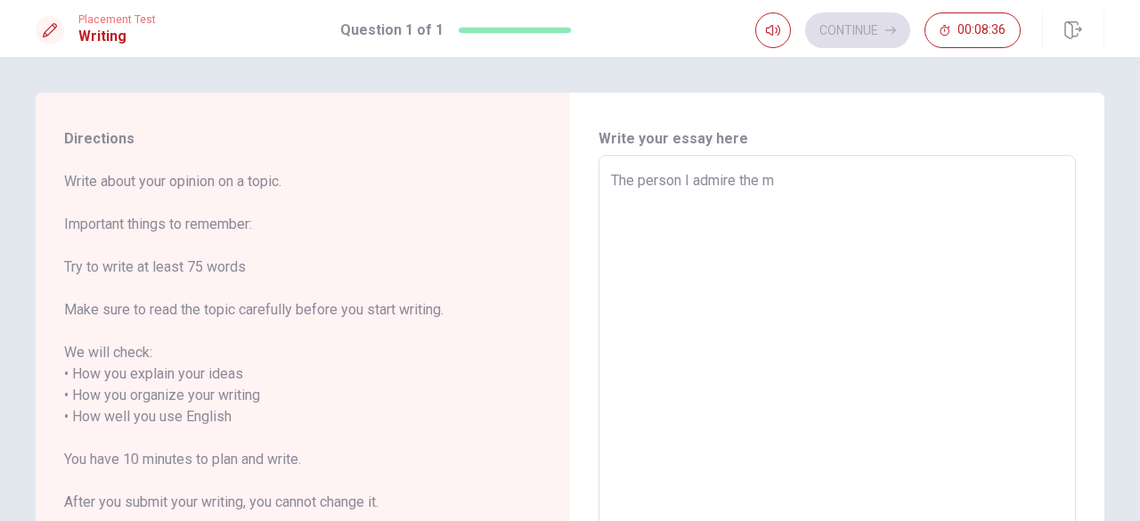
type textarea "x"
type textarea "The person I admire the mo"
type textarea "x"
type textarea "The person I admire the mos"
type textarea "x"
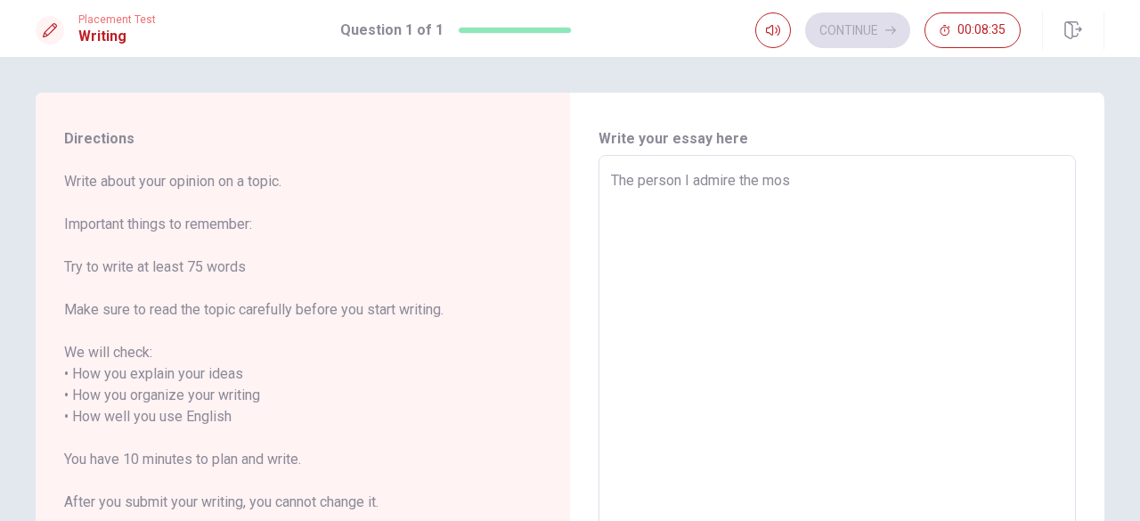
type textarea "The person I admire the most"
type textarea "x"
type textarea "The person I admire the most"
type textarea "x"
type textarea "The person I admire the most i"
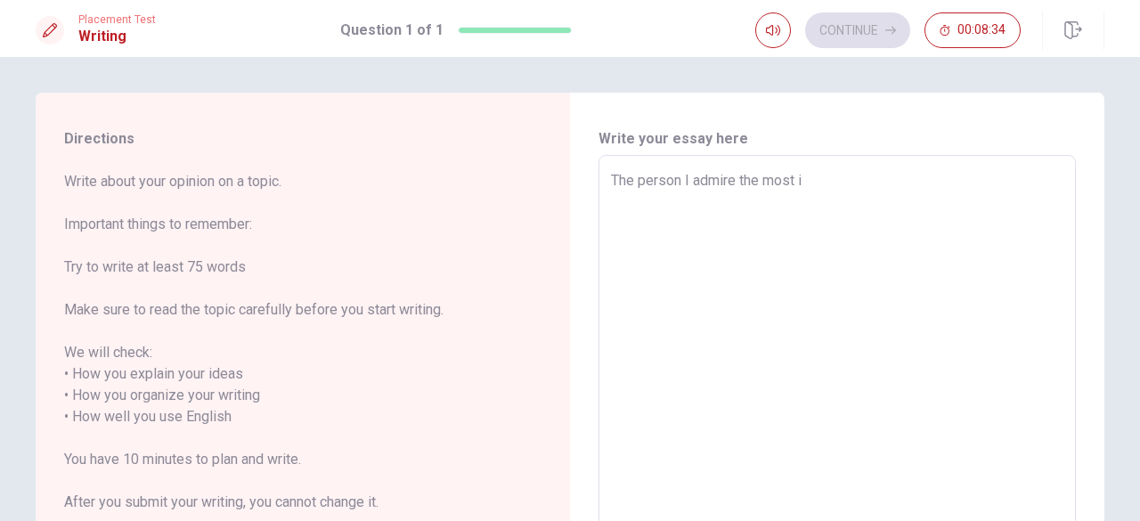
type textarea "x"
type textarea "The person I admire the most is"
type textarea "x"
type textarea "The person I admire the most is"
type textarea "x"
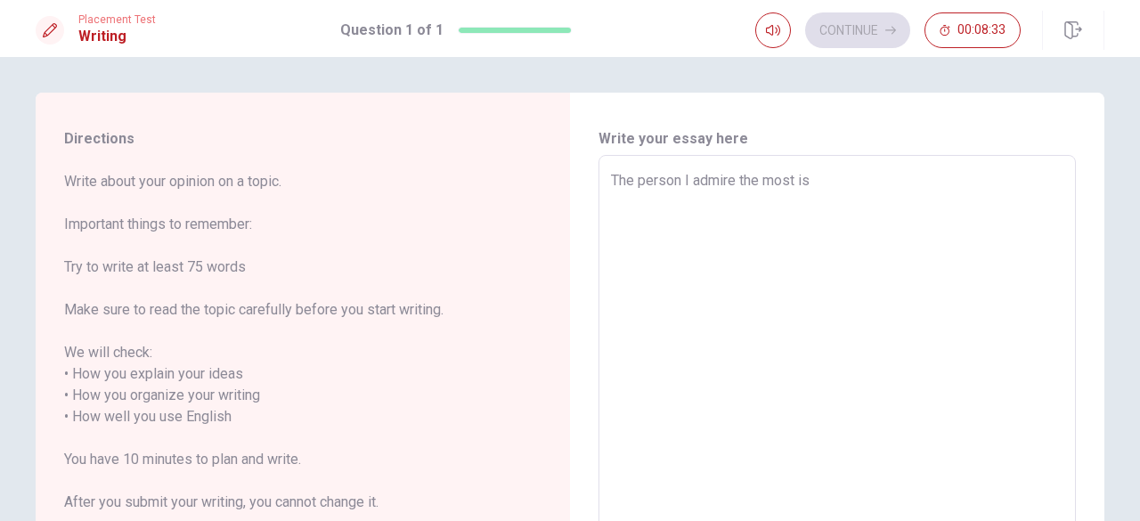
type textarea "The person I admire the most is m"
type textarea "x"
type textarea "The person I admire the most is mu"
type textarea "x"
type textarea "The person I admire the most is m"
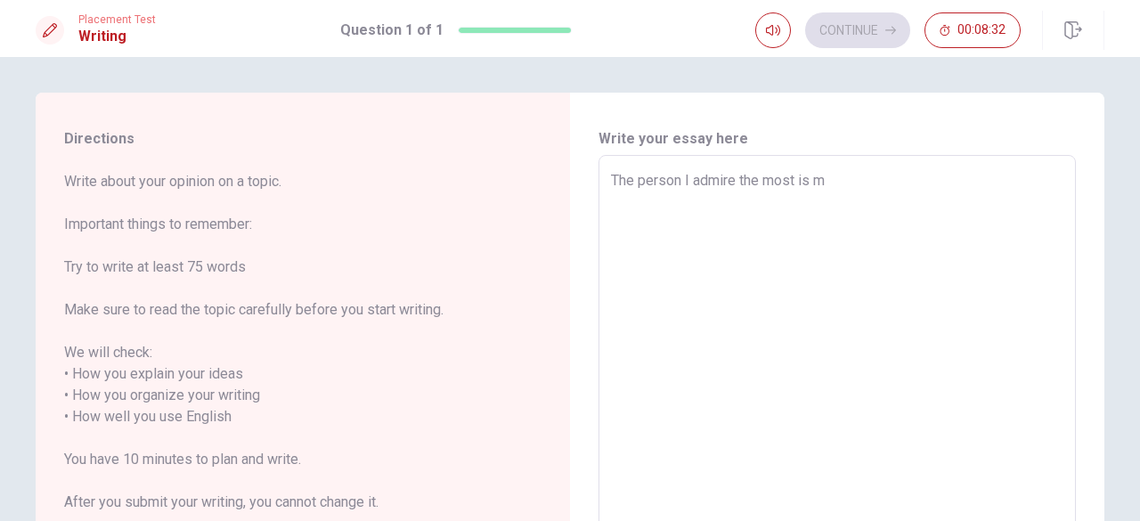
type textarea "x"
type textarea "The person I admire the most is my"
type textarea "x"
type textarea "The person I admire the most is my"
type textarea "x"
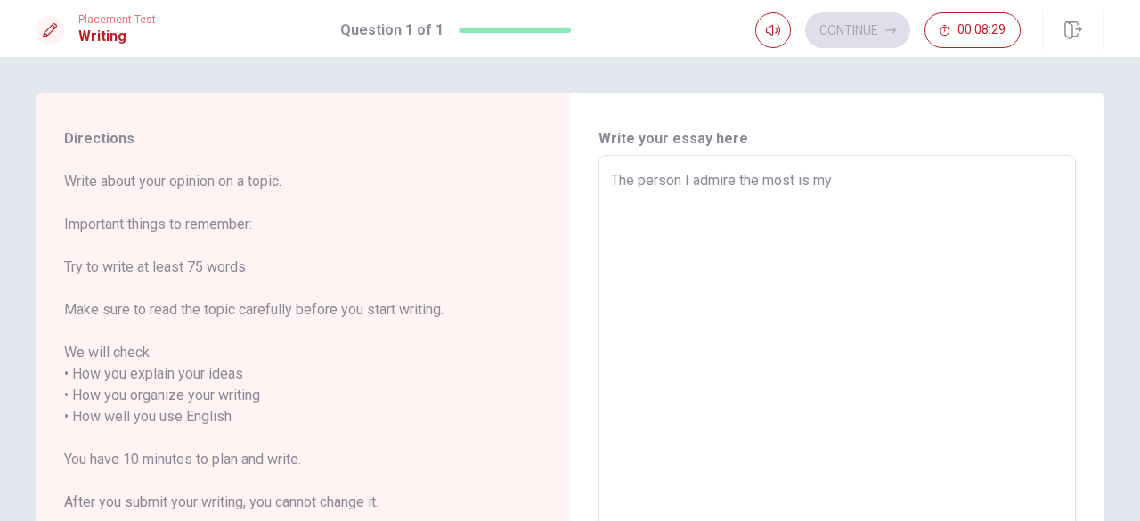
type textarea "The person I admire the most is my f"
type textarea "x"
type textarea "The person I admire the most is my fa"
type textarea "x"
type textarea "The person I admire the most is my fat"
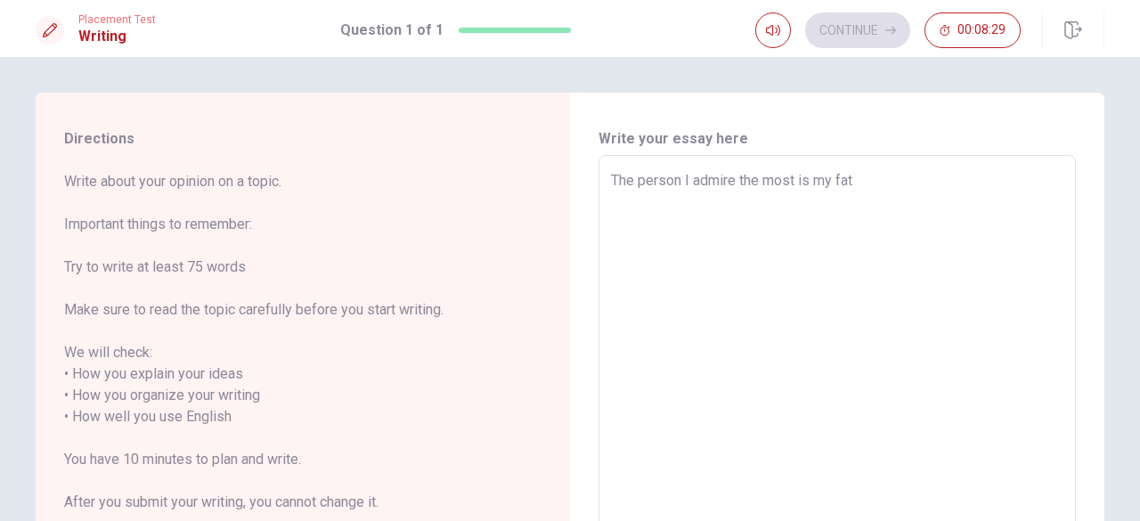
type textarea "x"
type textarea "The person I admire the most is my fath"
type textarea "x"
type textarea "The person I admire the most is my fathe"
type textarea "x"
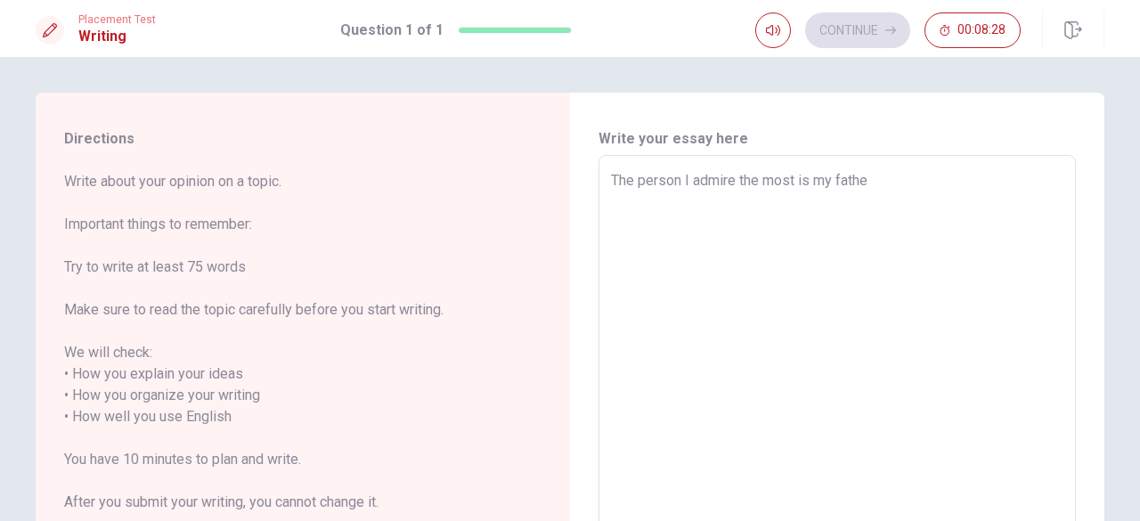
type textarea "The person I admire the most is my father"
type textarea "x"
type textarea "The person I admire the most is my father."
type textarea "x"
click at [678, 182] on textarea "The person I admire the most is my father." at bounding box center [837, 417] width 453 height 494
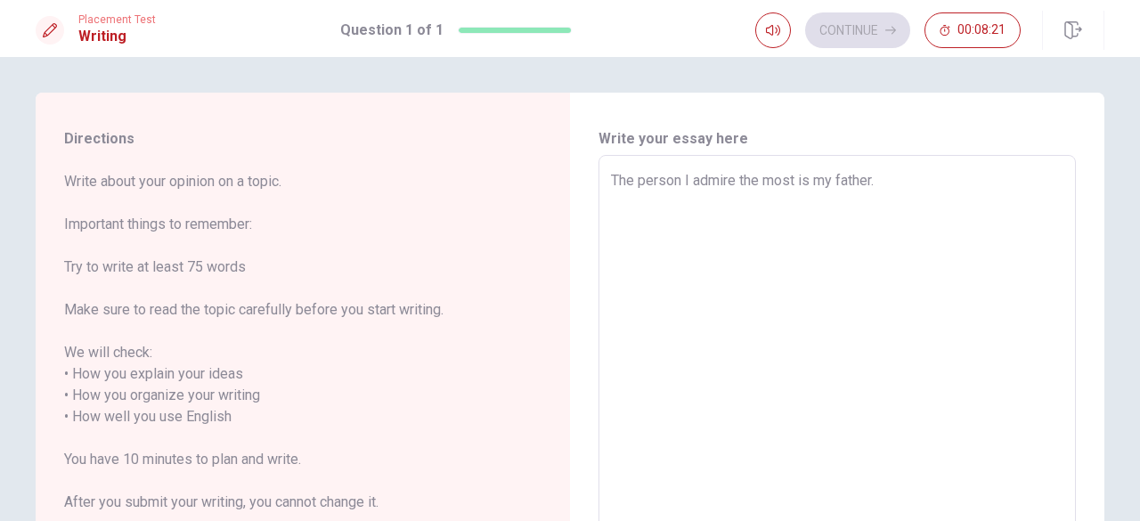
type textarea "The person, I admire the most is my father."
click at [652, 188] on textarea "The person, I admire the most is my father." at bounding box center [837, 417] width 453 height 494
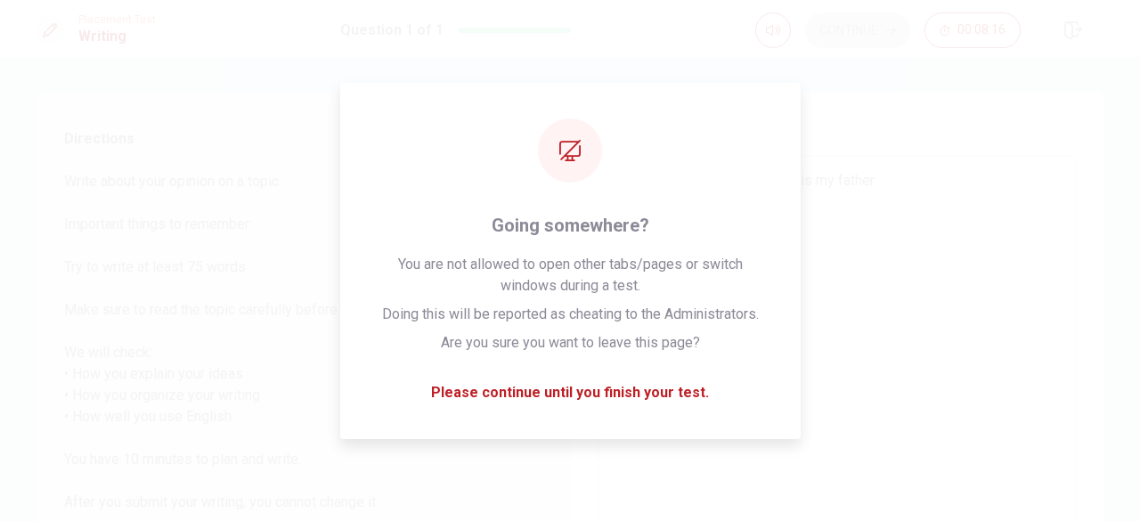
type textarea "x"
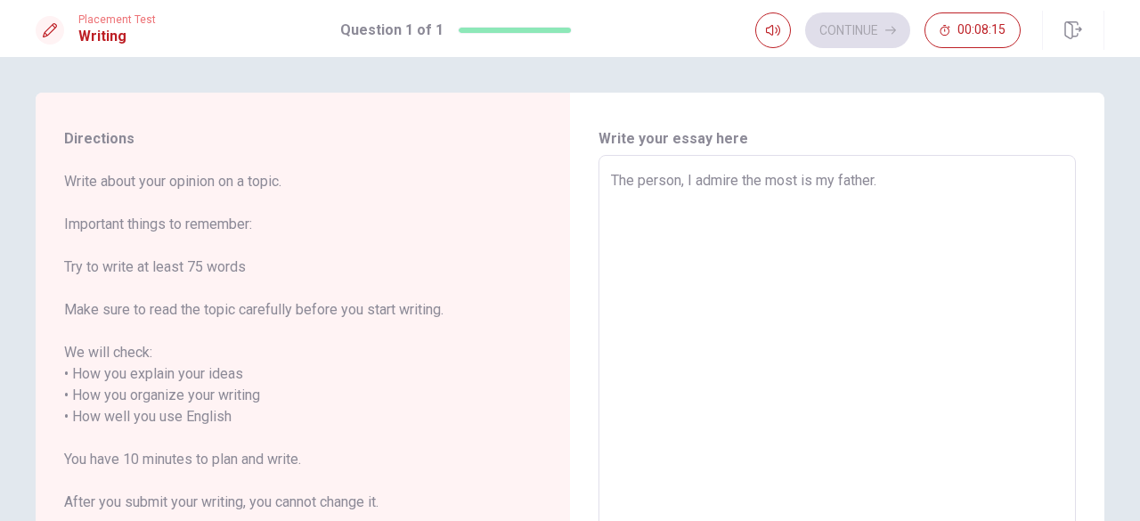
type textarea "The person I admire the most is my father."
click at [889, 177] on textarea "The person I admire the most is my father." at bounding box center [837, 417] width 453 height 494
type textarea "x"
type textarea "The person I admire the most is my father"
type textarea "x"
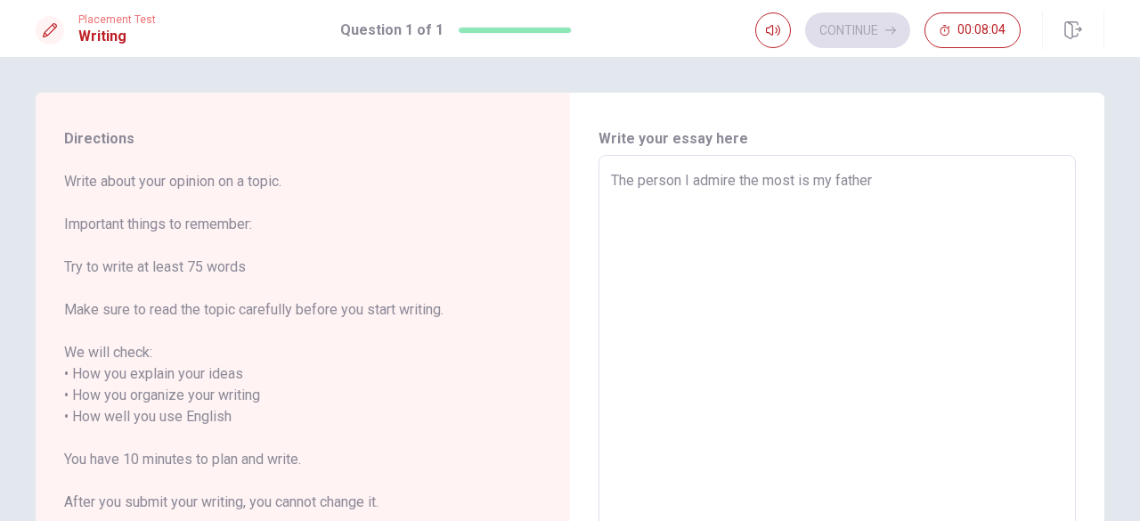
type textarea "The person I admire the most is my father"
type textarea "x"
type textarea "The person I admire the most is my father f"
type textarea "x"
type textarea "The person I admire the most is my father fr"
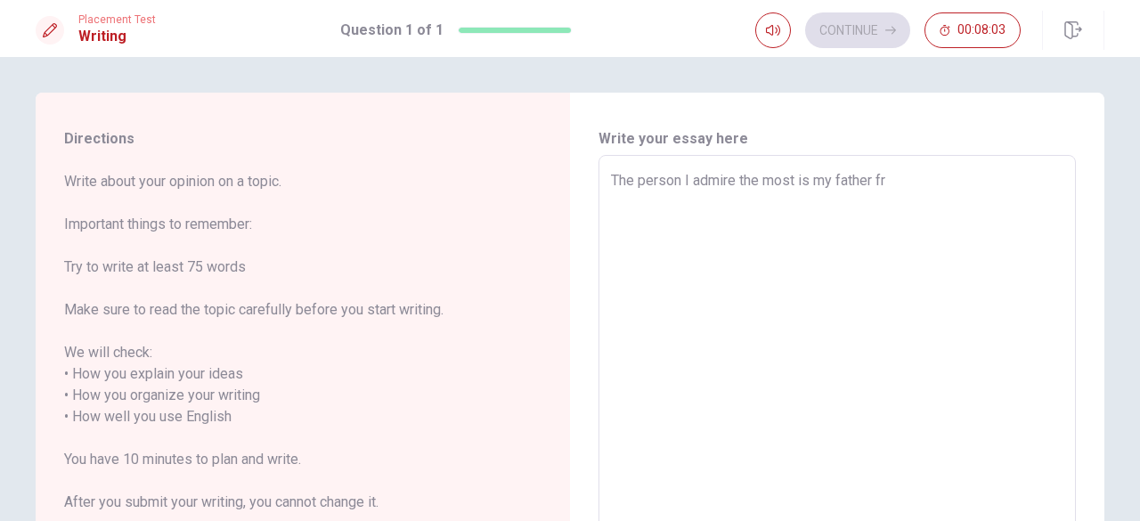
type textarea "x"
type textarea "The person I admire the most is my father fro"
type textarea "x"
type textarea "The person I admire the most is my father from"
type textarea "x"
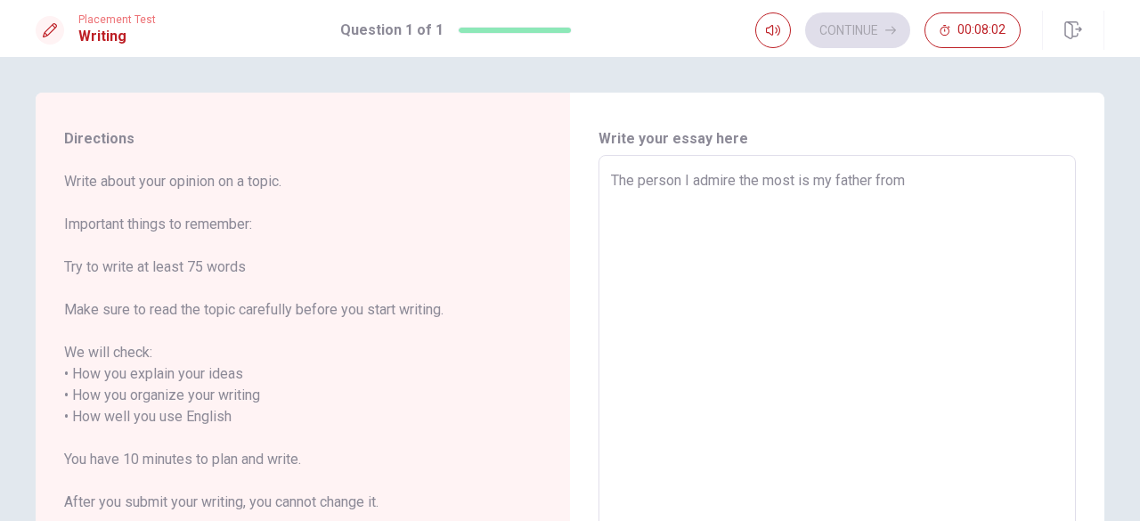
type textarea "The person I admire the most is my father from"
type textarea "x"
type textarea "The person I admire the most is my father from w"
type textarea "x"
type textarea "The person I admire the most is my father from wh"
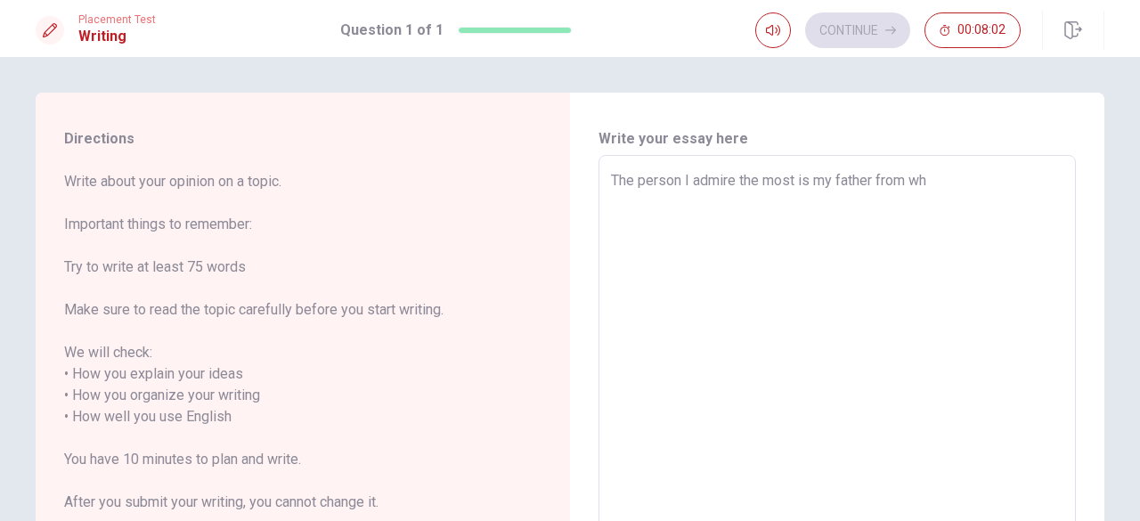
type textarea "x"
type textarea "The person I admire the most is my father from who"
type textarea "x"
type textarea "The person I admire the most is my father from whom"
type textarea "x"
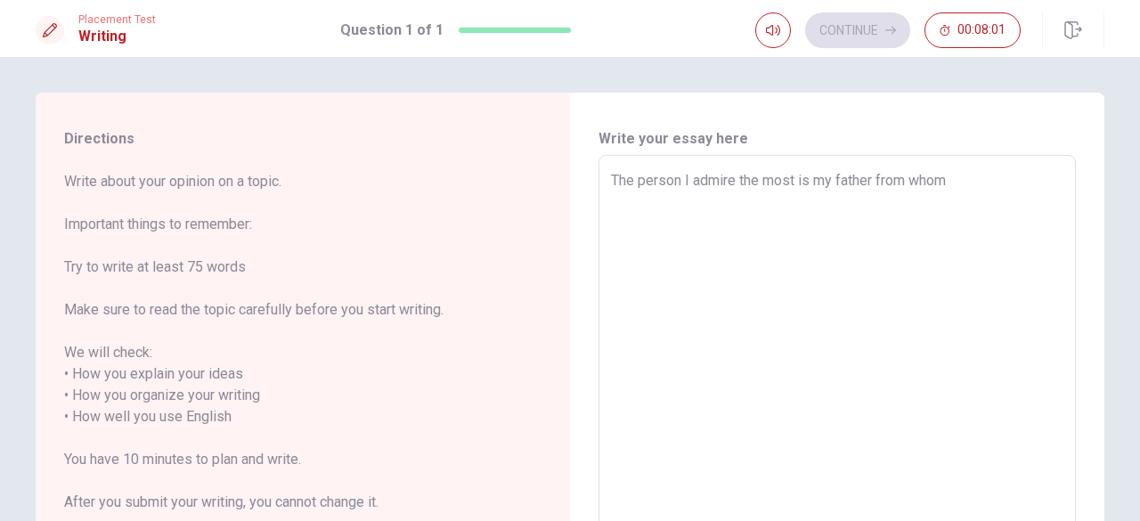
type textarea "The person I admire the most is my father from whom"
type textarea "x"
type textarea "The person I admire the most is my father from whom I"
type textarea "x"
click at [852, 181] on textarea "The person I admire the most is my father from whom I have" at bounding box center [837, 417] width 453 height 494
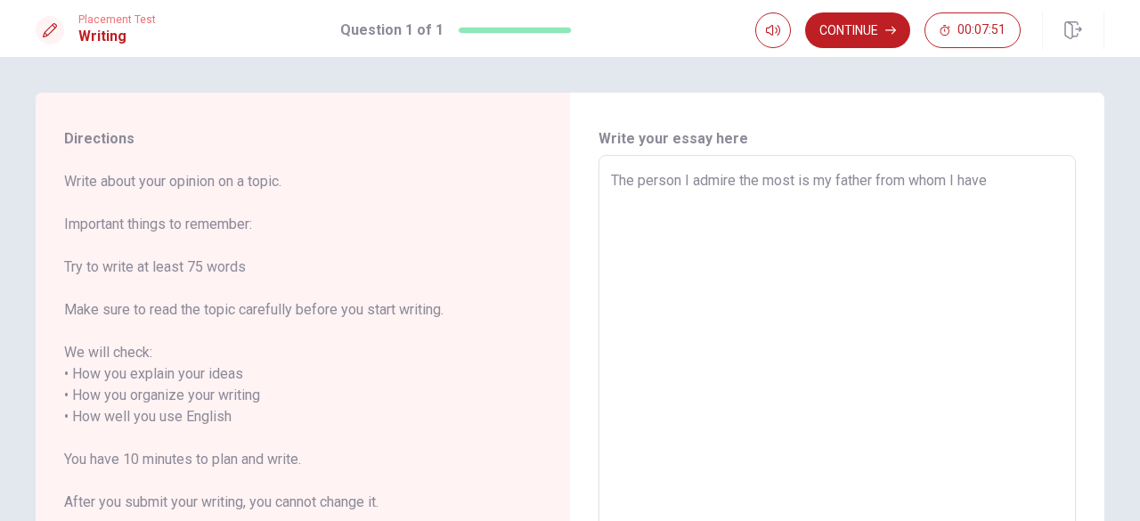
click at [870, 179] on textarea "The person I admire the most is my father from whom I have" at bounding box center [837, 417] width 453 height 494
click at [1006, 172] on textarea "The person I admire the most is my father, from whom I have" at bounding box center [837, 417] width 453 height 494
click at [682, 198] on textarea "The person I admire the most is my father, from whom I have acquired more knowl…" at bounding box center [837, 417] width 453 height 494
click at [912, 192] on textarea "The person I admire the most is my father, from whom I have acquired more knowl…" at bounding box center [837, 417] width 453 height 494
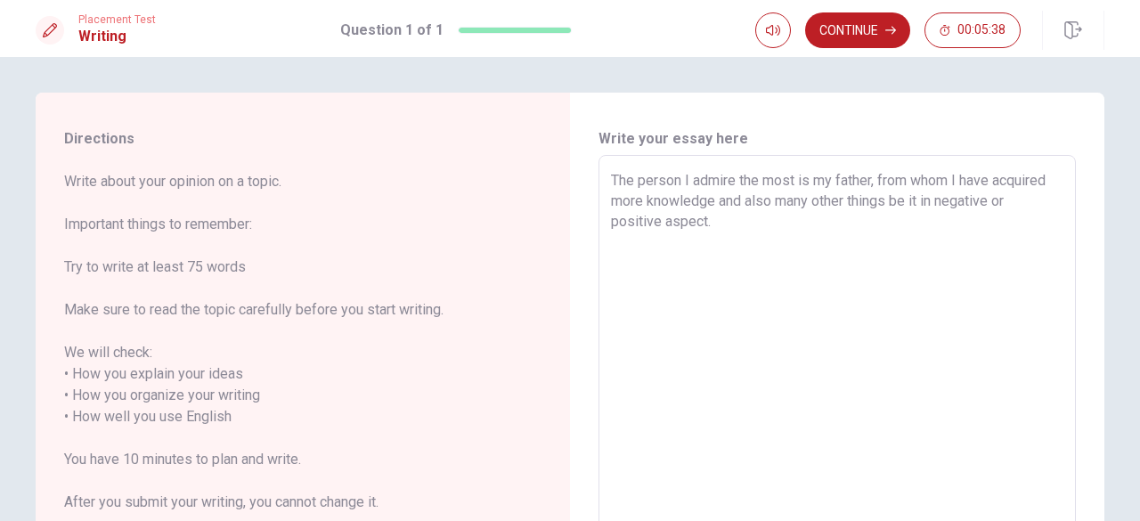
click at [801, 233] on textarea "The person I admire the most is my father, from whom I have acquired more knowl…" at bounding box center [837, 417] width 453 height 494
click at [999, 348] on textarea "The person I admire the most is my father, from whom I have acquired more knowl…" at bounding box center [837, 417] width 453 height 494
click at [998, 209] on textarea "The person I admire the most is my father, from whom I have acquired more knowl…" at bounding box center [837, 417] width 453 height 494
click at [688, 225] on textarea "The person I admire the most is my father, from whom I have acquired more knowl…" at bounding box center [837, 417] width 453 height 494
click at [730, 215] on textarea "The person I admire the most is my father, from whom I have acquired more knowl…" at bounding box center [837, 417] width 453 height 494
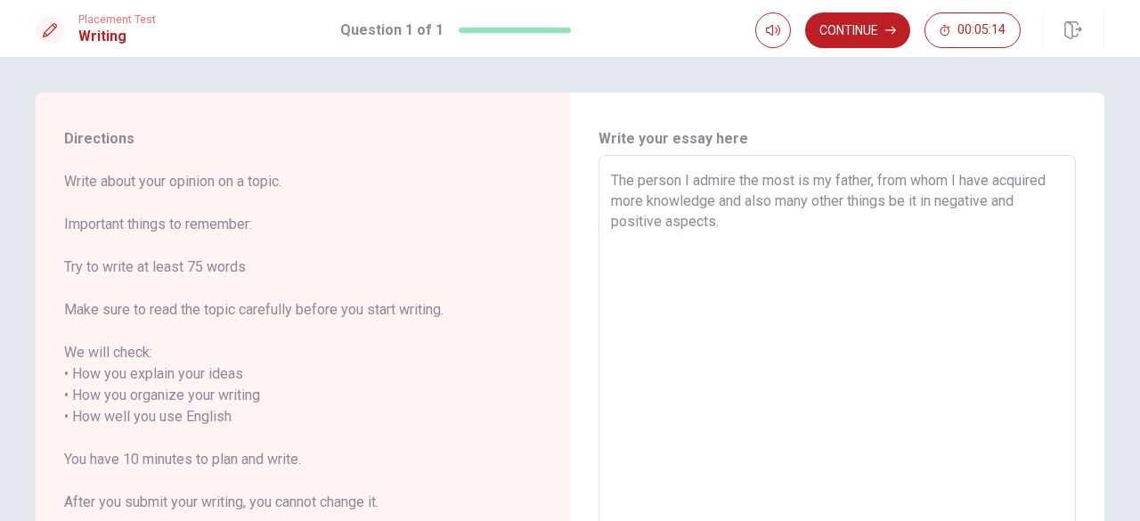
click at [722, 219] on textarea "The person I admire the most is my father, from whom I have acquired more knowl…" at bounding box center [837, 417] width 453 height 494
click at [976, 223] on textarea "The person I admire the most is my father, from whom I have acquired more knowl…" at bounding box center [837, 417] width 453 height 494
click at [750, 242] on textarea "The person I admire the most is my father, from whom I have acquired more knowl…" at bounding box center [837, 417] width 453 height 494
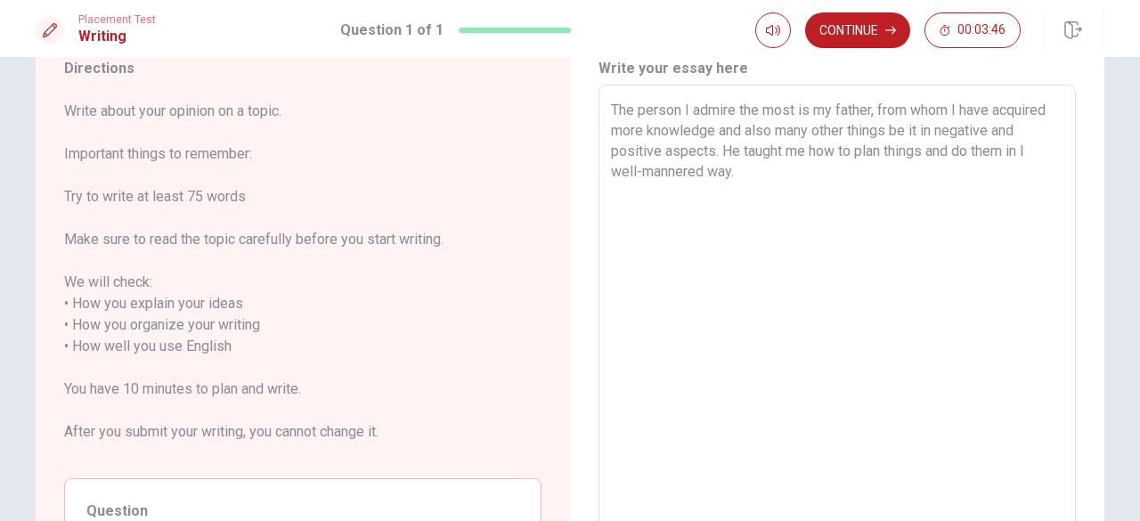
scroll to position [63, 0]
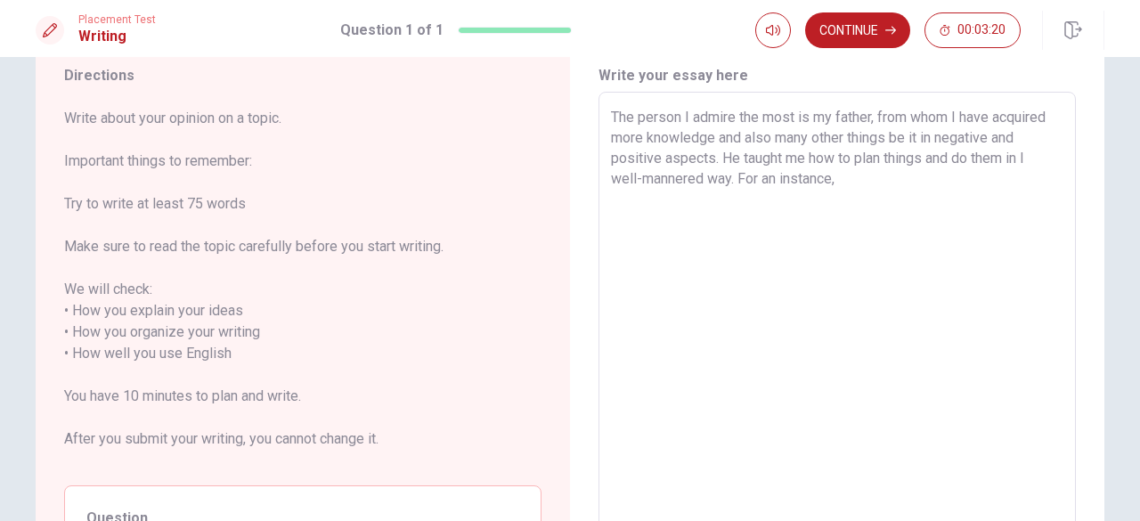
click at [845, 179] on textarea "The person I admire the most is my father, from whom I have acquired more knowl…" at bounding box center [837, 354] width 453 height 494
click at [936, 358] on textarea "The person I admire the most is my father, from whom I have acquired more knowl…" at bounding box center [837, 354] width 453 height 494
click at [951, 175] on textarea "The person I admire the most is my father, from whom I have acquired more knowl…" at bounding box center [837, 354] width 453 height 494
click at [887, 178] on textarea "The person I admire the most is my father, from whom I have acquired more knowl…" at bounding box center [837, 354] width 453 height 494
click at [905, 177] on textarea "The person I admire the most is my father, from whom I have acquired more knowl…" at bounding box center [837, 354] width 453 height 494
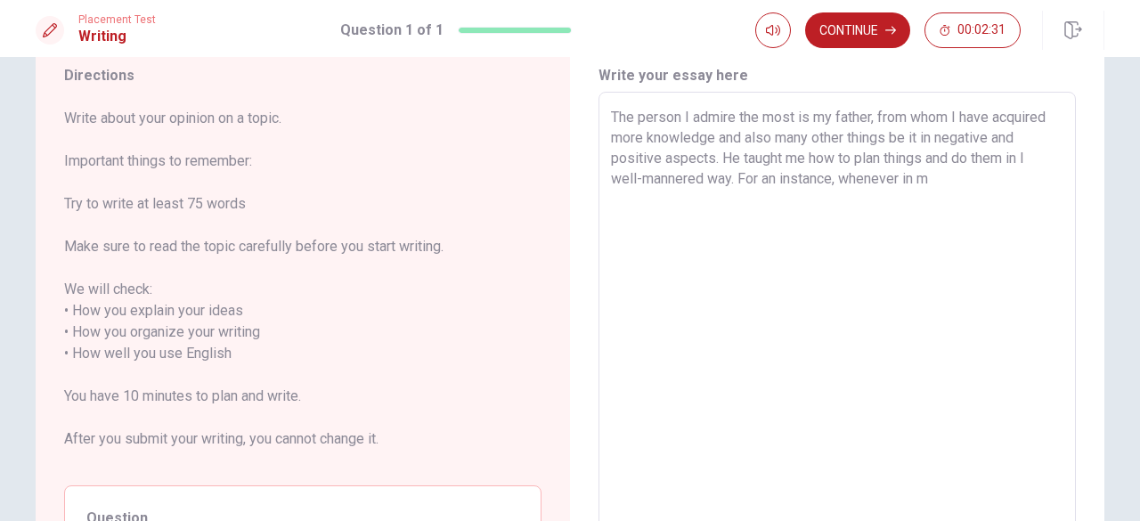
click at [948, 177] on textarea "The person I admire the most is my father, from whom I have acquired more knowl…" at bounding box center [837, 354] width 453 height 494
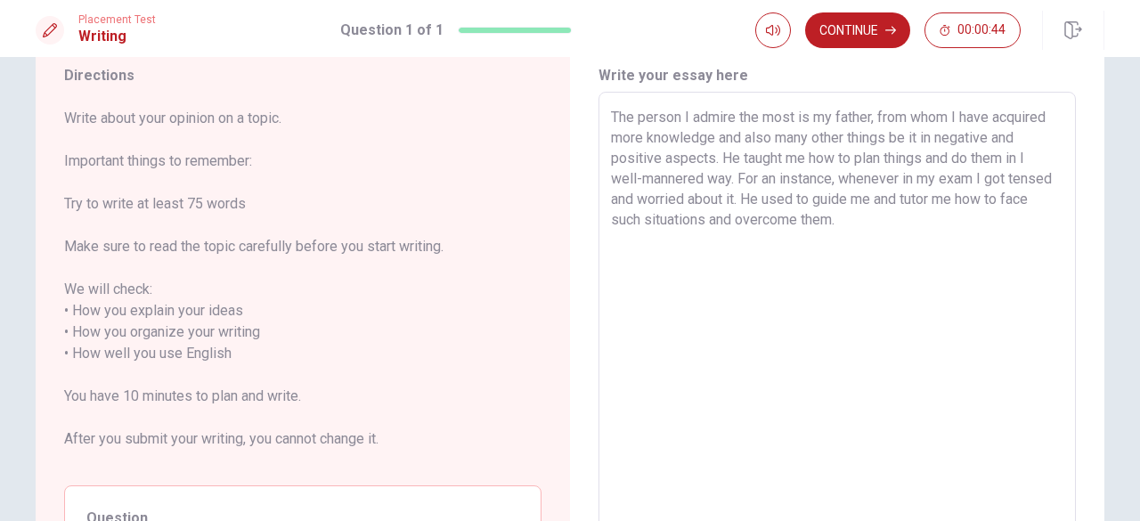
click at [1021, 202] on textarea "The person I admire the most is my father, from whom I have acquired more knowl…" at bounding box center [837, 354] width 453 height 494
click at [873, 221] on textarea "The person I admire the most is my father, from whom I have acquired more knowl…" at bounding box center [837, 354] width 453 height 494
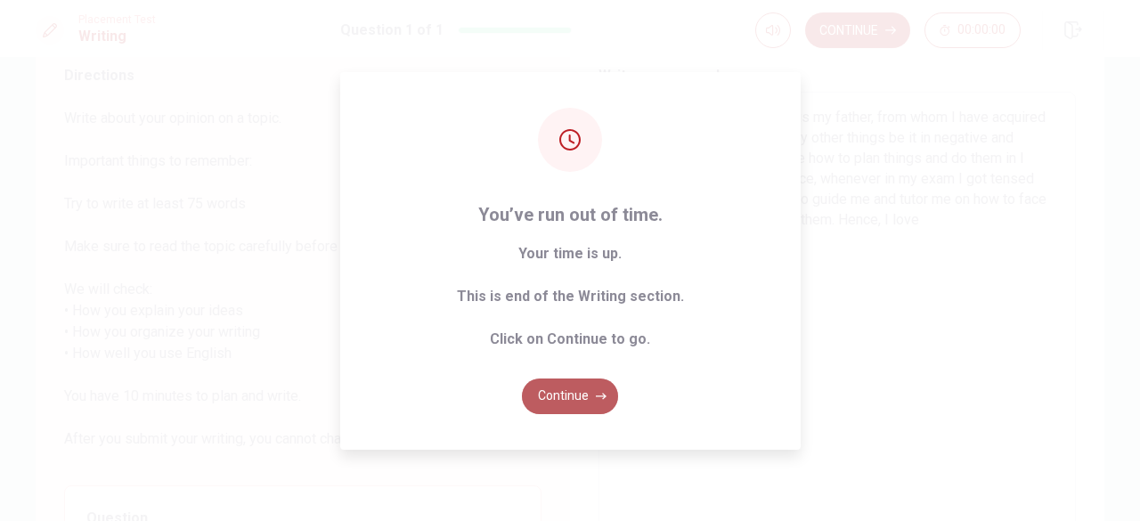
click at [562, 398] on button "Continue" at bounding box center [570, 397] width 96 height 36
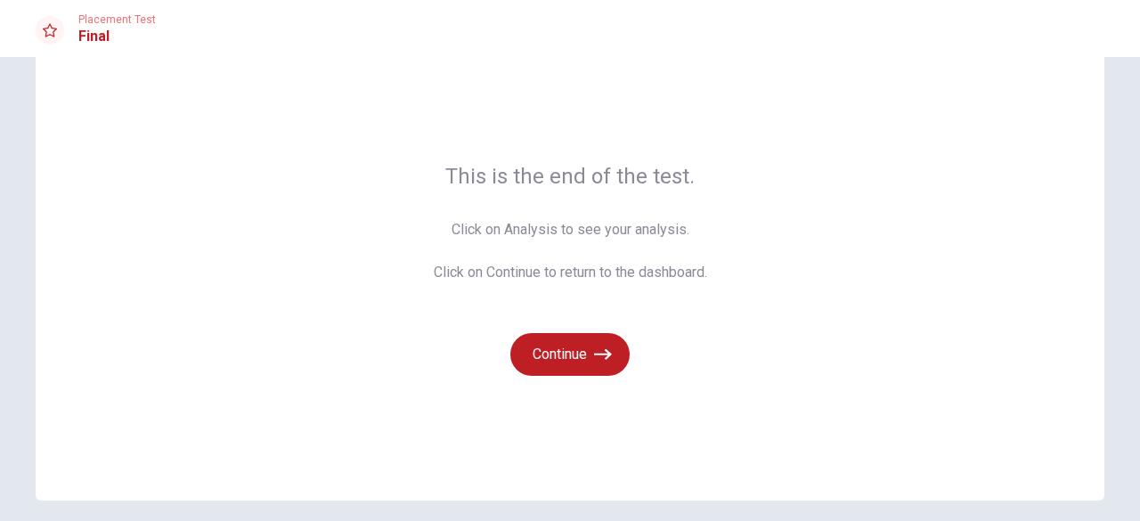
scroll to position [71, 0]
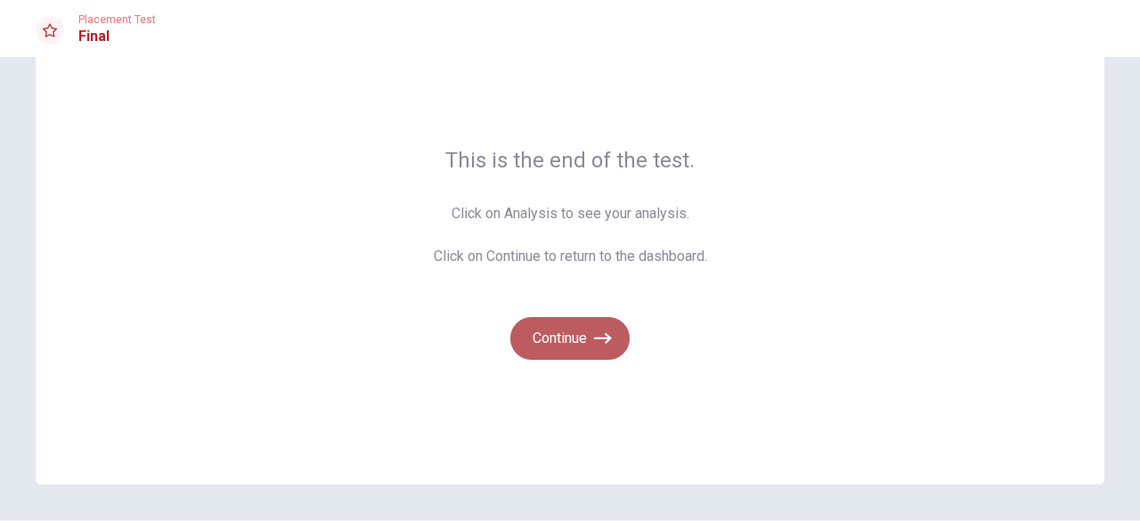
click at [599, 347] on icon "button" at bounding box center [603, 339] width 18 height 18
